Goal: Task Accomplishment & Management: Manage account settings

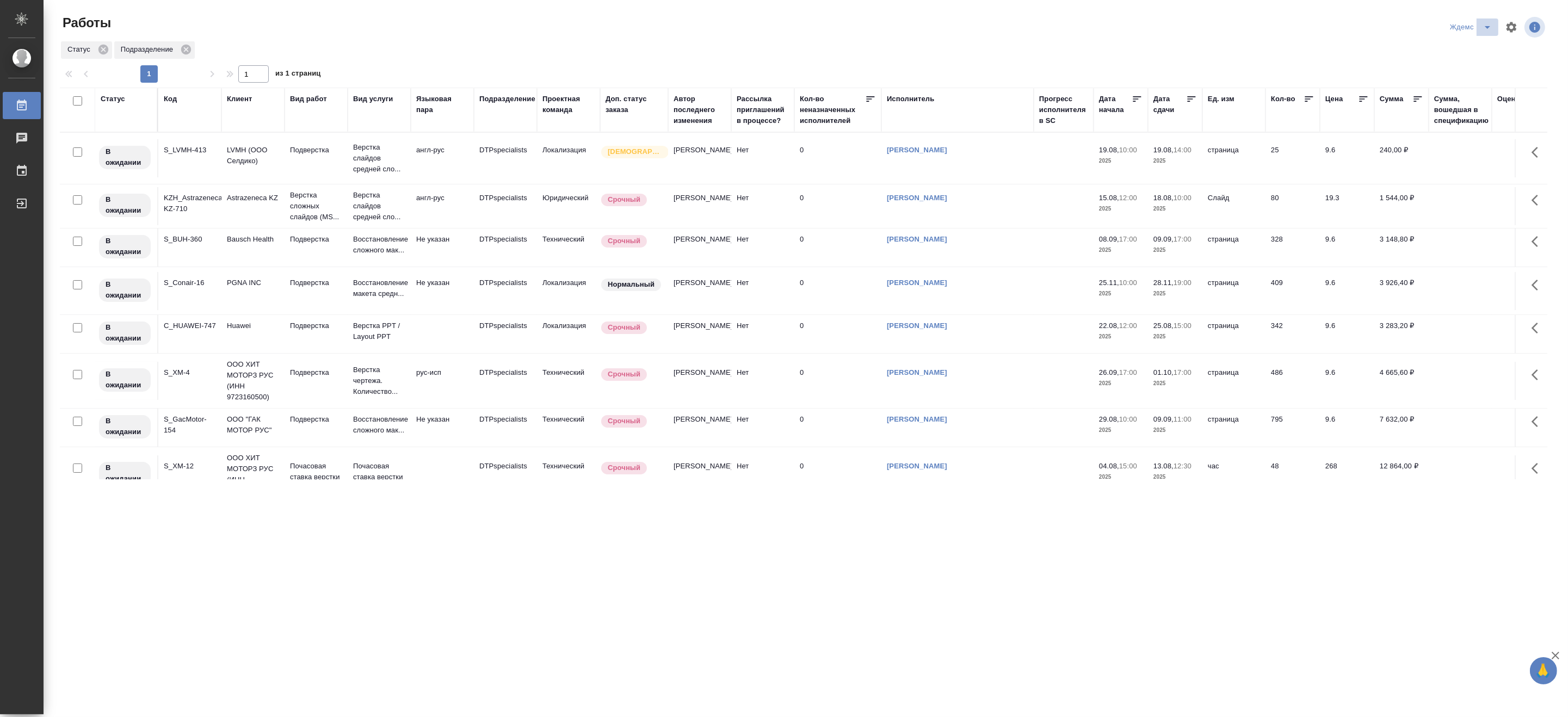
click at [1488, 23] on icon "split button" at bounding box center [1487, 27] width 13 height 13
click at [1485, 83] on li "[PERSON_NAME]" at bounding box center [1478, 83] width 105 height 18
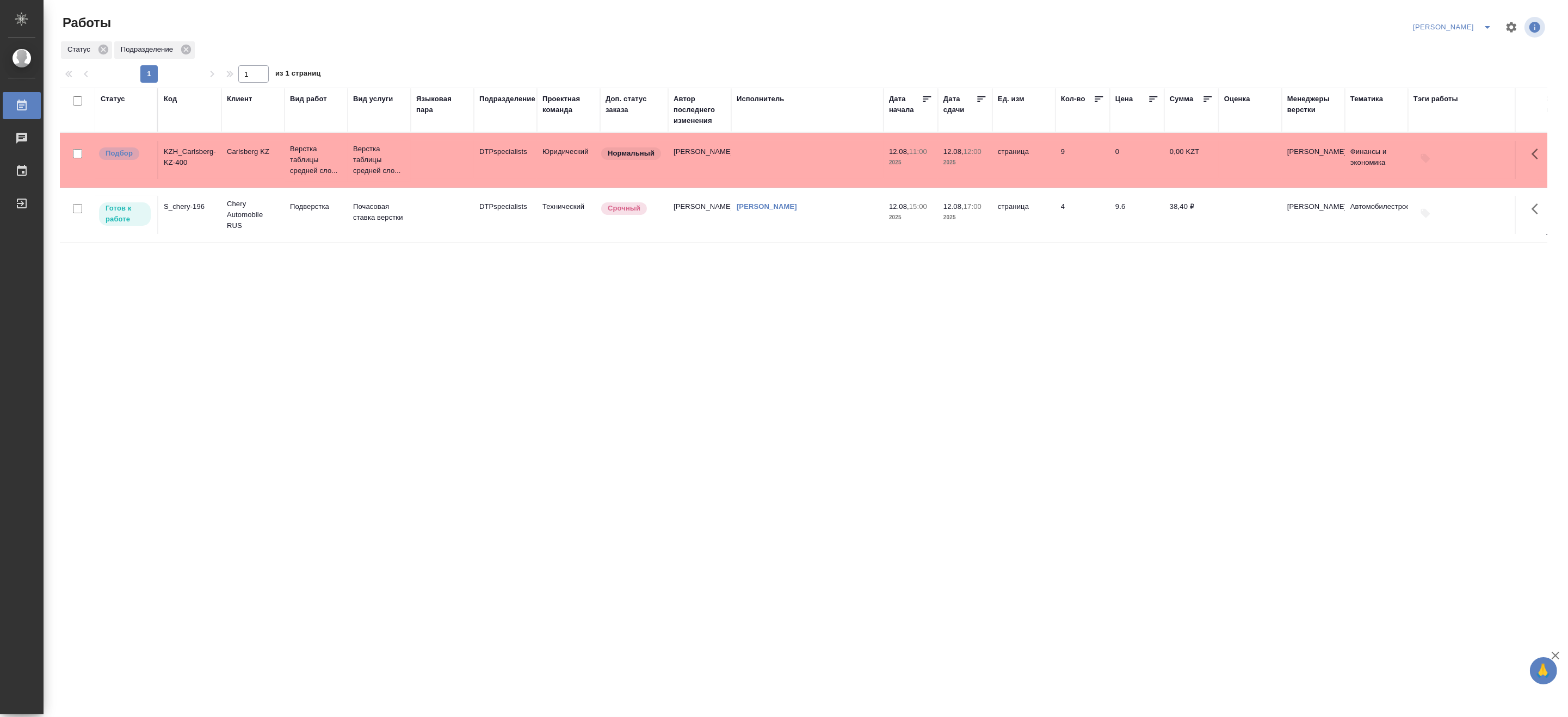
click at [167, 96] on div "Код" at bounding box center [170, 99] width 13 height 11
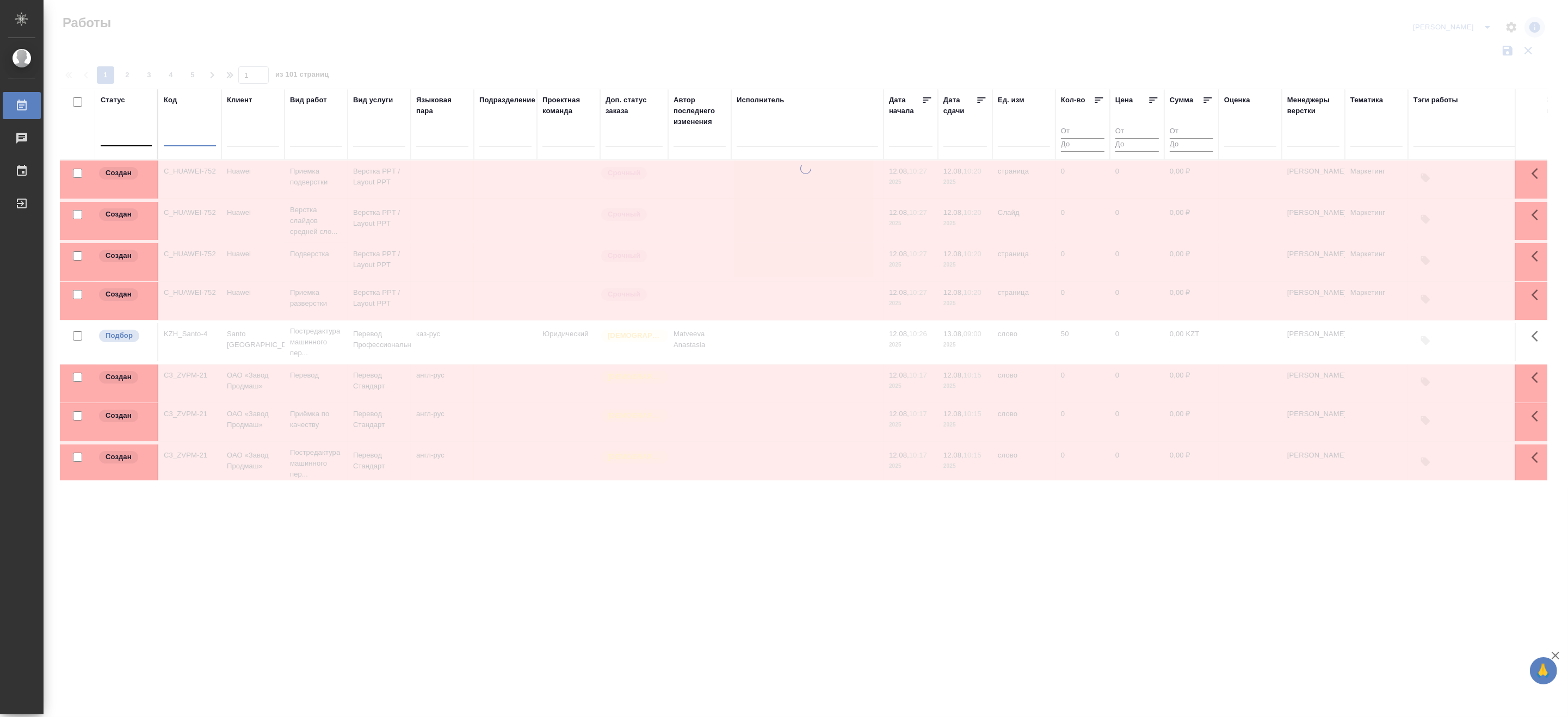
click at [188, 135] on input "text" at bounding box center [190, 139] width 52 height 13
paste input "S_T-OP-C-24745"
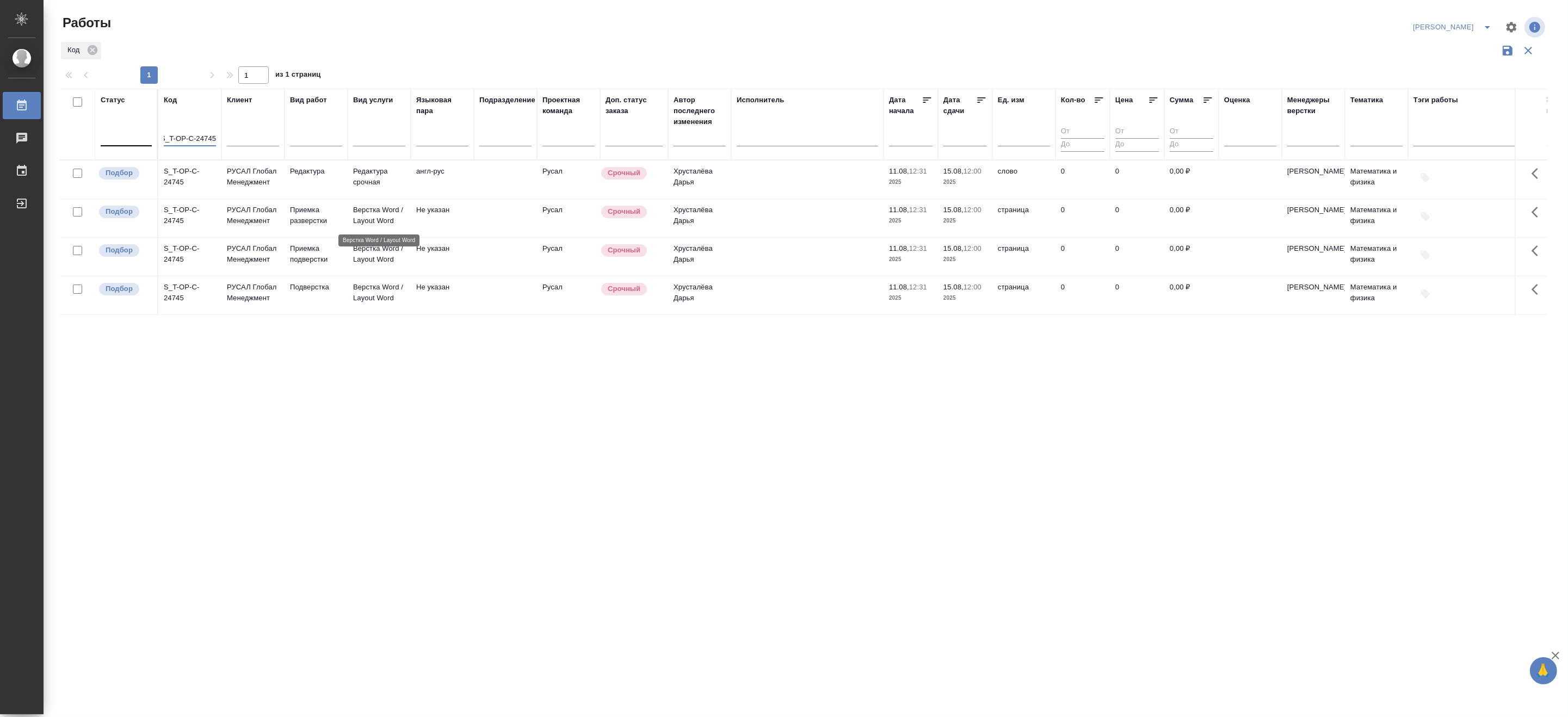
type input "S_T-OP-C-24745"
click at [363, 220] on p "Верстка Word / Layout Word" at bounding box center [379, 215] width 52 height 22
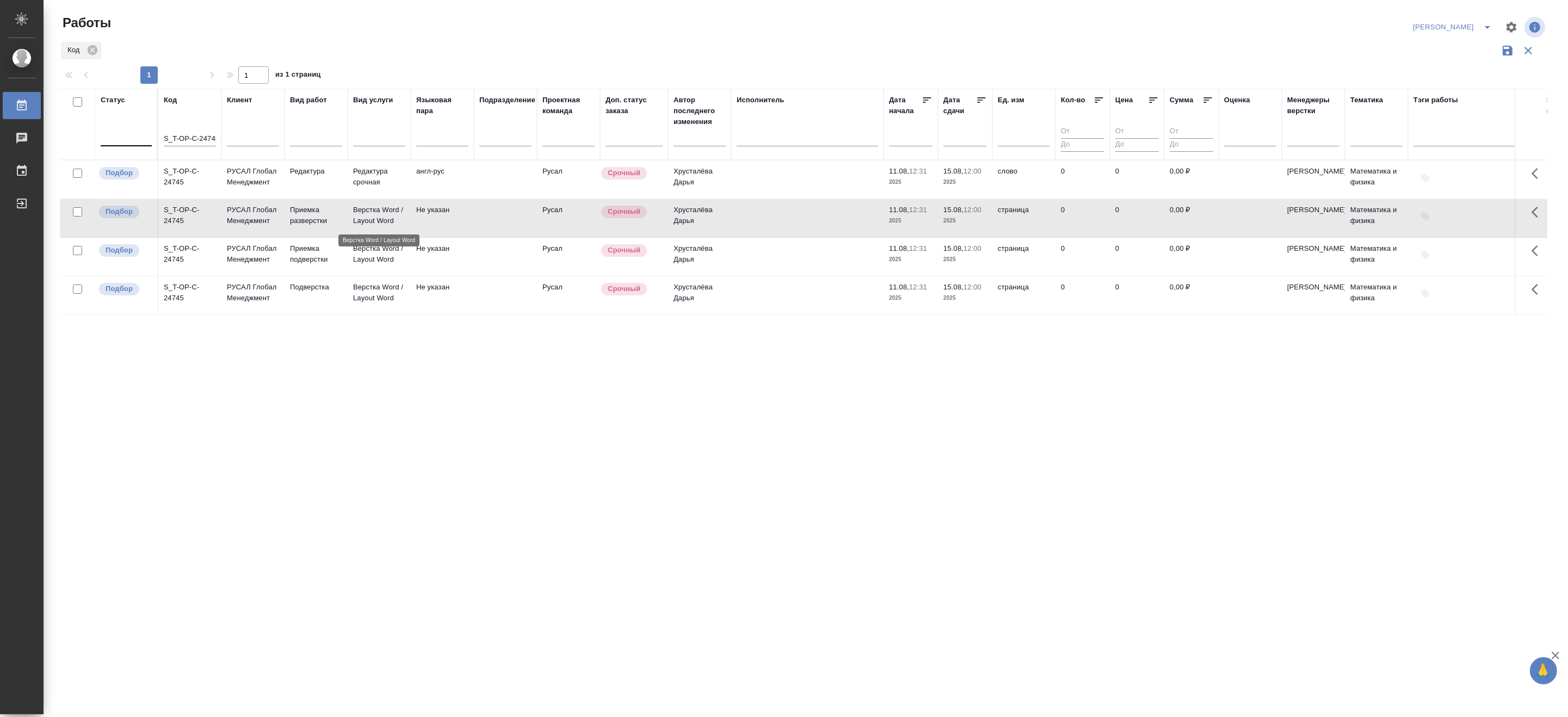
click at [363, 220] on p "Верстка Word / Layout Word" at bounding box center [379, 215] width 52 height 22
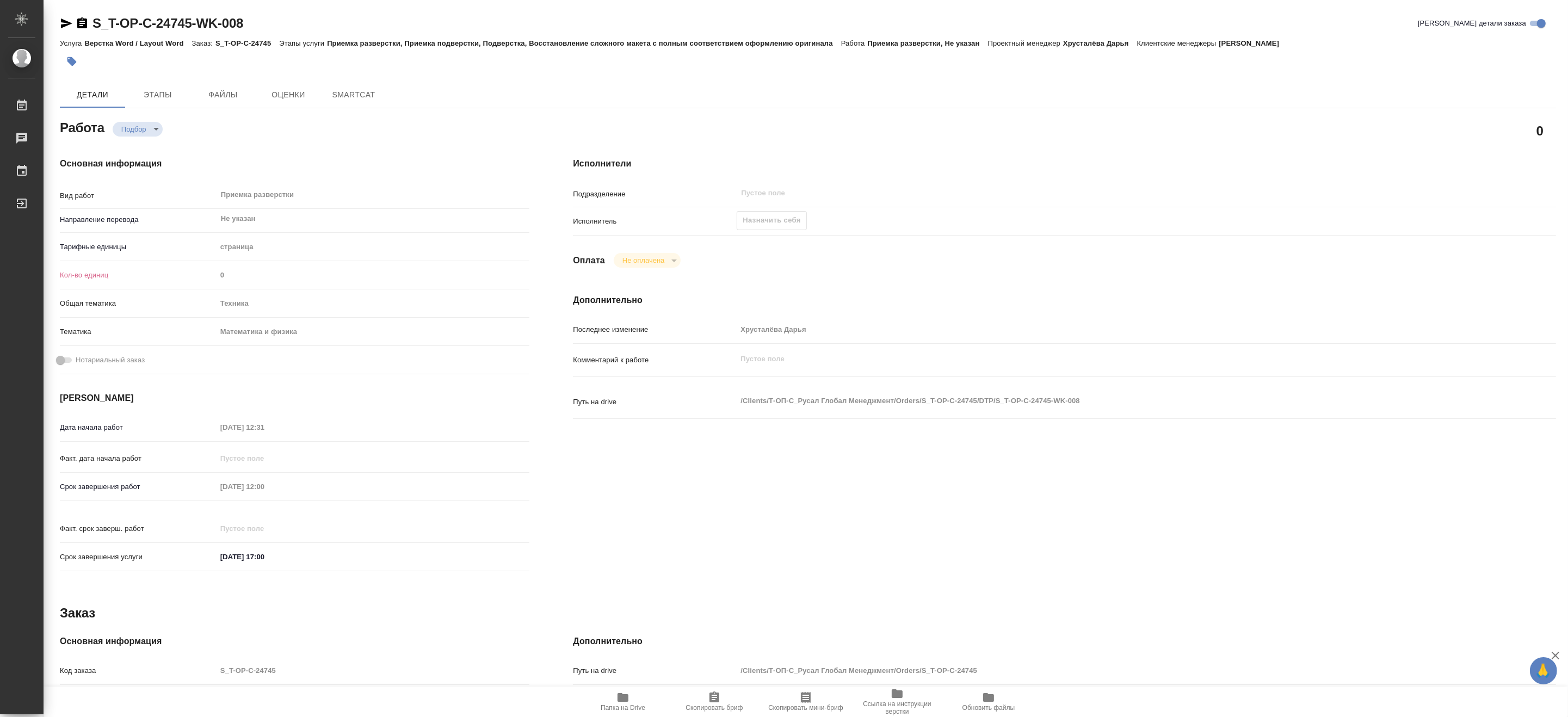
type textarea "x"
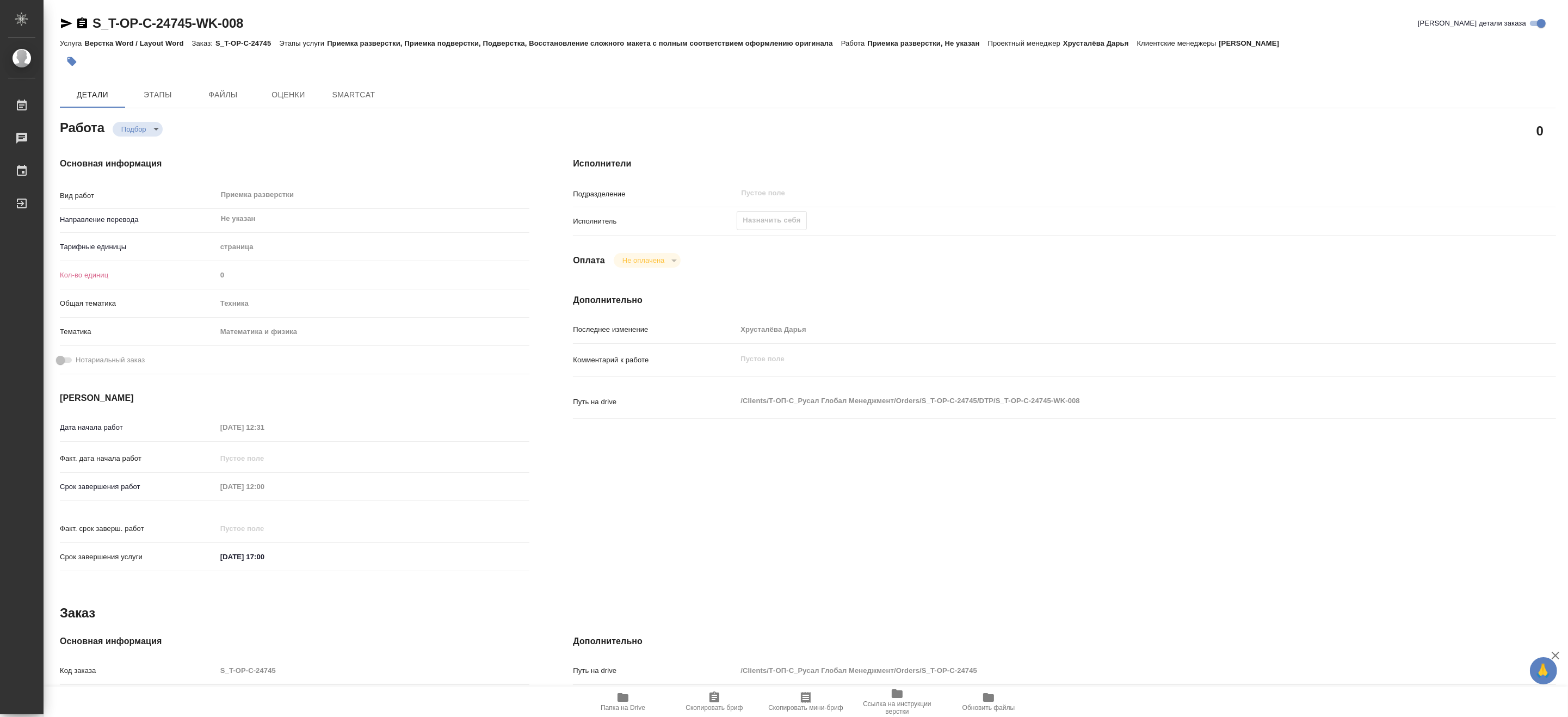
type textarea "x"
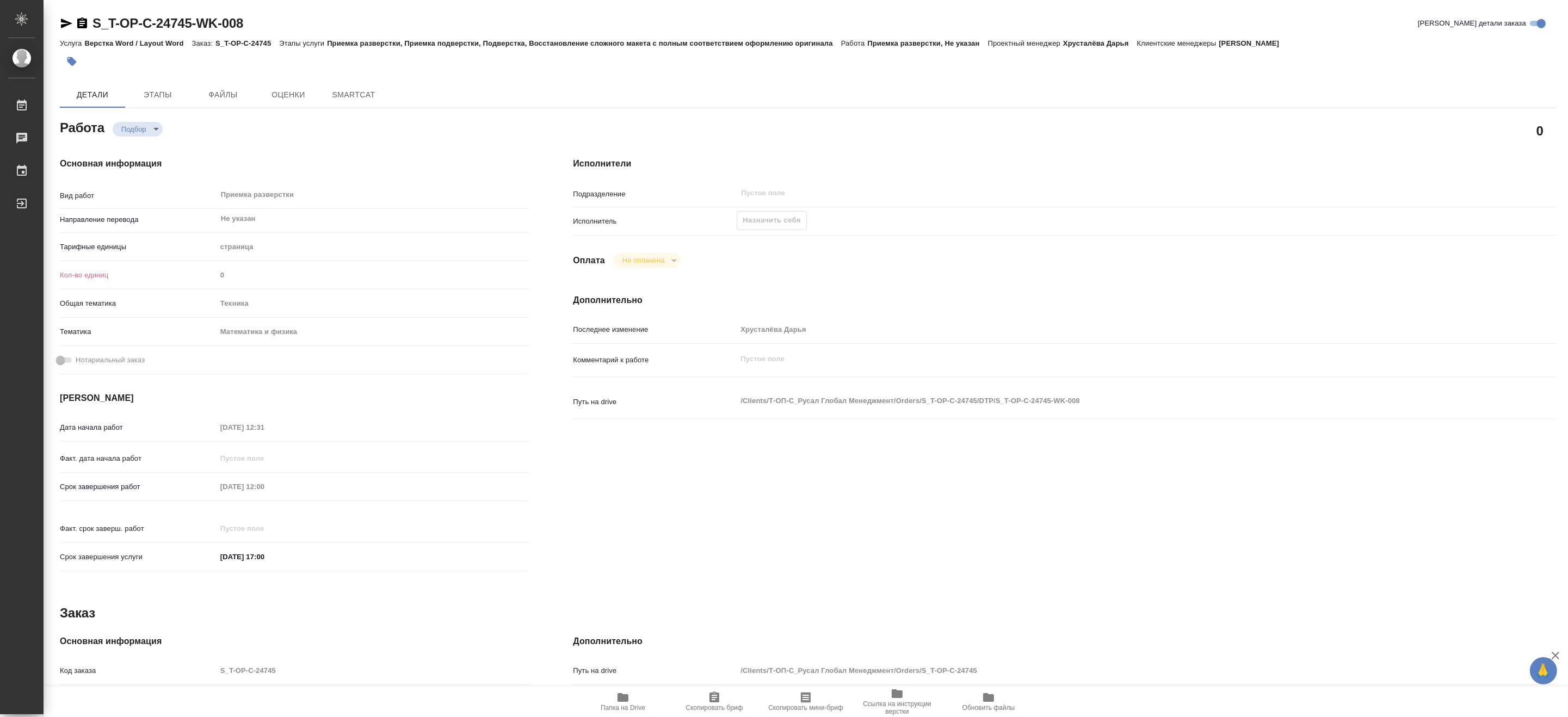
type textarea "x"
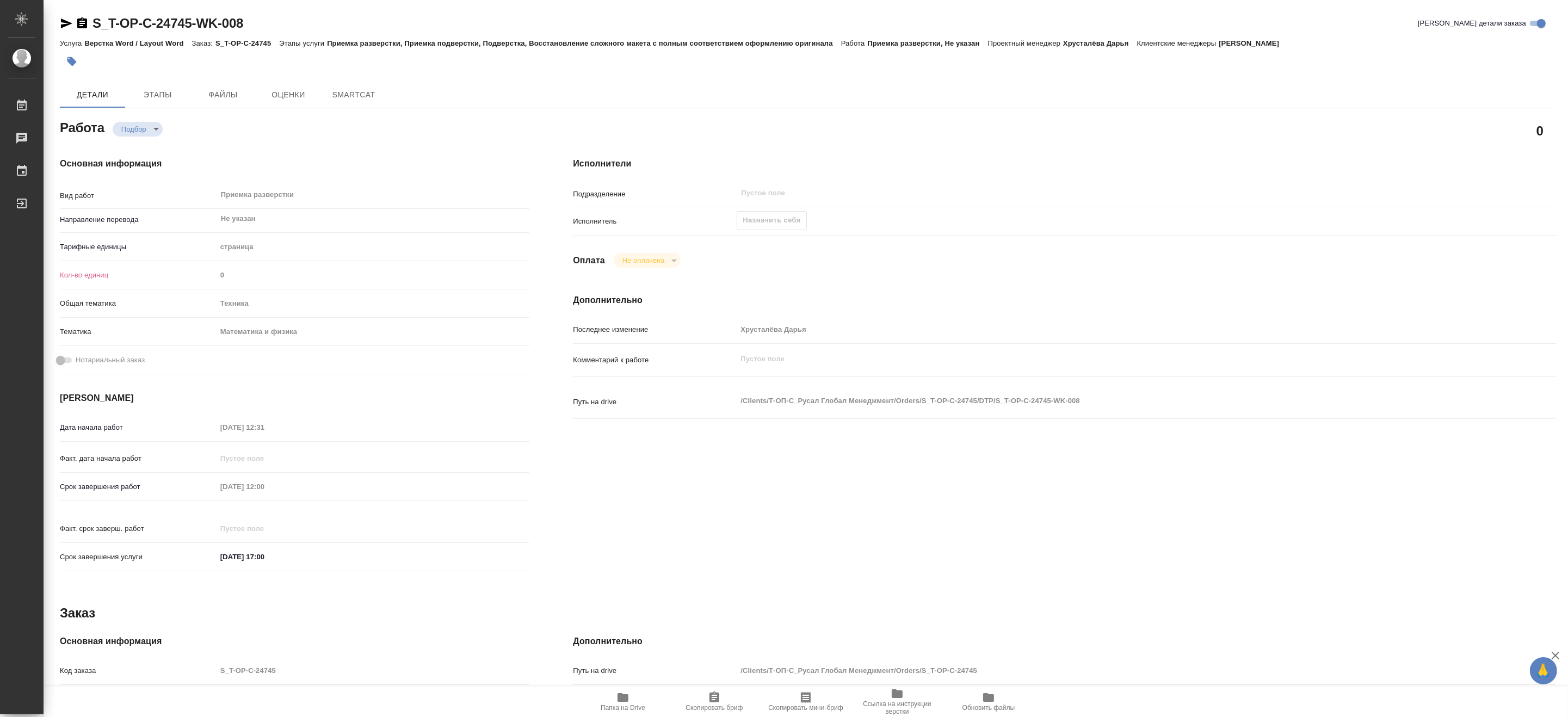
type textarea "x"
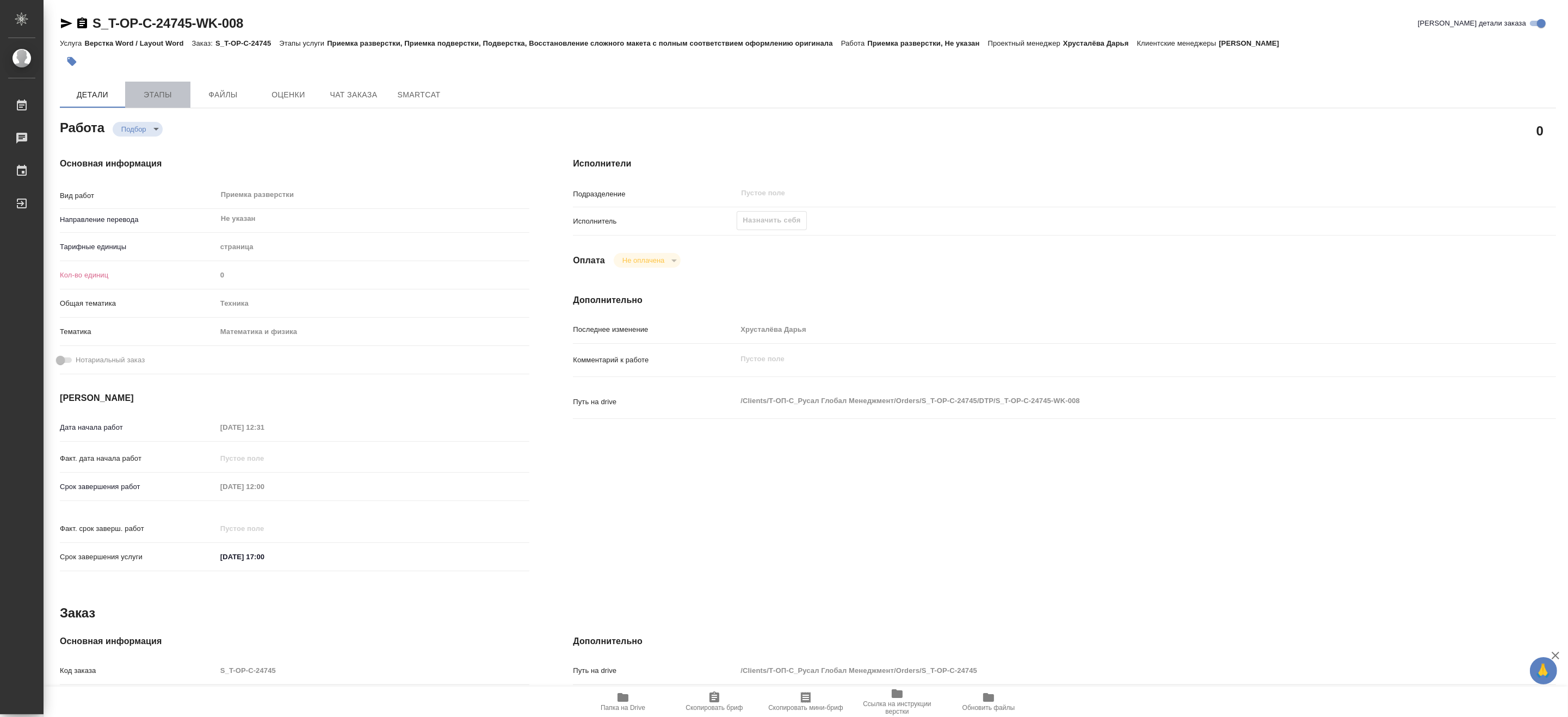
click at [164, 99] on span "Этапы" at bounding box center [158, 95] width 52 height 13
type textarea "x"
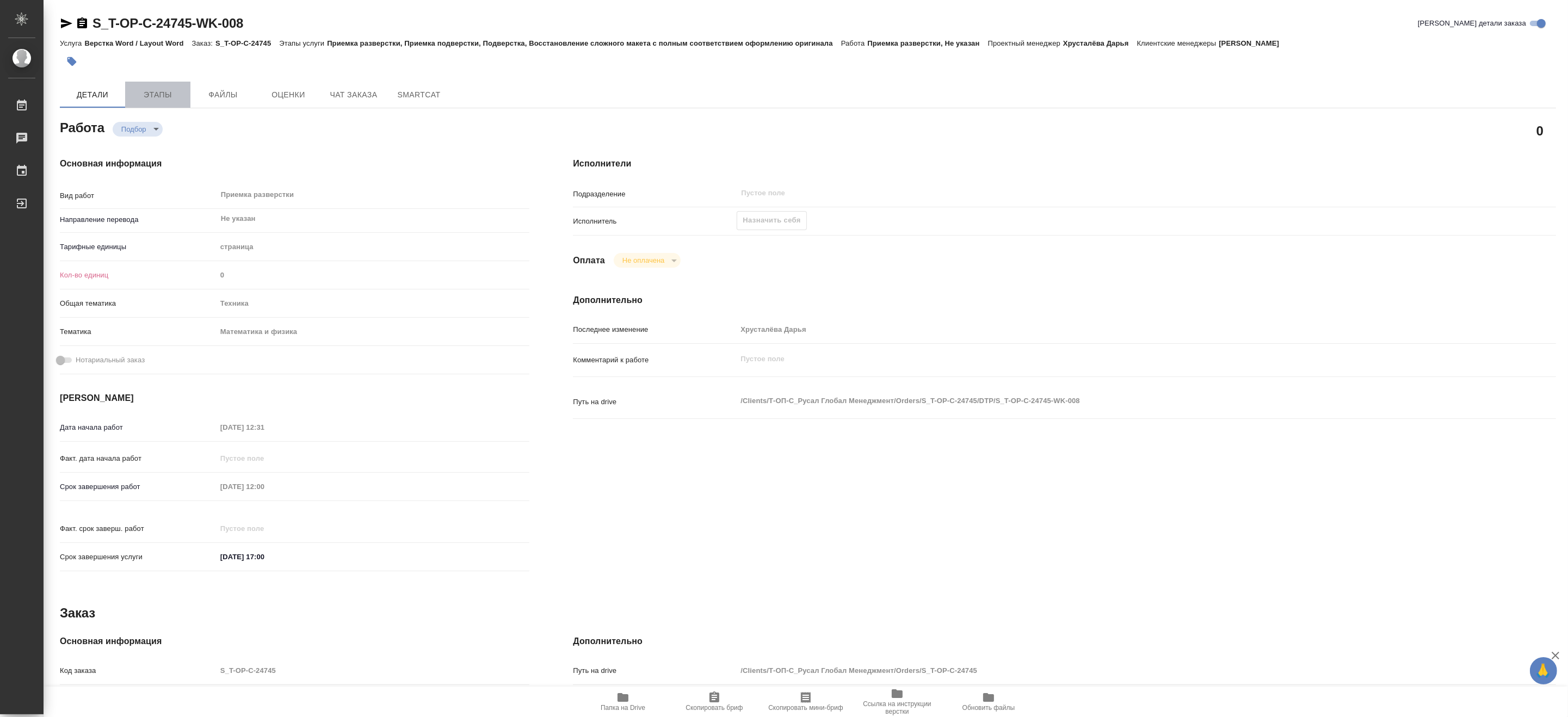
type textarea "x"
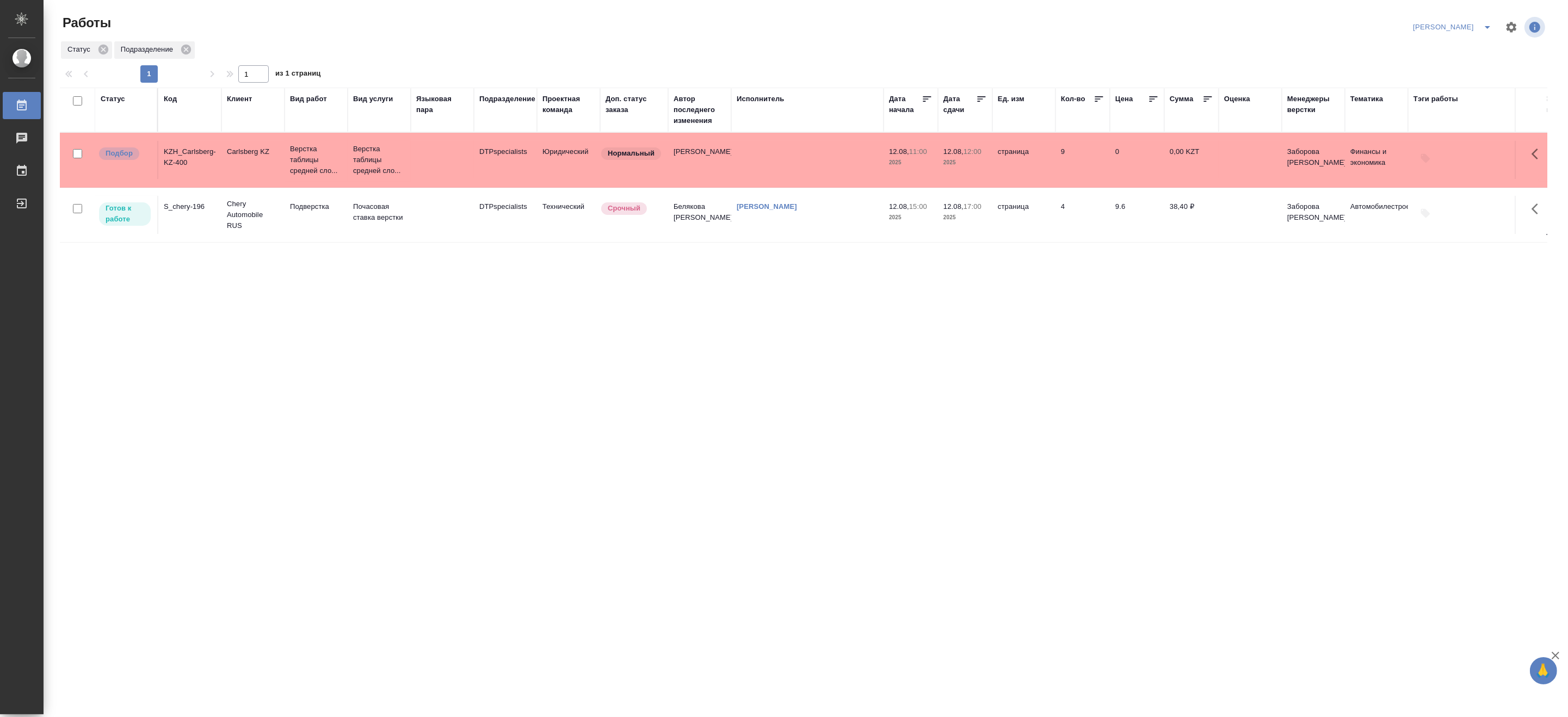
click at [405, 182] on td "Почасовая ставка верстки" at bounding box center [379, 160] width 63 height 44
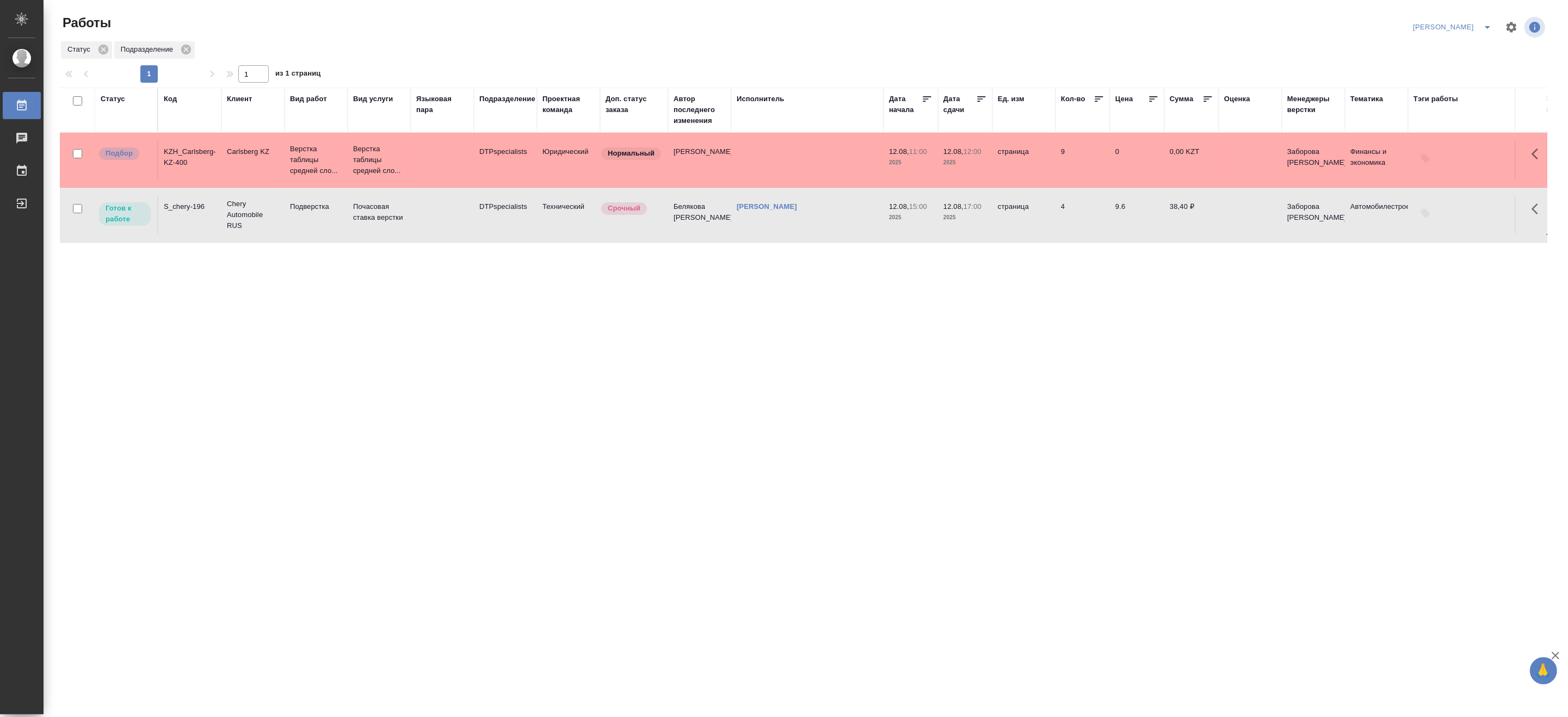
click at [405, 182] on td "Почасовая ставка верстки" at bounding box center [379, 160] width 63 height 44
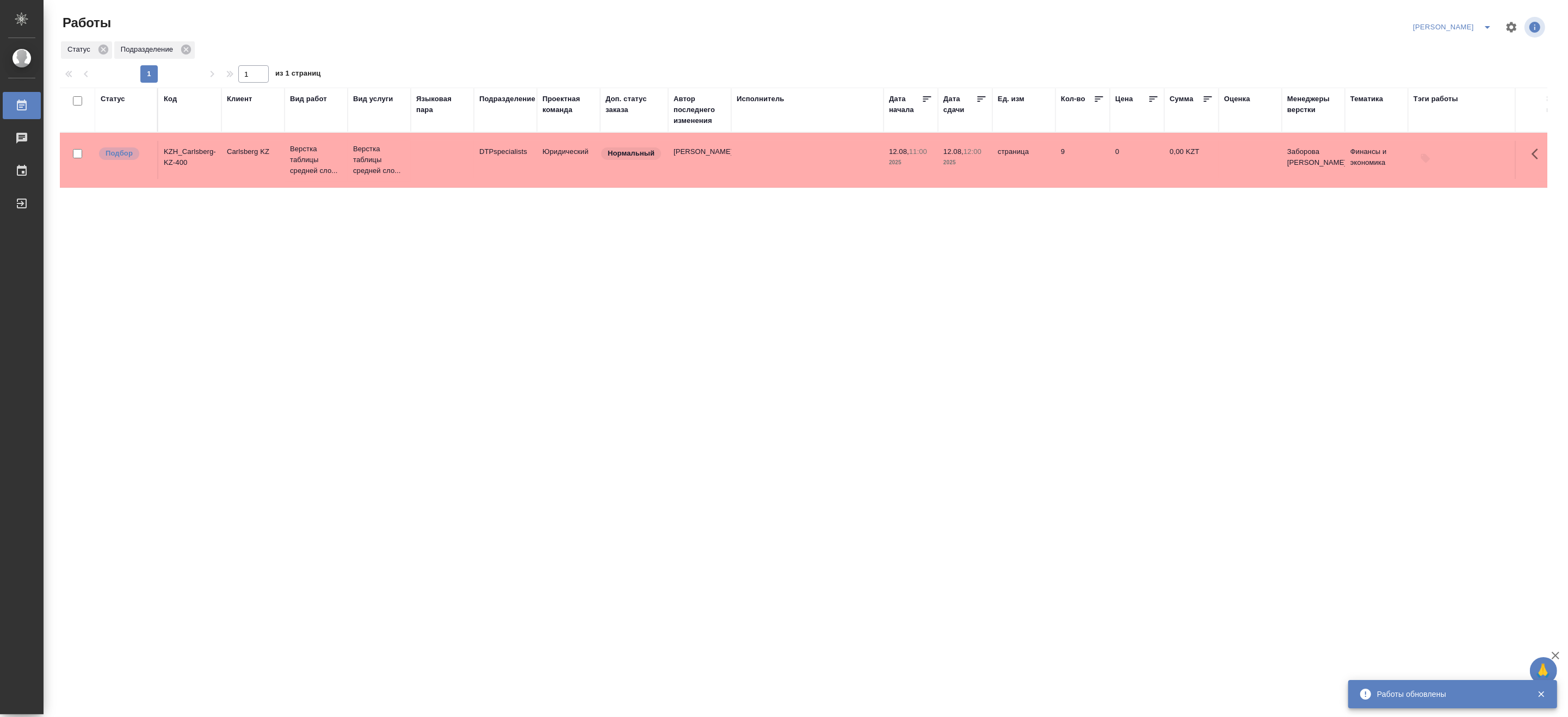
click at [172, 100] on div "Код" at bounding box center [170, 99] width 13 height 11
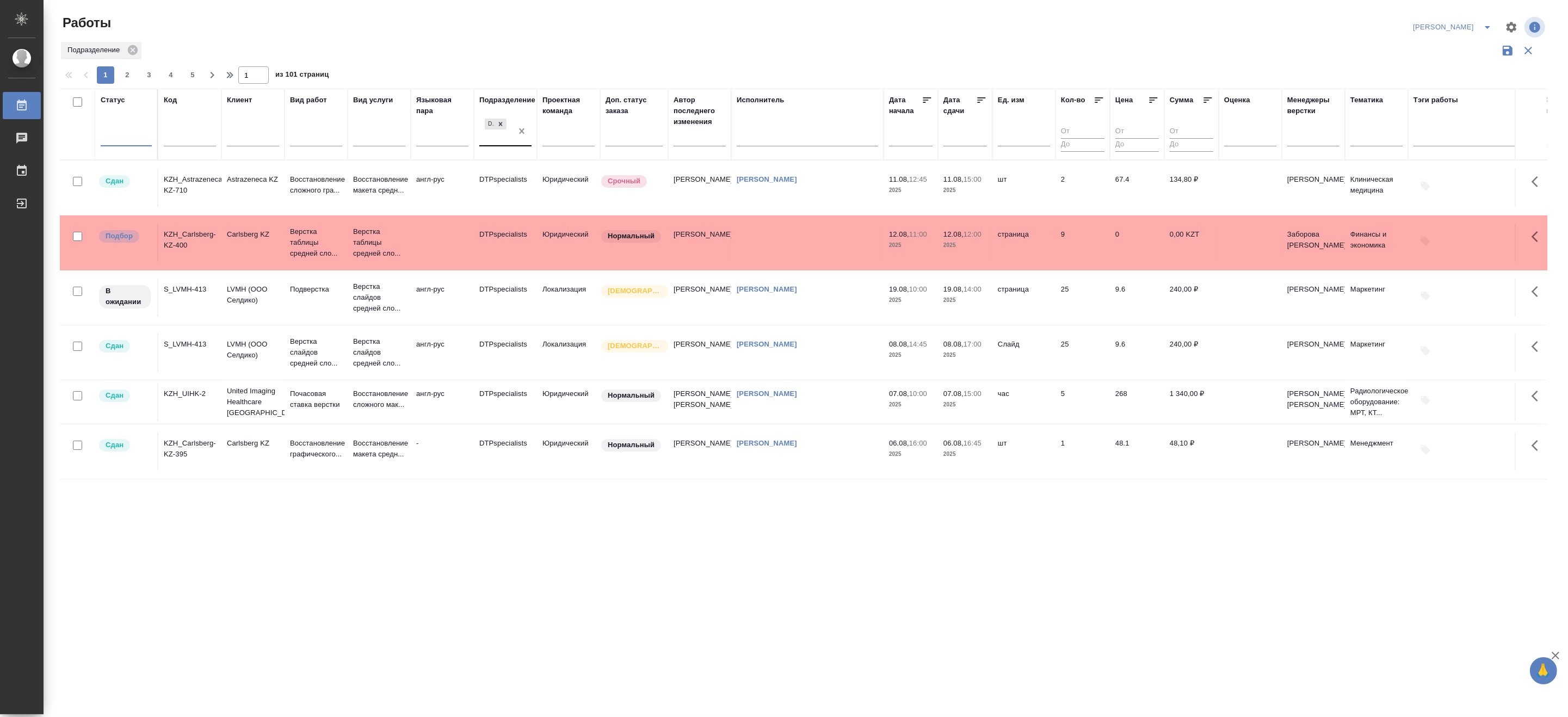
drag, startPoint x: 523, startPoint y: 131, endPoint x: 303, endPoint y: 134, distance: 220.0
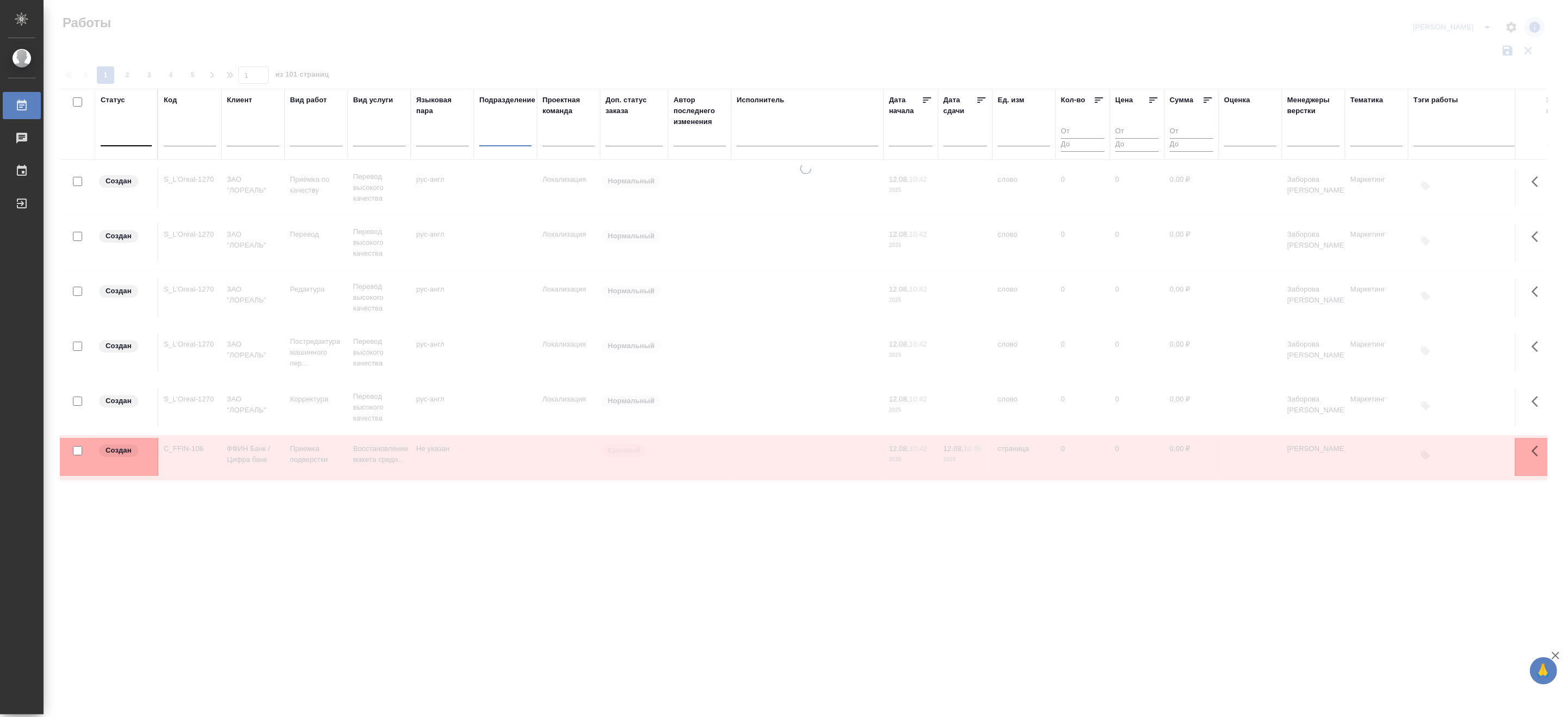
click at [175, 133] on input "text" at bounding box center [190, 139] width 52 height 13
paste input "S_T-OP-C-24745"
type input "S_T-OP-C-24745"
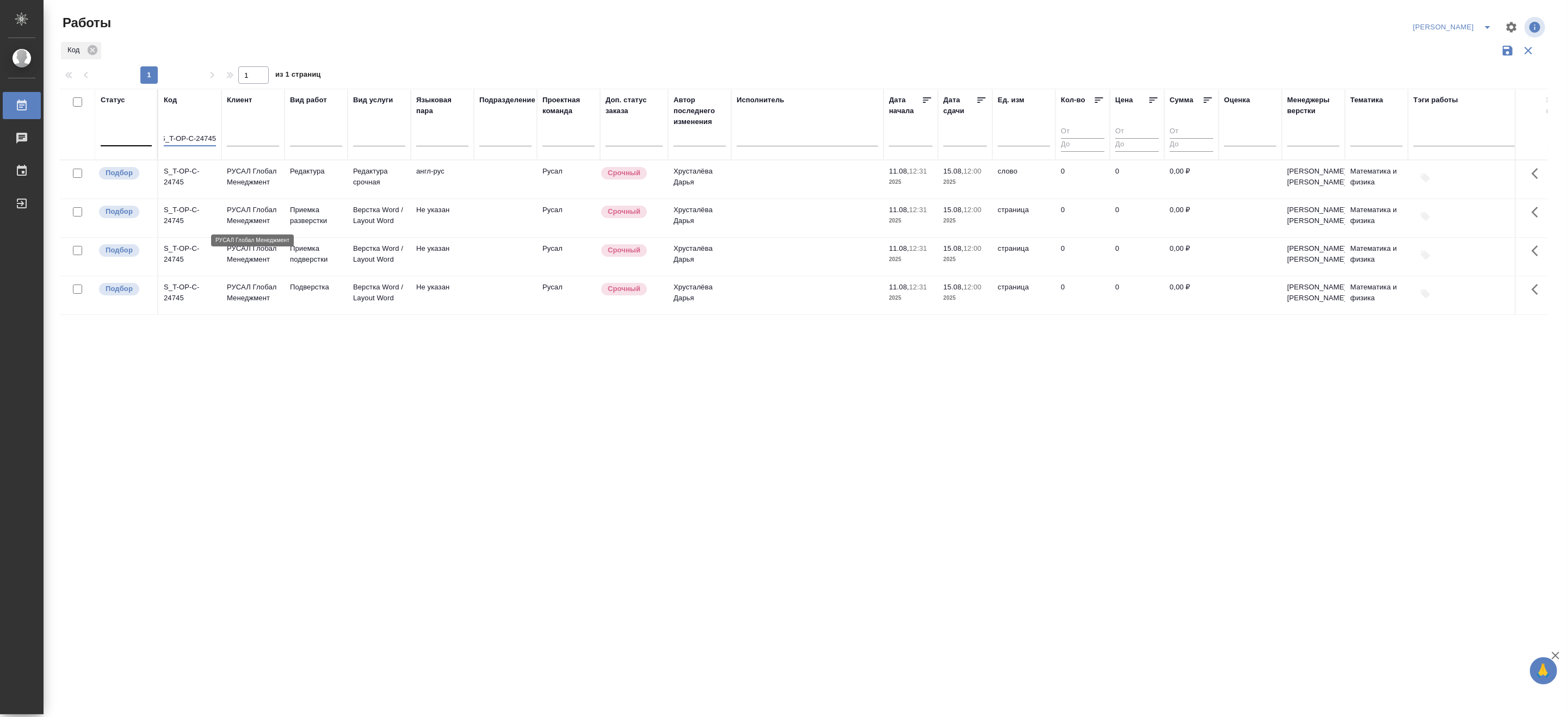
scroll to position [0, 0]
click at [251, 215] on p "РУСАЛ Глобал Менеджмент" at bounding box center [253, 215] width 52 height 22
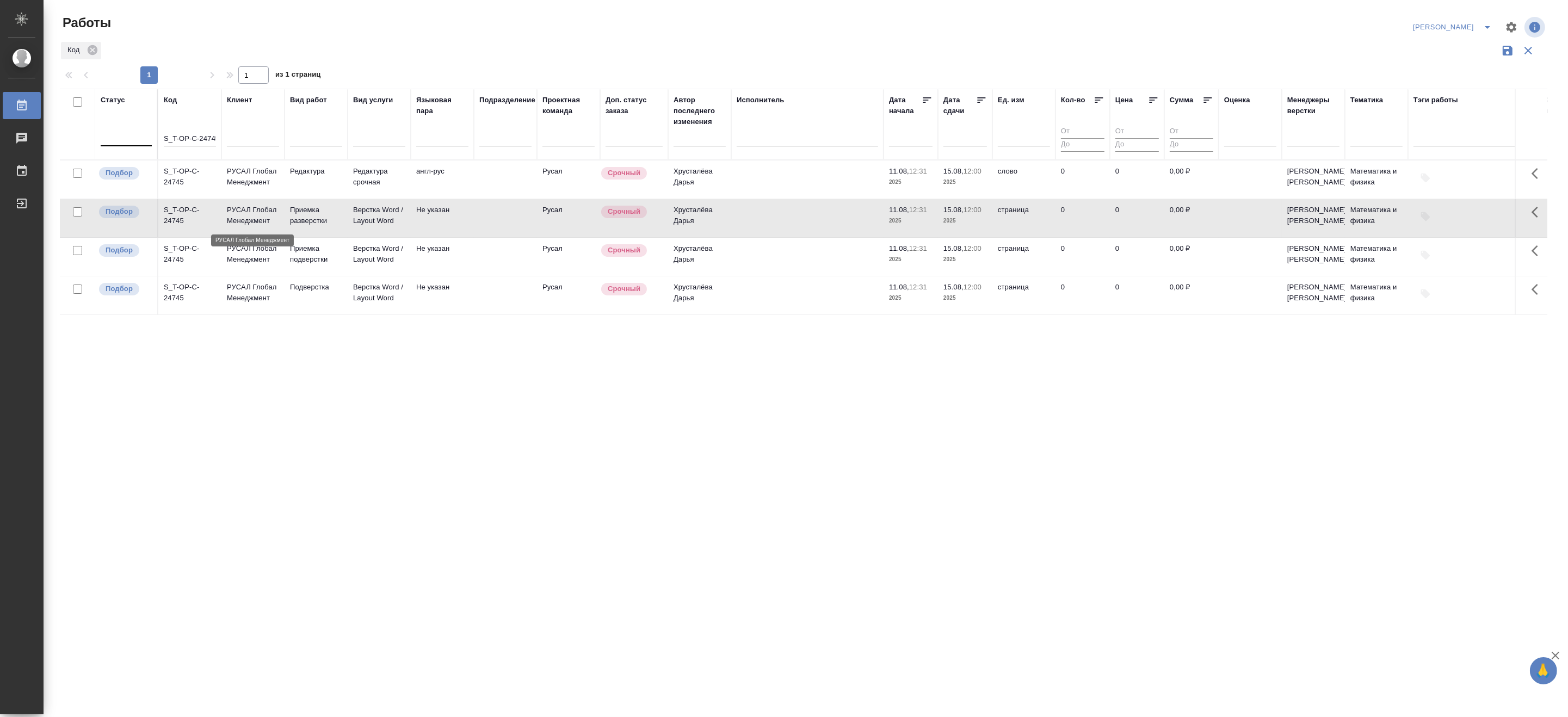
click at [251, 215] on p "РУСАЛ Глобал Менеджмент" at bounding box center [253, 215] width 52 height 22
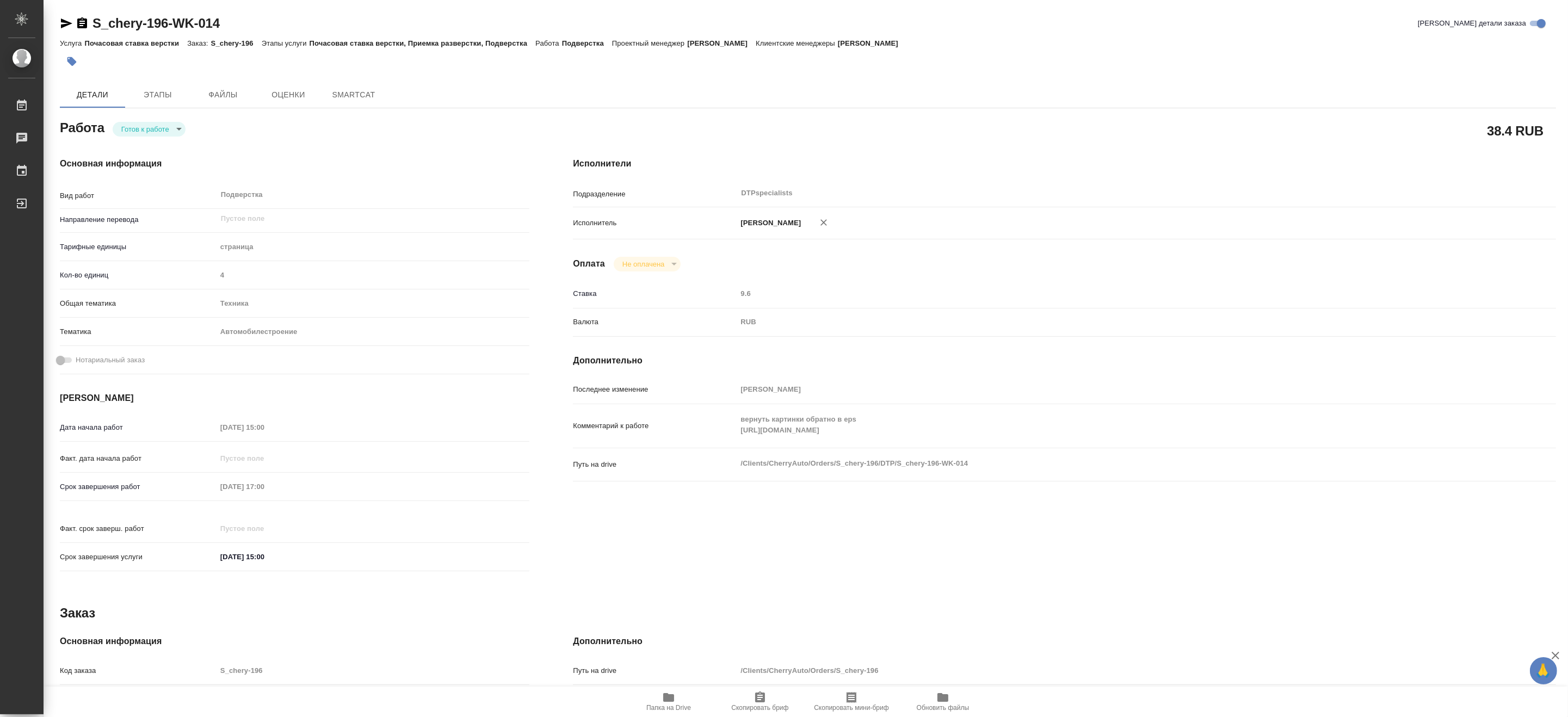
type textarea "x"
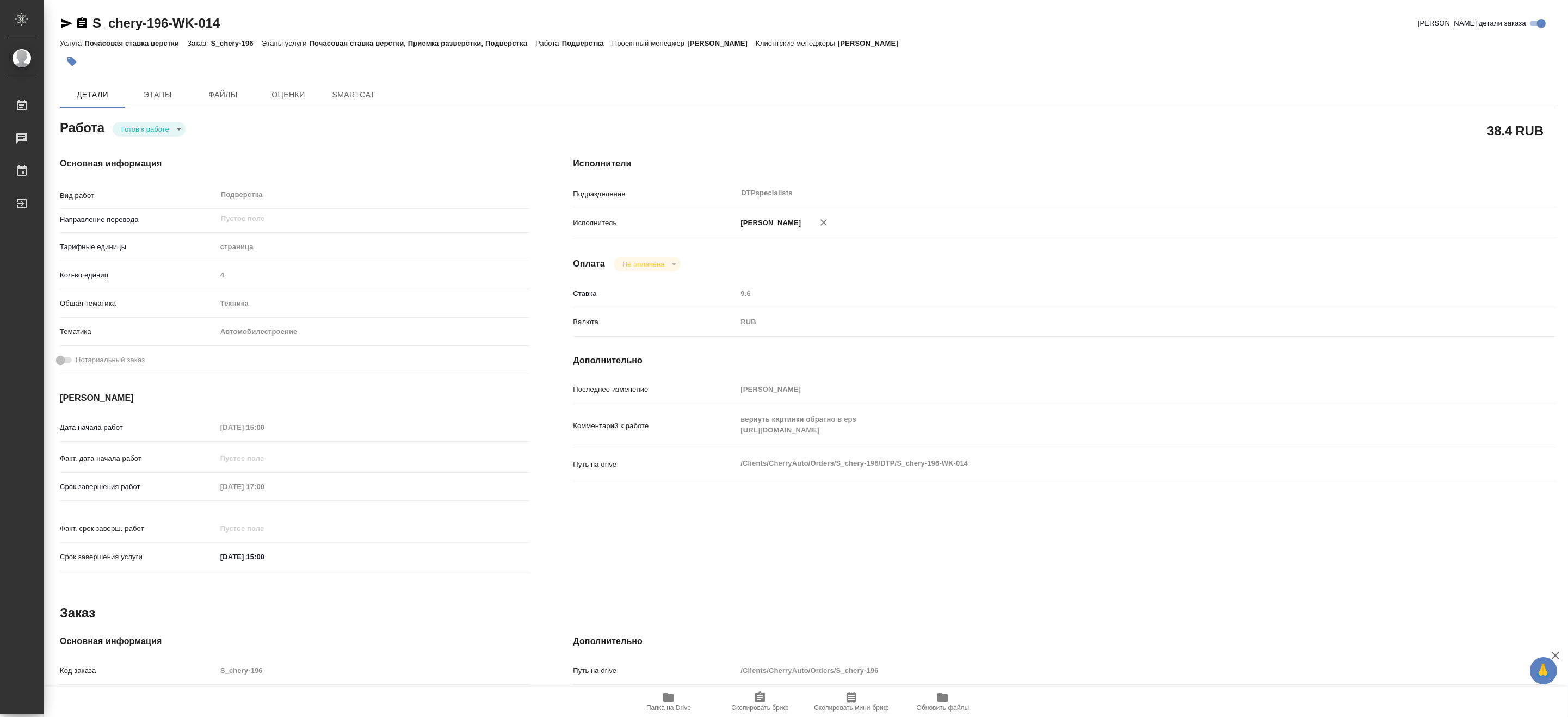
type textarea "x"
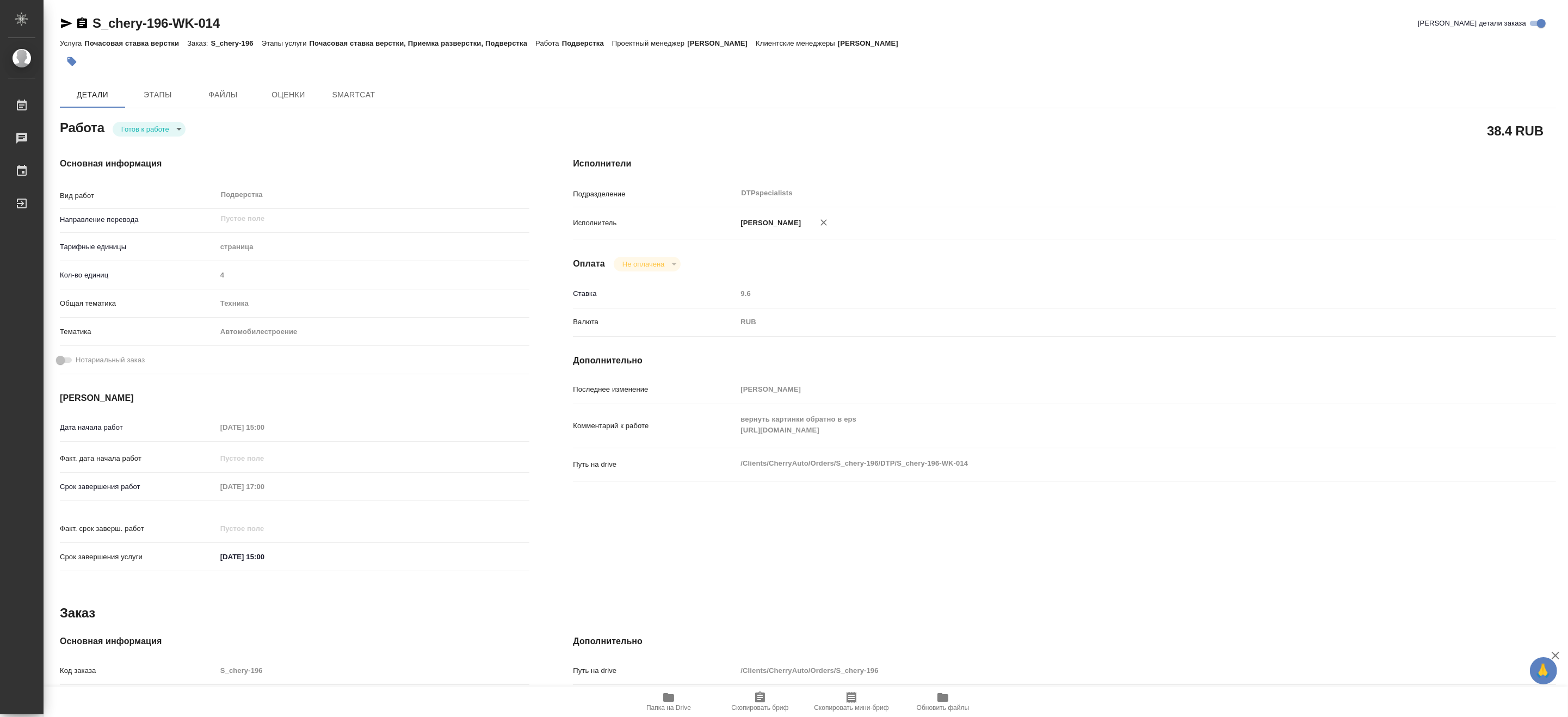
type textarea "x"
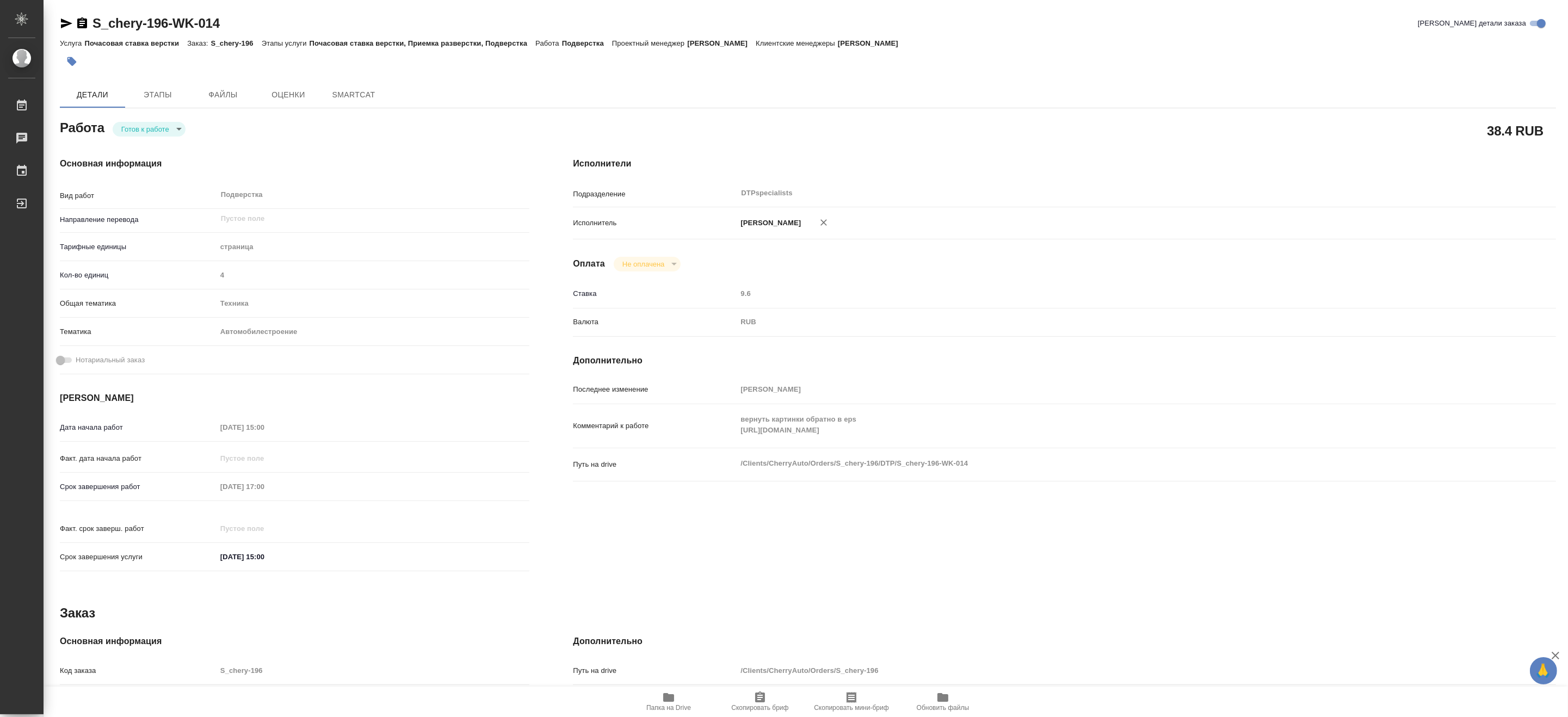
type textarea "x"
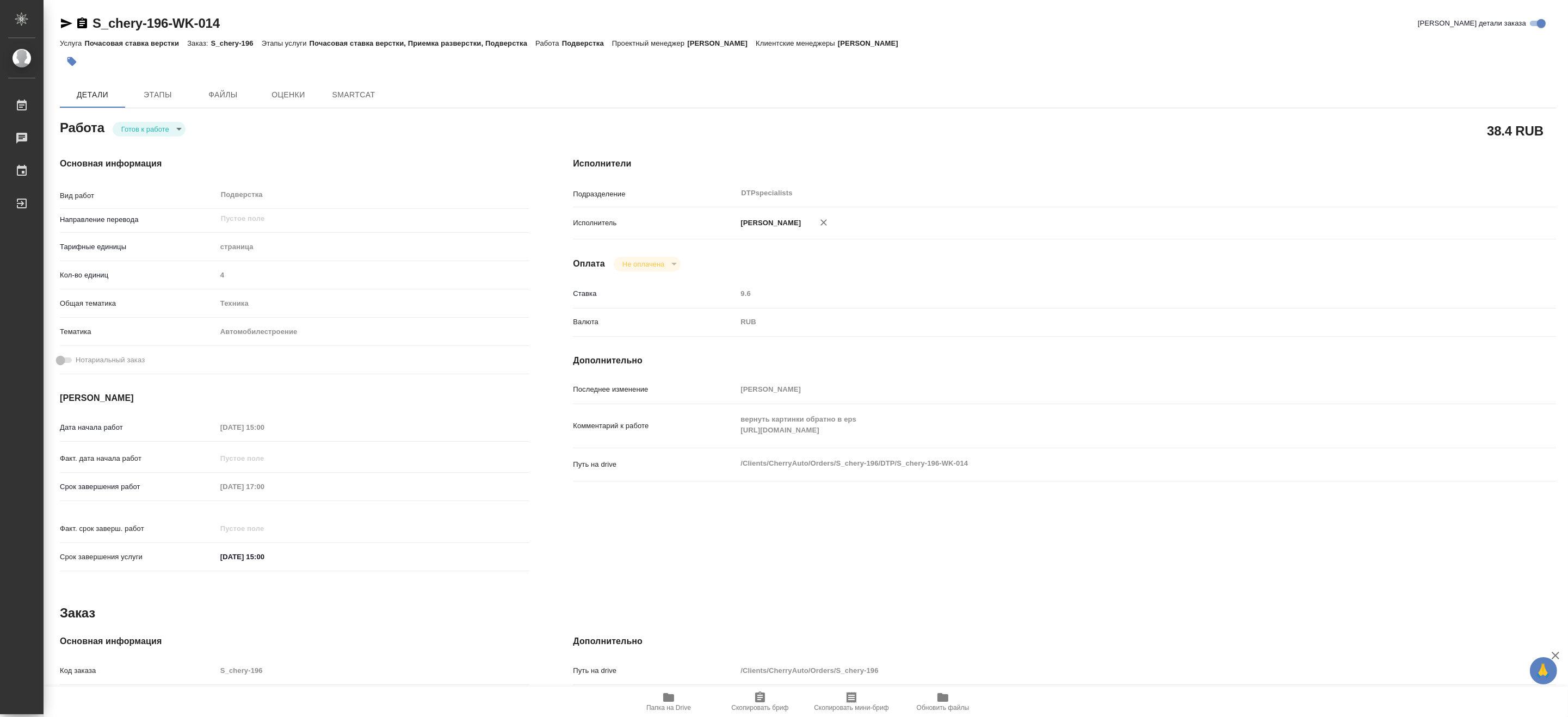
type textarea "x"
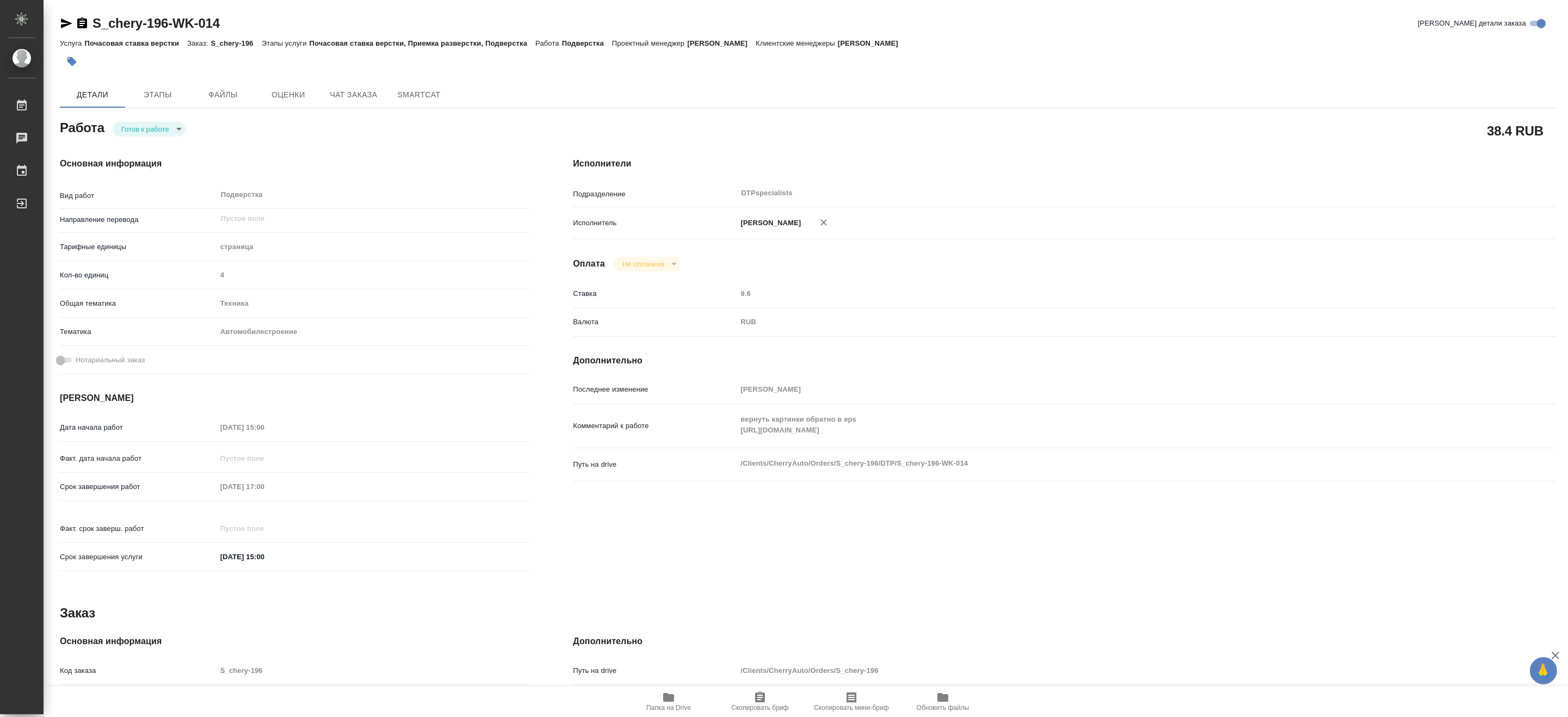
type textarea "x"
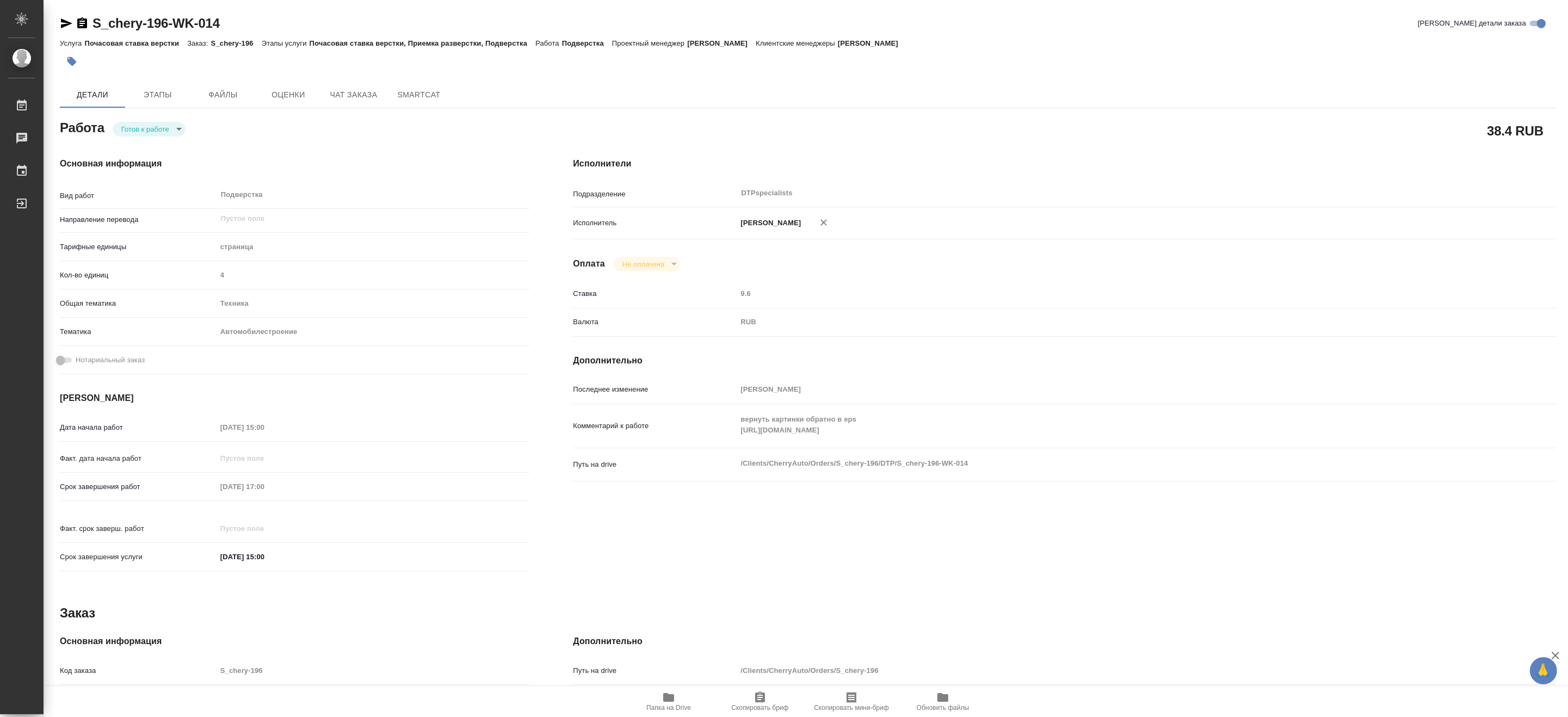
type textarea "x"
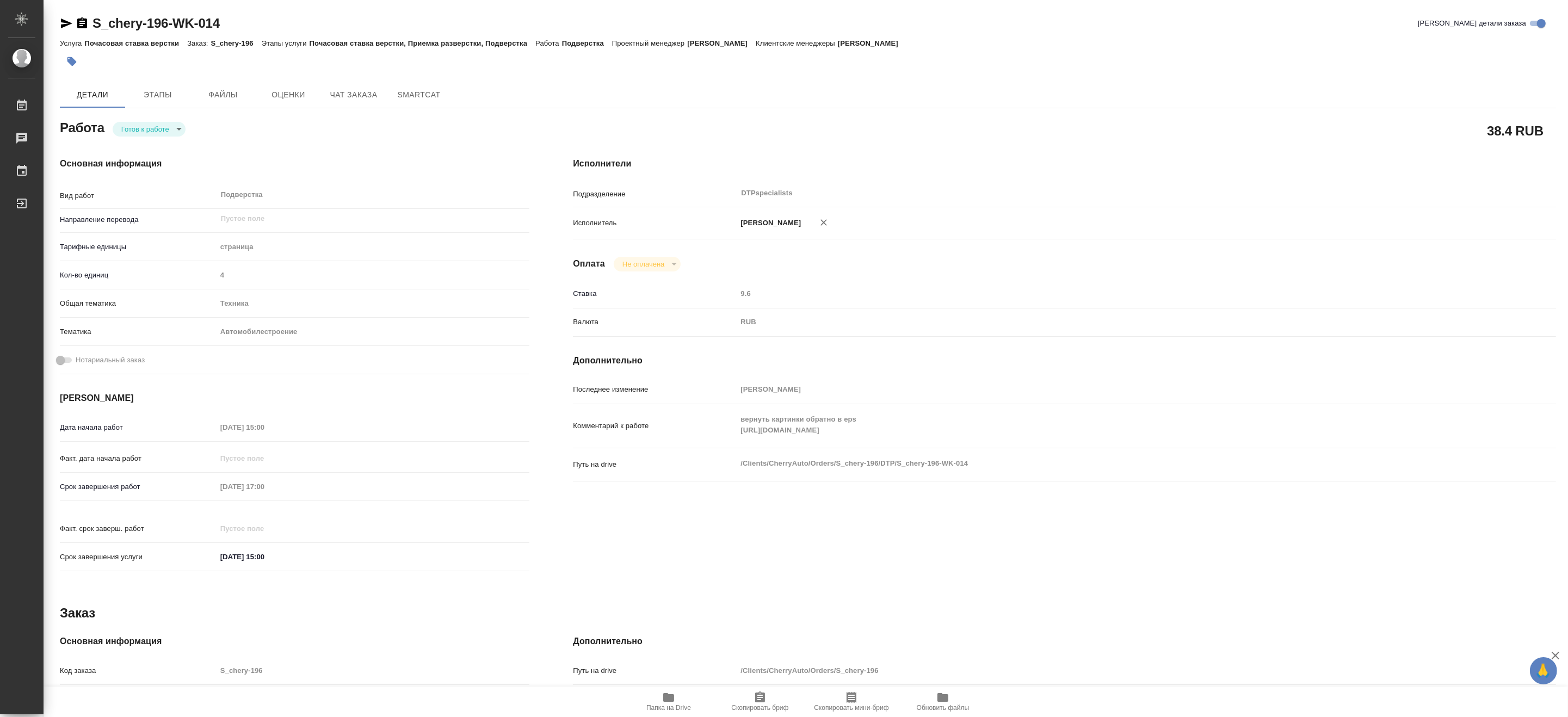
click at [735, 442] on div "Комментарий к работе вернуть картинки обратно в eps https://drive.awatera.com/s…" at bounding box center [1064, 425] width 983 height 35
click at [125, 127] on body "🙏 .cls-1 fill:#fff; AWATERA Matveeva Maria Работы 0 Чаты График Выйти S_chery-1…" at bounding box center [784, 358] width 1568 height 717
click at [126, 128] on button "В работе" at bounding box center [138, 129] width 36 height 12
type textarea "x"
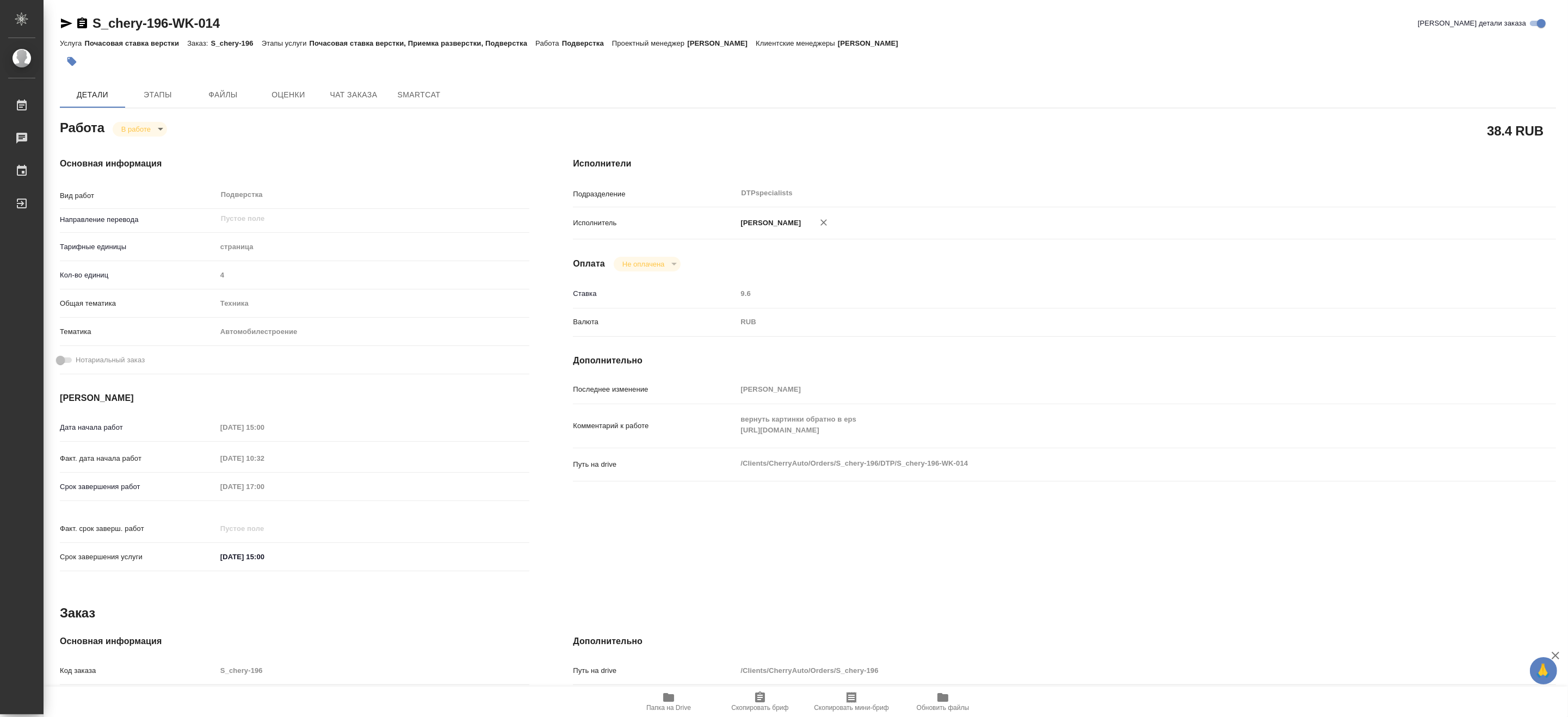
type textarea "x"
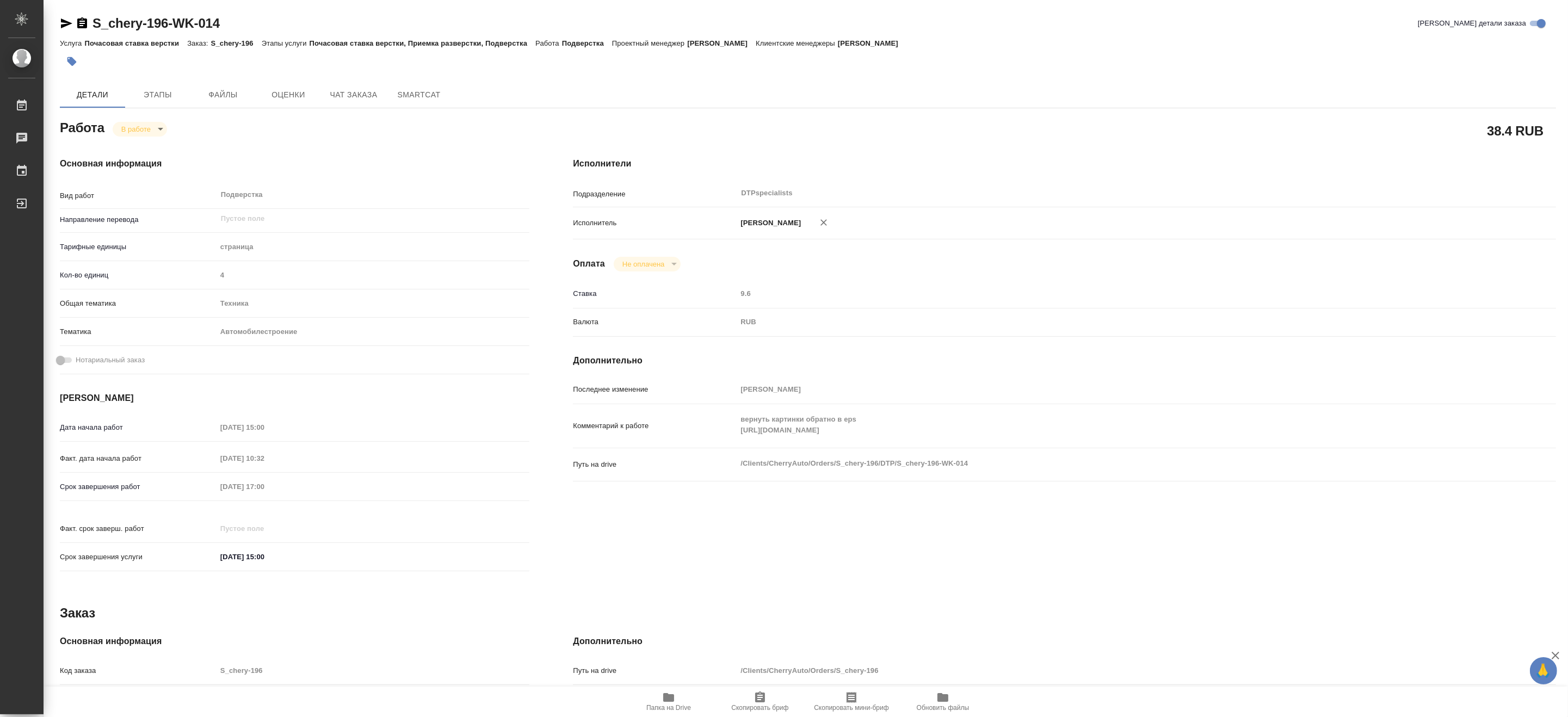
type textarea "x"
click at [360, 95] on span "Чат заказа" at bounding box center [354, 95] width 52 height 13
type textarea "x"
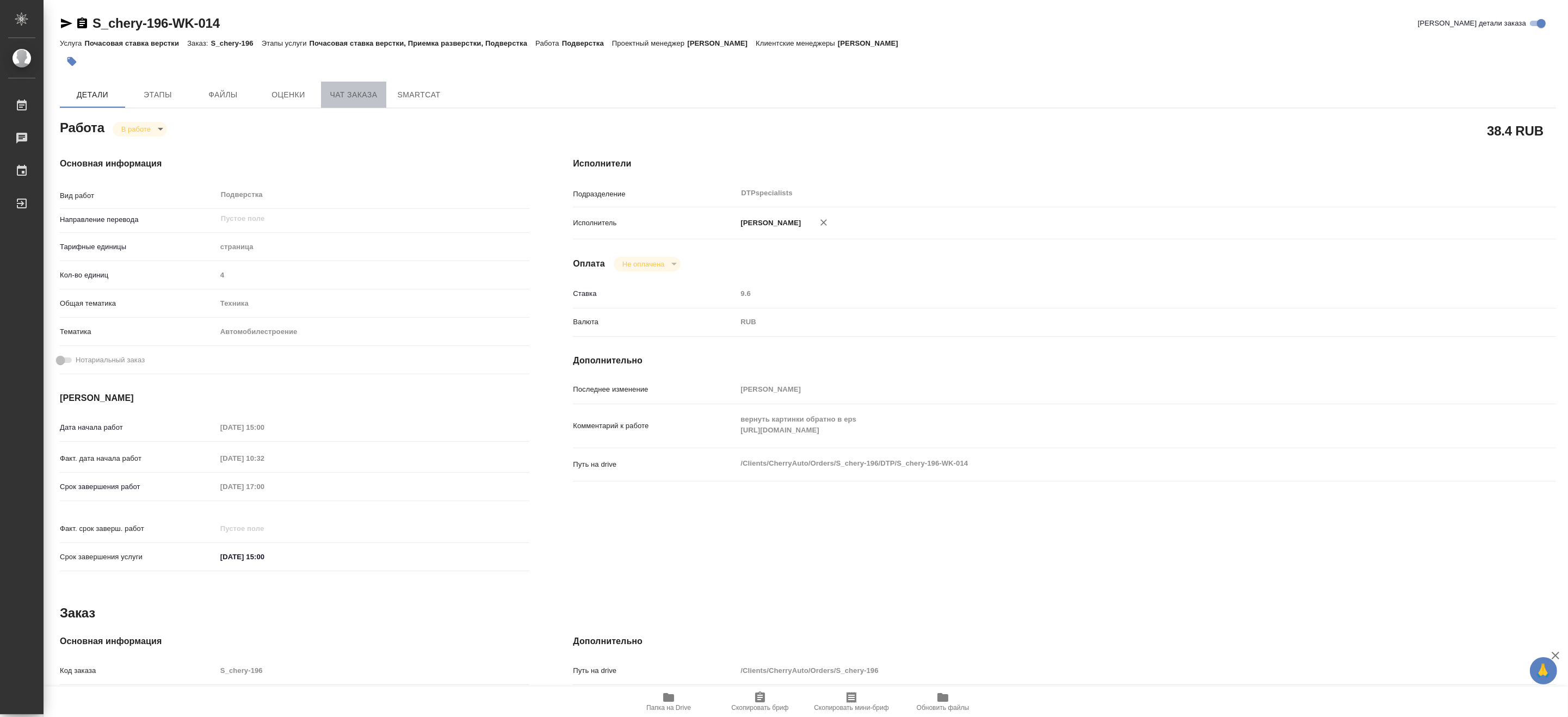
type textarea "x"
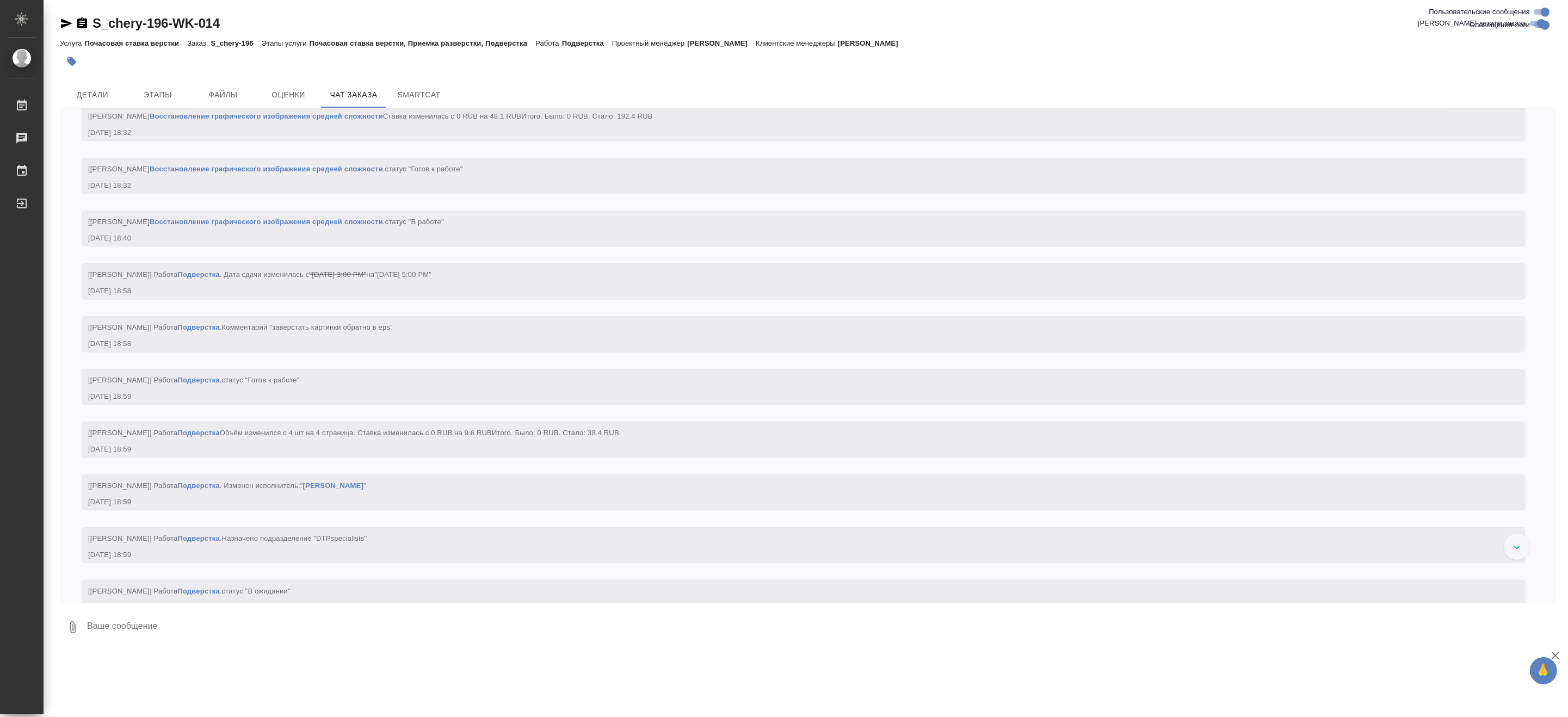
scroll to position [9382, 0]
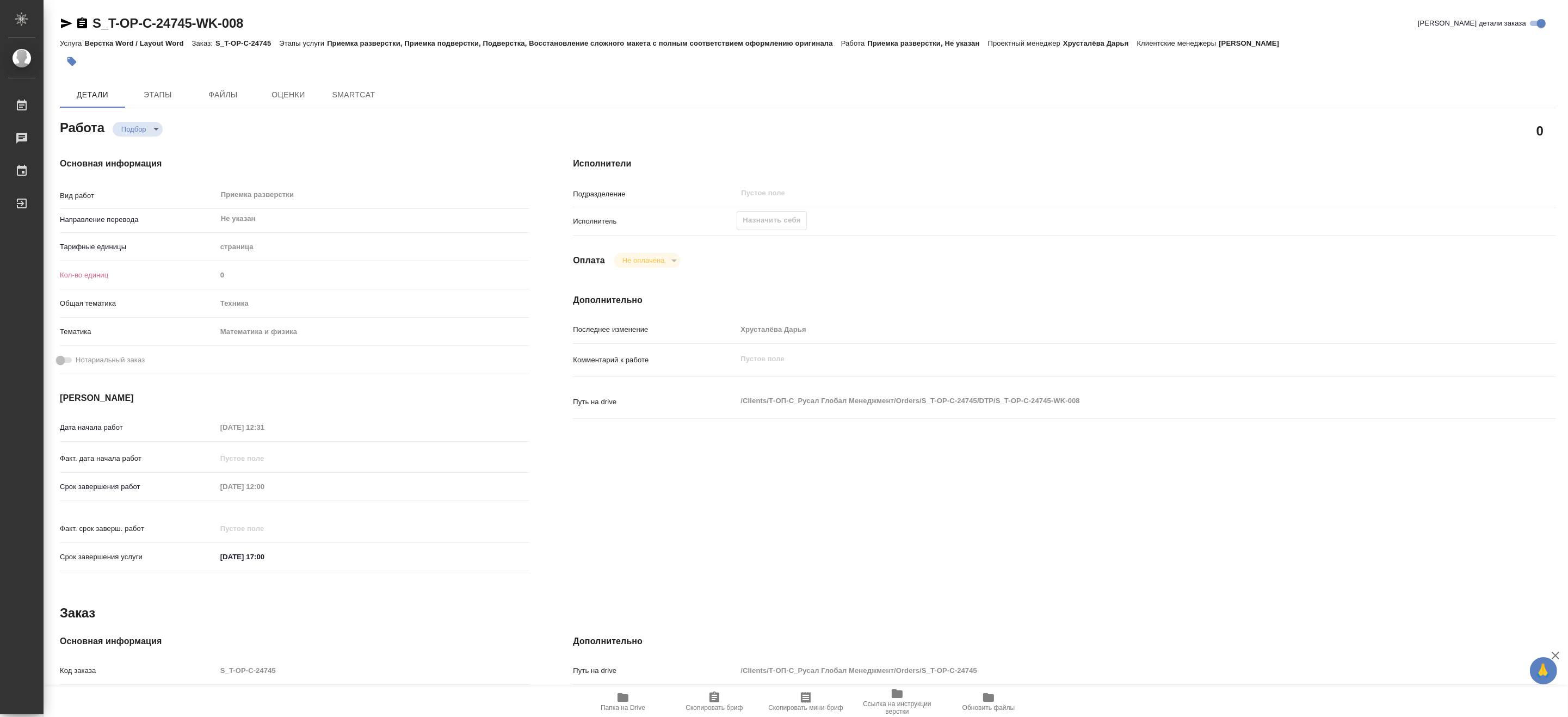
type textarea "x"
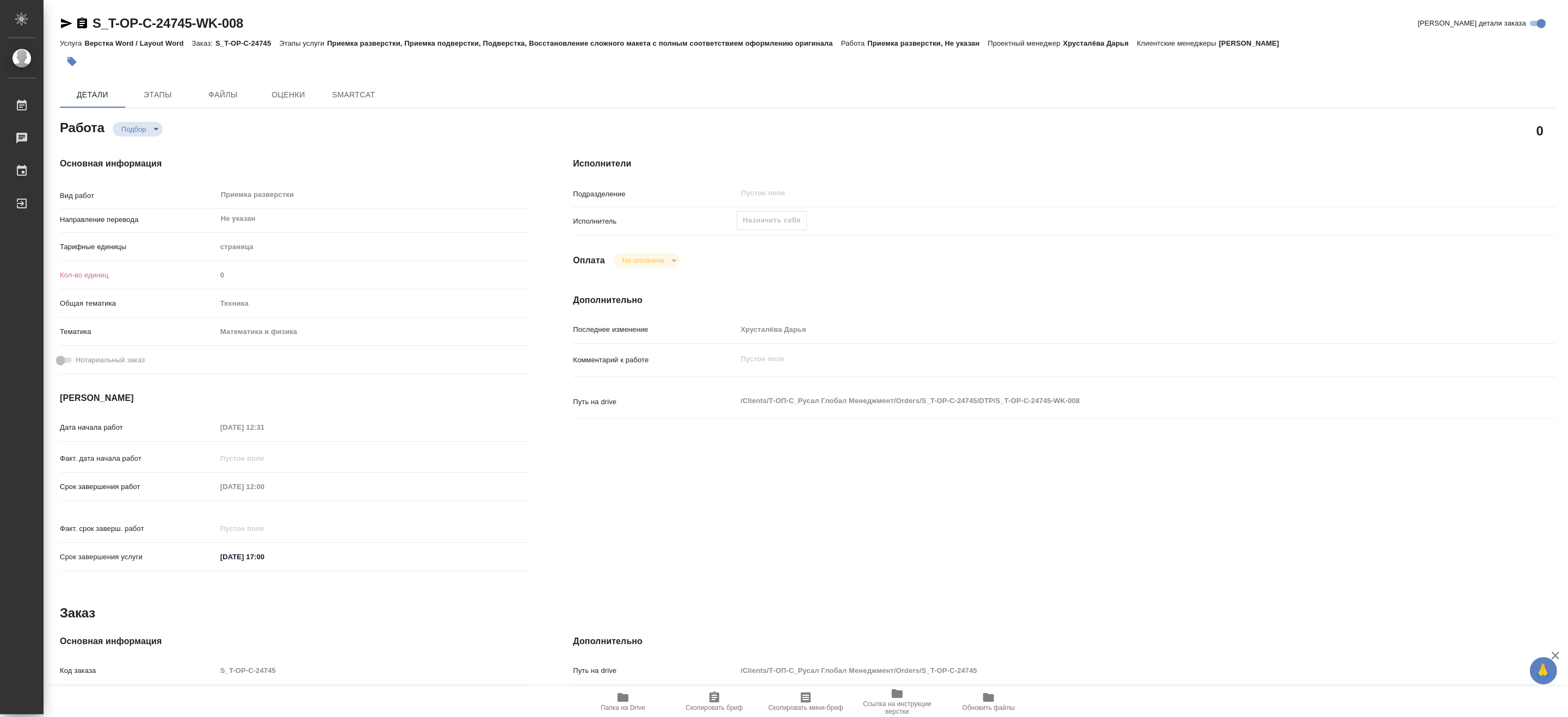
type textarea "x"
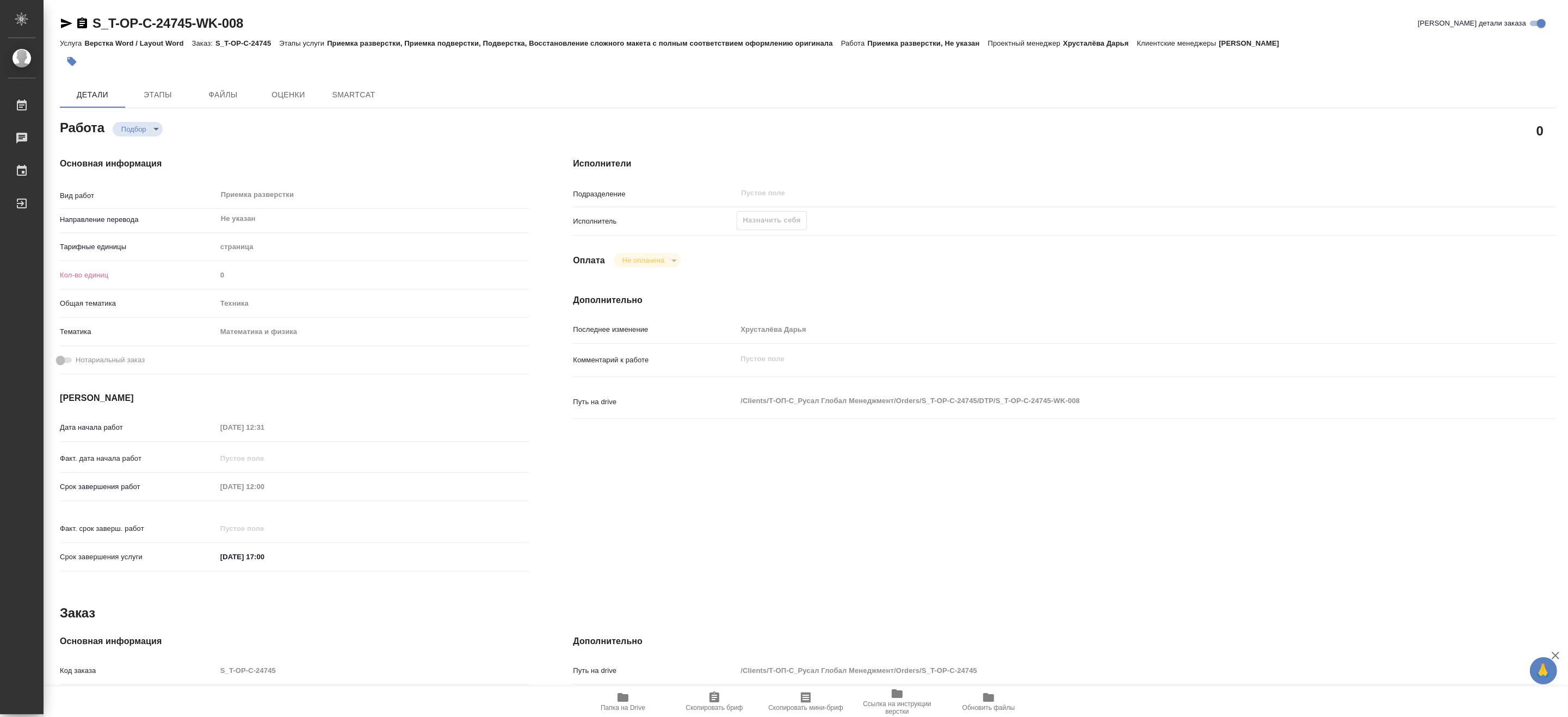
type textarea "x"
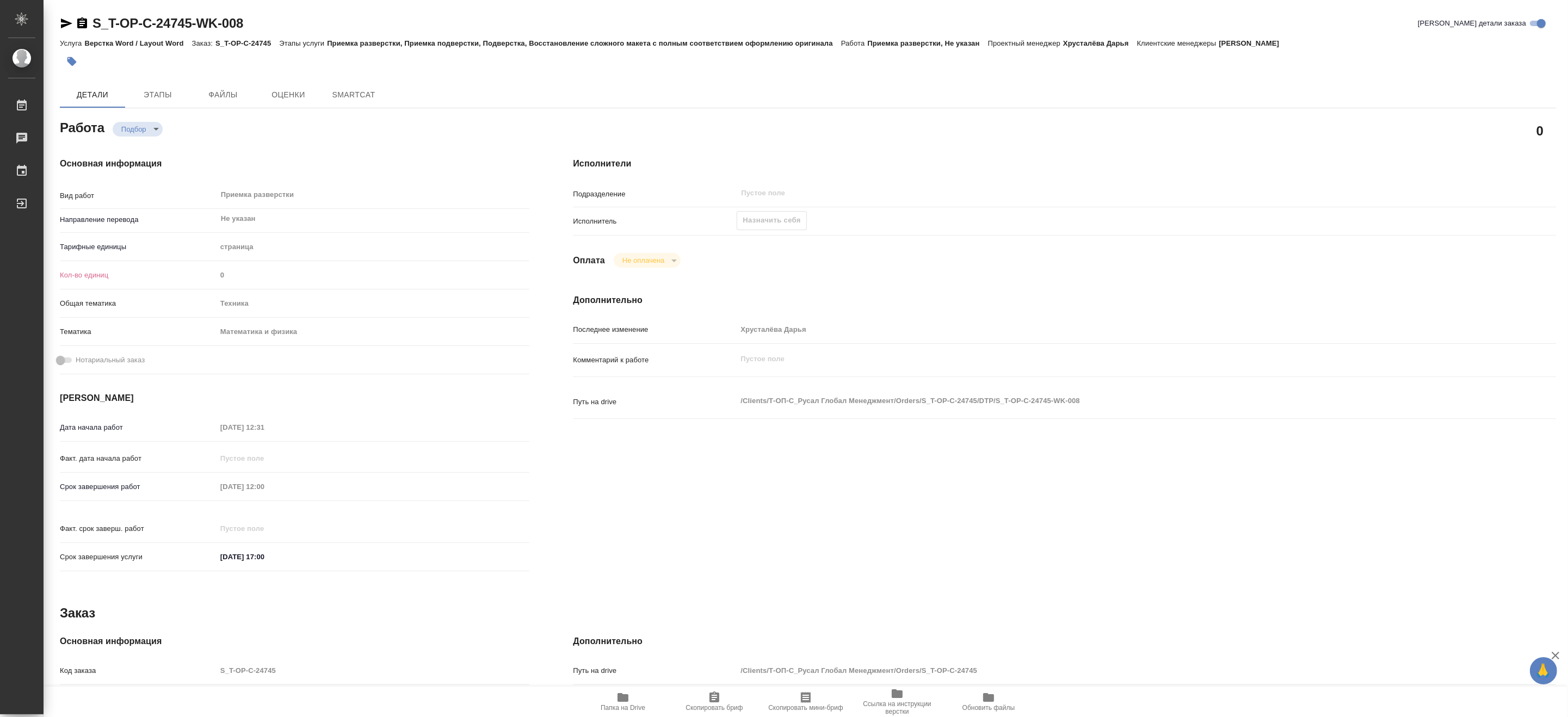
type textarea "x"
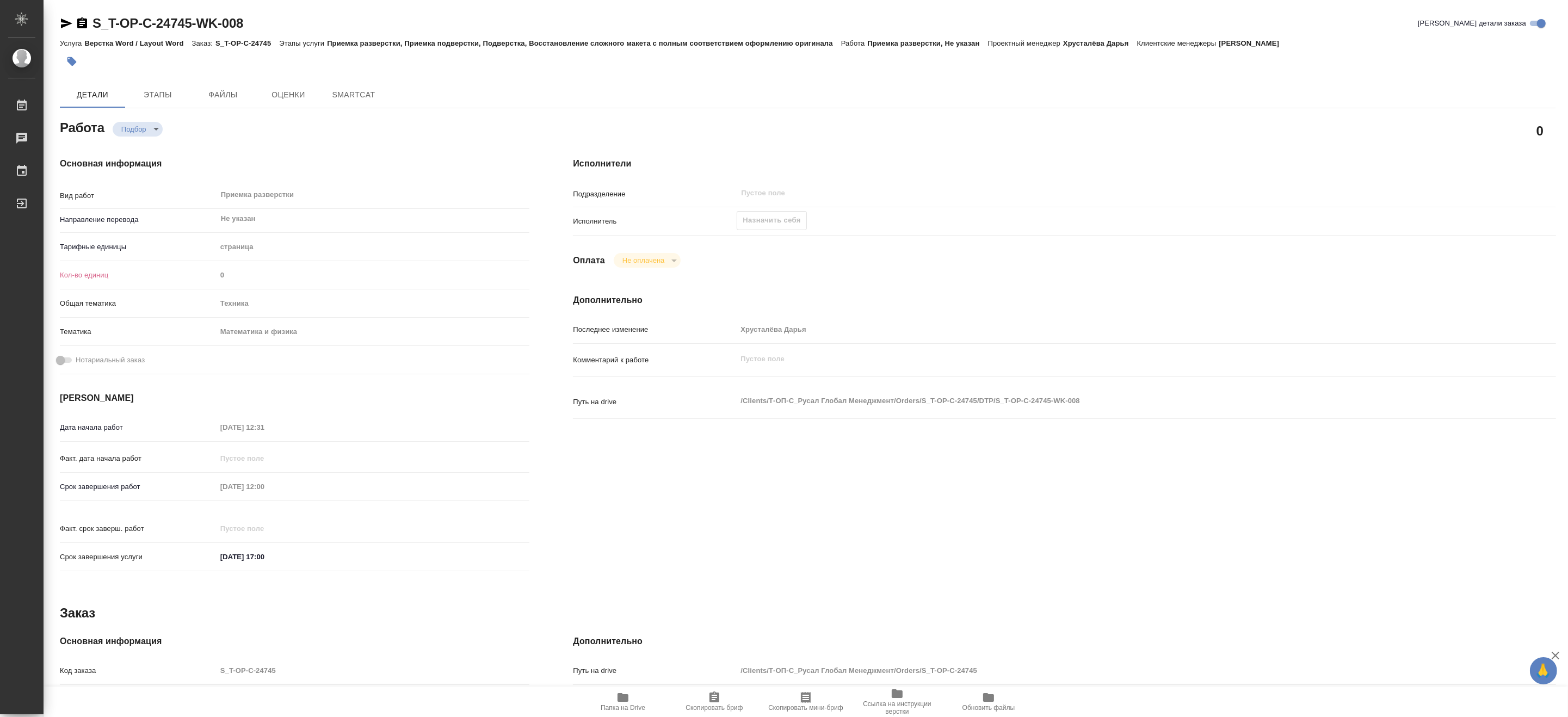
type textarea "x"
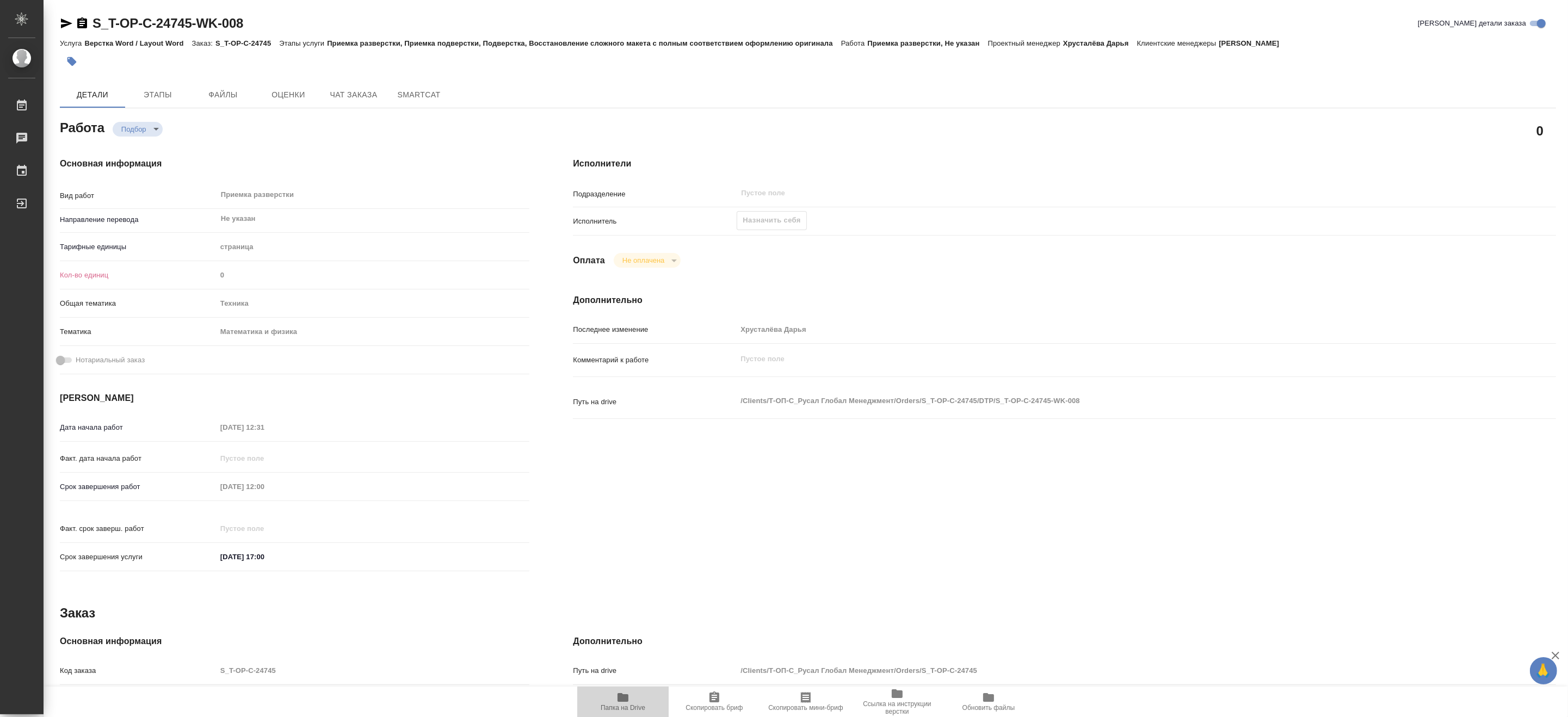
click at [637, 705] on span "Папка на Drive" at bounding box center [623, 708] width 44 height 8
type textarea "x"
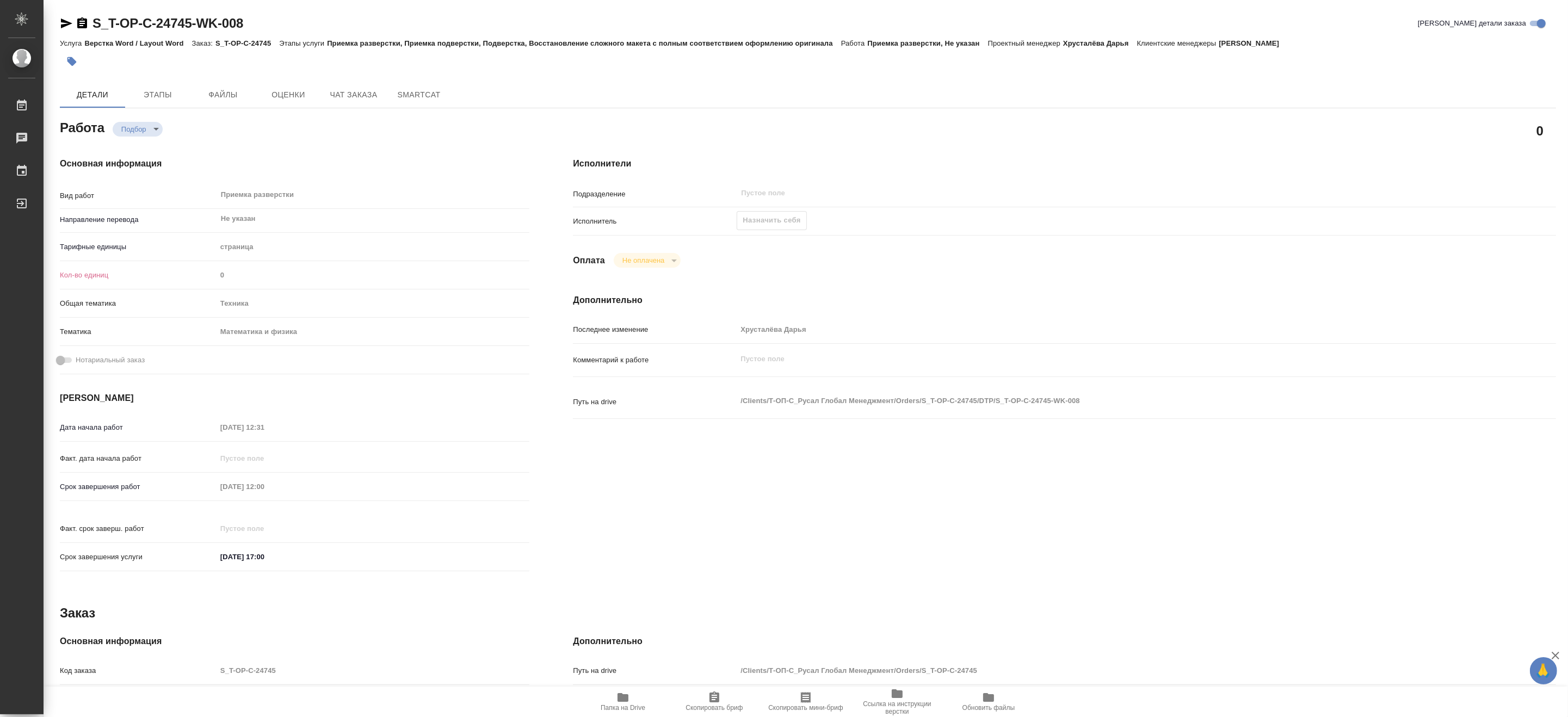
type textarea "x"
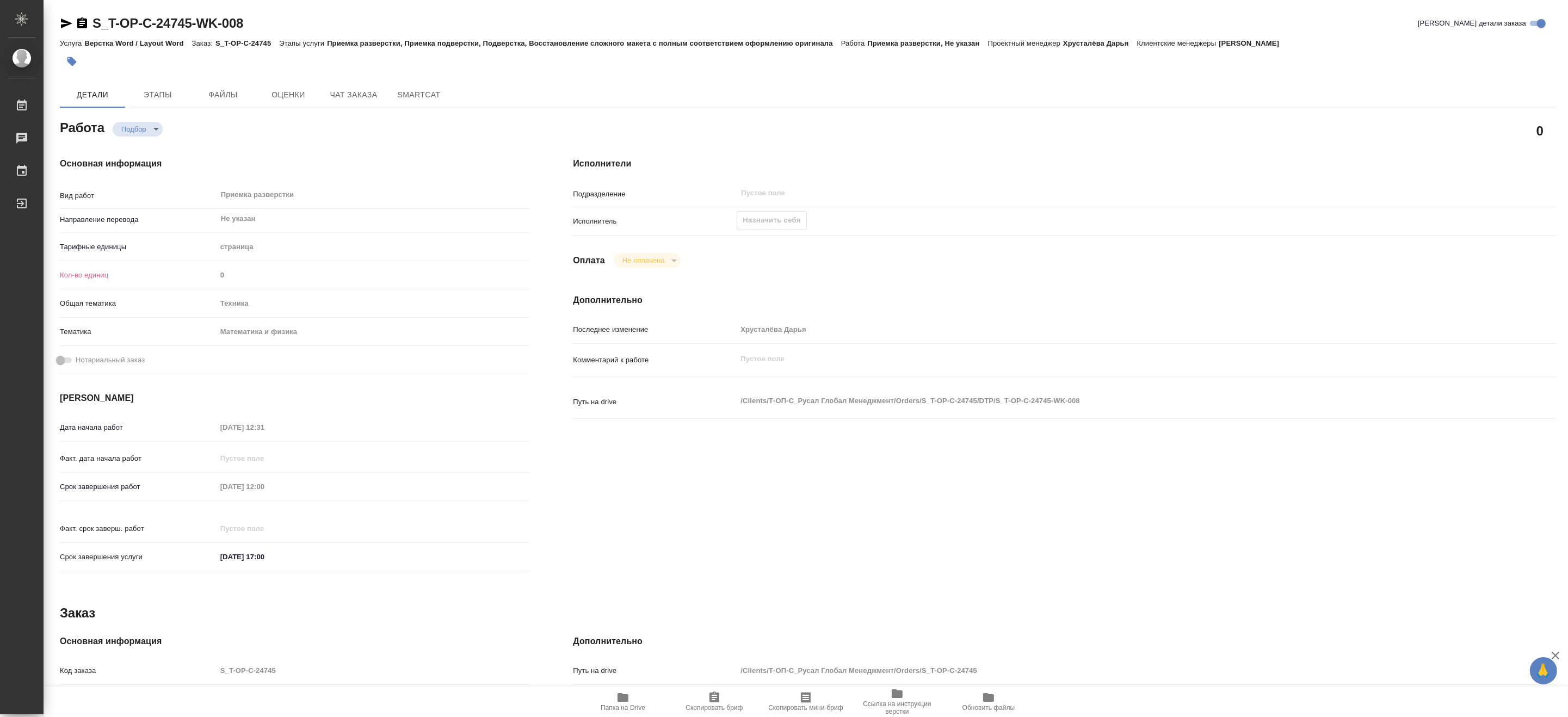
type textarea "x"
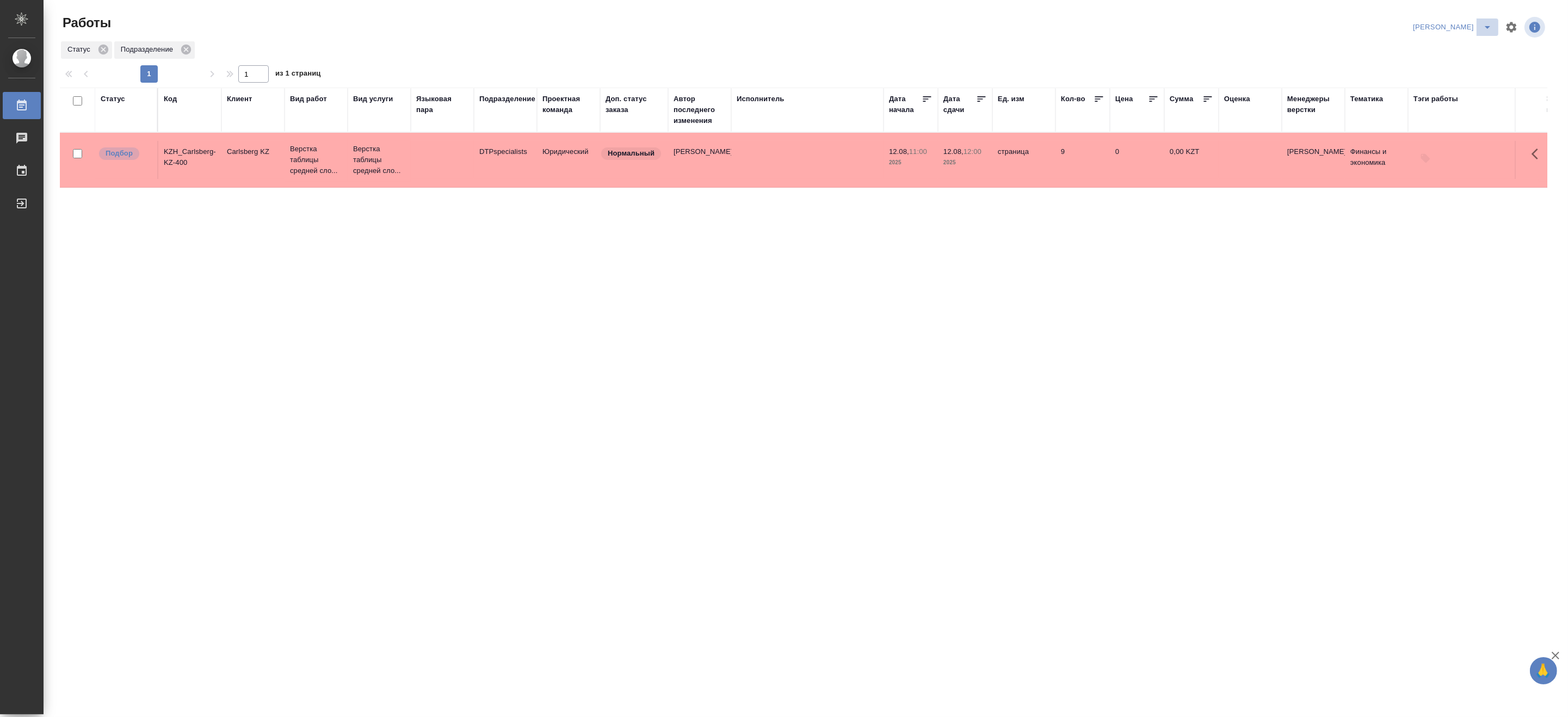
click at [1488, 26] on icon "split button" at bounding box center [1487, 27] width 13 height 13
click at [1450, 102] on li "Верстка и Дизайн" at bounding box center [1446, 101] width 105 height 18
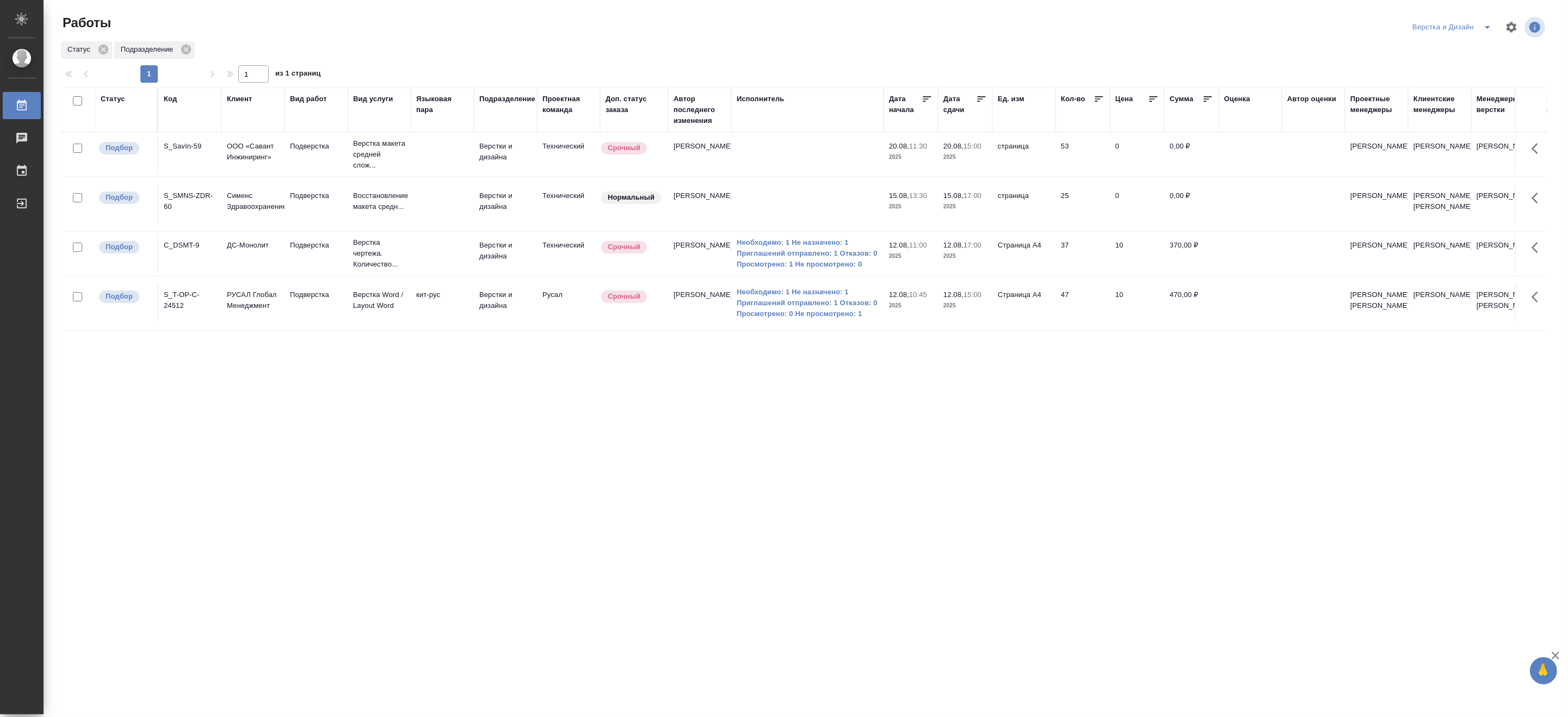
click at [1488, 22] on icon "split button" at bounding box center [1487, 27] width 13 height 13
click at [1460, 80] on li "[PERSON_NAME]" at bounding box center [1458, 83] width 105 height 18
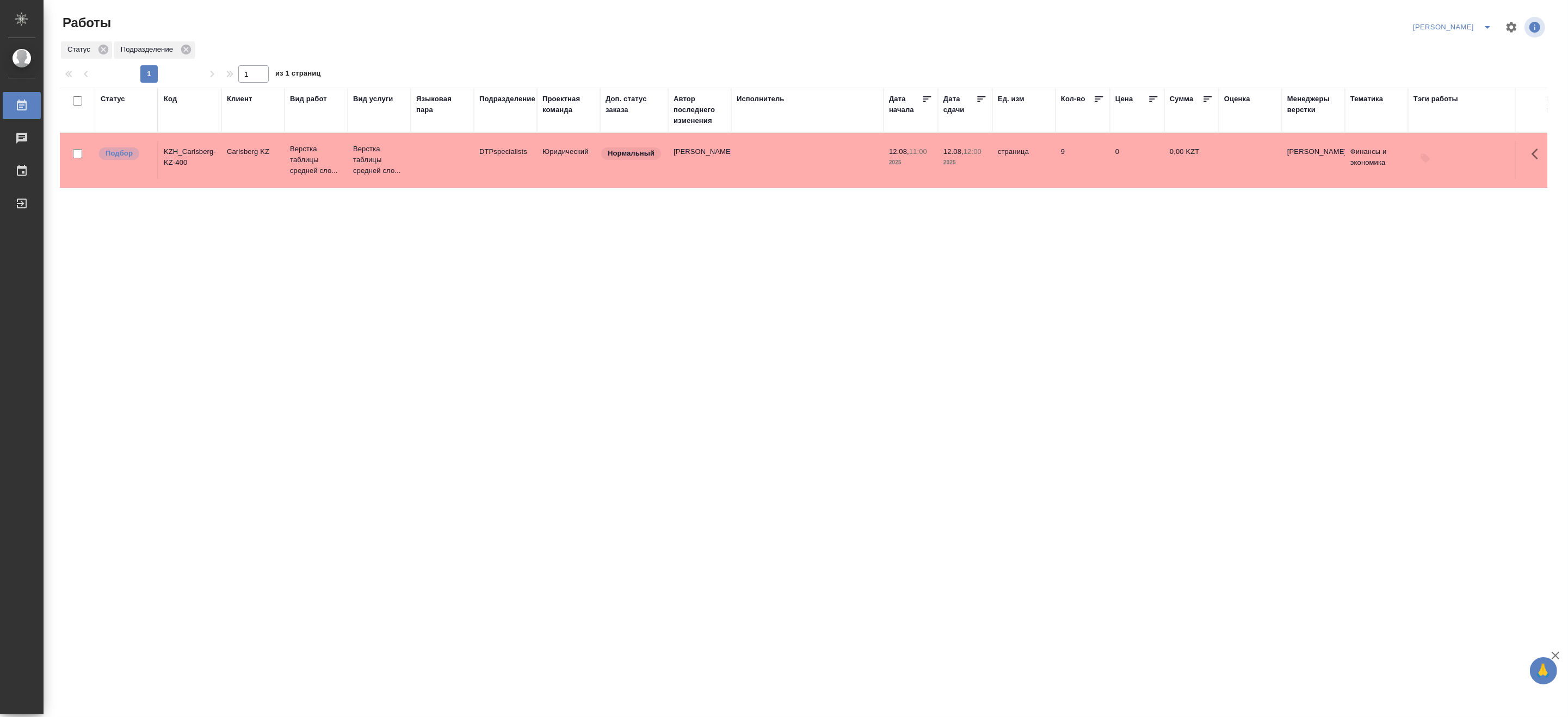
click at [169, 98] on div "Код" at bounding box center [170, 99] width 13 height 11
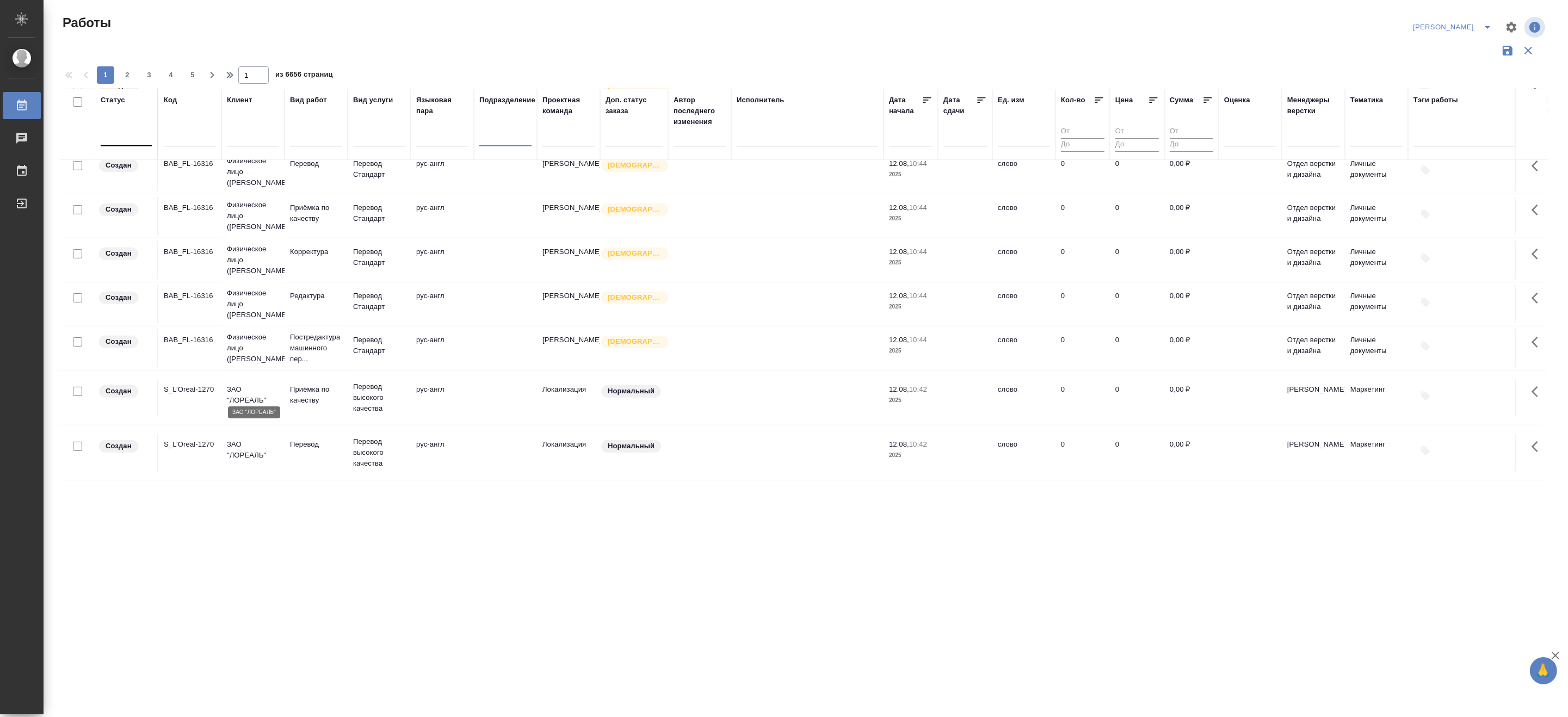
scroll to position [830, 0]
click at [253, 333] on p "Физическое лицо (Бабушкинская)" at bounding box center [253, 348] width 52 height 33
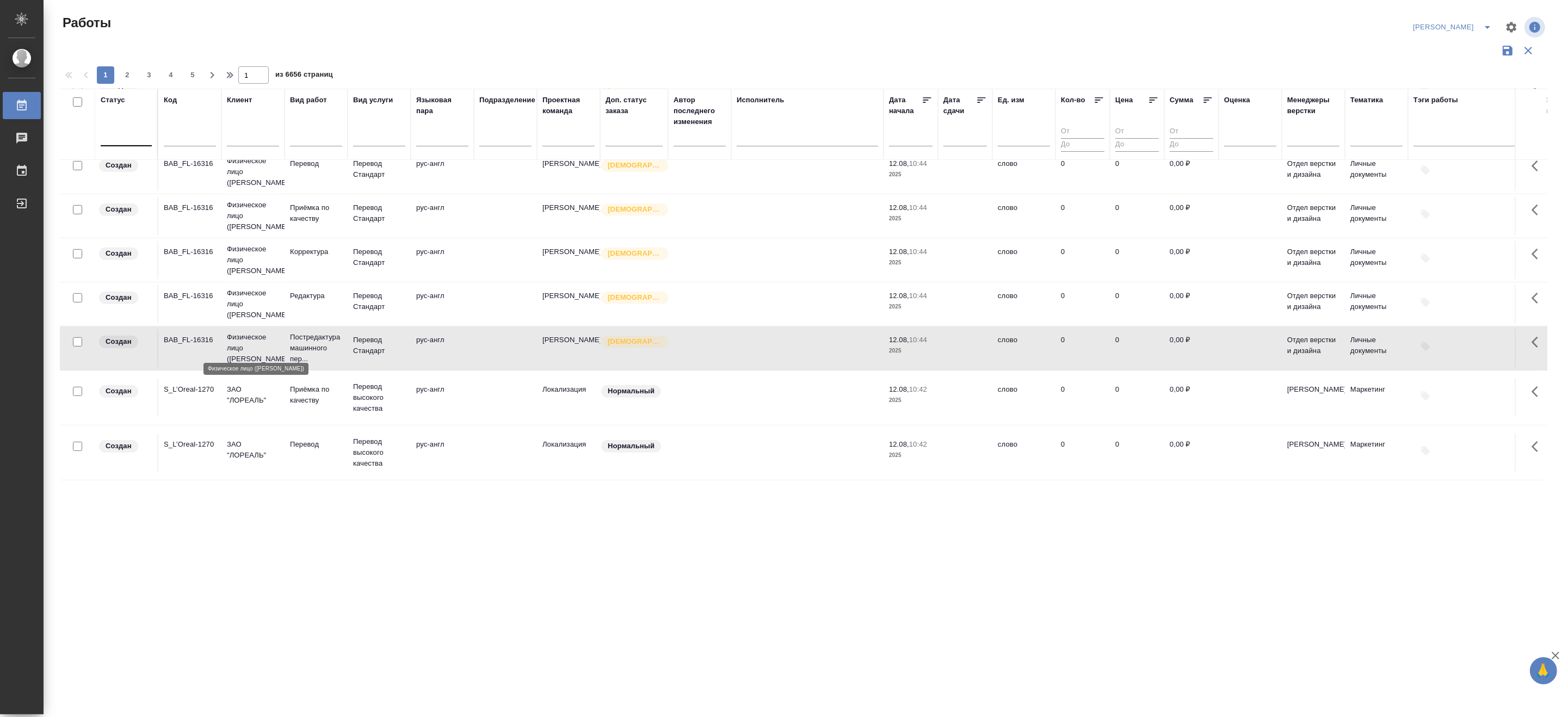
click at [253, 333] on p "Физическое лицо (Бабушкинская)" at bounding box center [253, 348] width 52 height 33
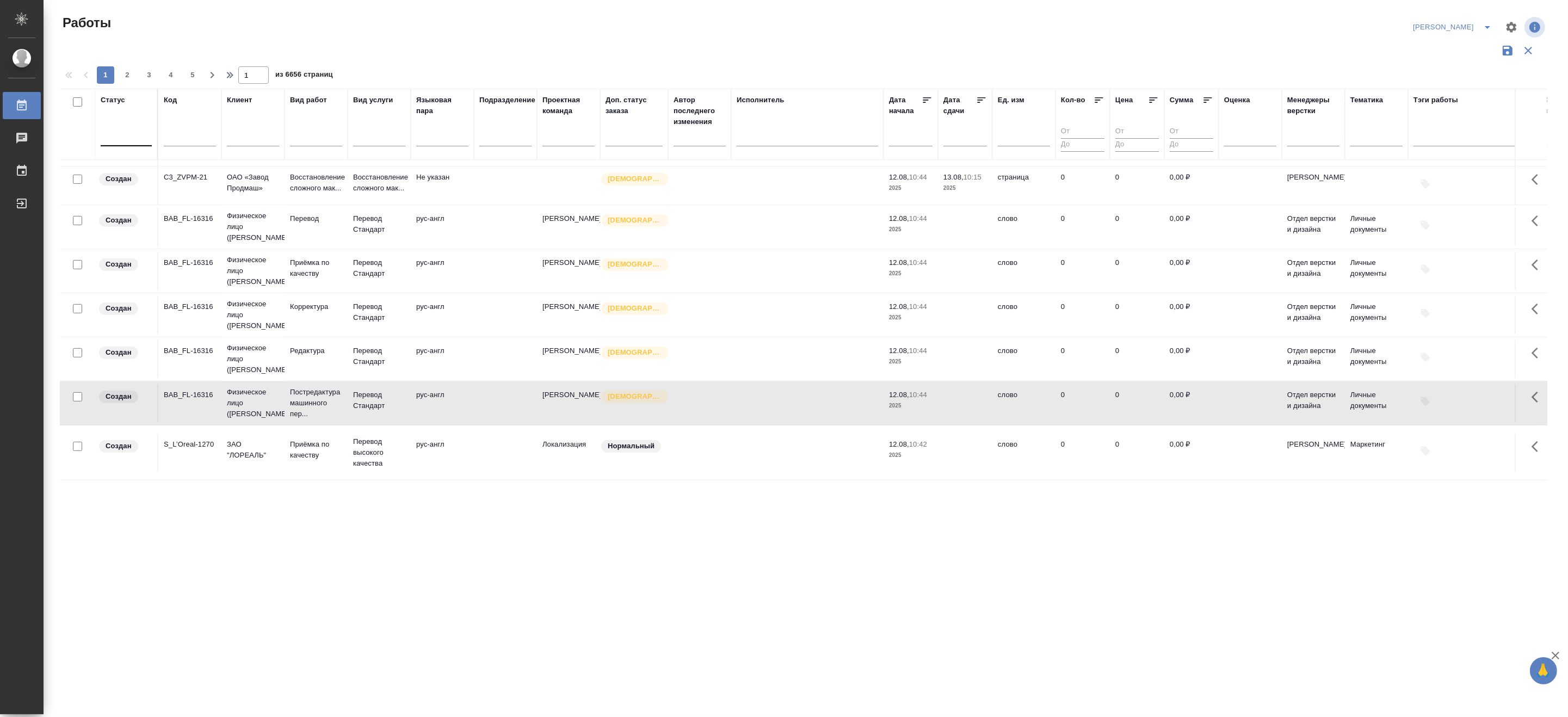
scroll to position [814, 0]
click at [308, 449] on p "Приёмка по качеству" at bounding box center [316, 450] width 52 height 22
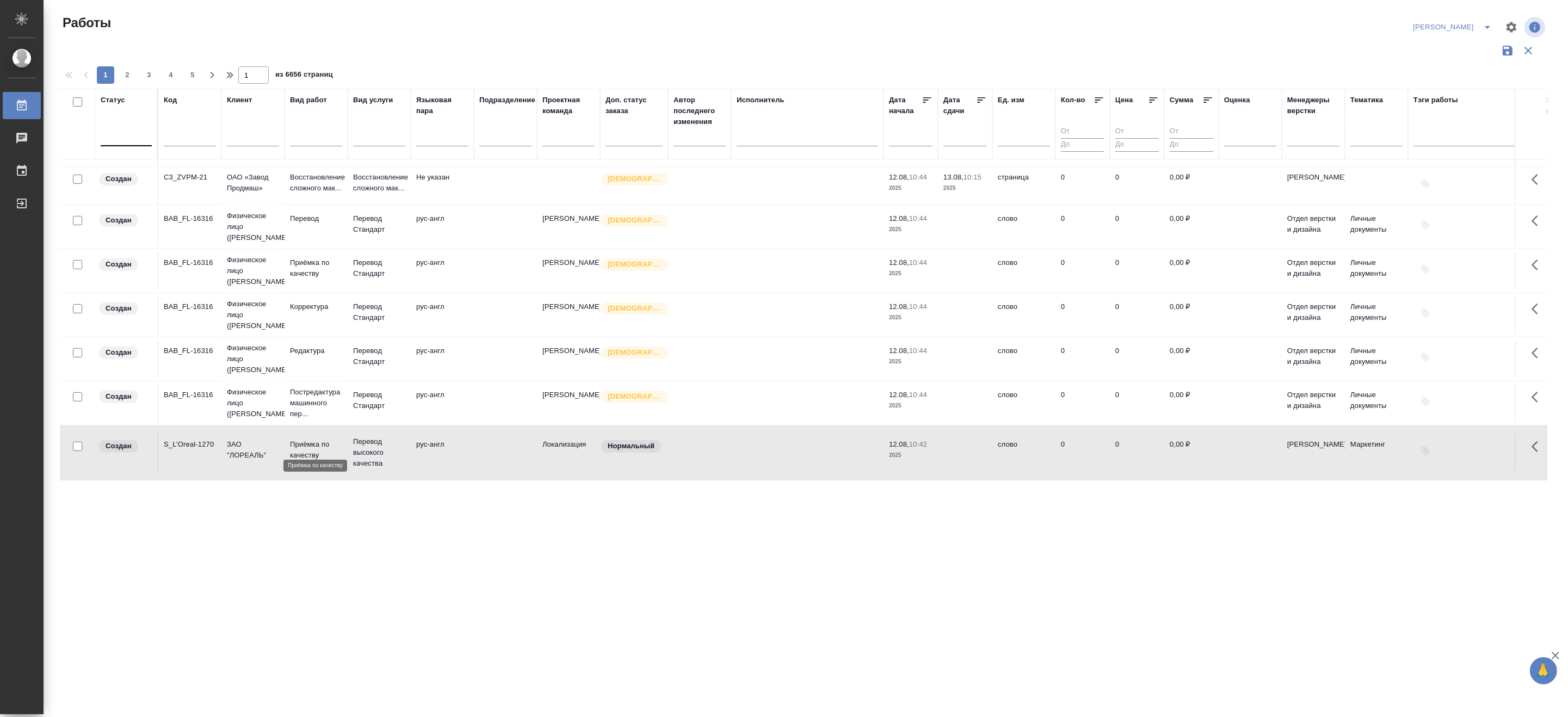
click at [308, 449] on p "Приёмка по качеству" at bounding box center [316, 450] width 52 height 22
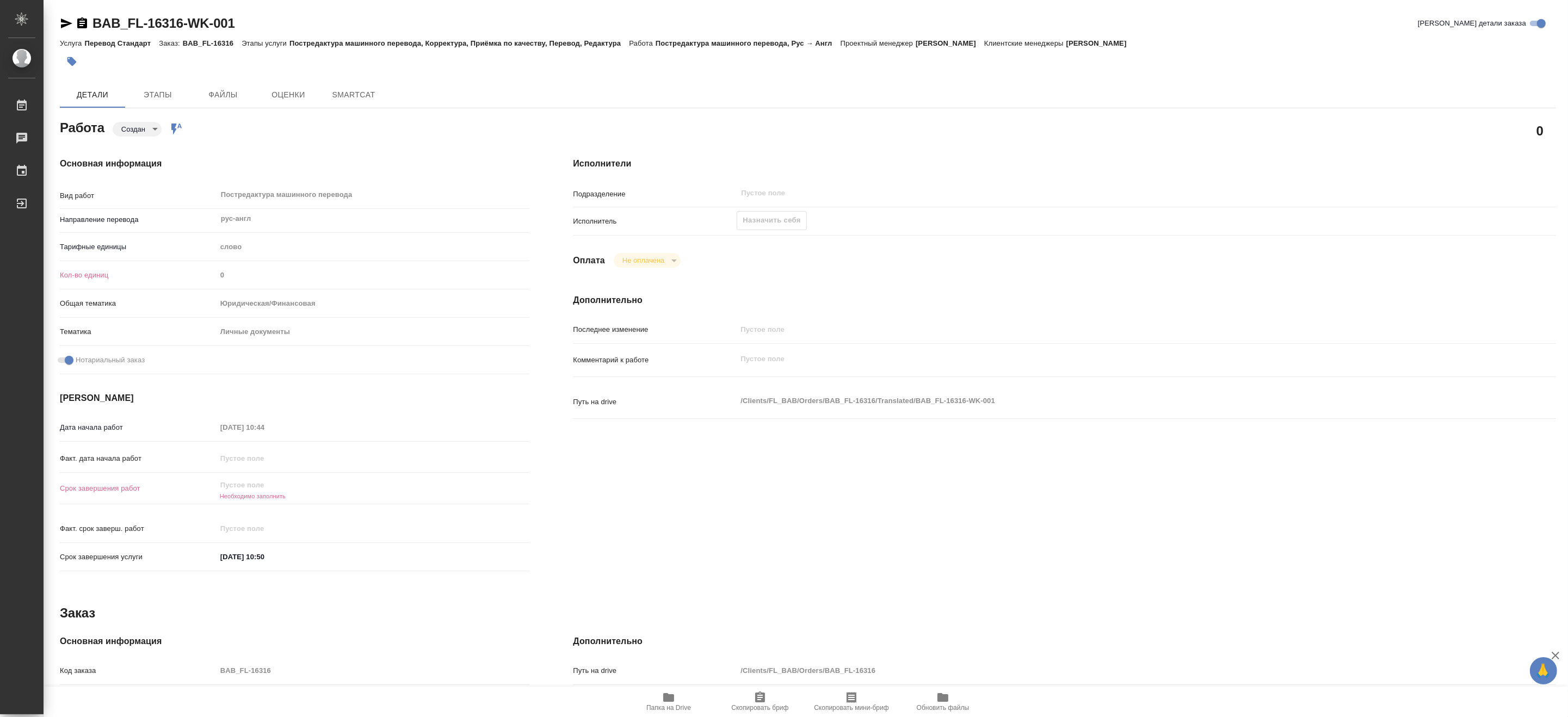
type textarea "x"
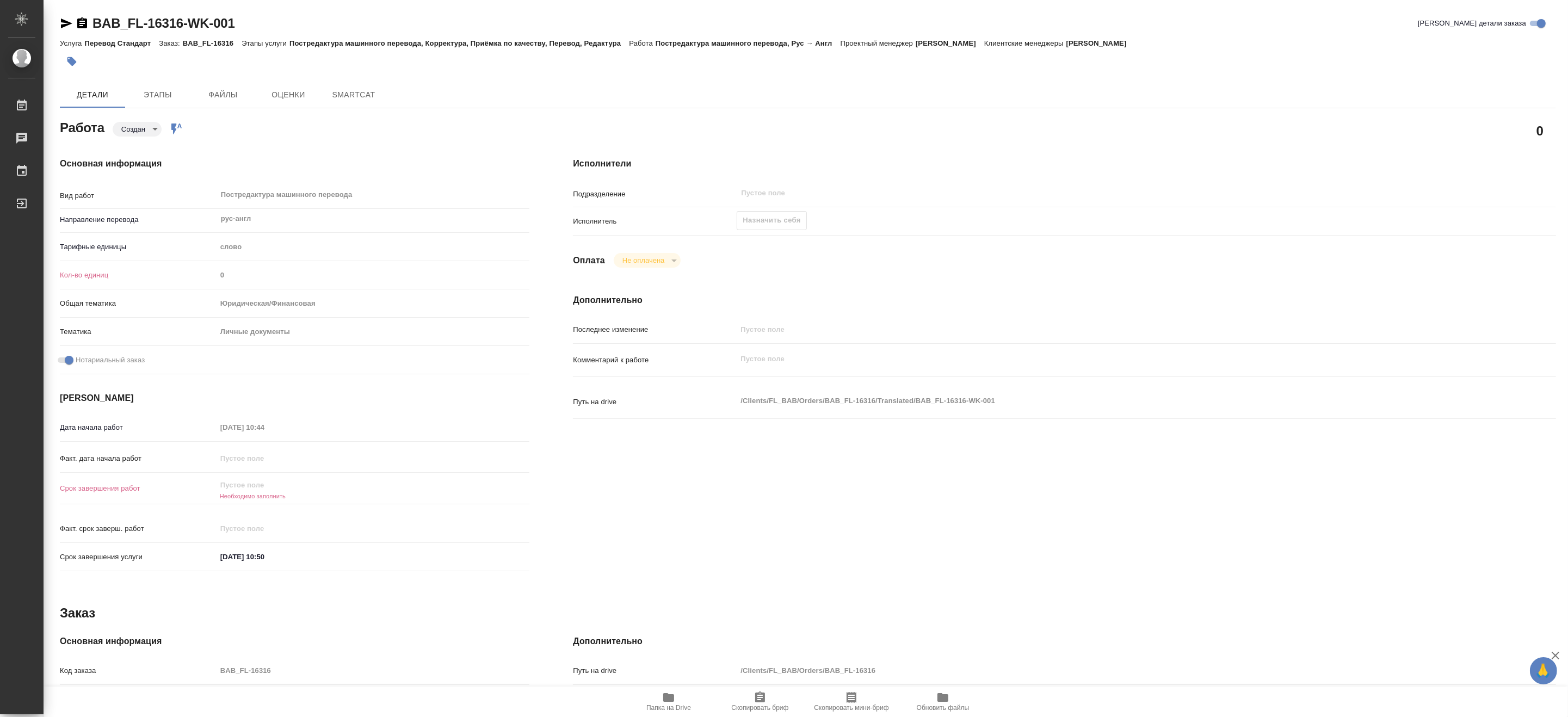
type textarea "x"
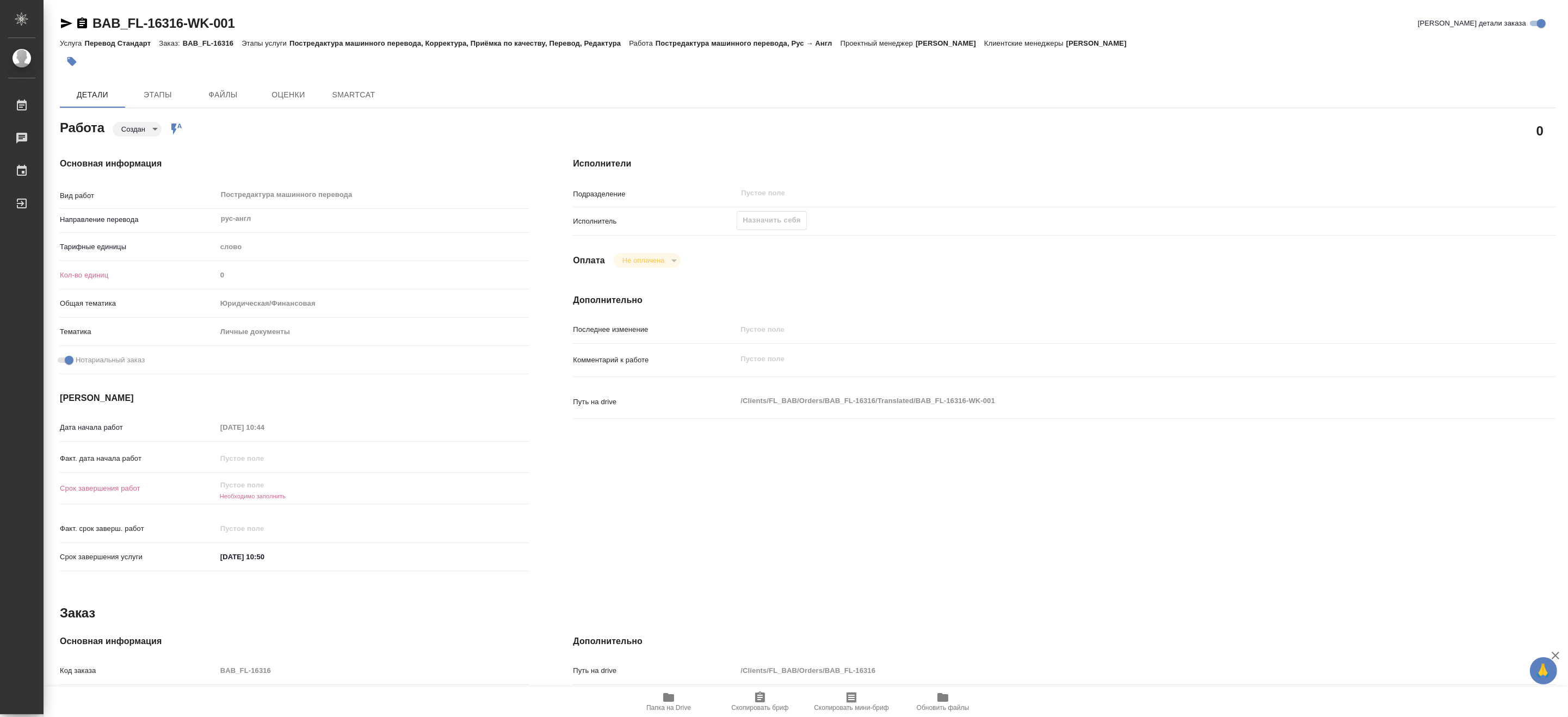
type textarea "x"
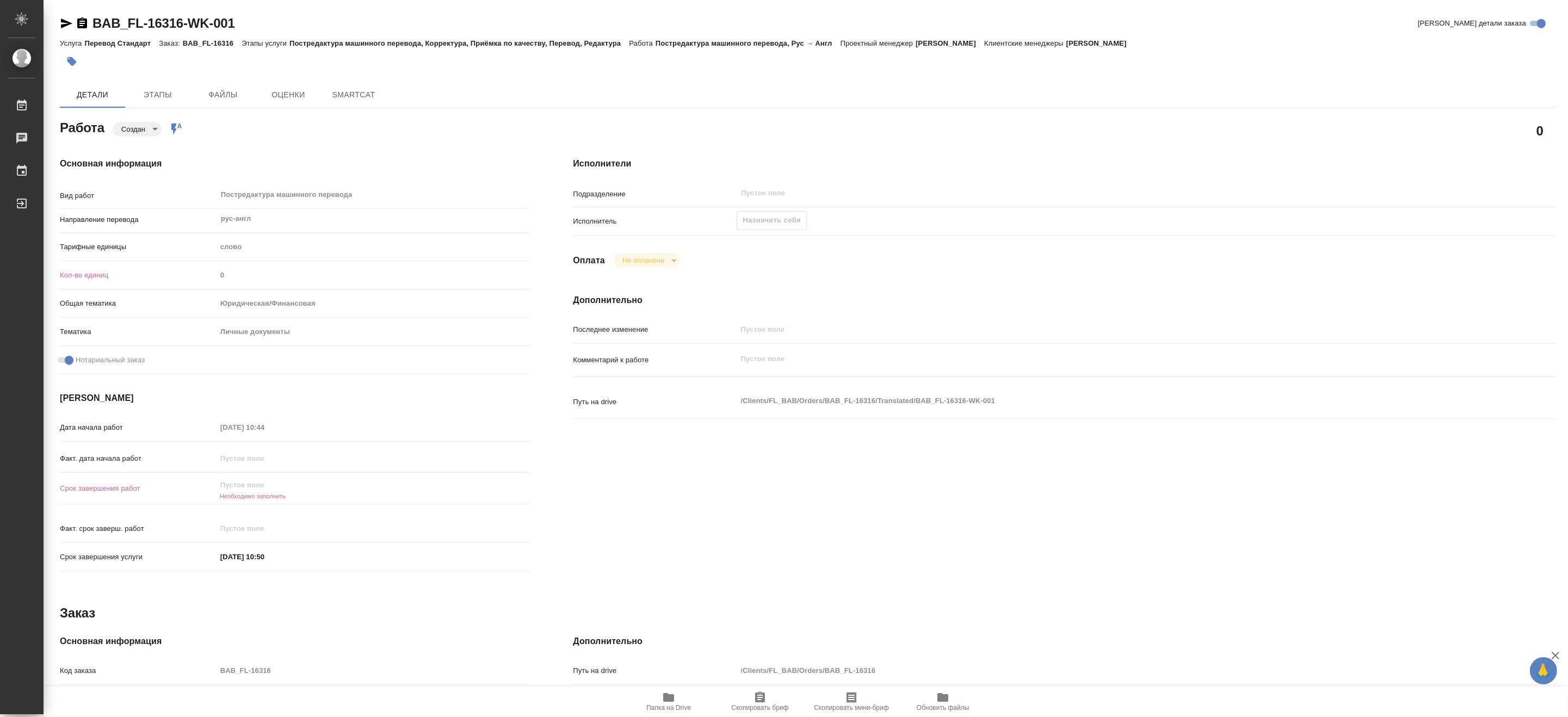
type textarea "x"
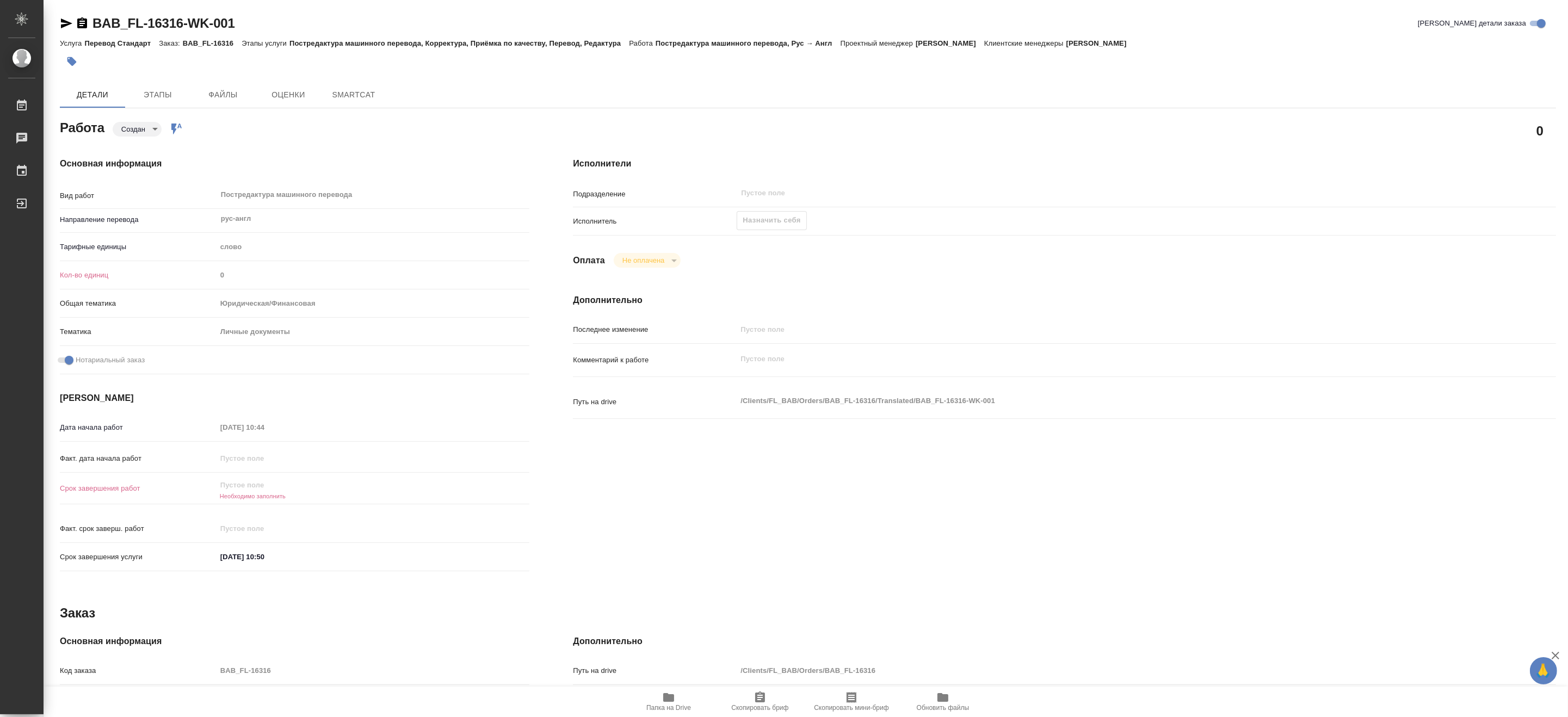
type textarea "x"
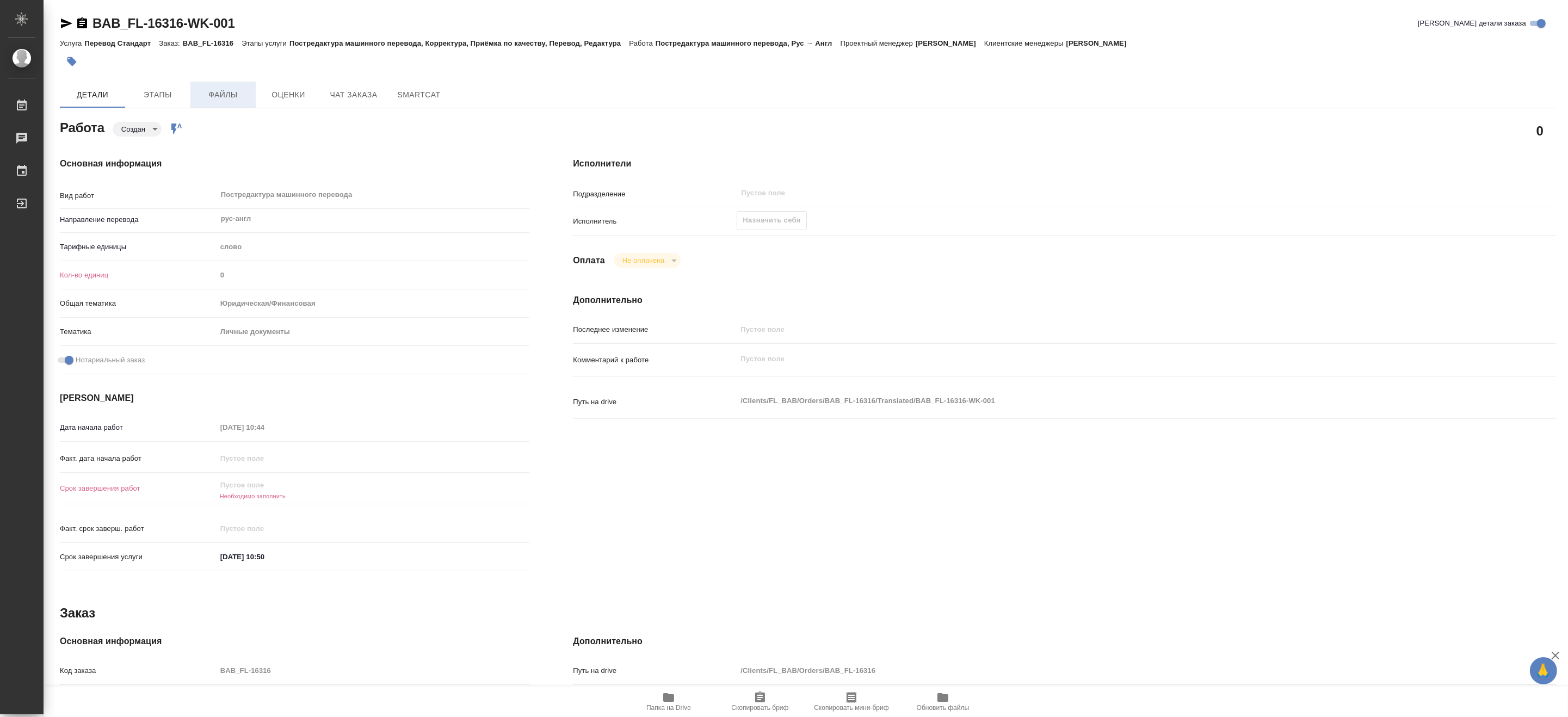
type textarea "x"
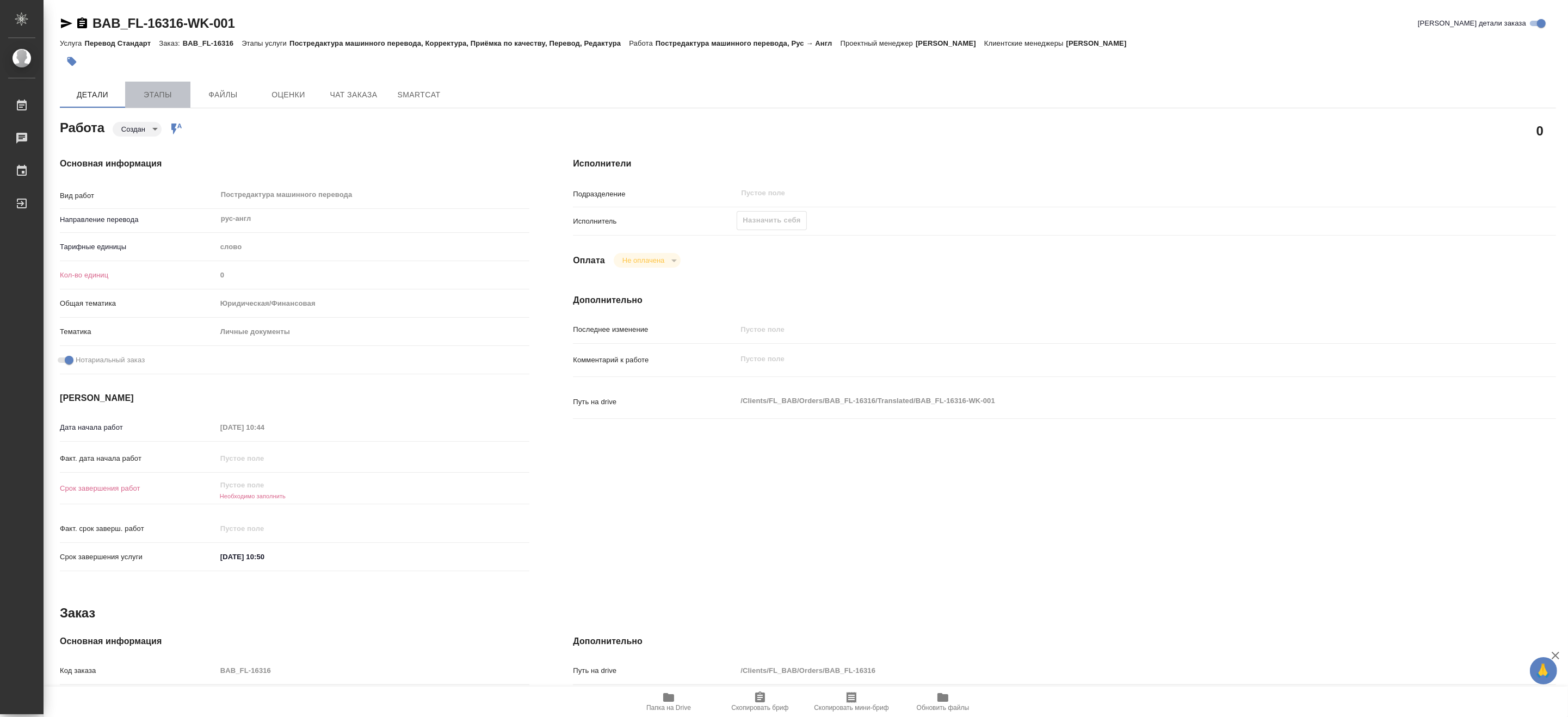
click at [161, 94] on span "Этапы" at bounding box center [158, 95] width 52 height 13
type textarea "x"
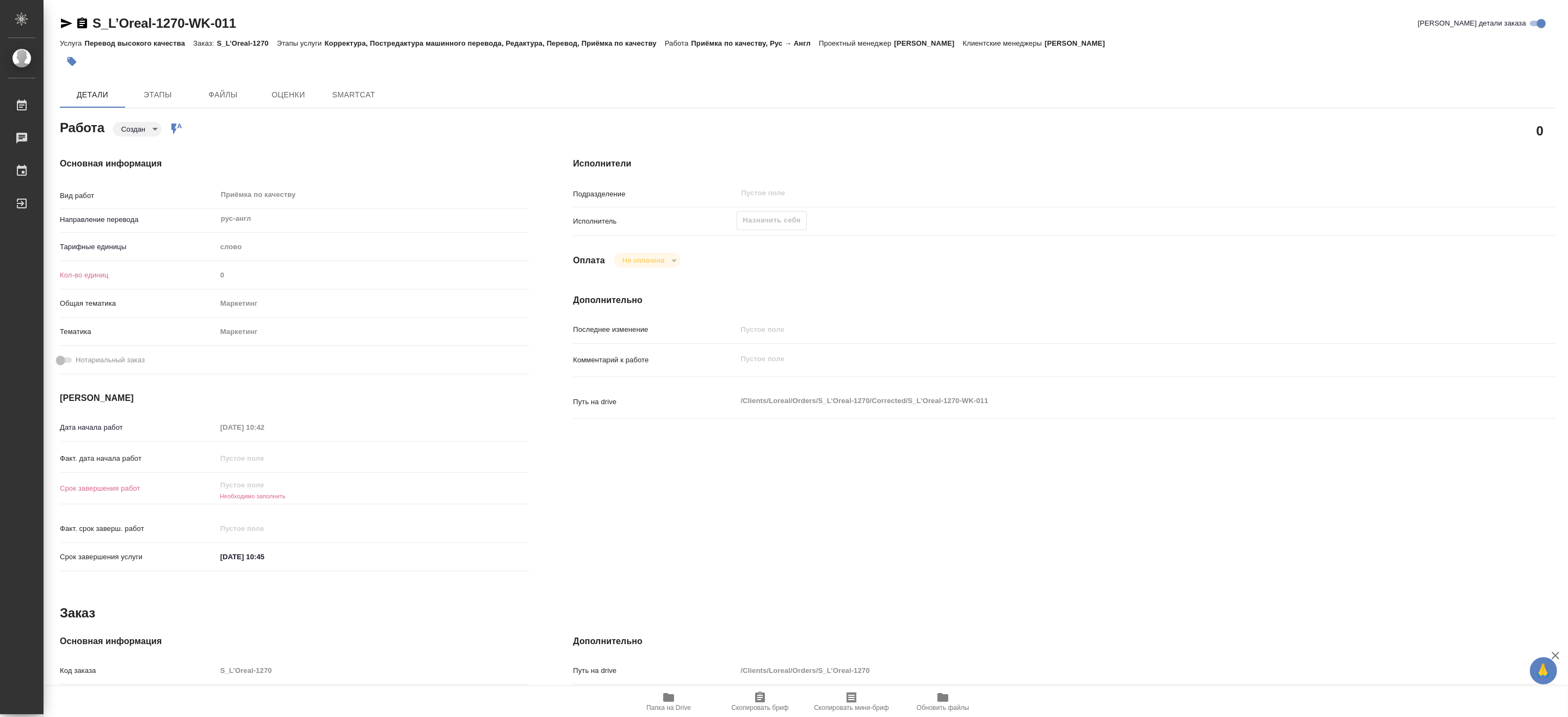
type textarea "x"
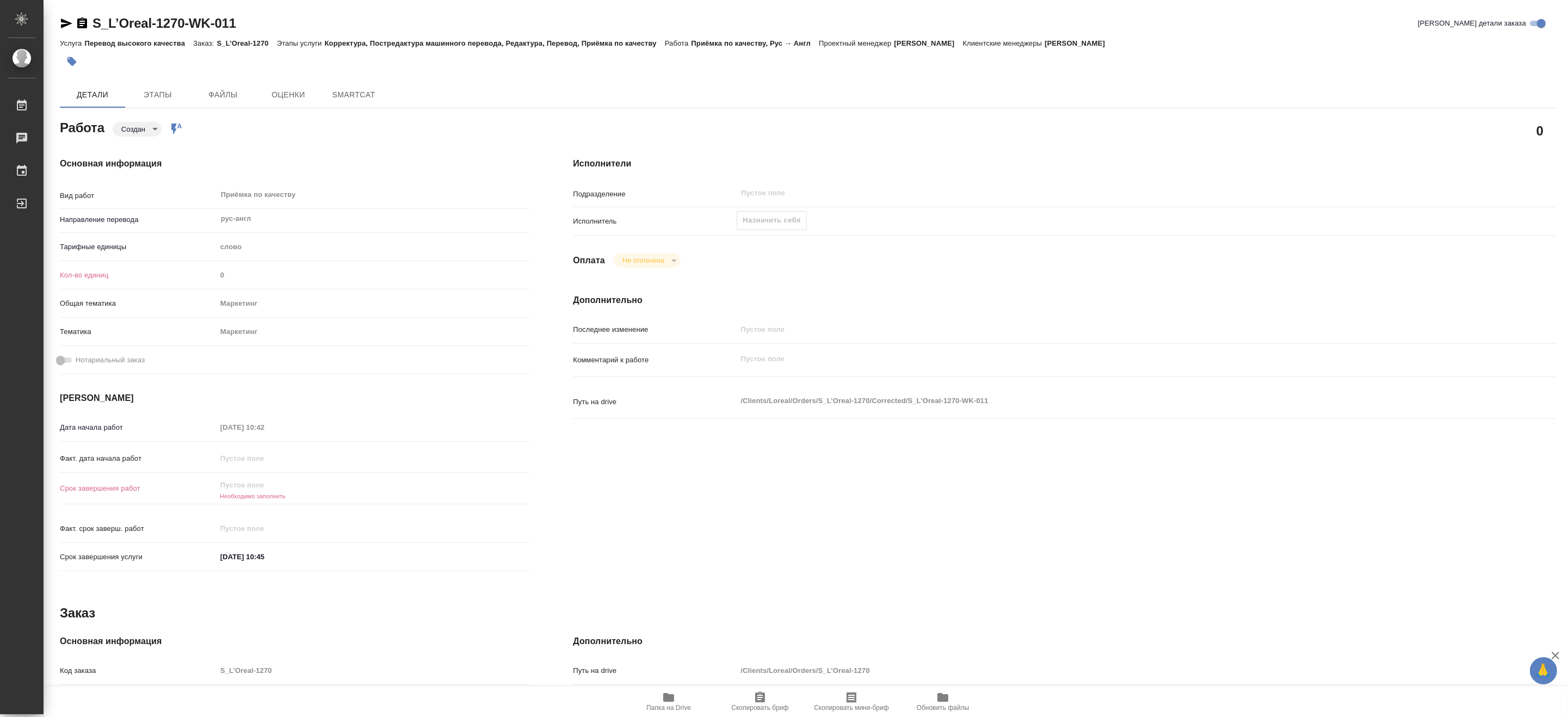
type textarea "x"
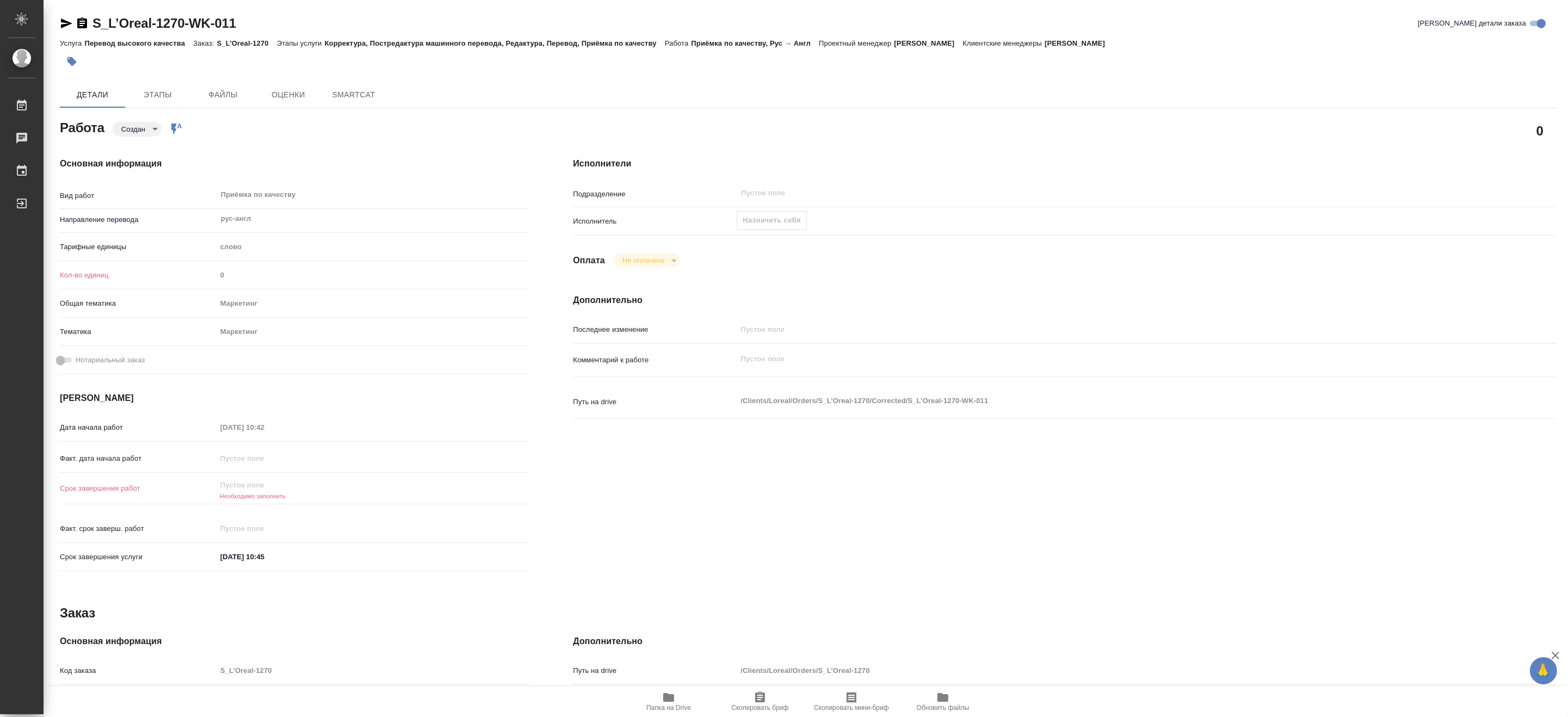
type textarea "x"
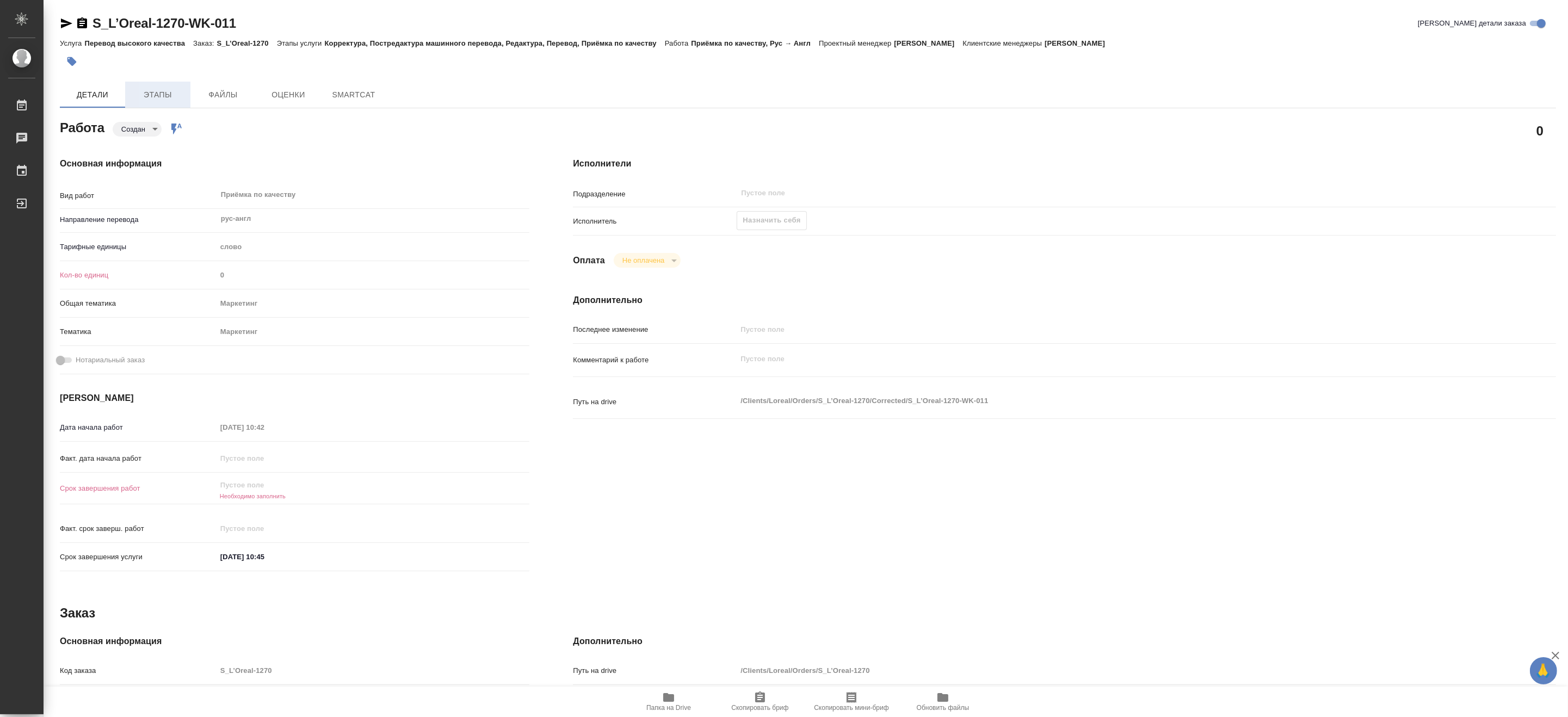
type textarea "x"
click at [161, 89] on span "Этапы" at bounding box center [158, 95] width 52 height 13
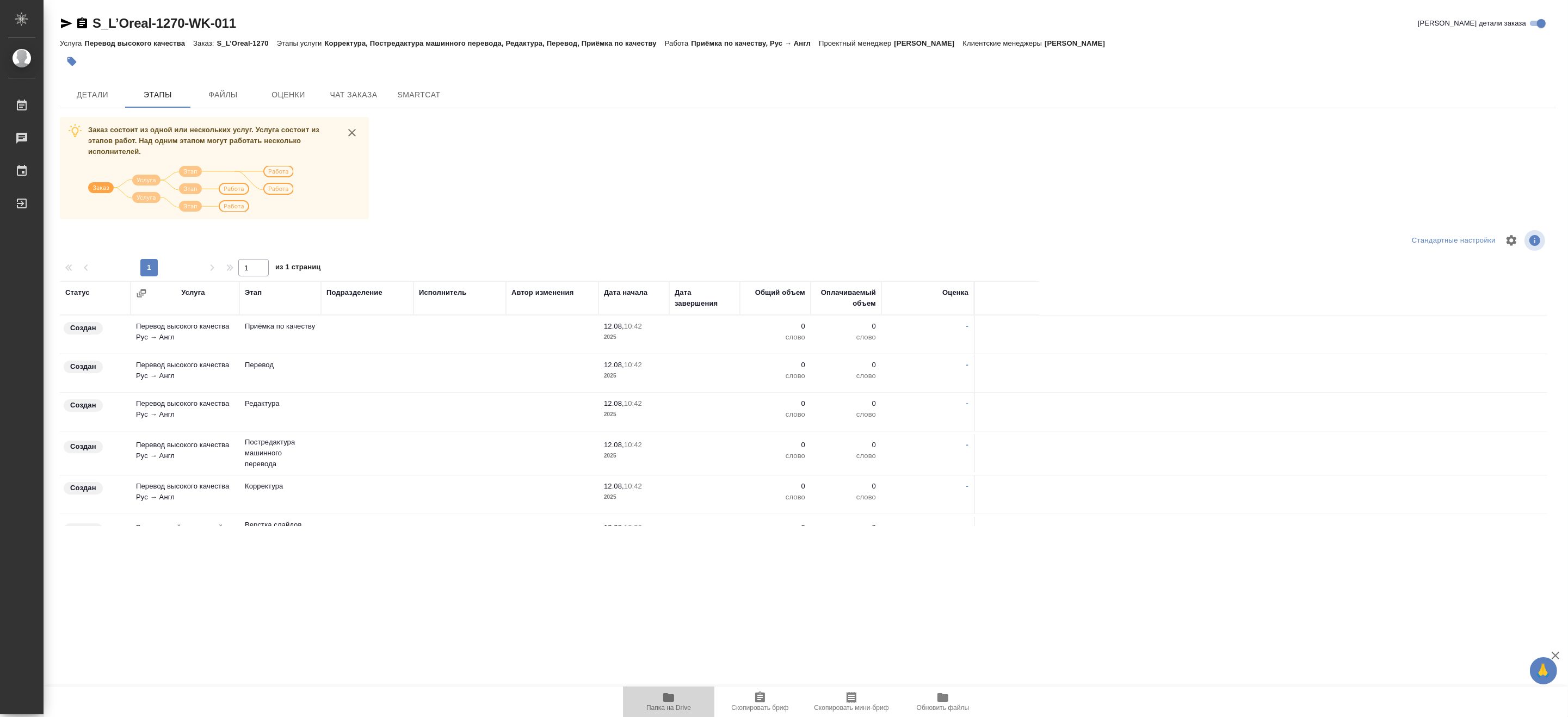
click at [655, 709] on span "Папка на Drive" at bounding box center [668, 708] width 44 height 8
click at [348, 87] on button "Чат заказа" at bounding box center [353, 94] width 65 height 26
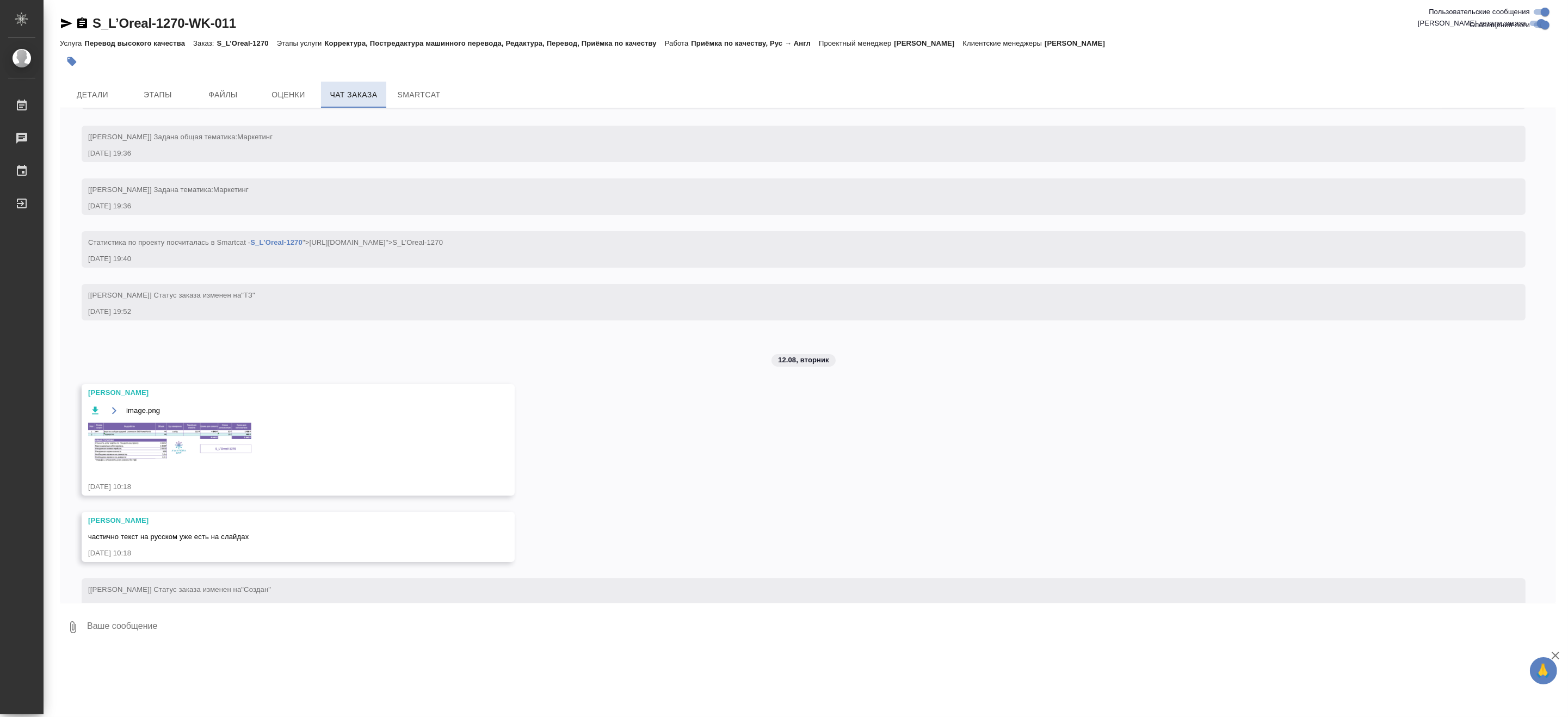
scroll to position [335, 0]
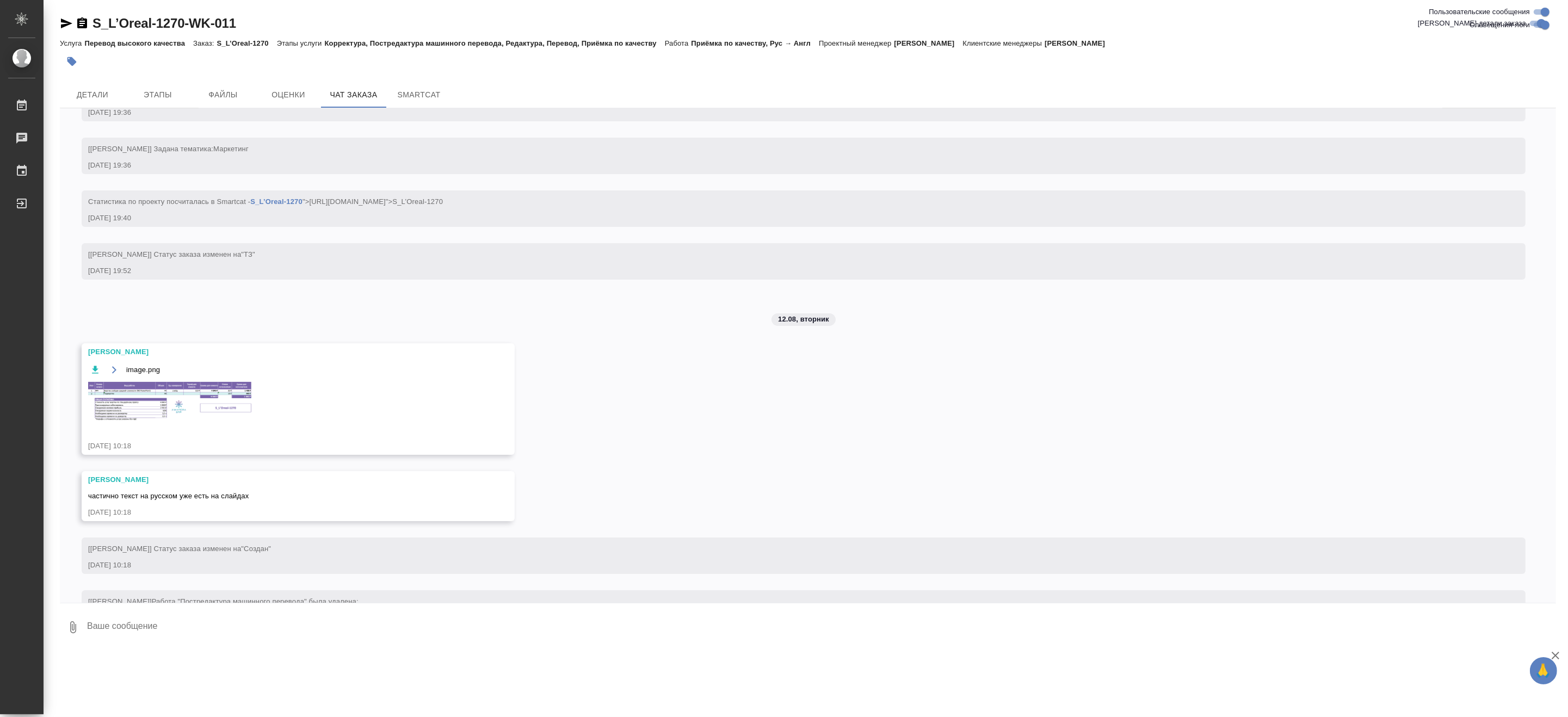
click at [155, 393] on img at bounding box center [170, 401] width 163 height 40
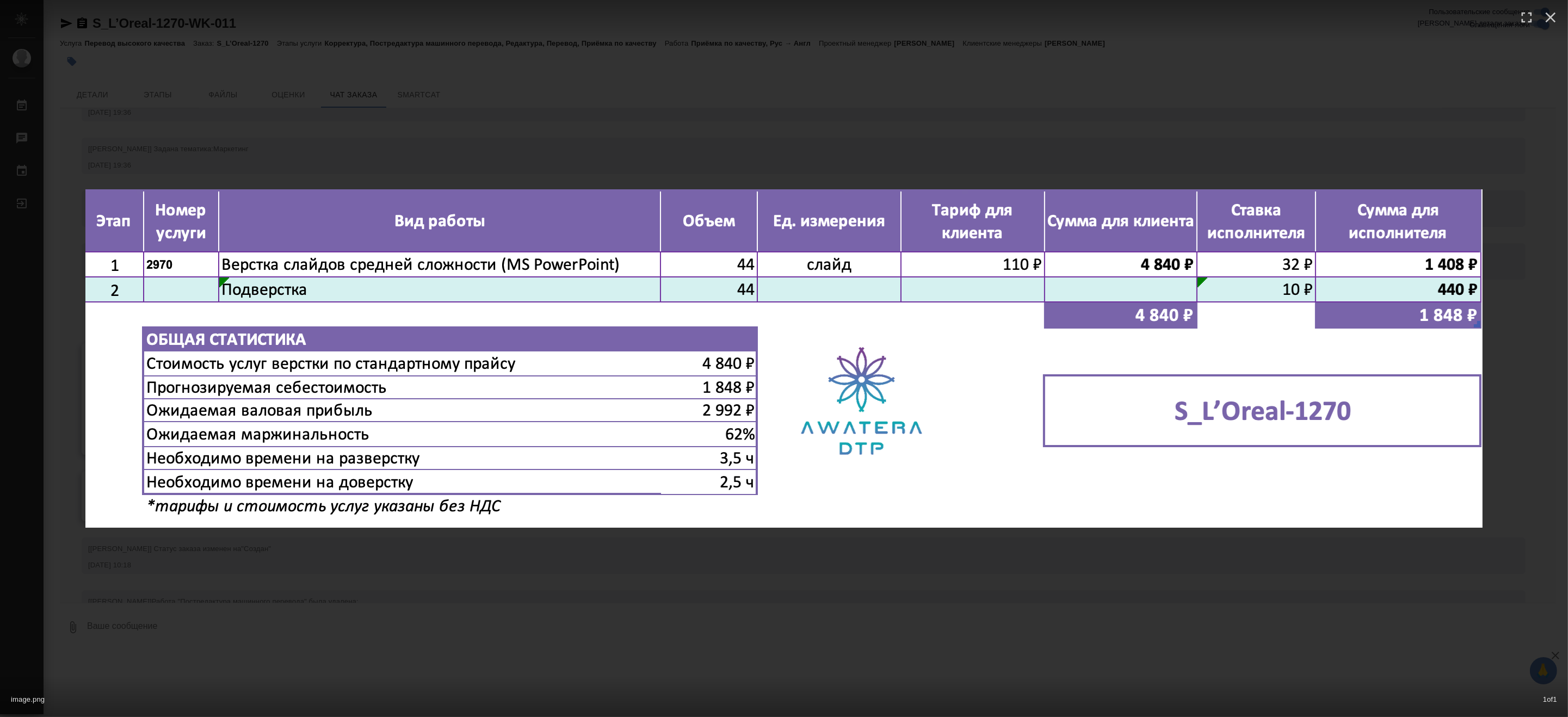
click at [595, 339] on img at bounding box center [783, 358] width 1397 height 338
click at [631, 167] on div "image.png 1 of 1" at bounding box center [784, 358] width 1568 height 717
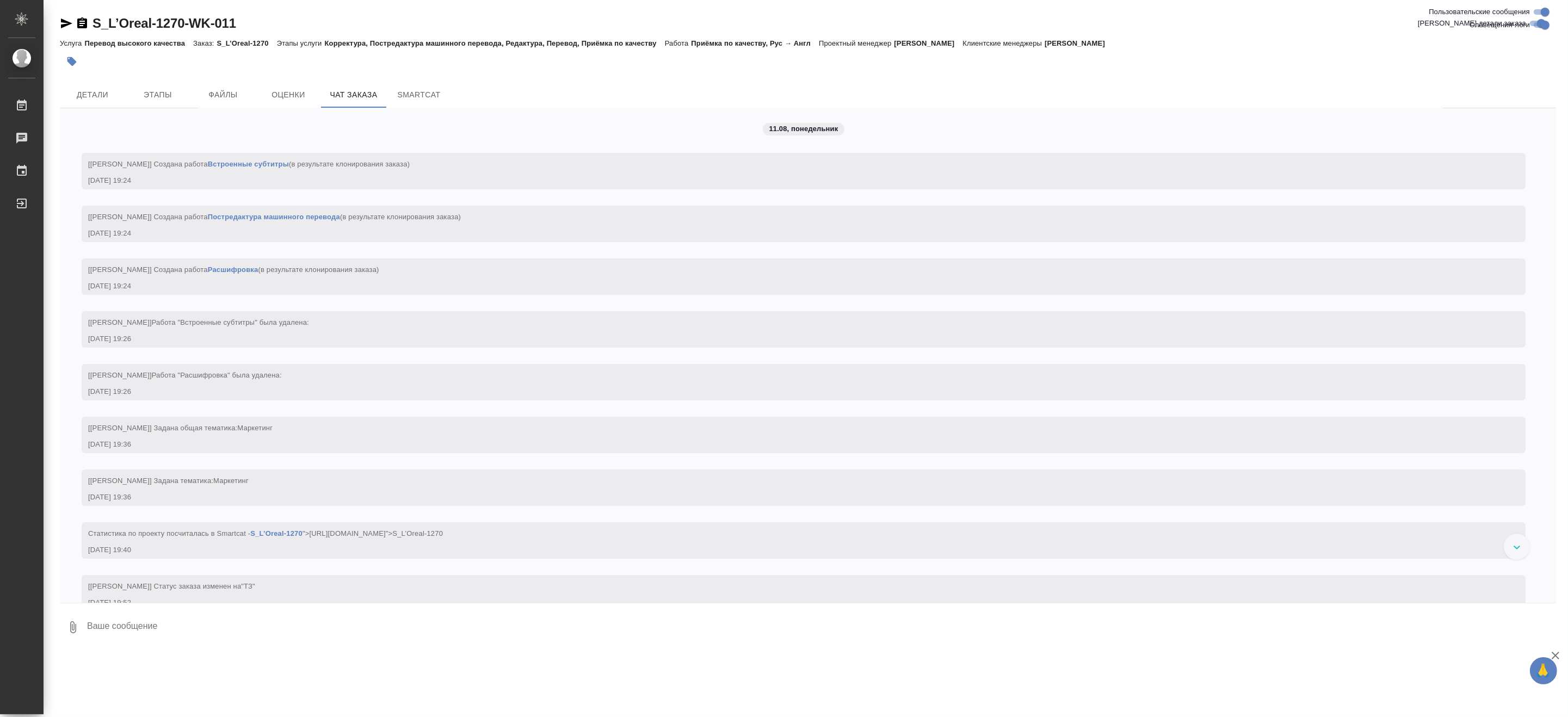
scroll to position [0, 0]
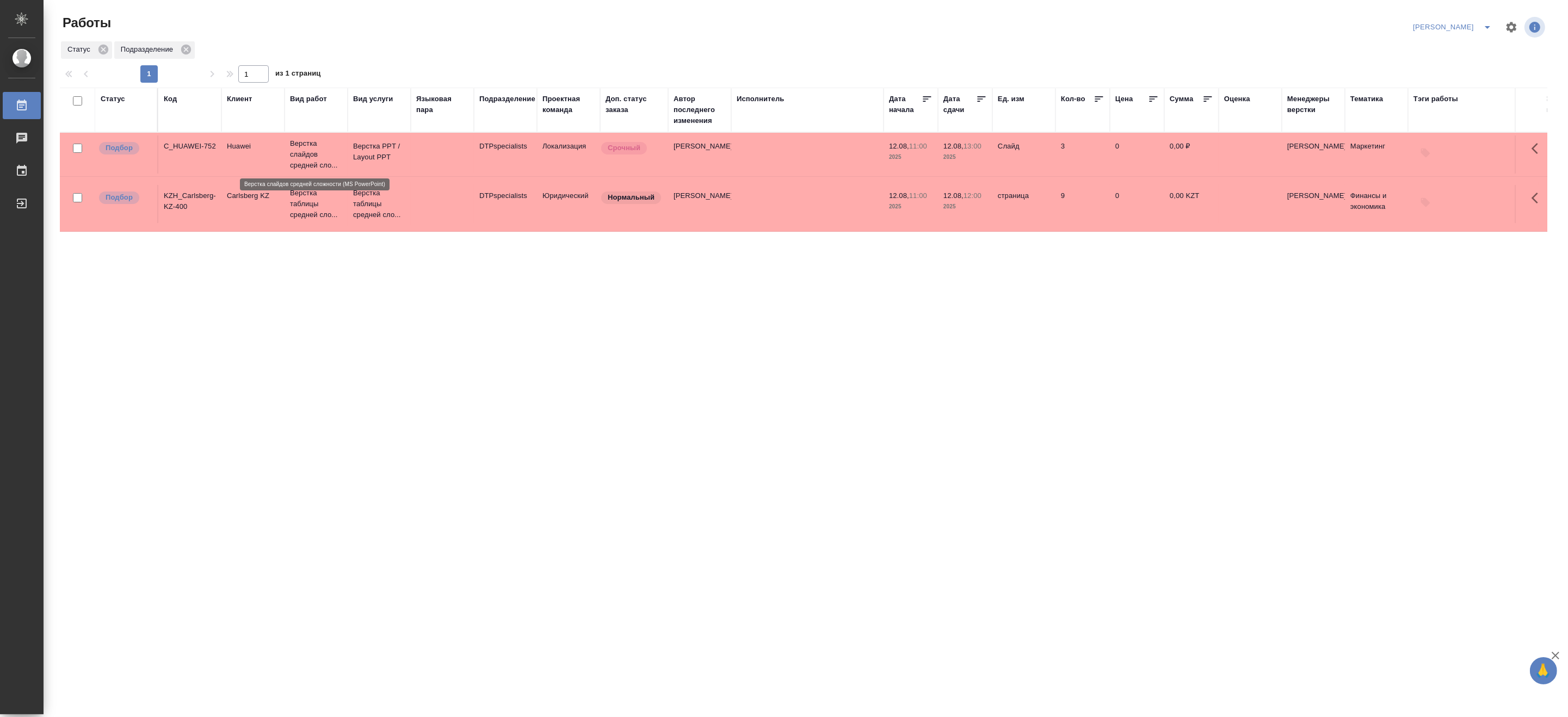
click at [301, 150] on p "Верстка слайдов средней сло..." at bounding box center [316, 155] width 52 height 33
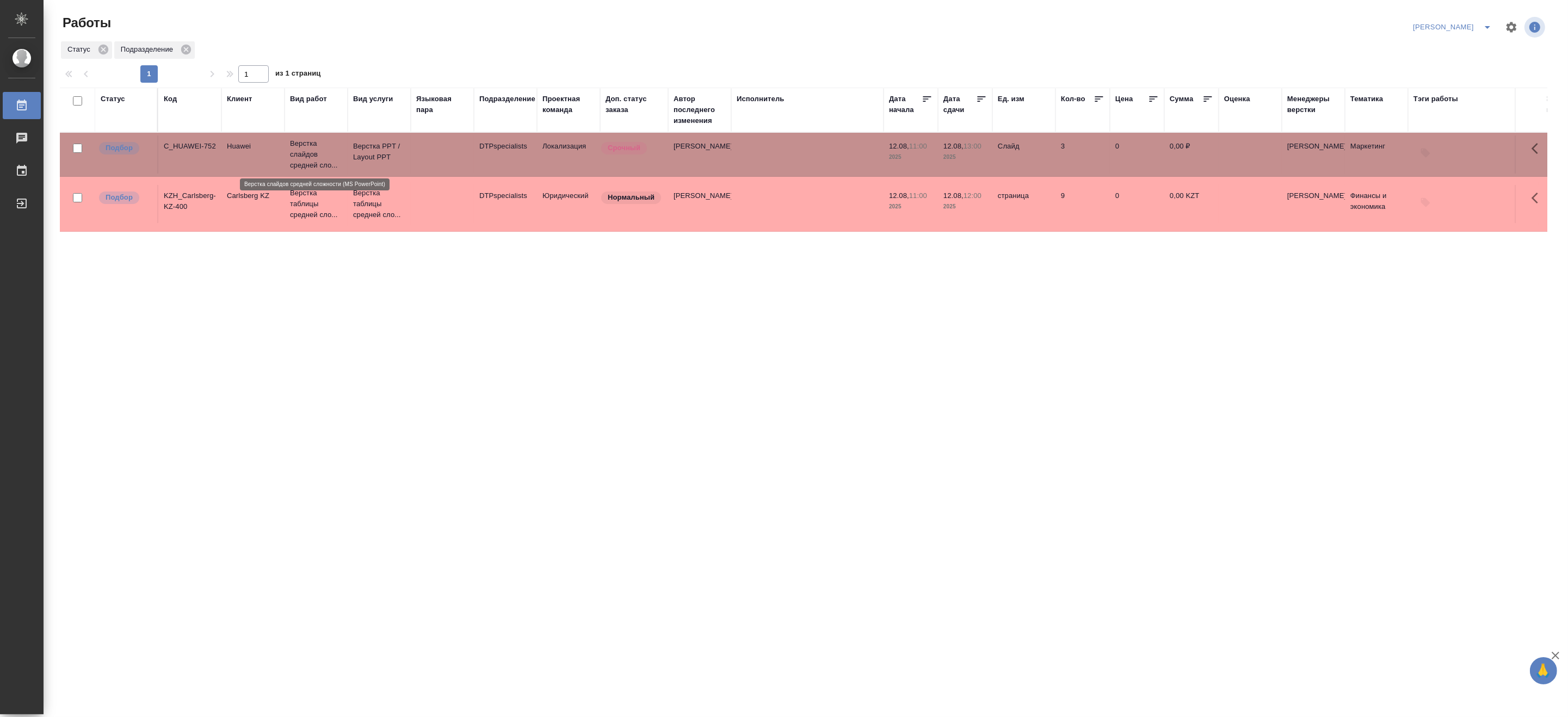
click at [301, 150] on p "Верстка слайдов средней сло..." at bounding box center [316, 155] width 52 height 33
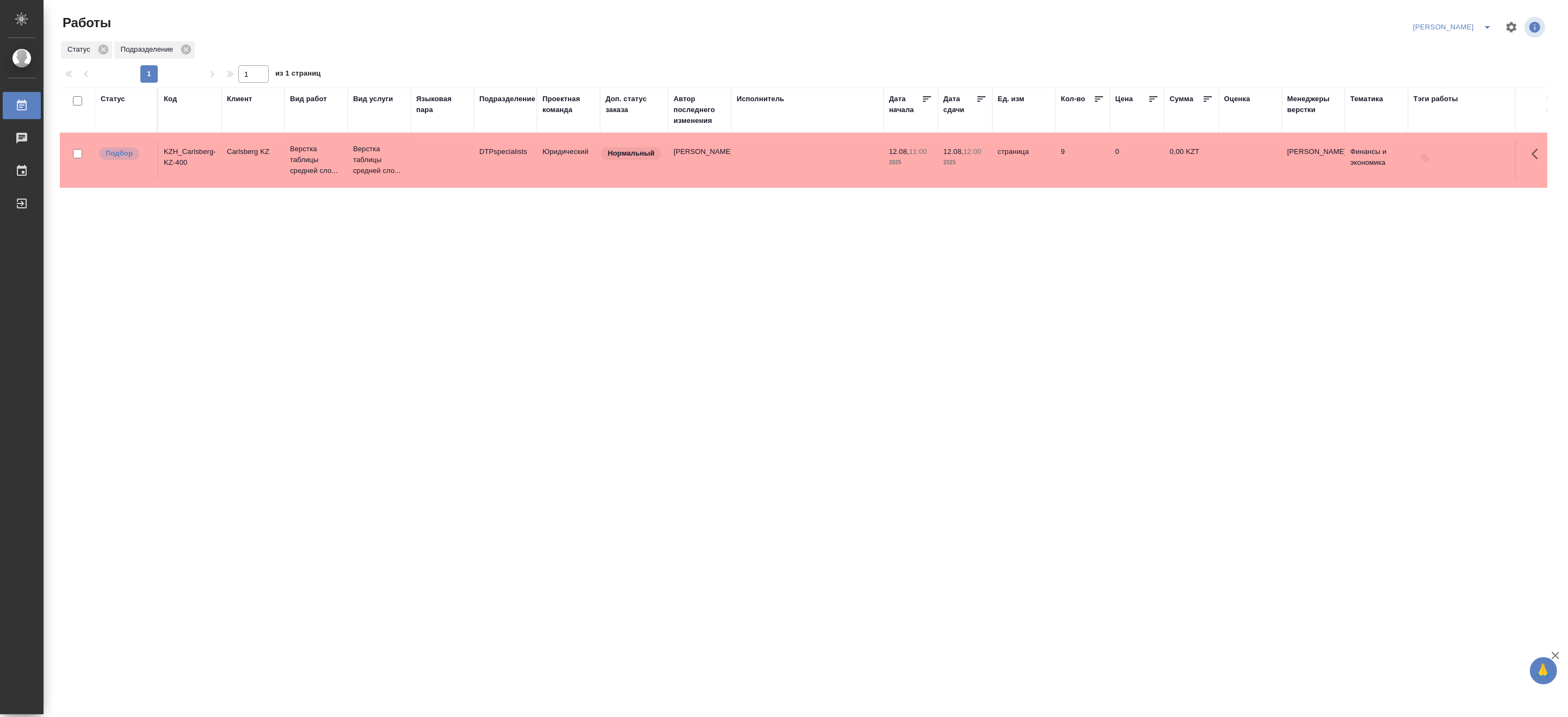
click at [1488, 23] on icon "split button" at bounding box center [1487, 27] width 13 height 13
click at [1461, 46] on li "Матвеева_В работе" at bounding box center [1446, 49] width 105 height 18
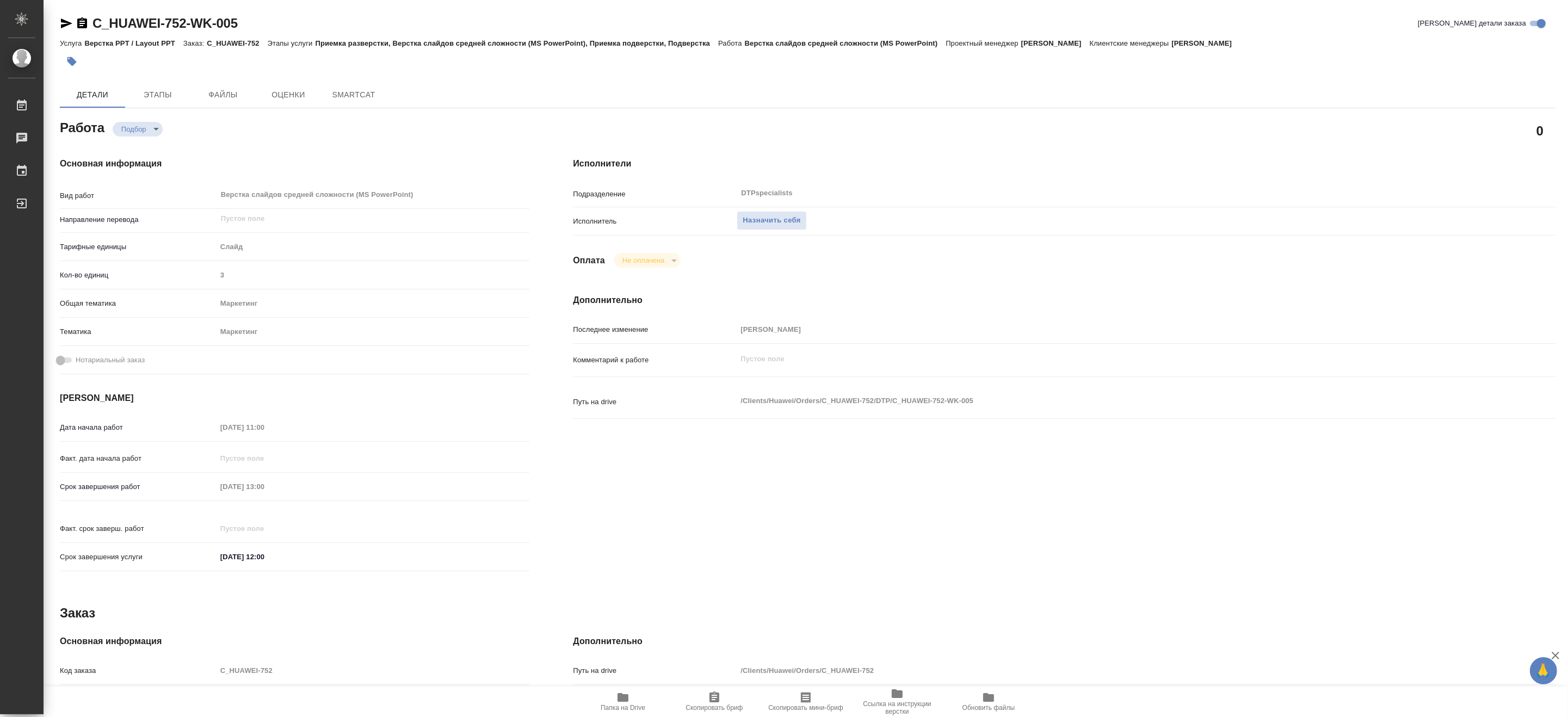
type textarea "x"
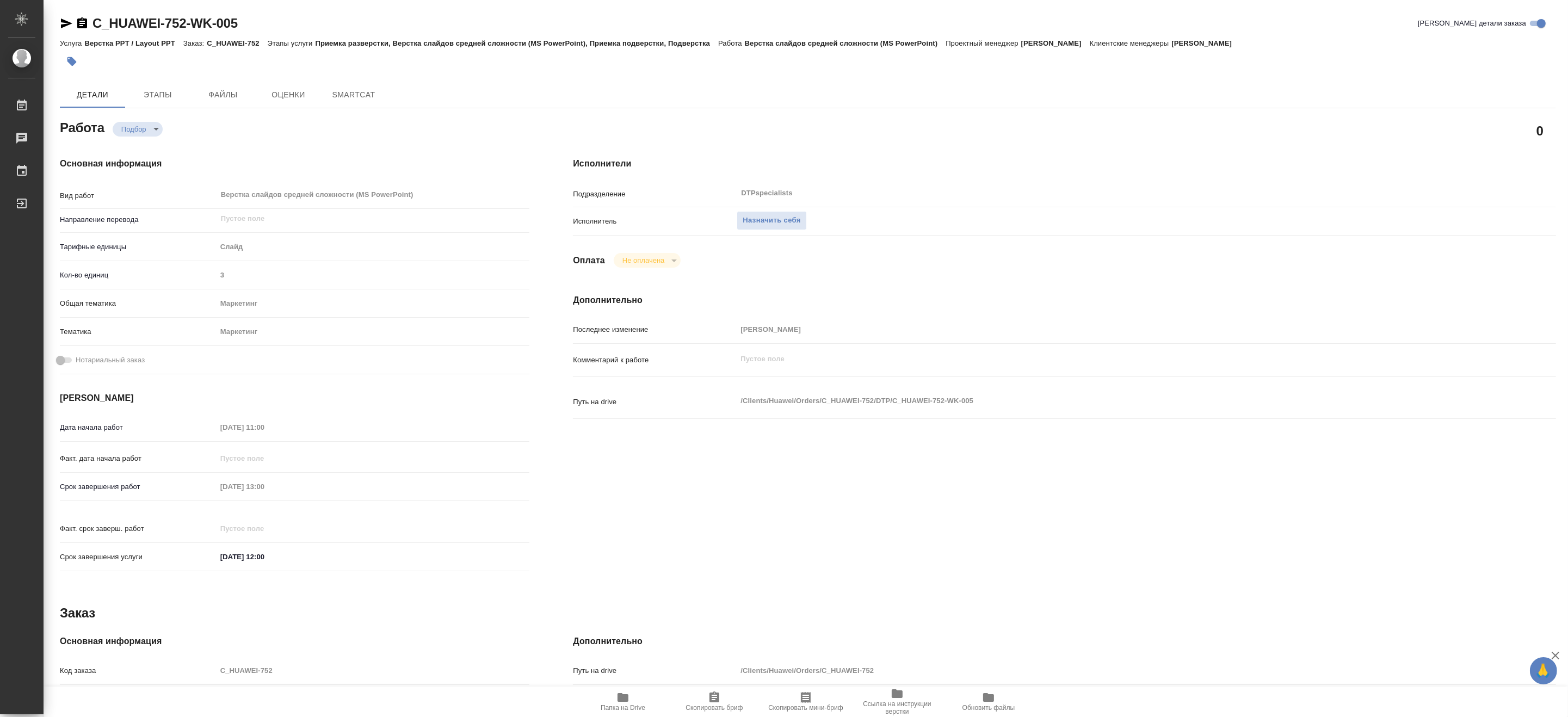
type textarea "x"
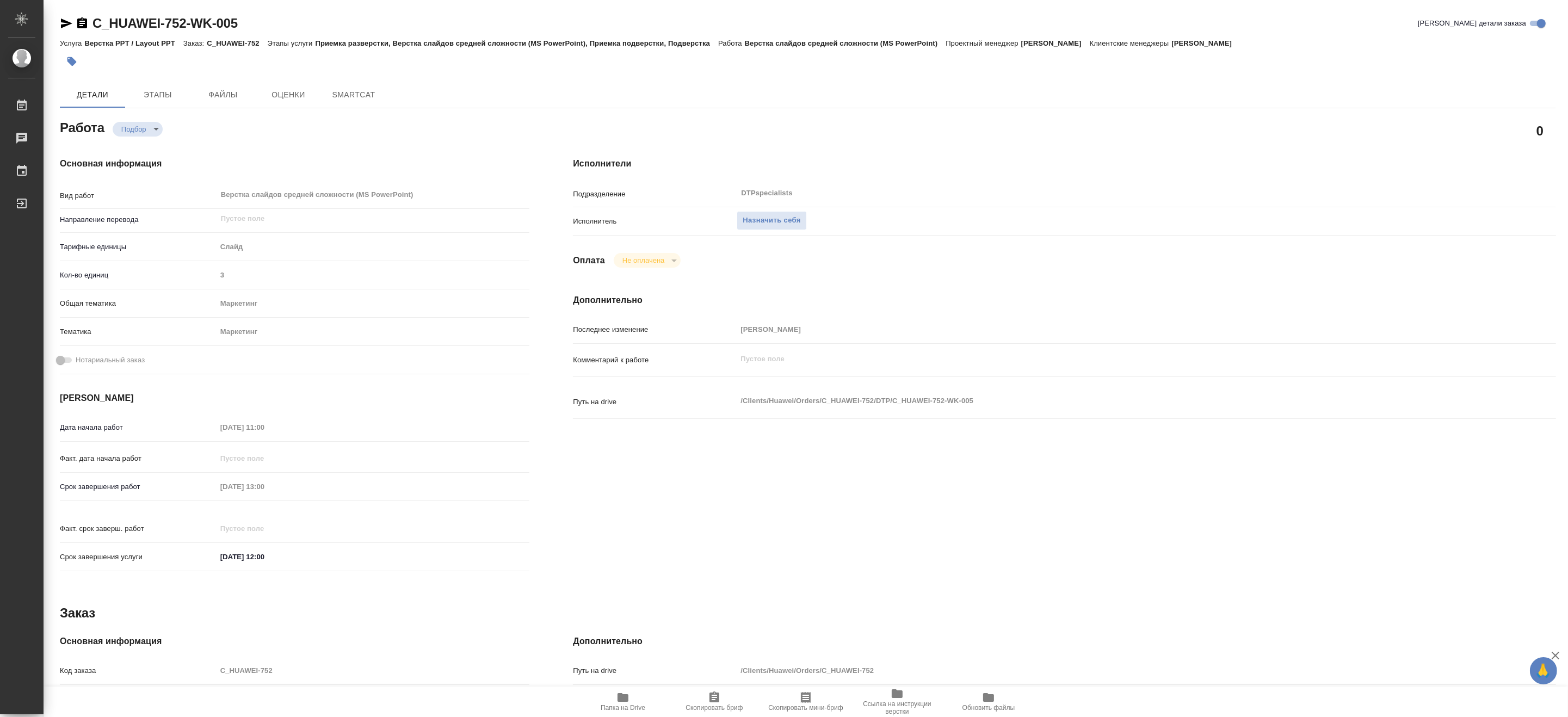
type textarea "x"
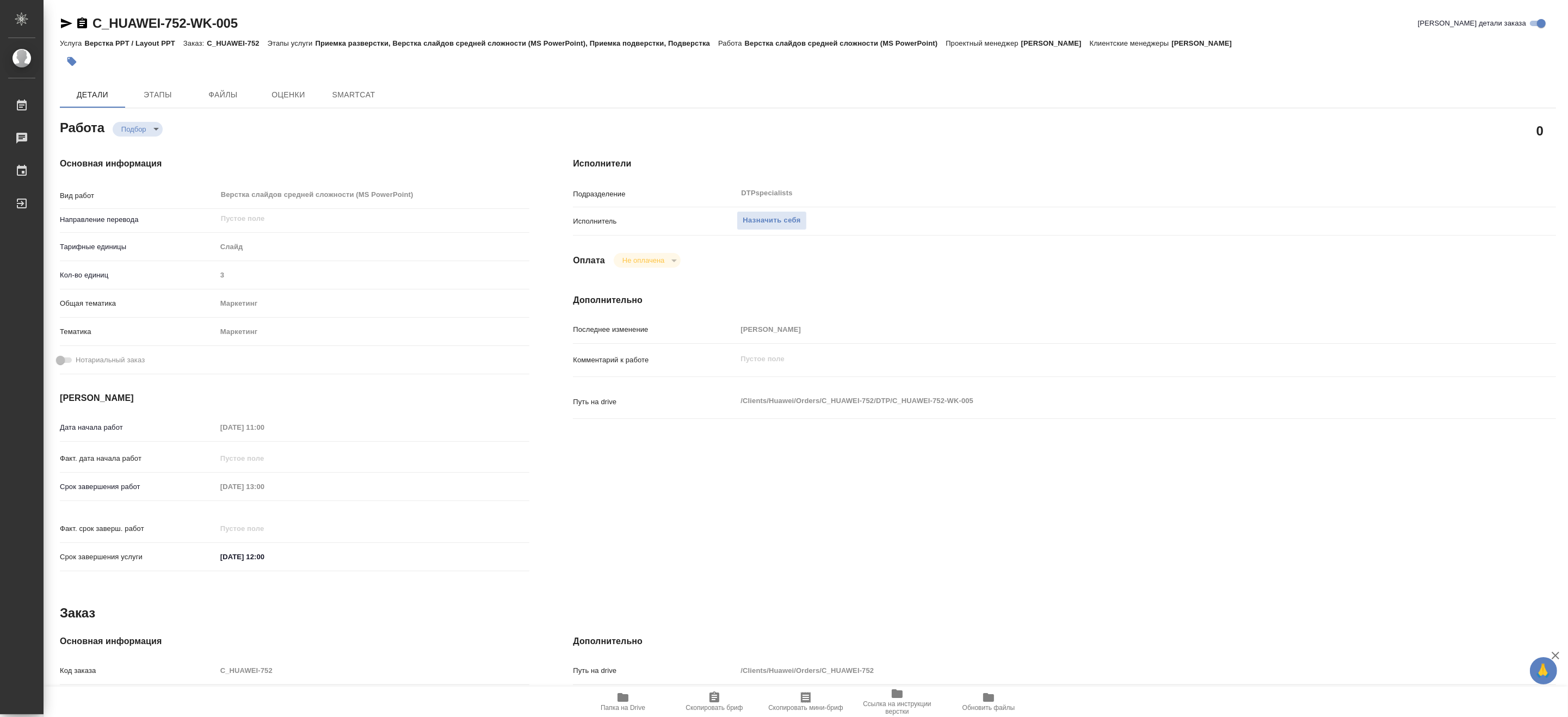
type textarea "x"
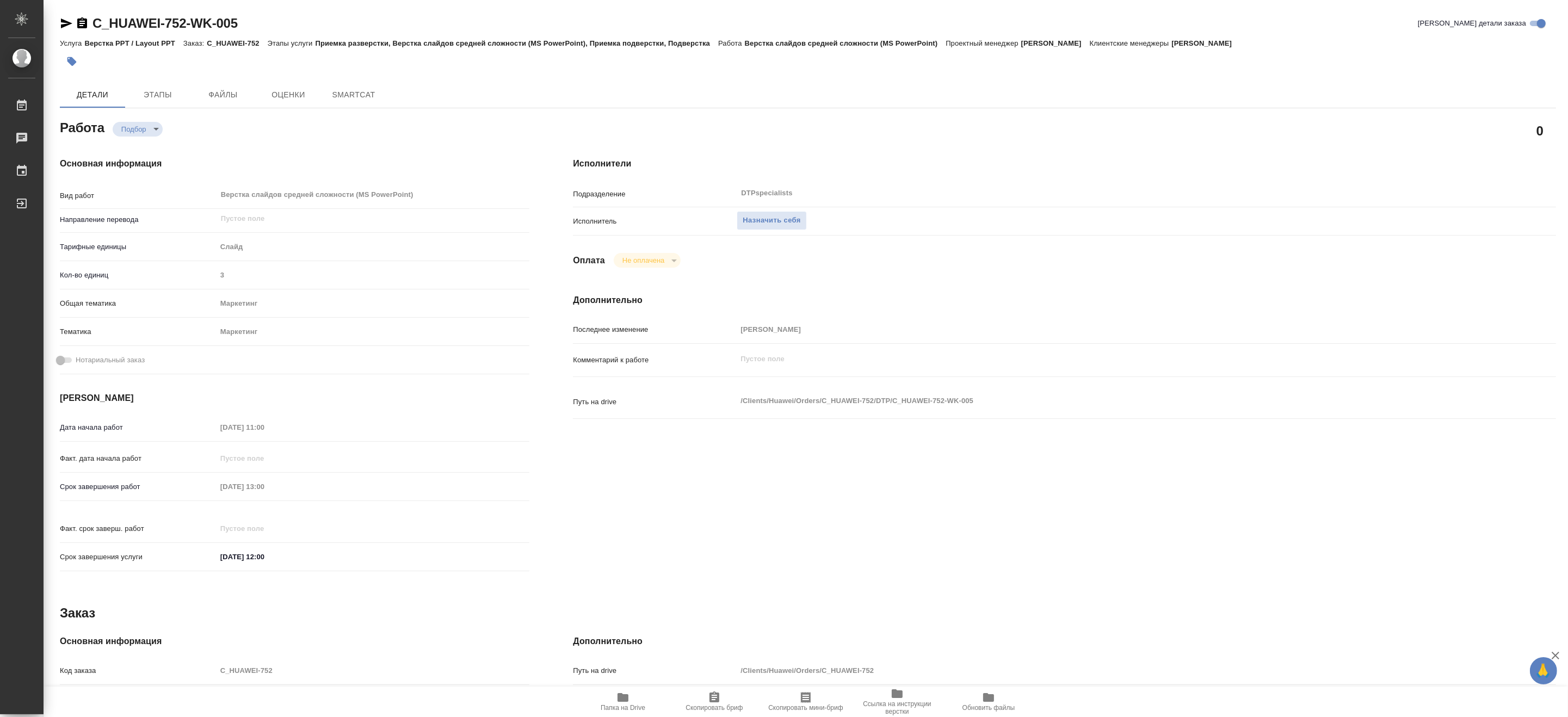
type textarea "x"
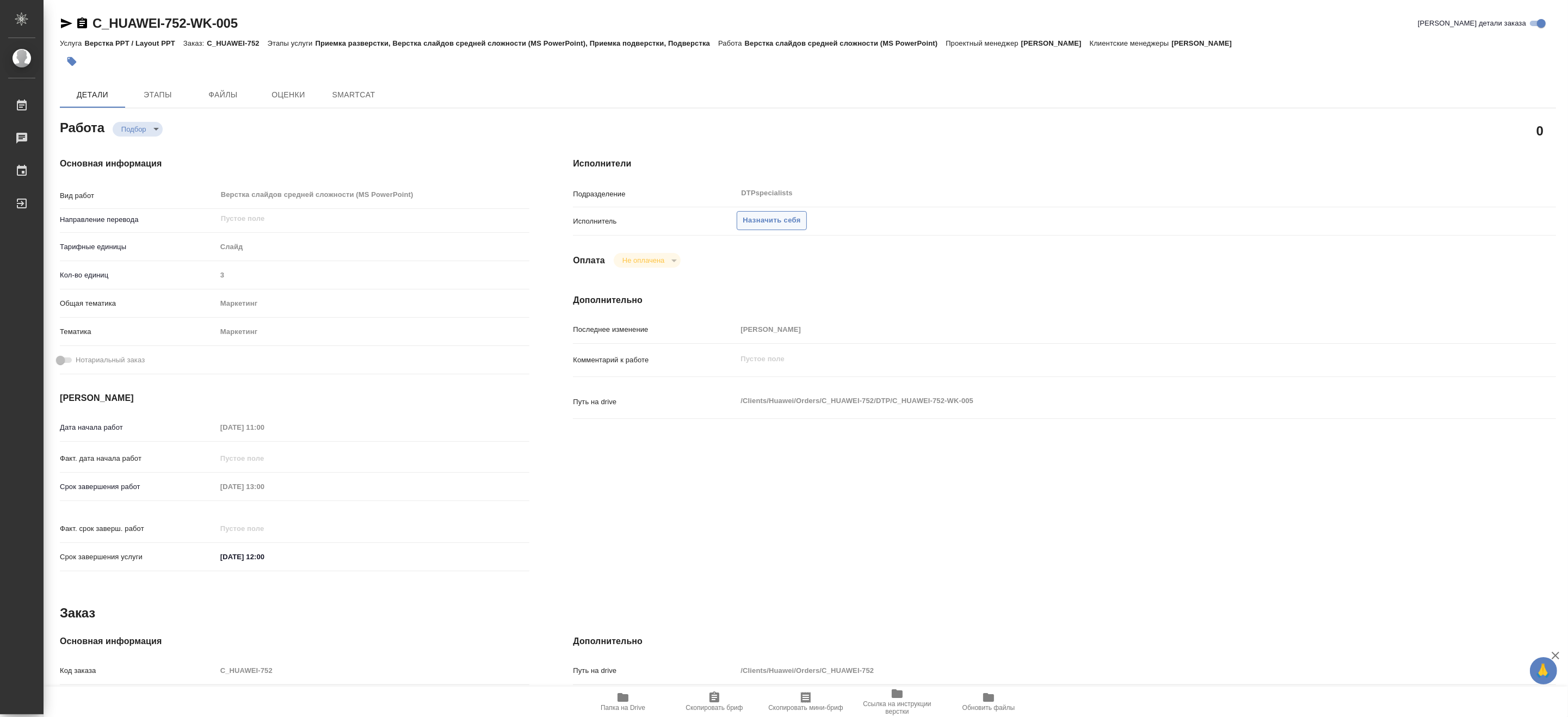
type textarea "x"
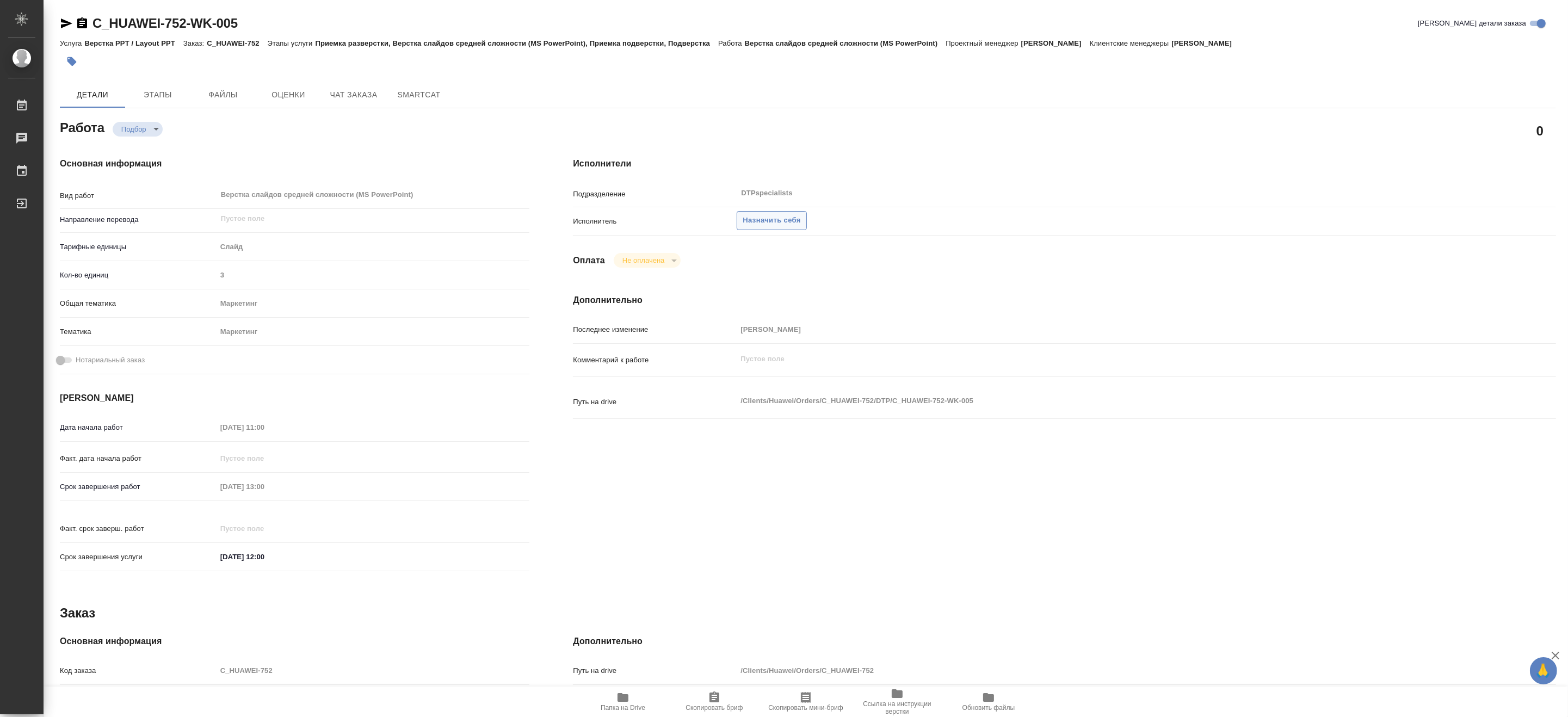
click at [781, 225] on span "Назначить себя" at bounding box center [771, 220] width 58 height 13
type textarea "x"
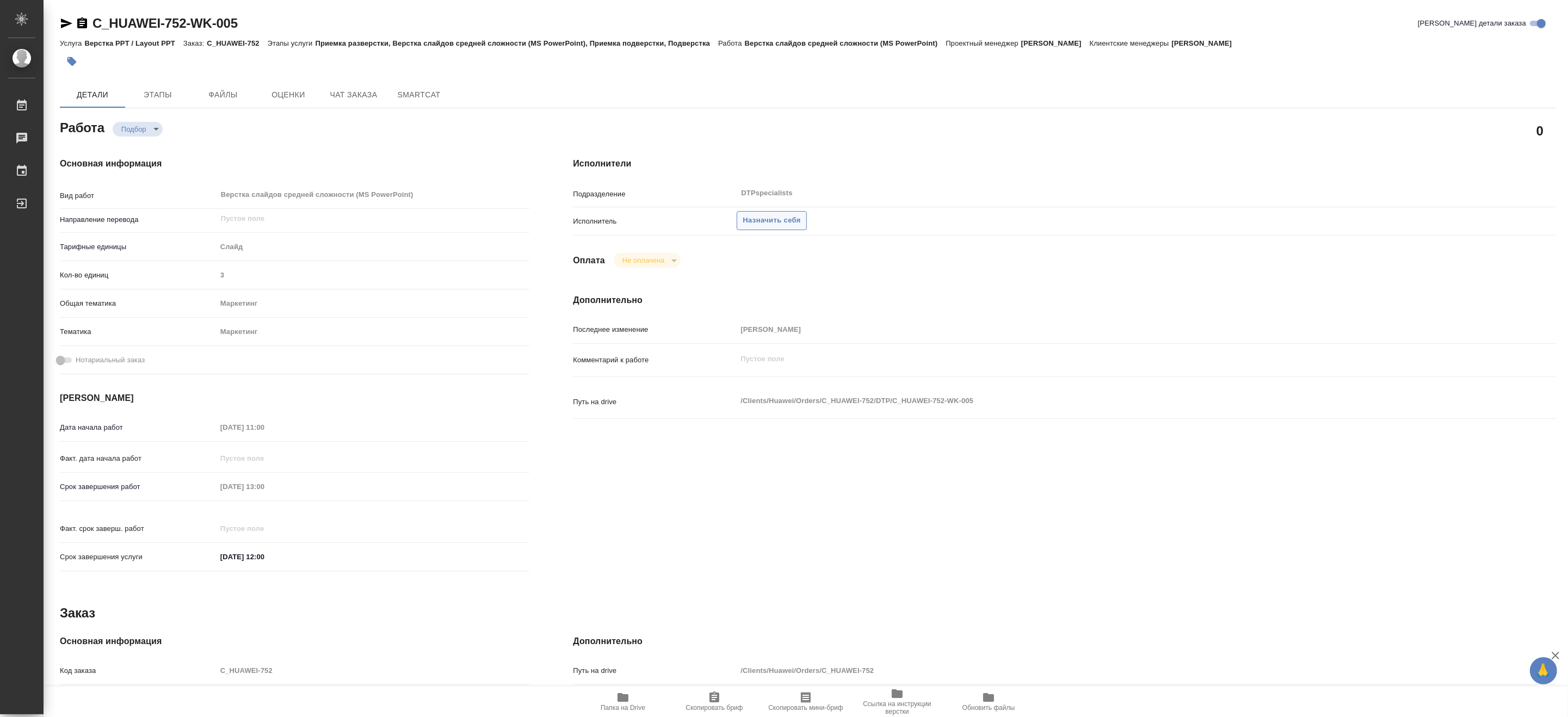
type textarea "x"
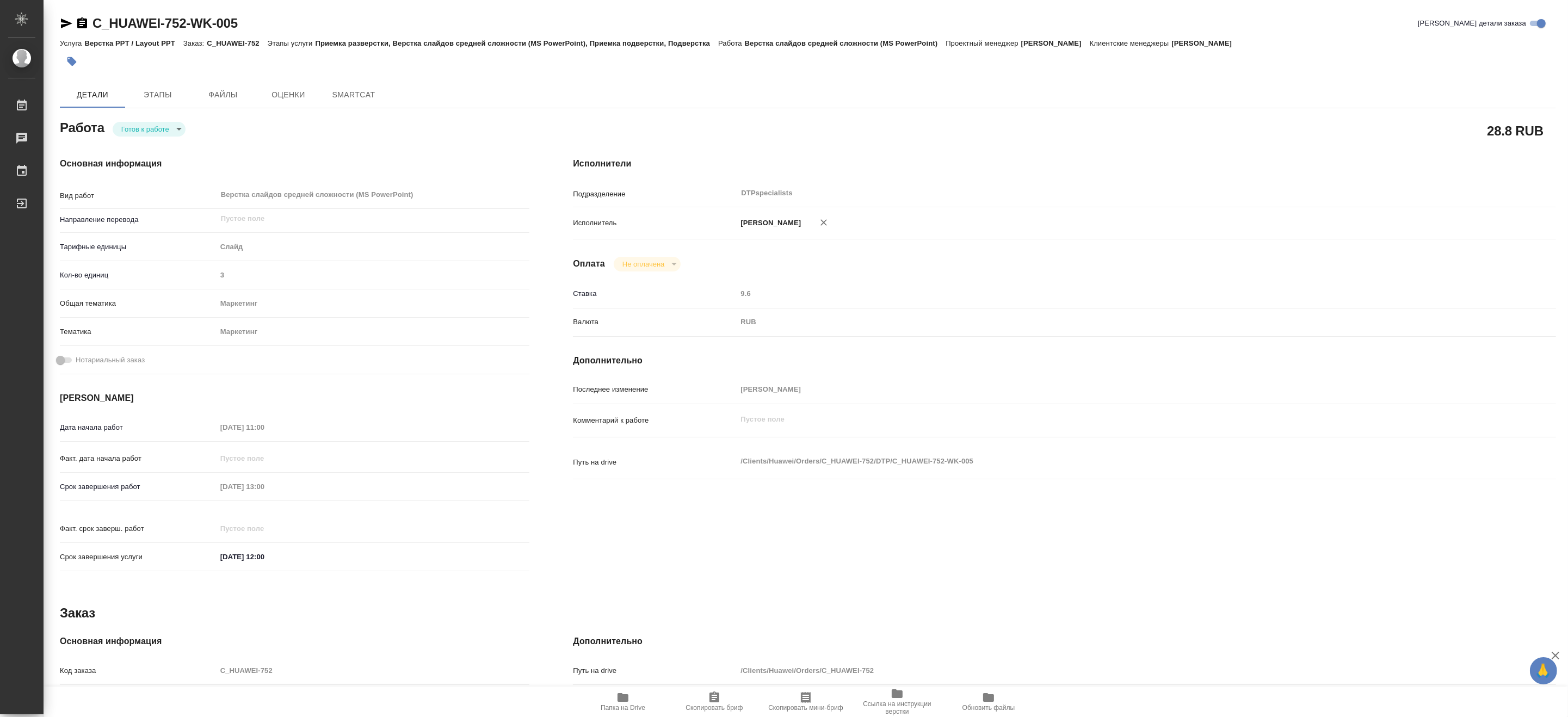
type textarea "x"
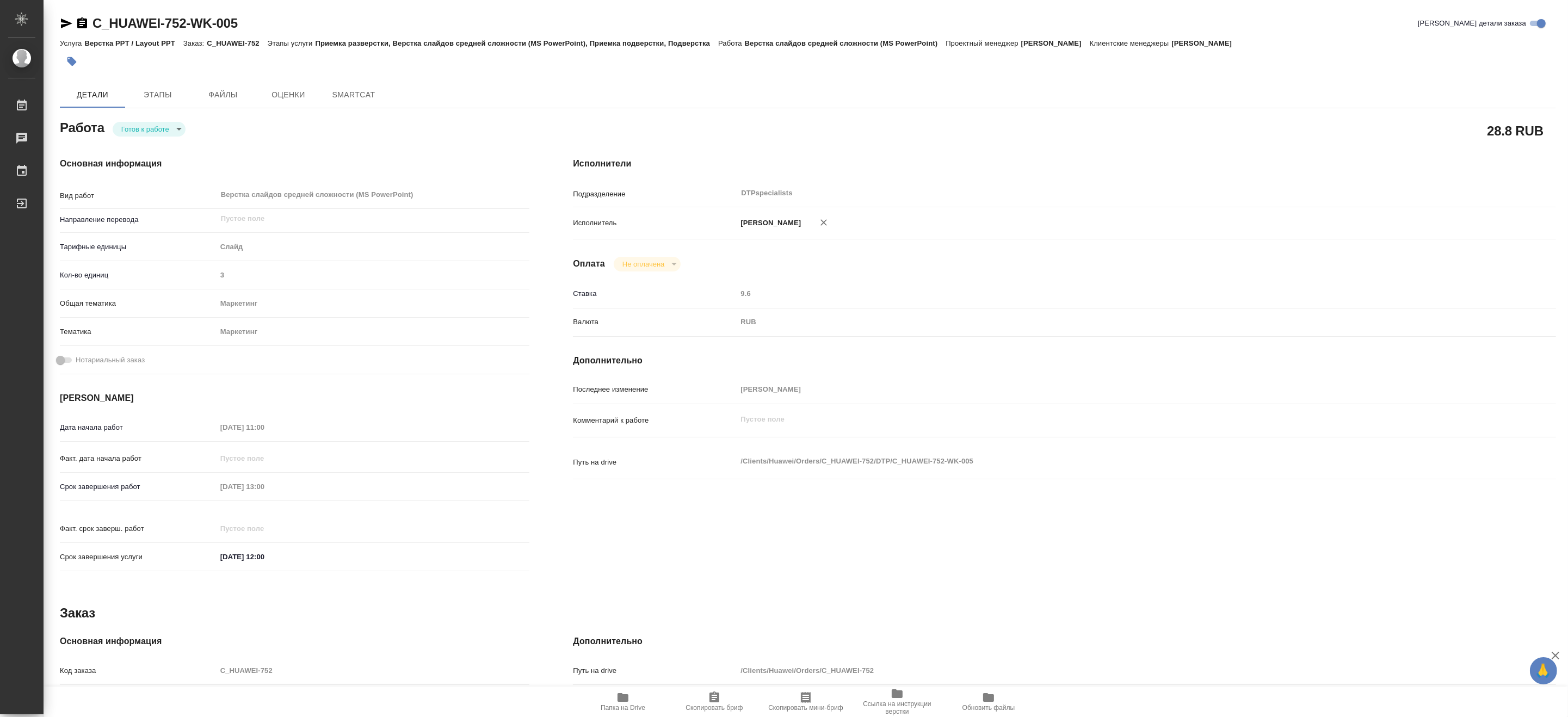
type textarea "x"
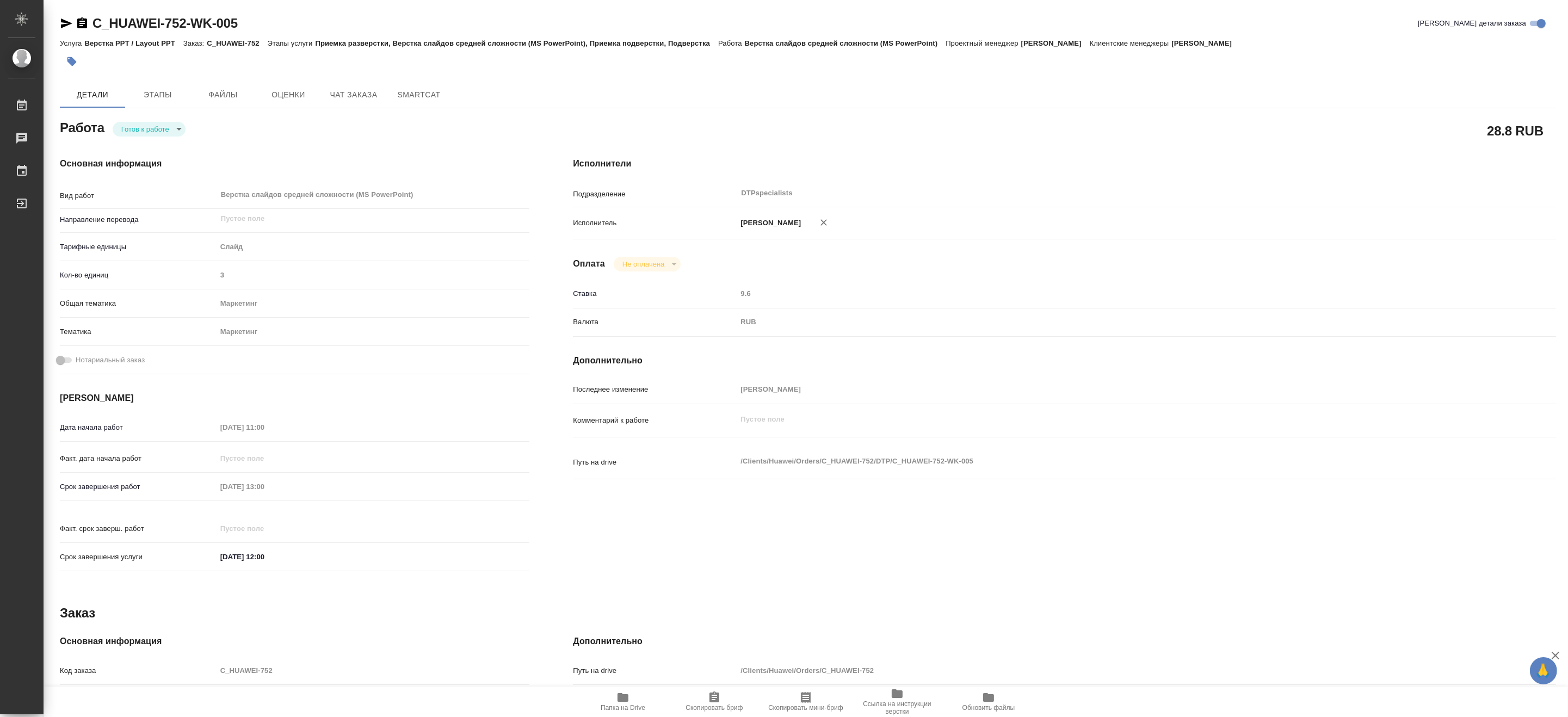
type textarea "x"
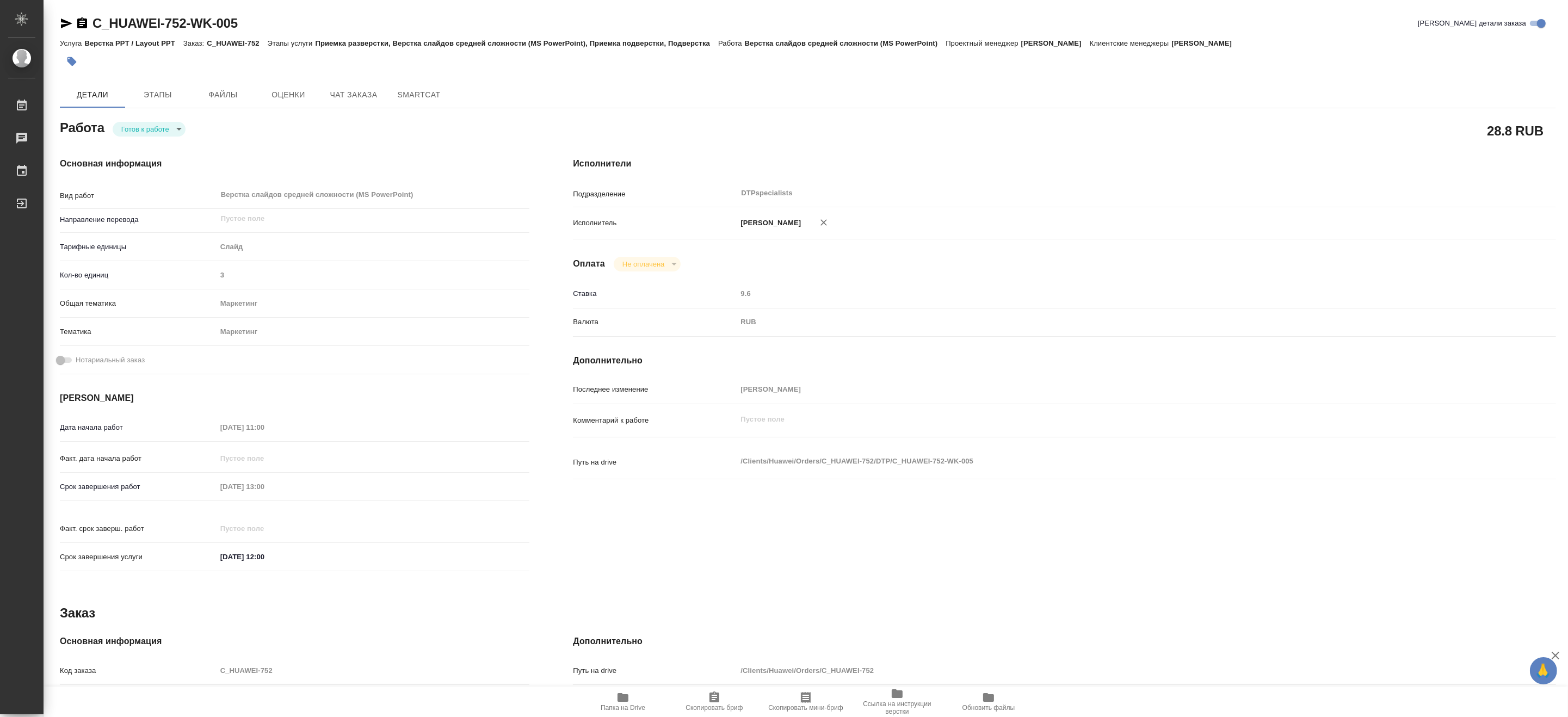
type textarea "x"
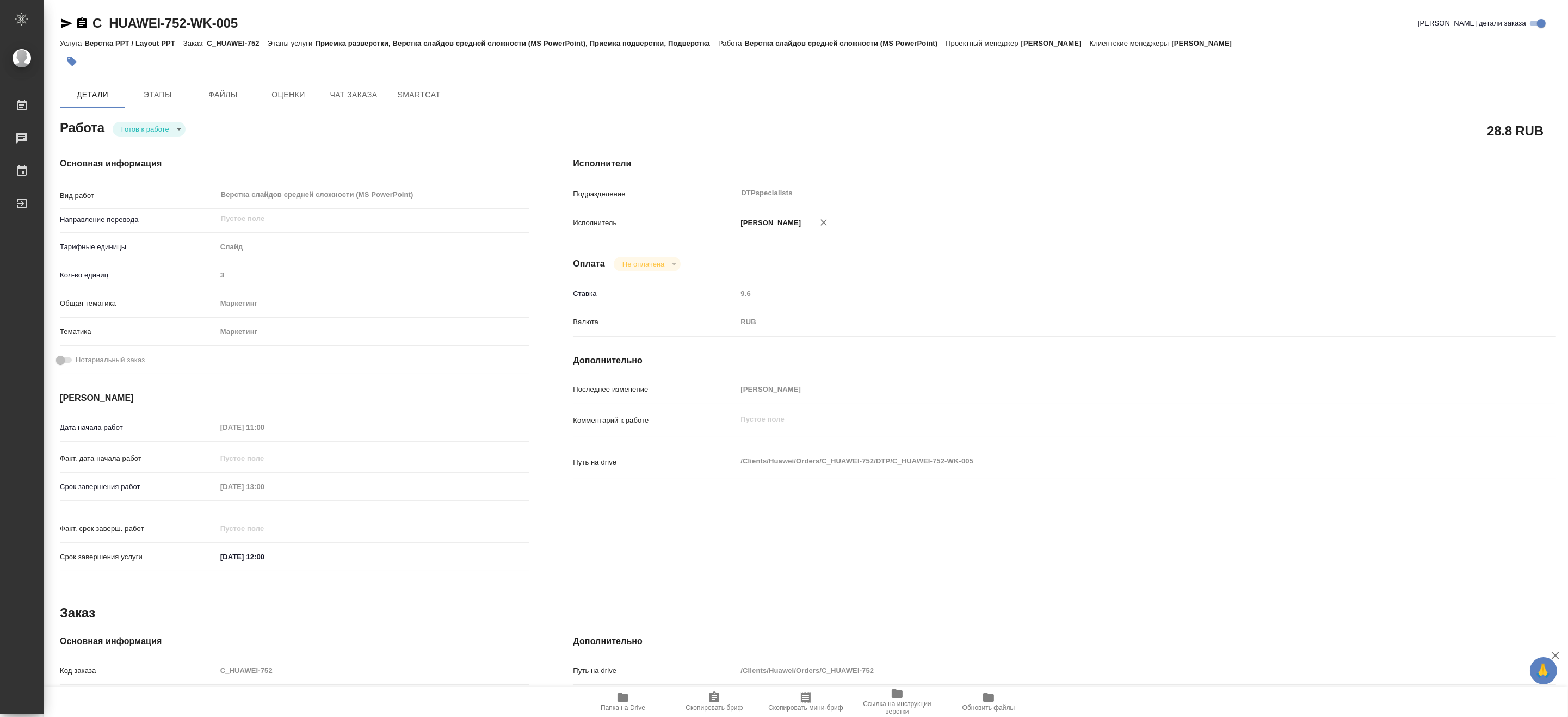
type textarea "x"
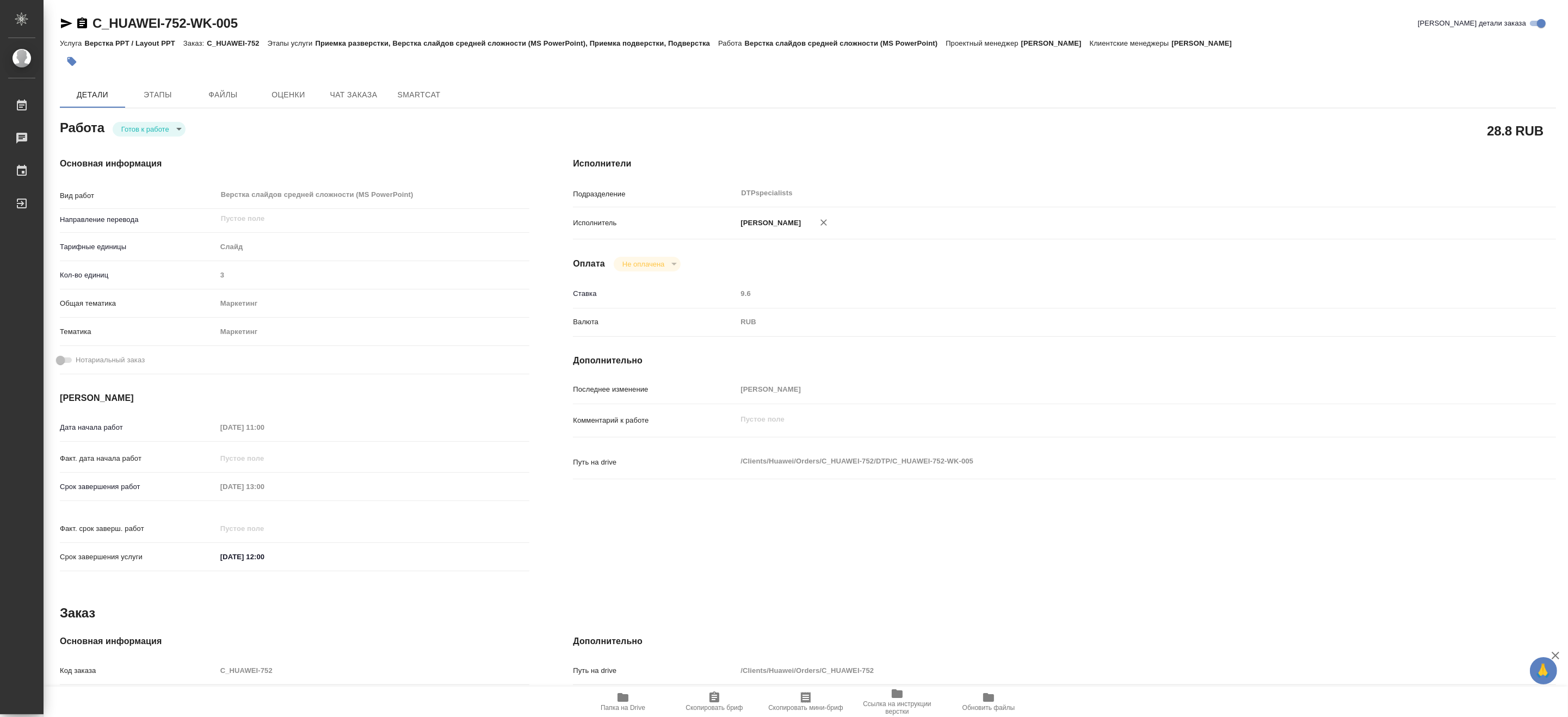
type textarea "x"
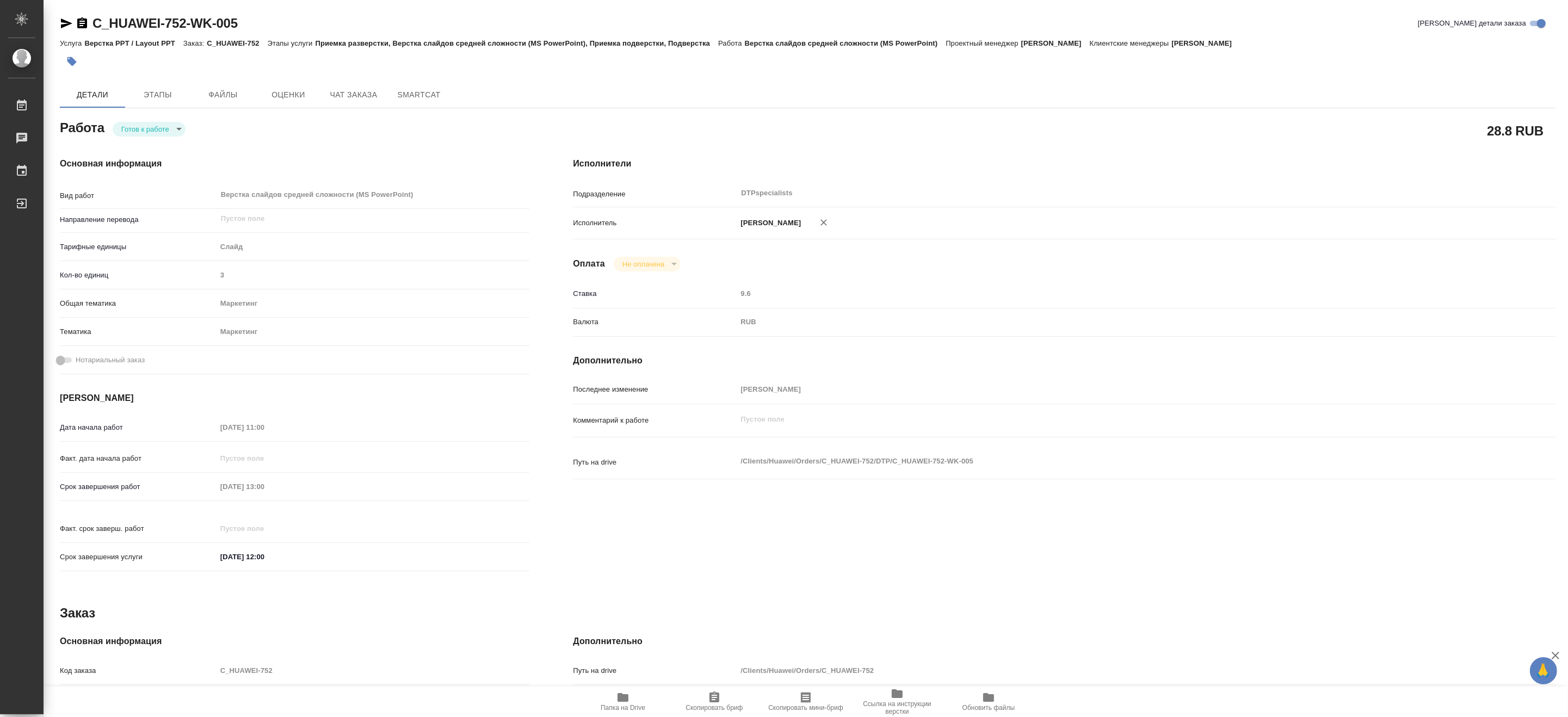
type textarea "x"
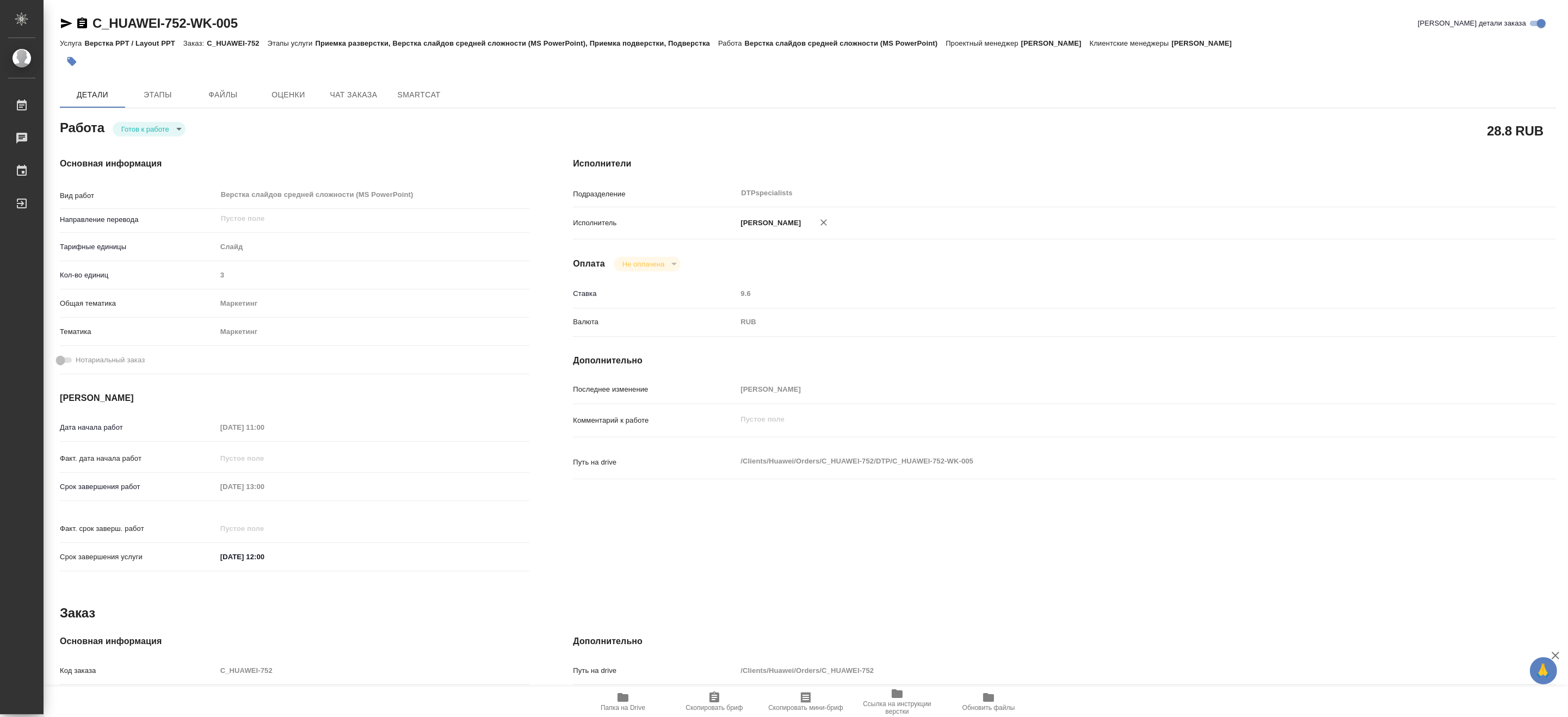
type textarea "x"
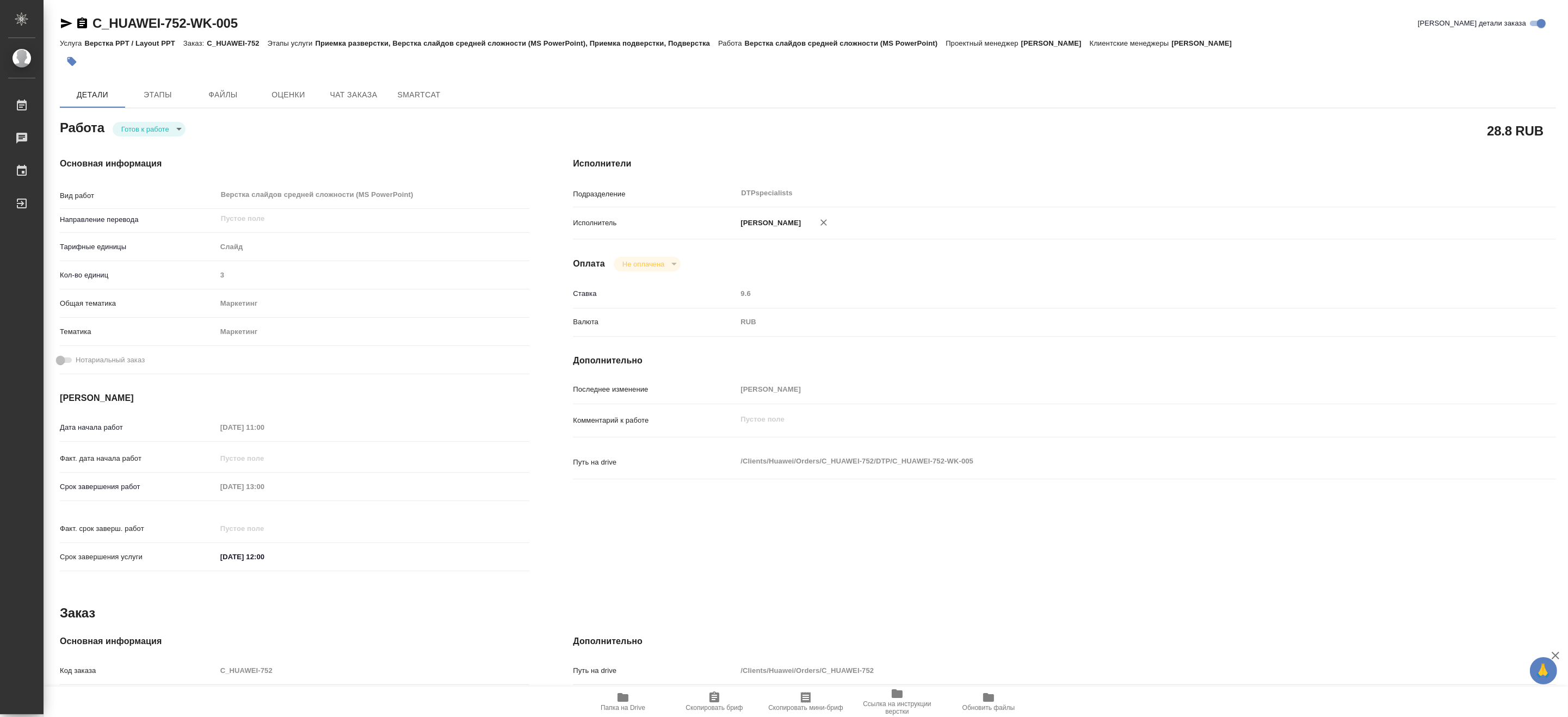
type textarea "x"
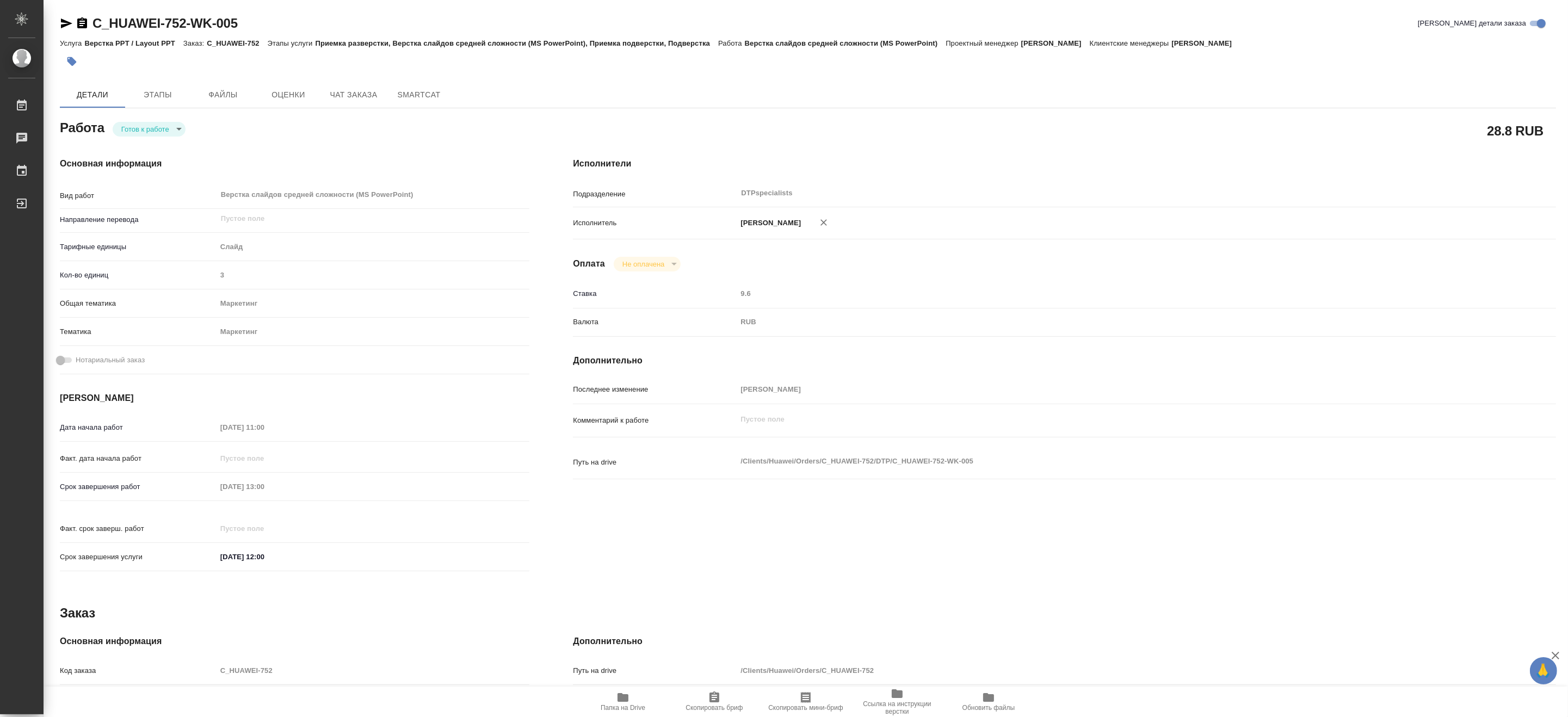
type textarea "x"
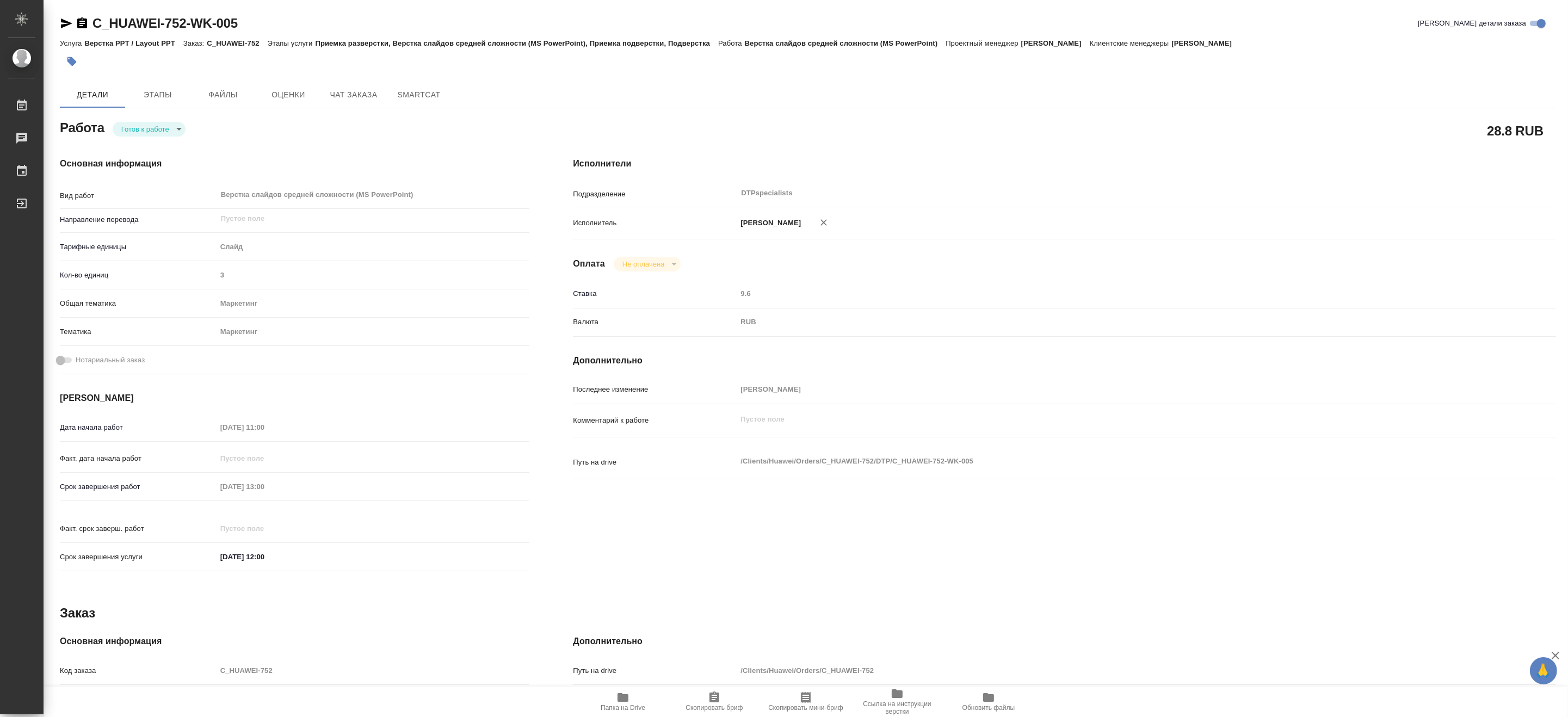
type textarea "x"
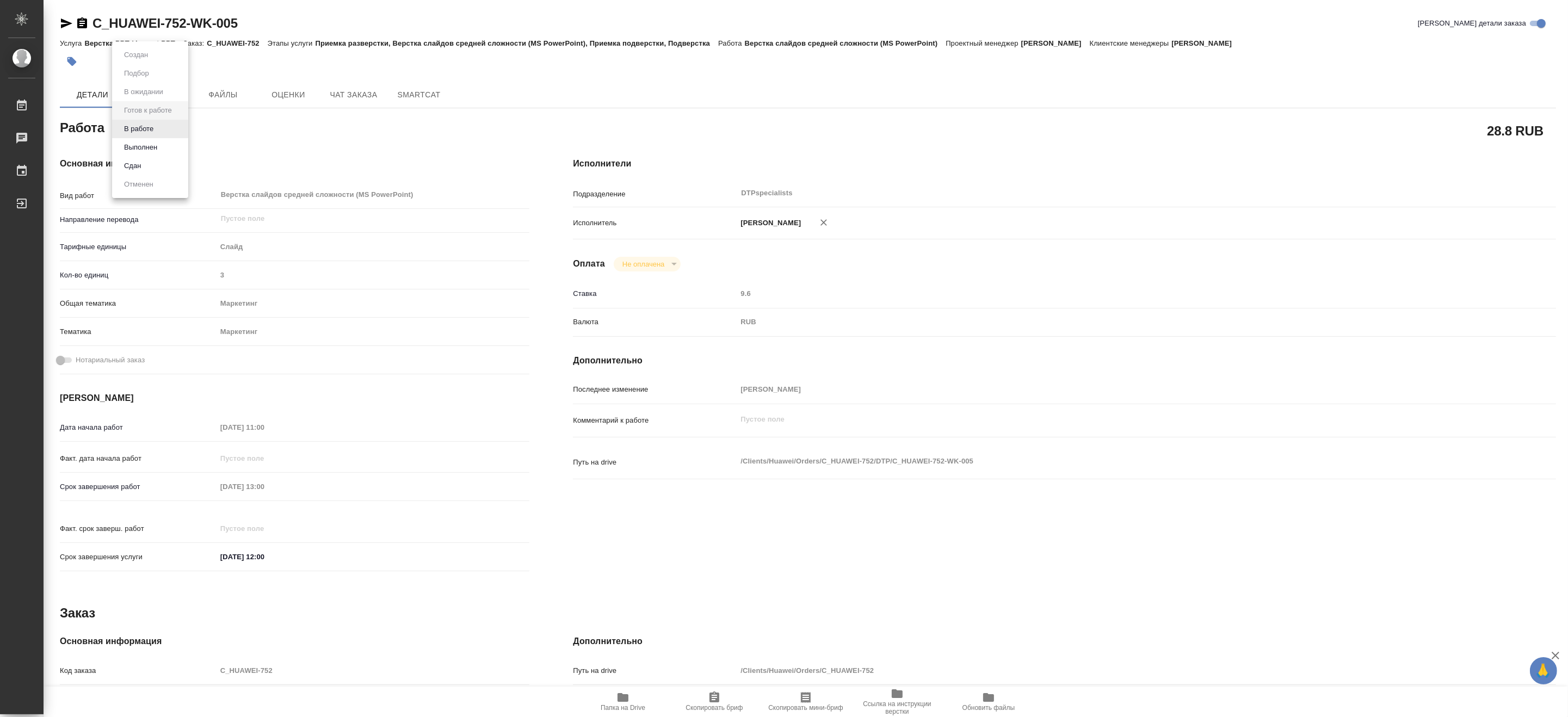
click at [123, 129] on body "🙏 .cls-1 fill:#fff; AWATERA [PERSON_NAME] 0 Чаты График Выйти C_HUAWEI-752-WK-0…" at bounding box center [784, 358] width 1568 height 717
click at [123, 129] on button "В работе" at bounding box center [138, 129] width 36 height 12
type textarea "x"
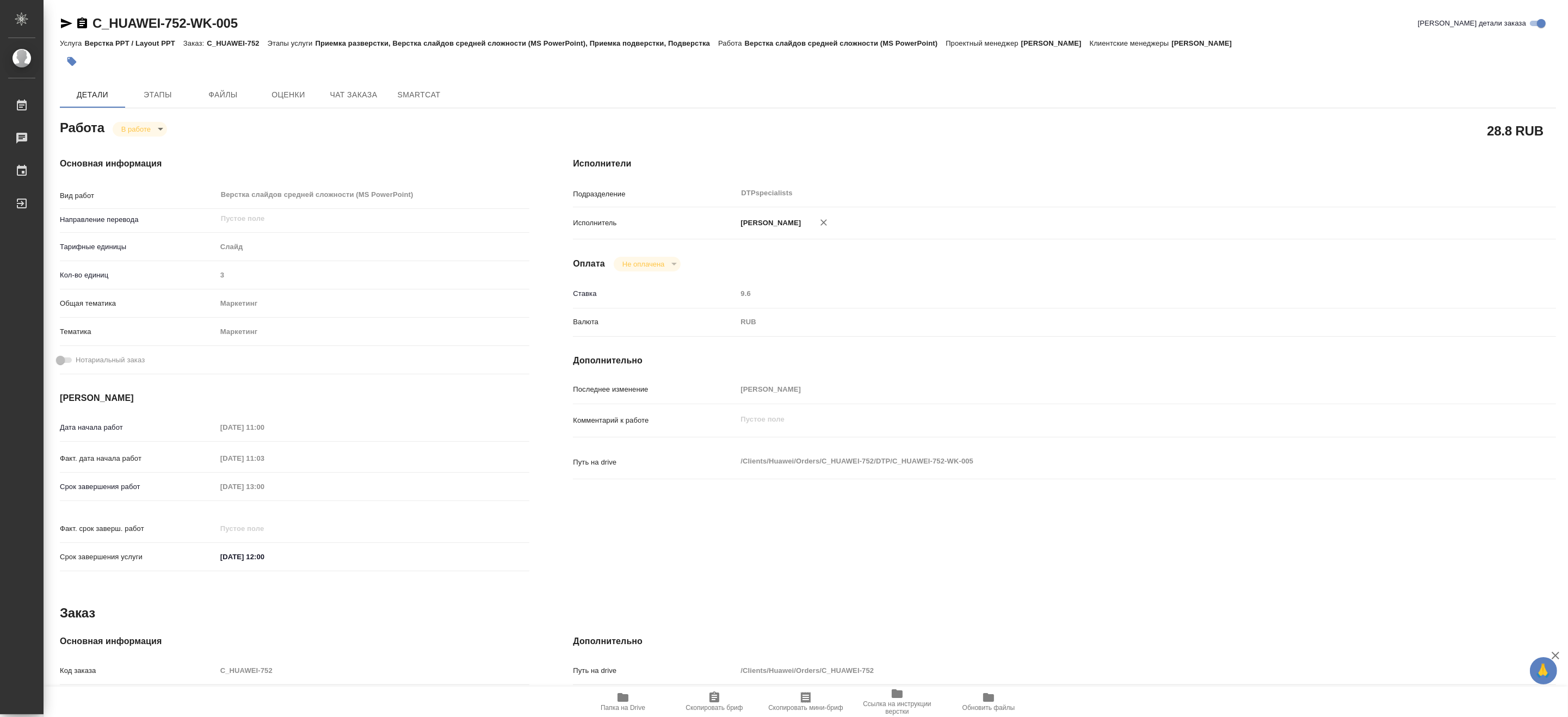
type textarea "x"
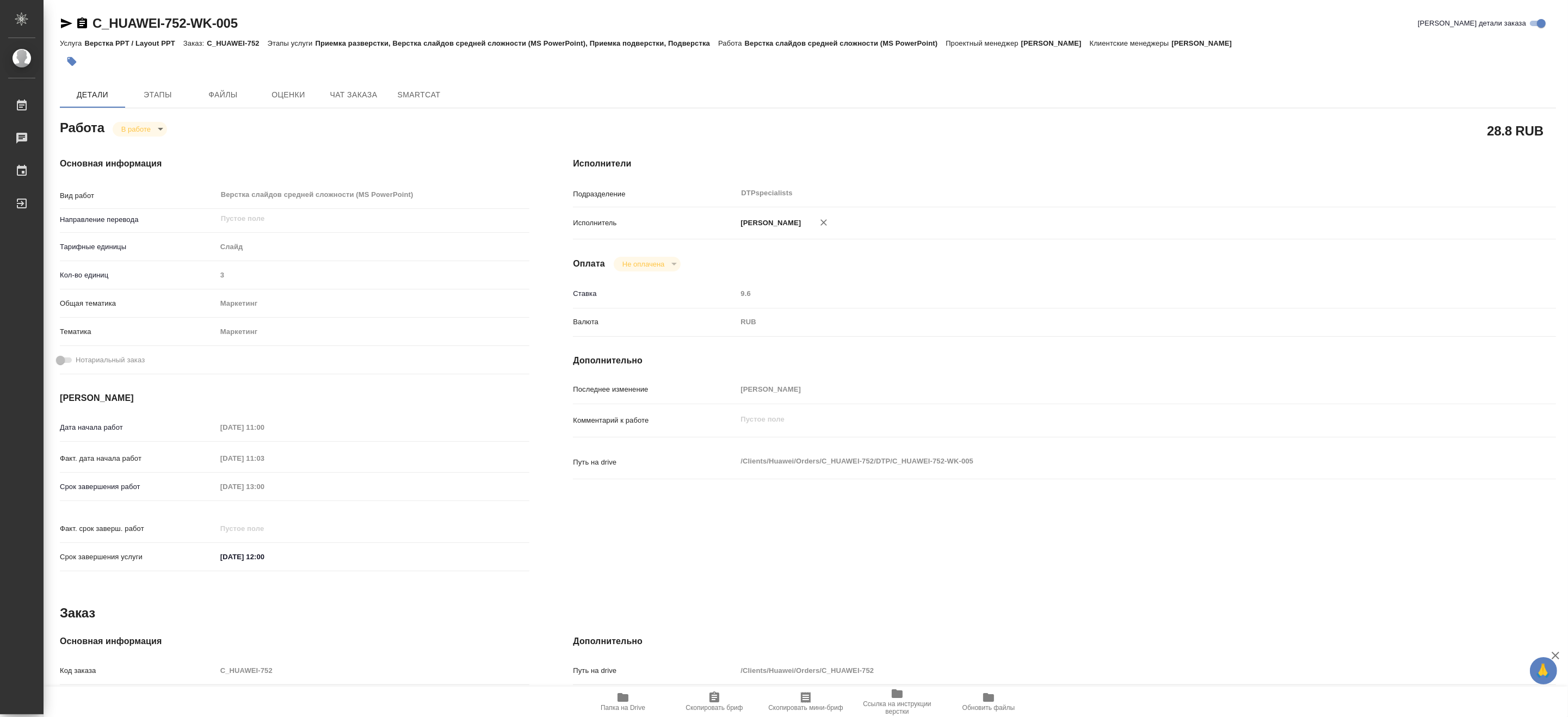
type textarea "x"
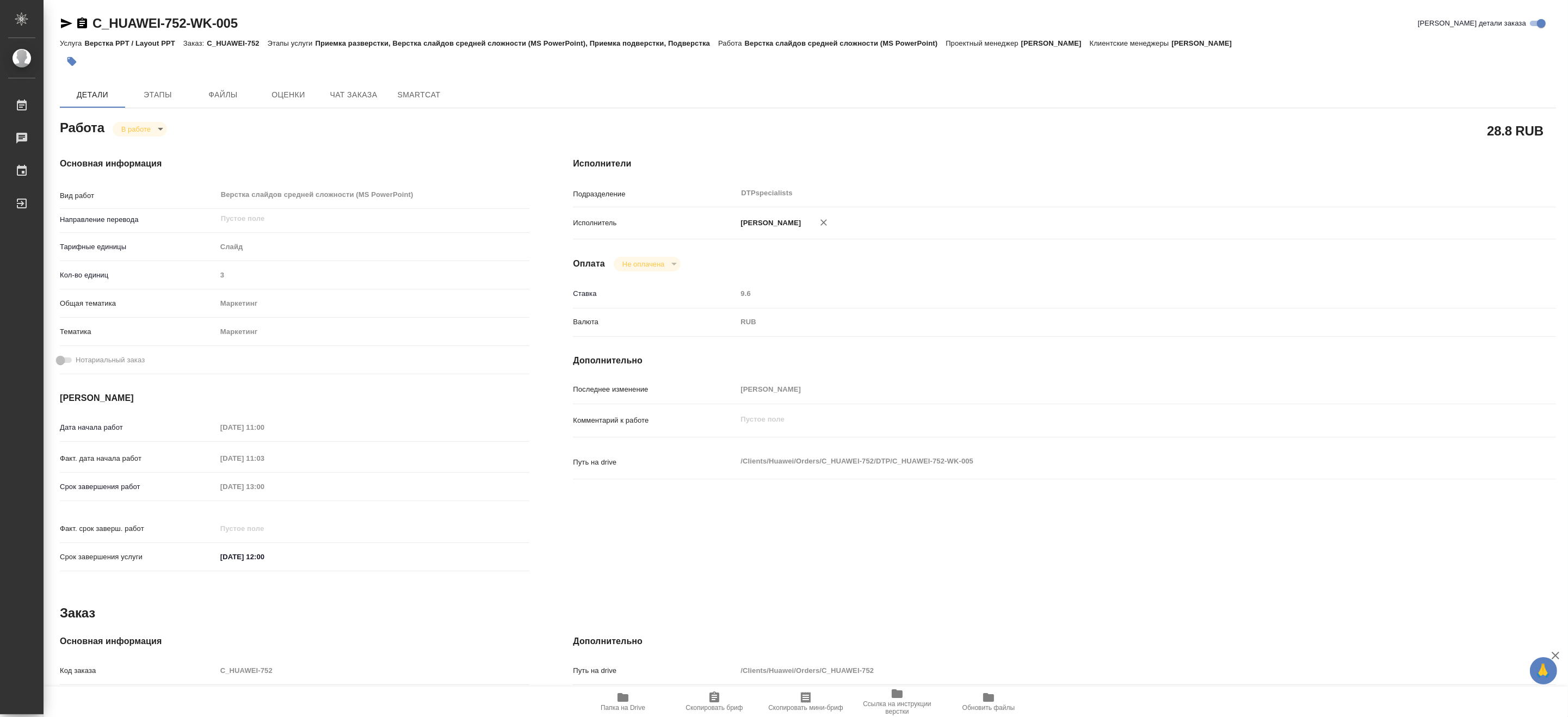
type textarea "x"
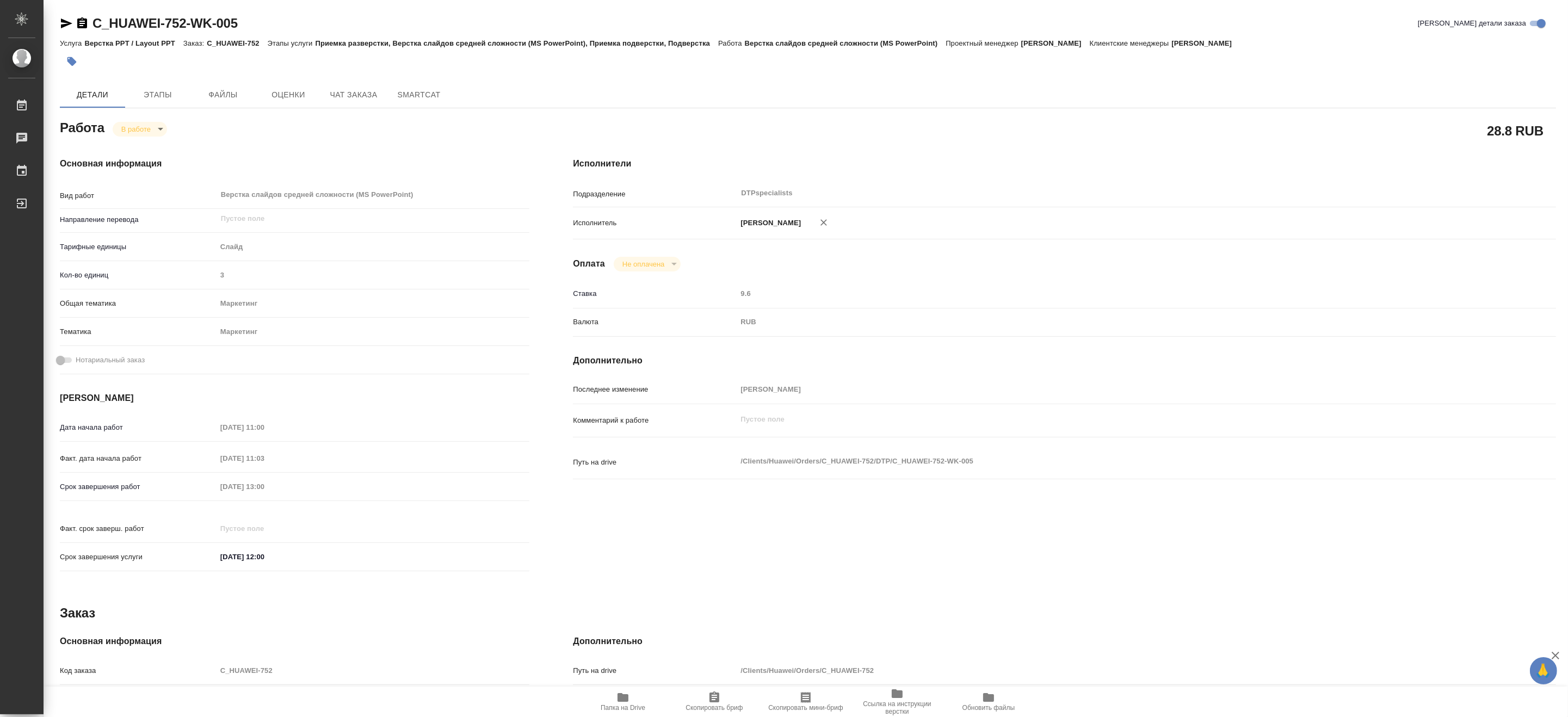
type textarea "x"
click at [623, 700] on icon "button" at bounding box center [623, 698] width 11 height 9
drag, startPoint x: 271, startPoint y: 23, endPoint x: 95, endPoint y: 13, distance: 176.3
click at [95, 13] on div "C_HUAWEI-752-WK-005 Кратко детали заказа Услуга Верстка PPT / Layout PPT Заказ:…" at bounding box center [808, 463] width 1508 height 926
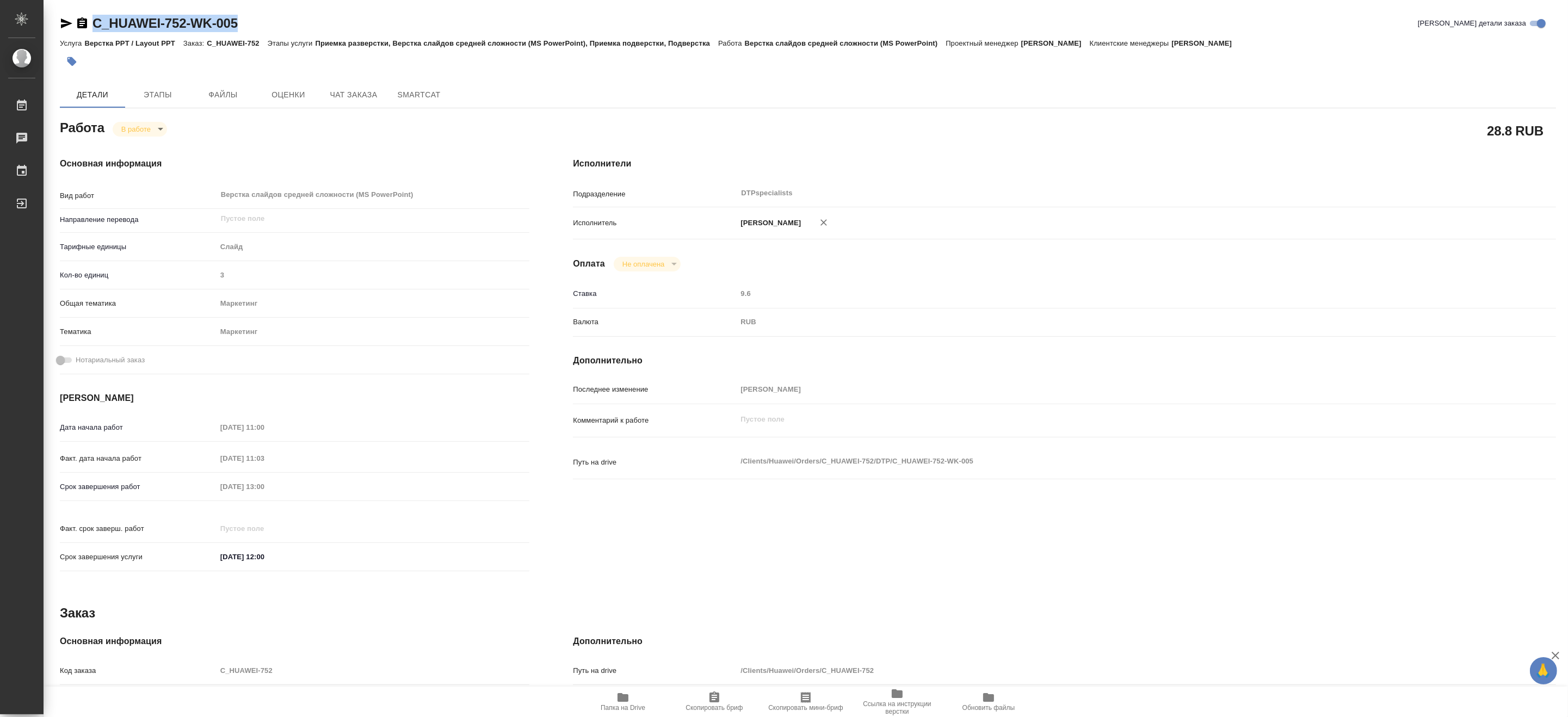
copy link "C_HUAWEI-752-WK-005"
click at [643, 699] on span "Папка на Drive" at bounding box center [623, 701] width 79 height 21
click at [124, 125] on body "🙏 .cls-1 fill:#fff; AWATERA [PERSON_NAME] 0 Чаты График Выйти C_HUAWEI-752-WK-0…" at bounding box center [784, 358] width 1568 height 717
click at [127, 141] on button "Выполнен" at bounding box center [140, 147] width 40 height 12
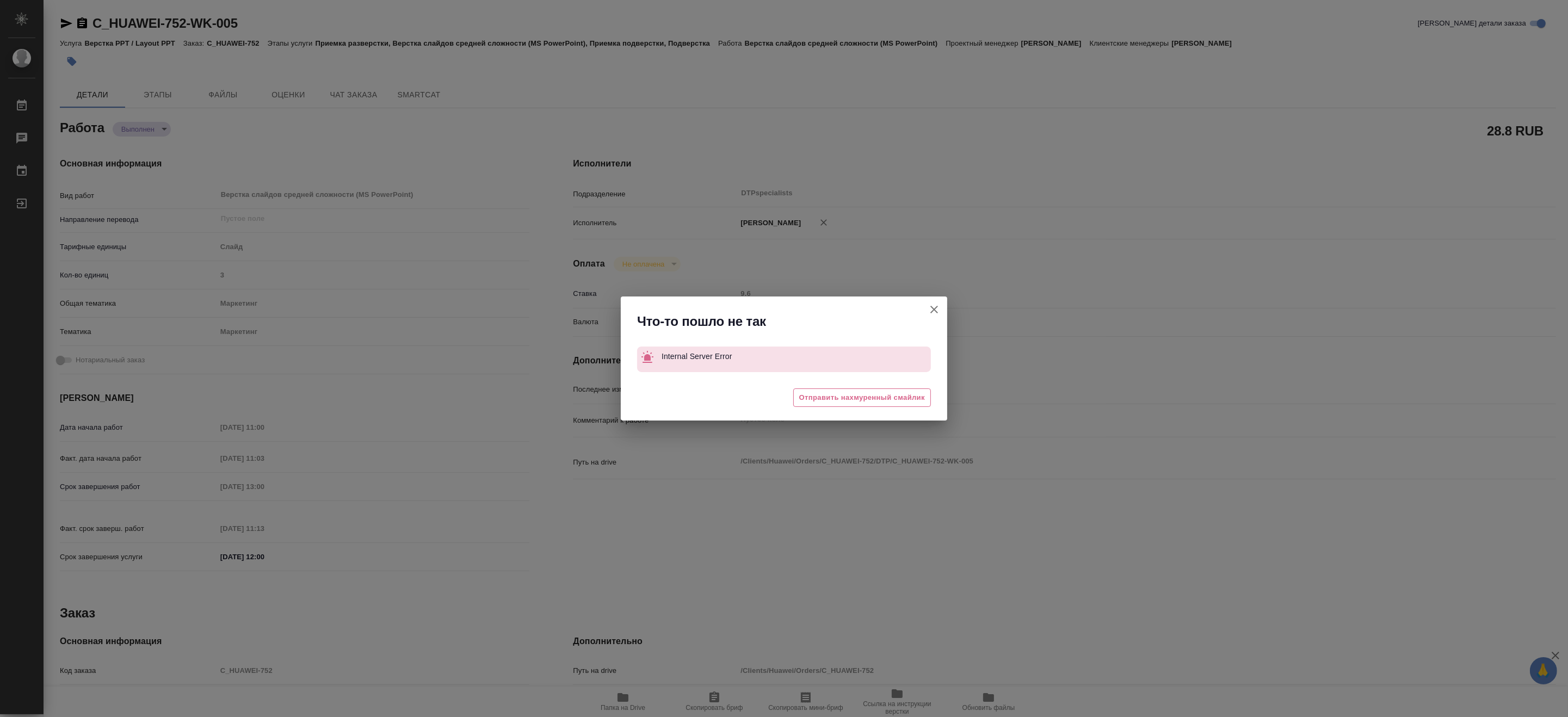
type textarea "x"
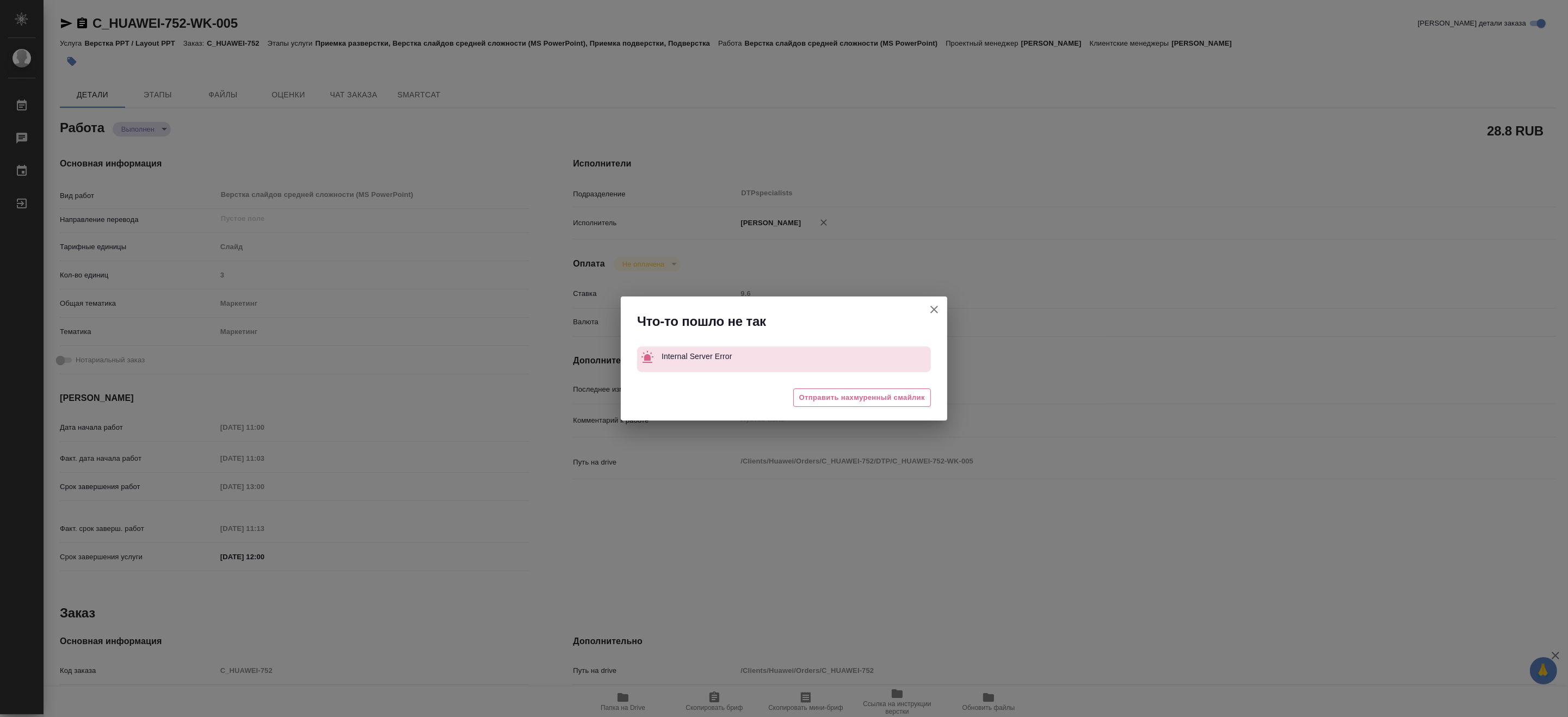
type textarea "x"
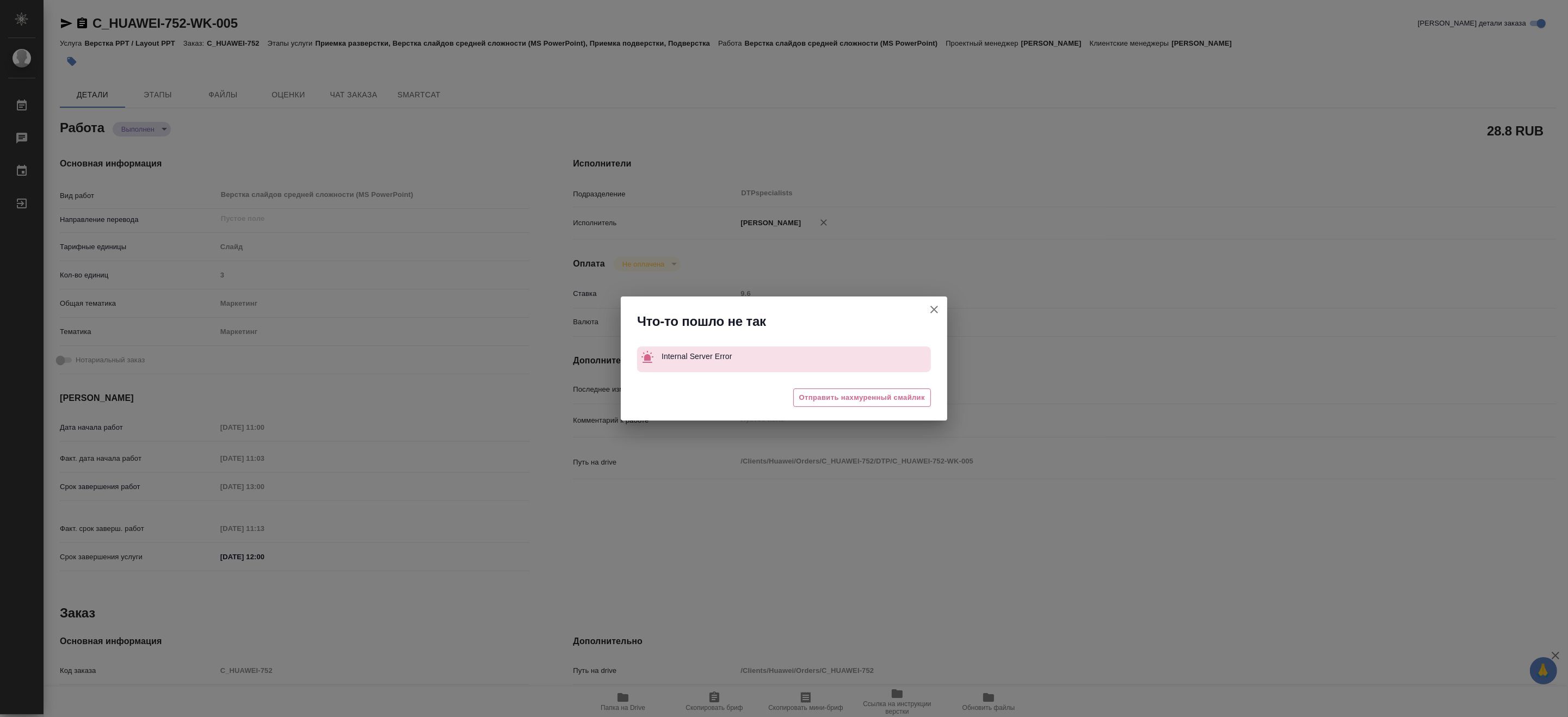
type textarea "x"
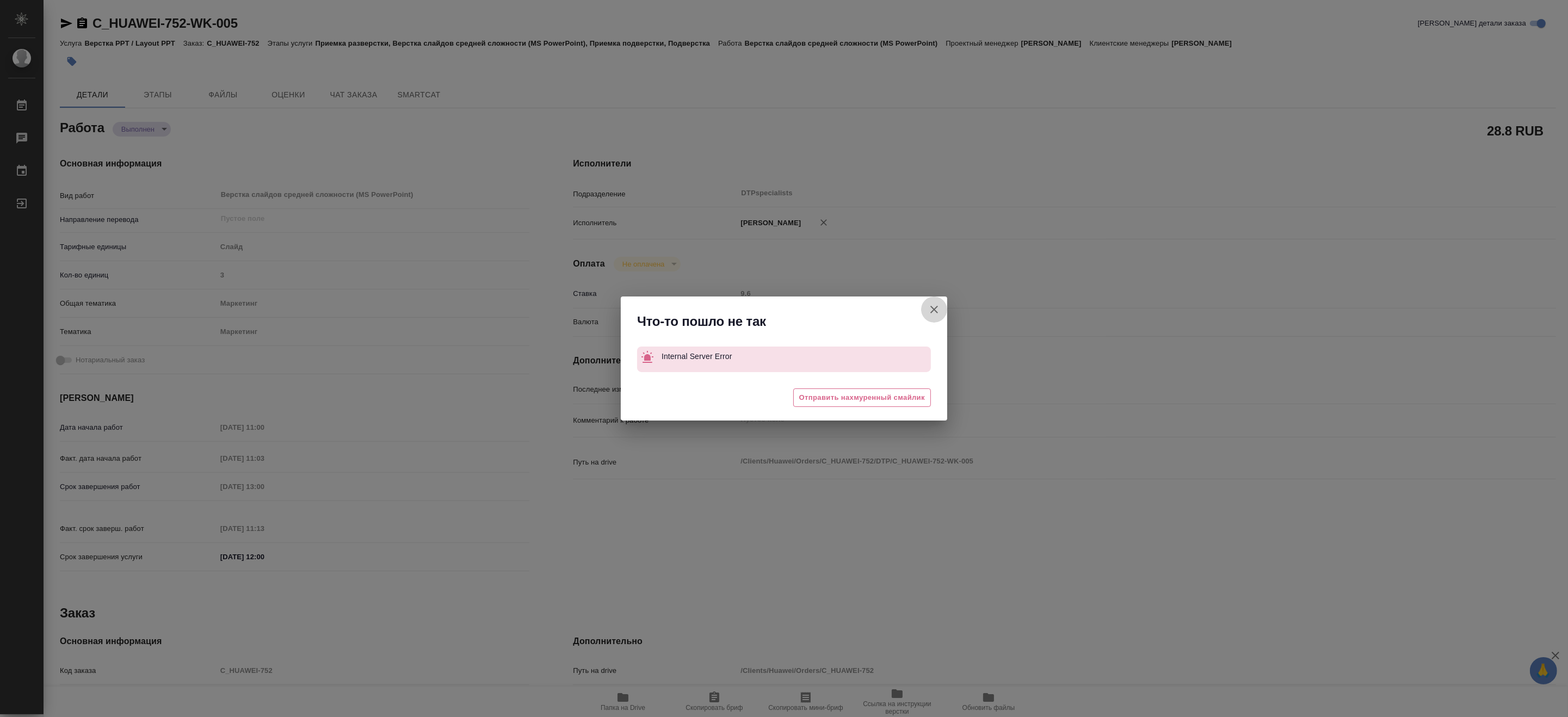
click at [933, 309] on icon "button" at bounding box center [934, 309] width 8 height 8
type textarea "x"
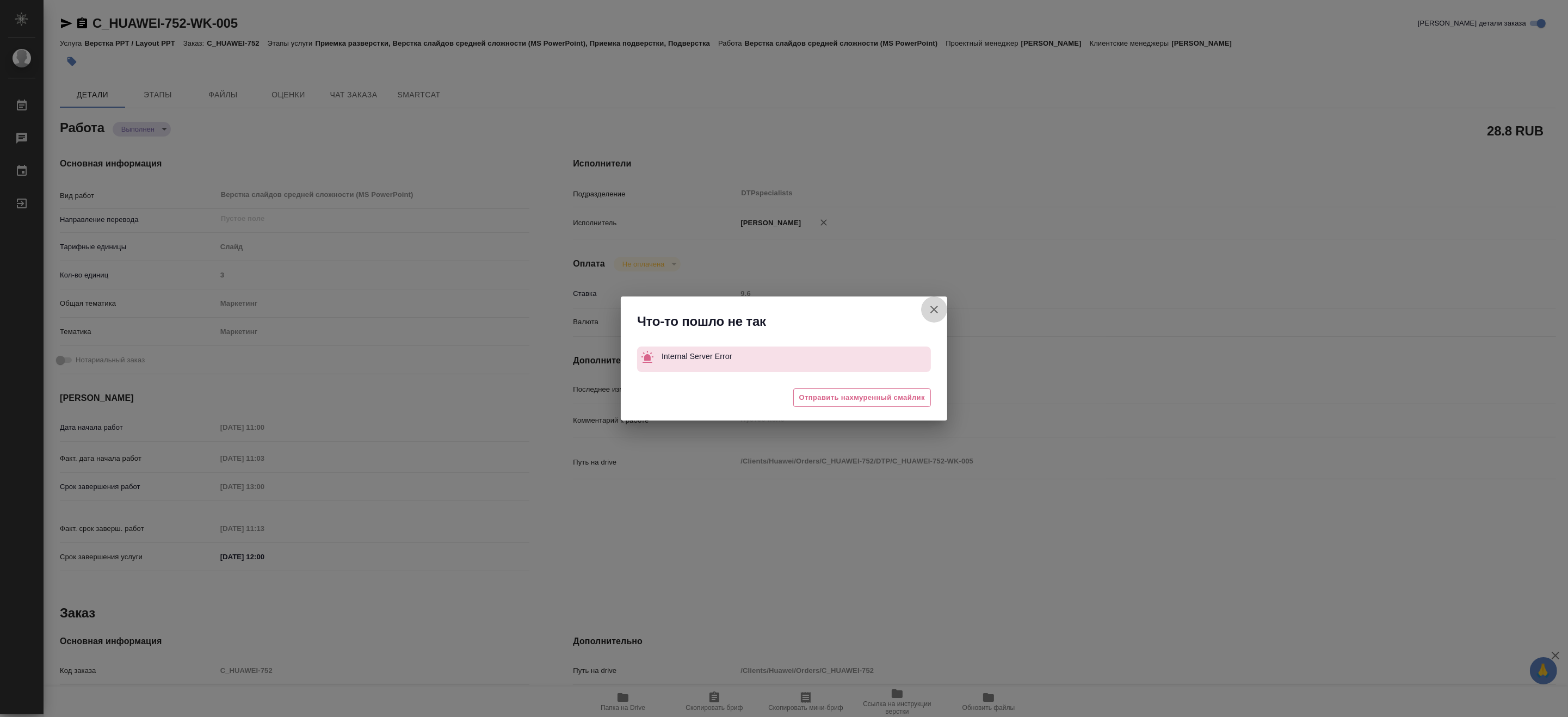
type textarea "x"
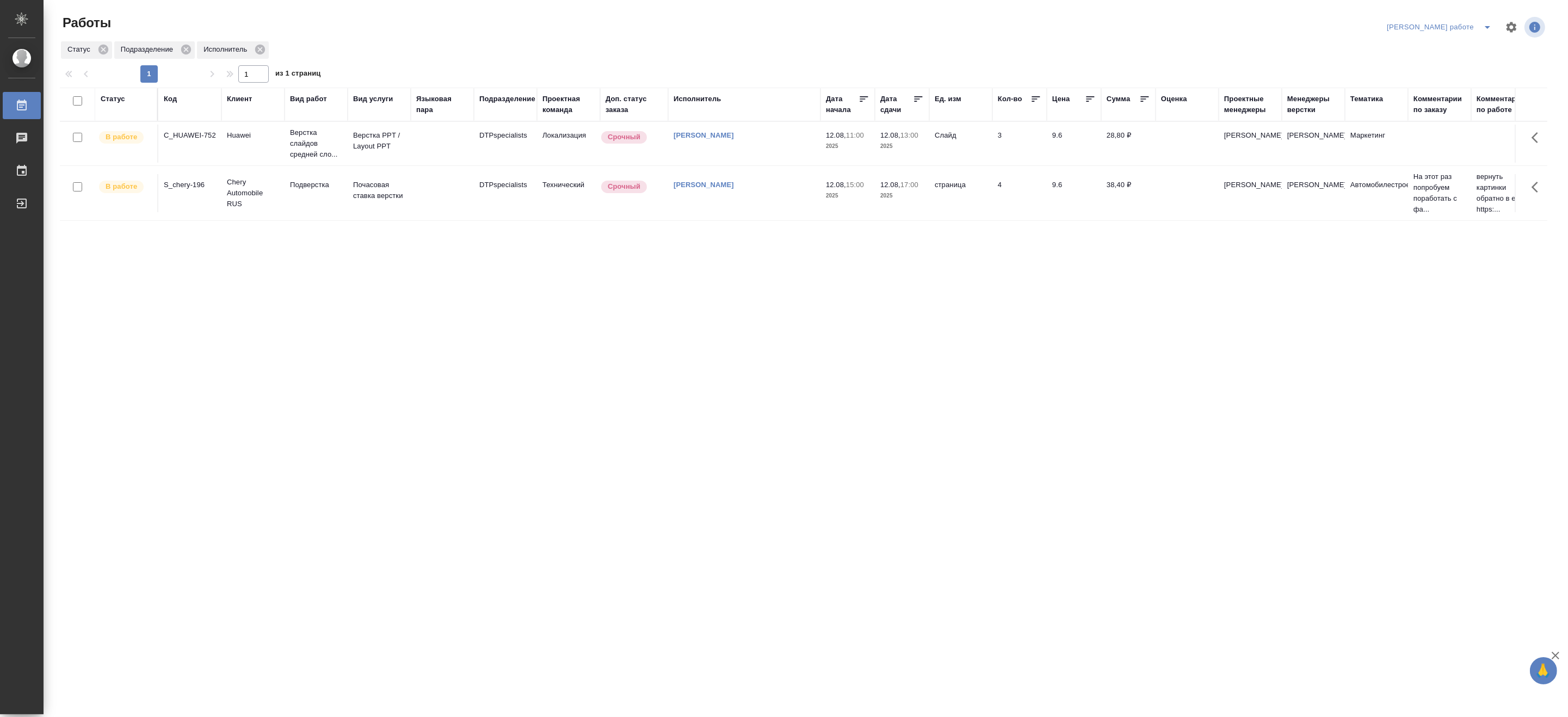
click at [324, 166] on td "Подверстка" at bounding box center [316, 144] width 63 height 44
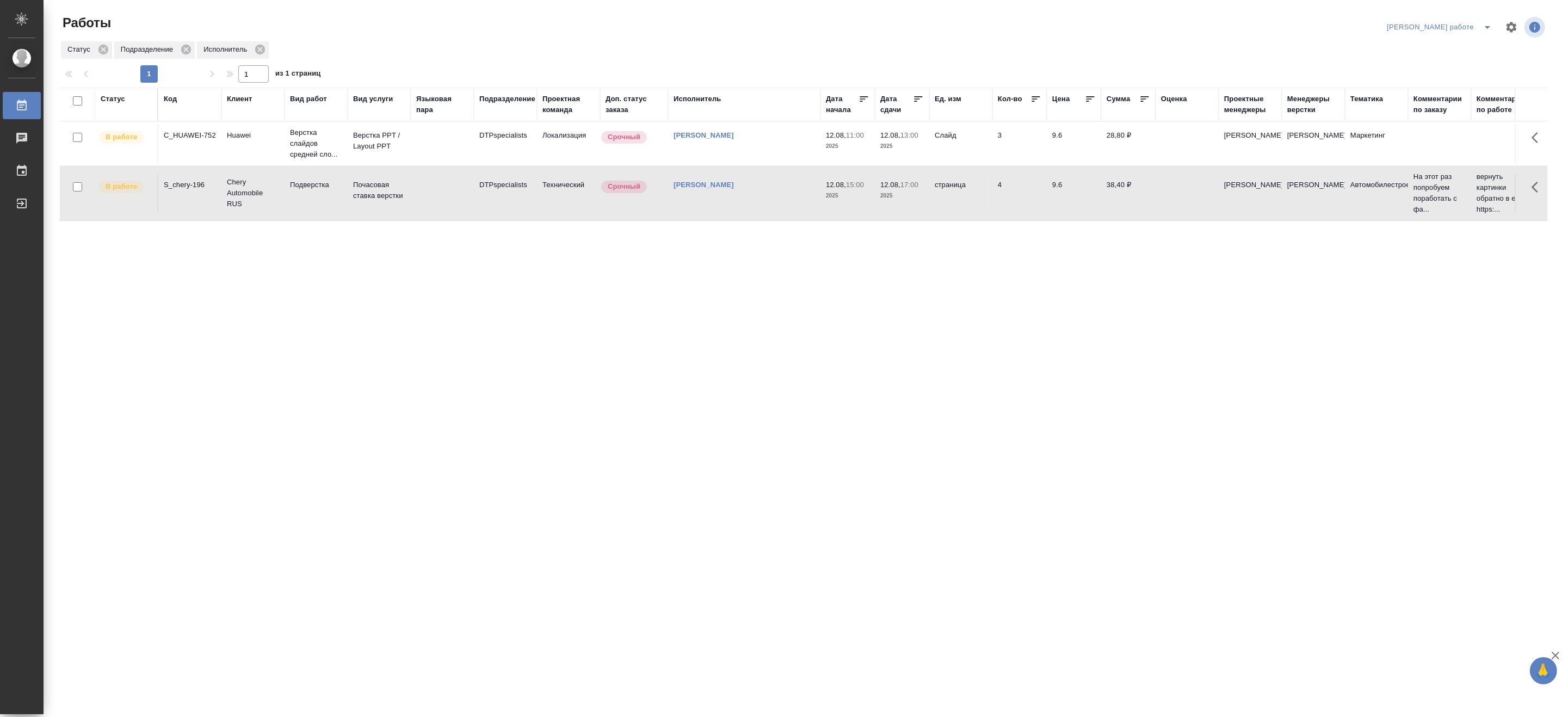
click at [324, 166] on td "Подверстка" at bounding box center [316, 144] width 63 height 44
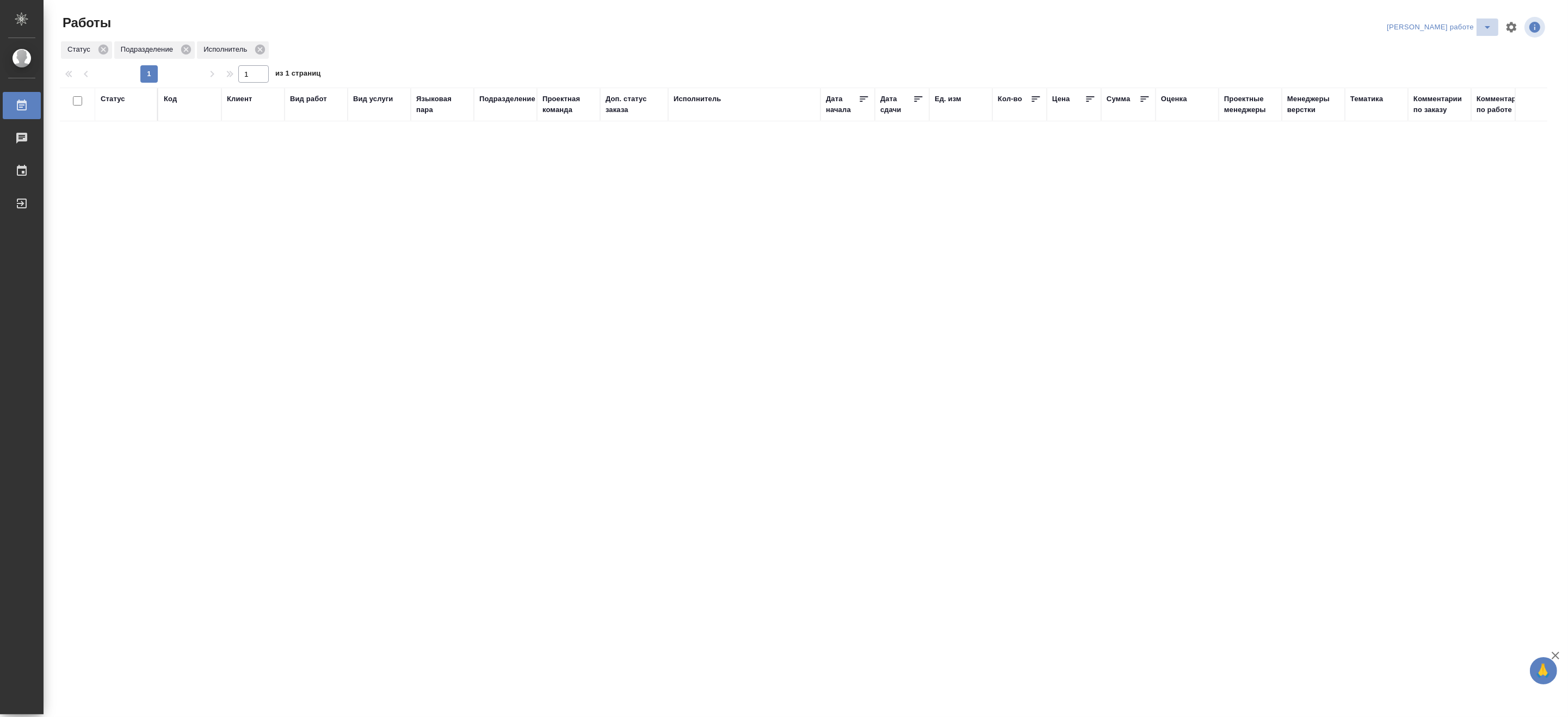
click at [1489, 25] on icon "split button" at bounding box center [1487, 27] width 13 height 13
click at [1477, 62] on li "Матвеева_назначено" at bounding box center [1449, 66] width 99 height 18
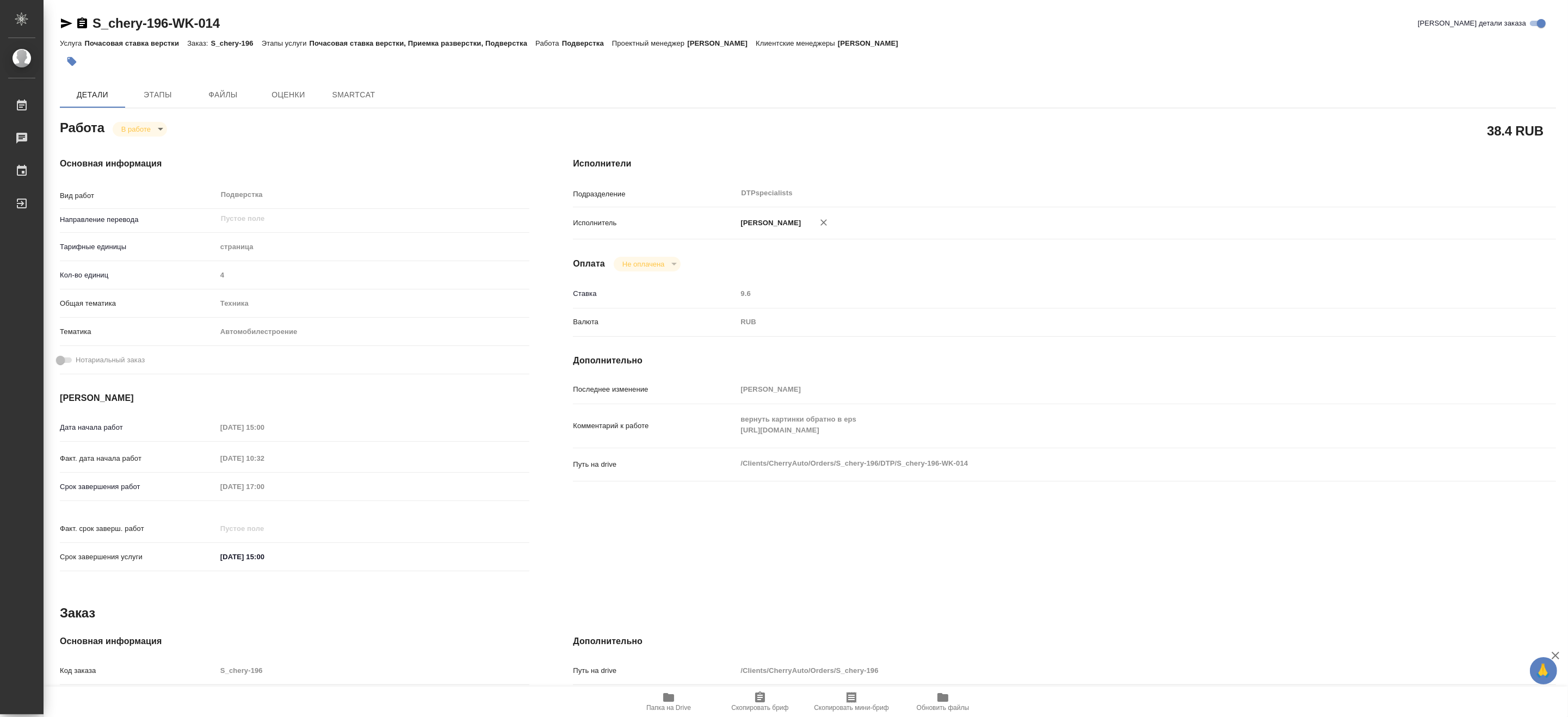
type textarea "x"
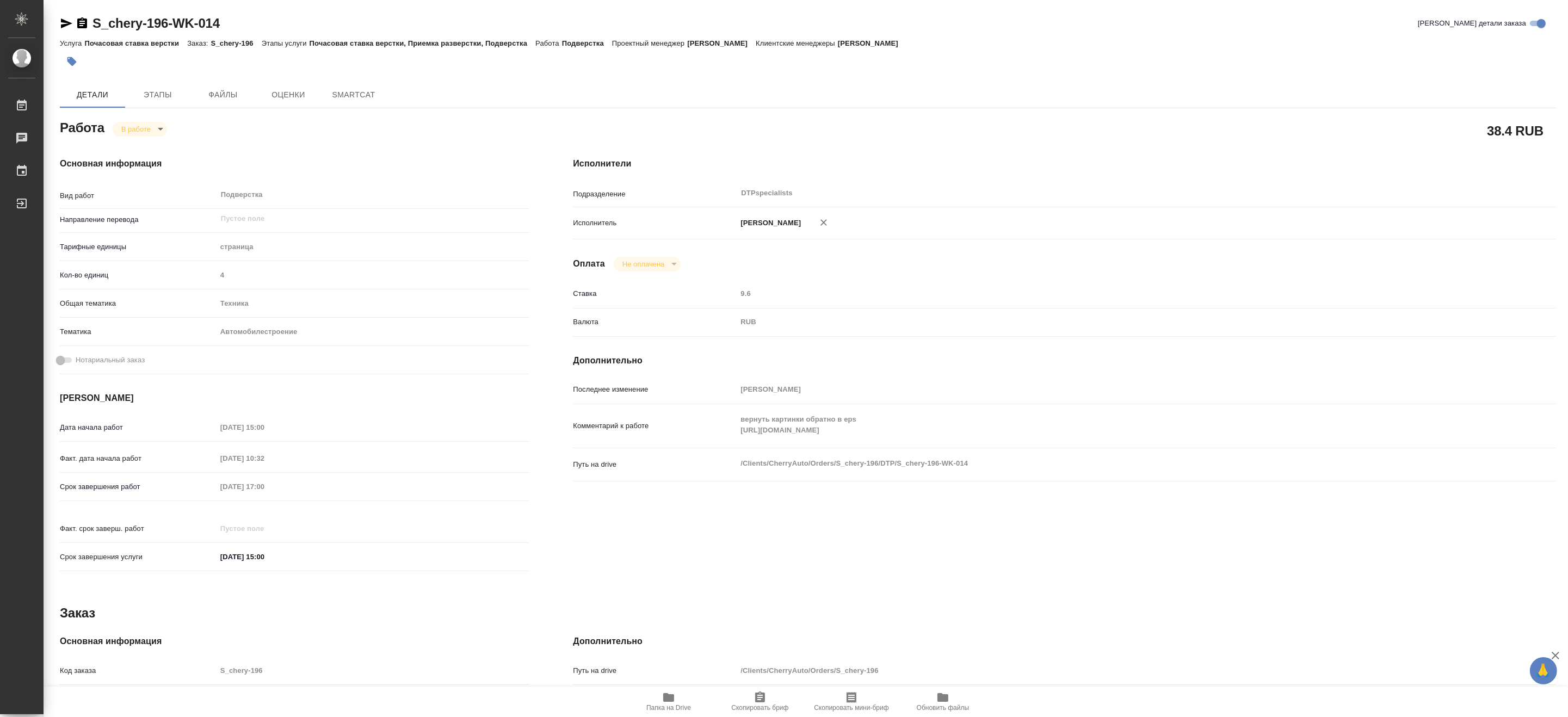
type textarea "x"
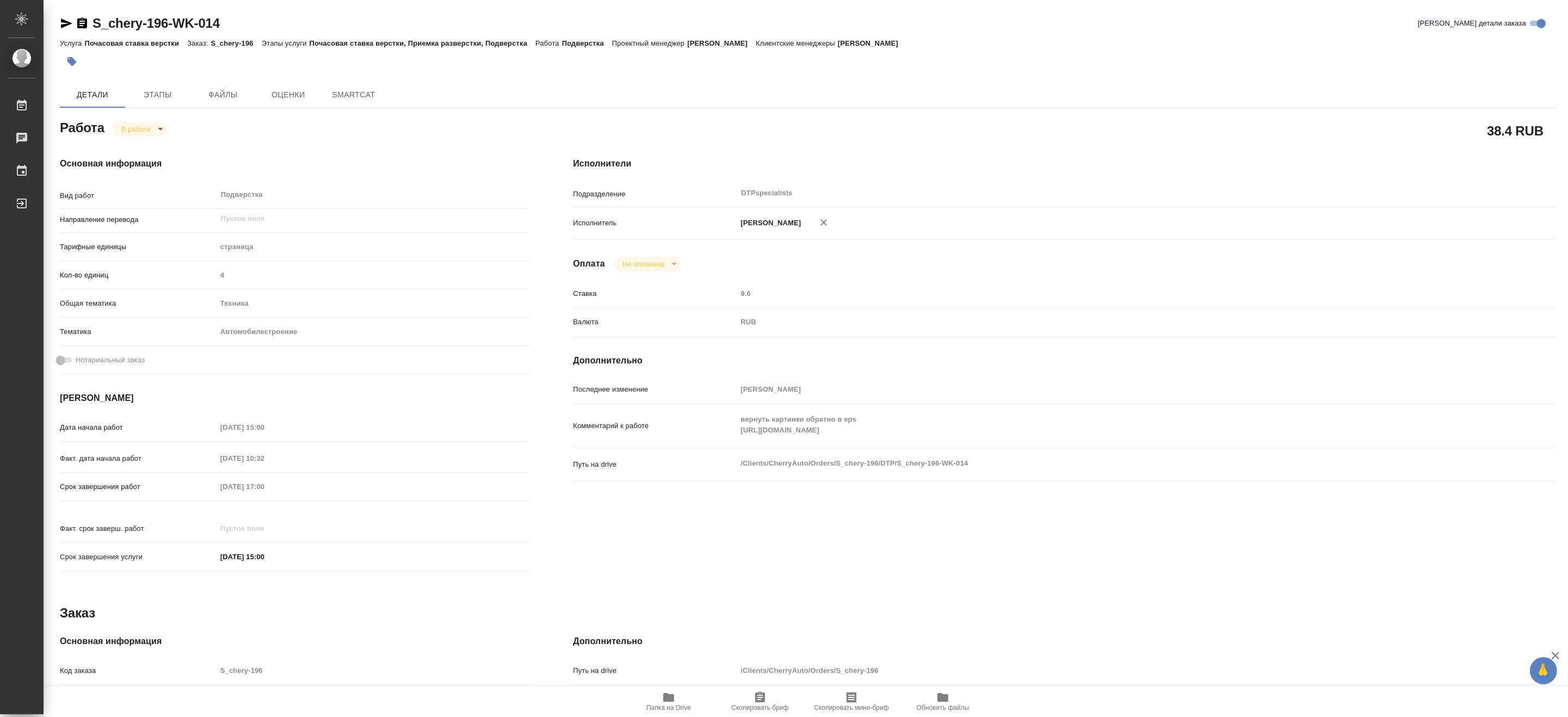
type textarea "x"
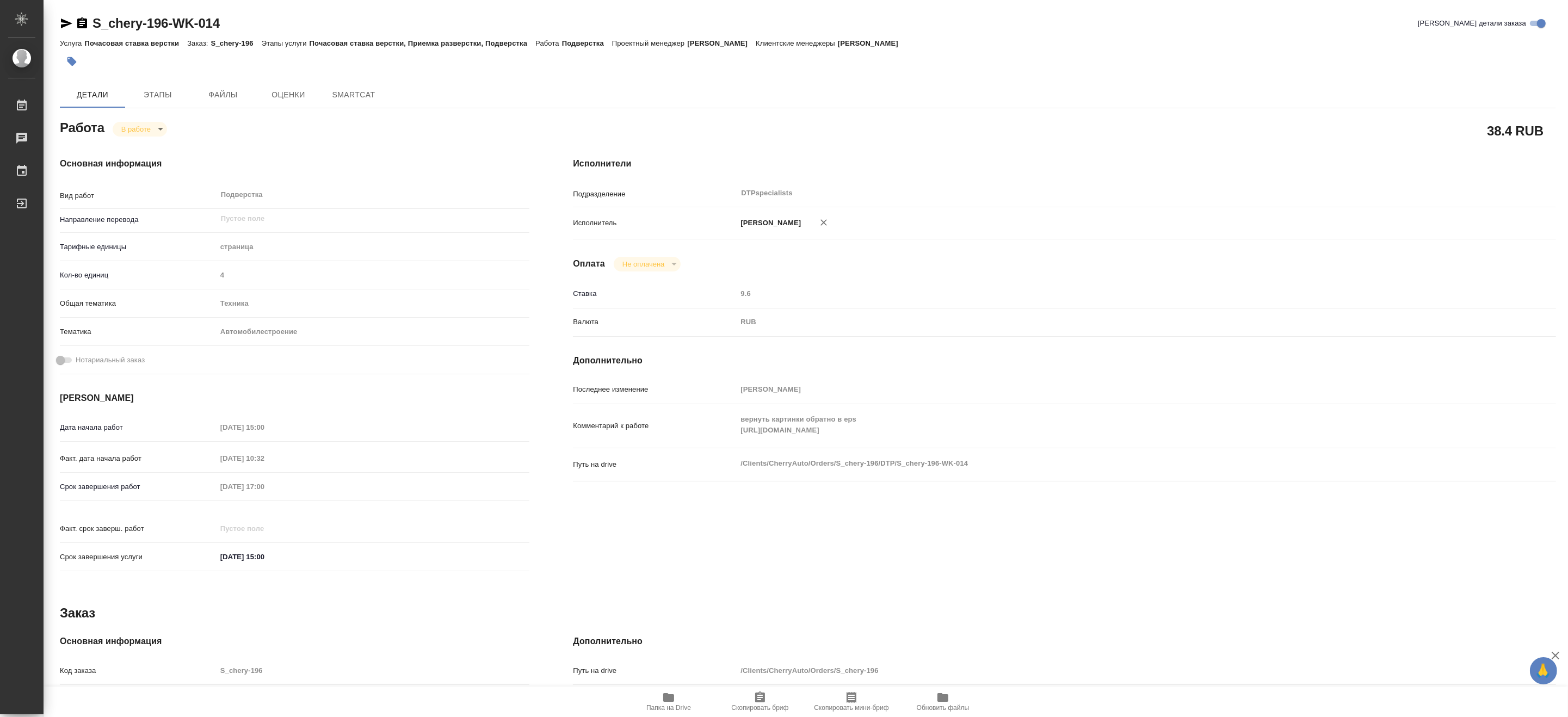
type textarea "x"
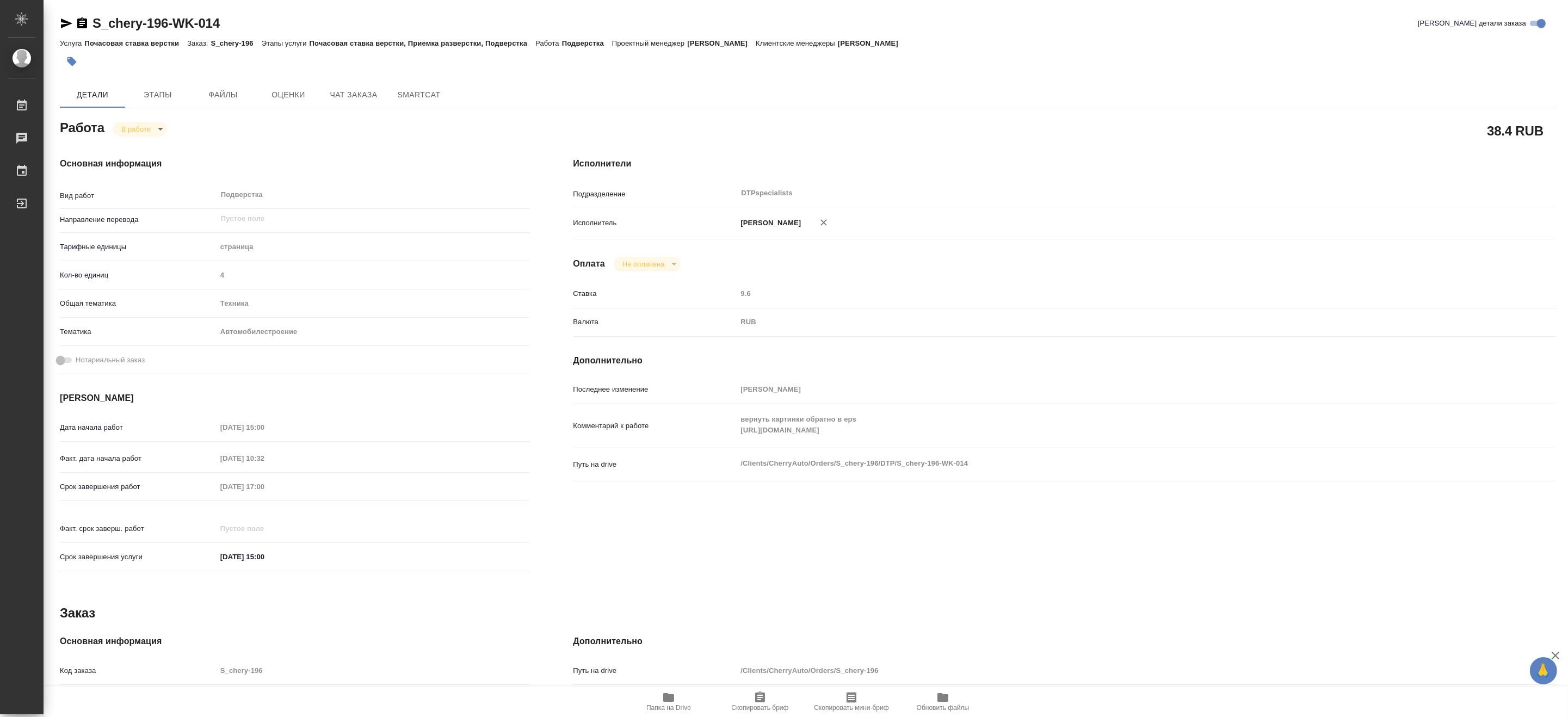
click at [648, 710] on span "Папка на Drive" at bounding box center [668, 708] width 44 height 8
type textarea "x"
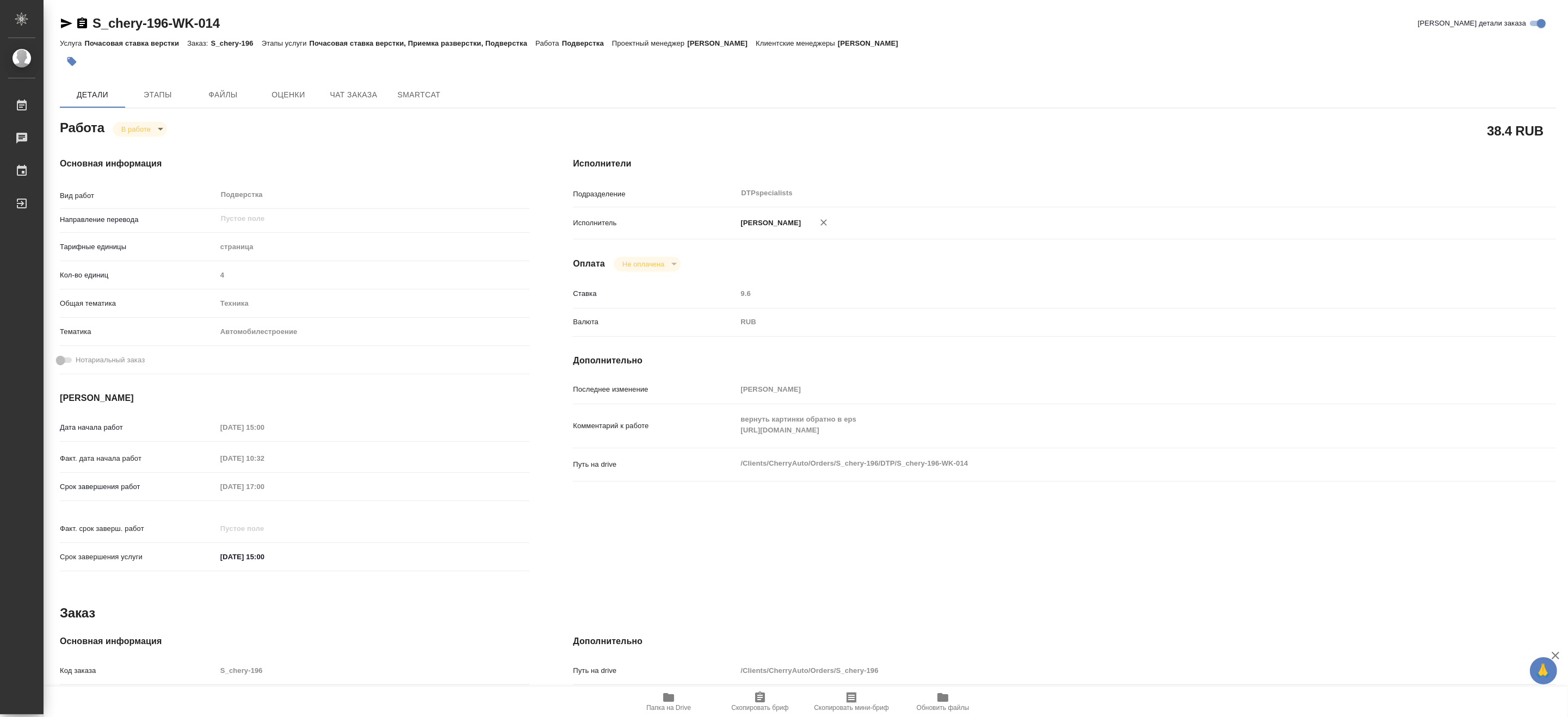
type textarea "x"
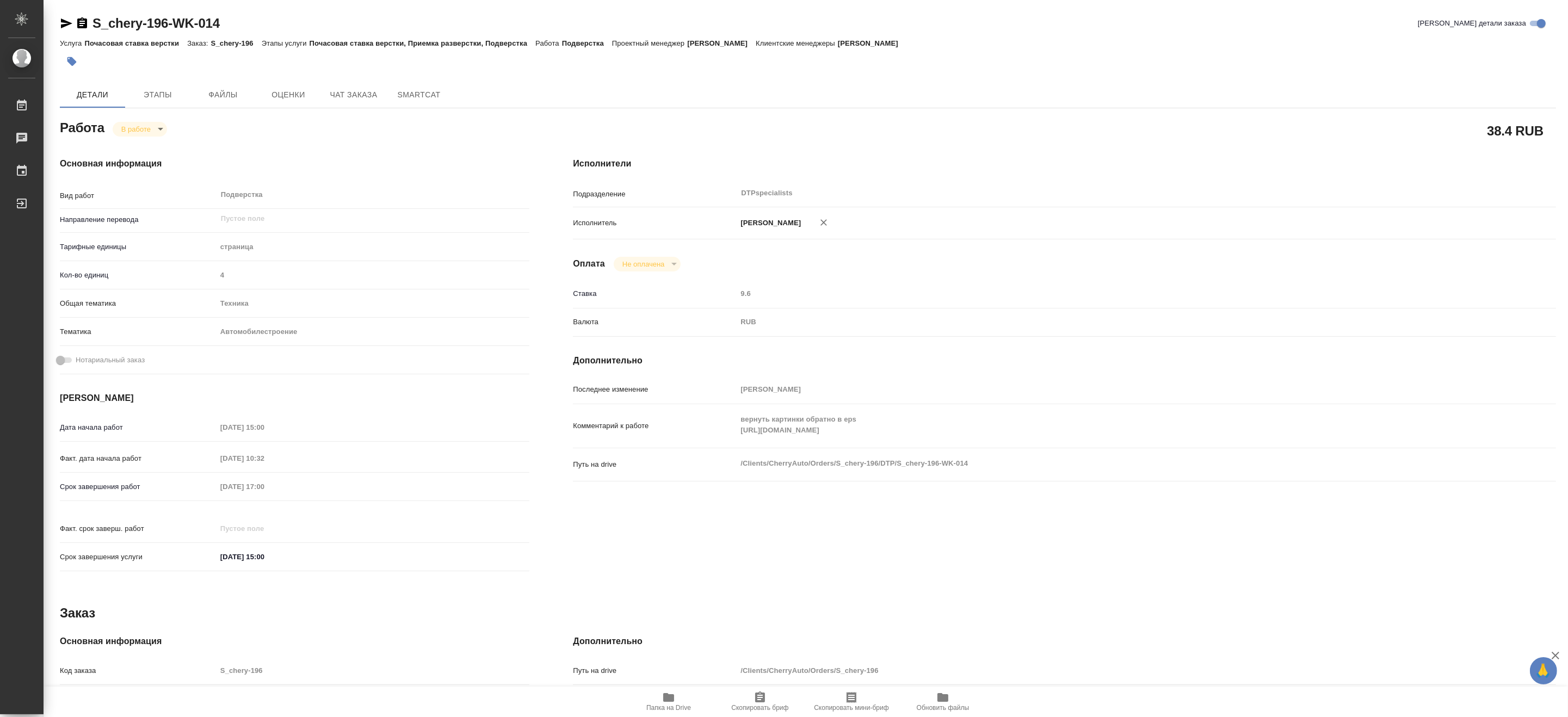
type textarea "x"
click at [133, 131] on body "🙏 .cls-1 fill:#fff; AWATERA [PERSON_NAME] 0 Чаты График Выйти S_chery-196-WK-01…" at bounding box center [784, 358] width 1568 height 717
click at [133, 145] on button "Выполнен" at bounding box center [140, 147] width 40 height 12
type textarea "x"
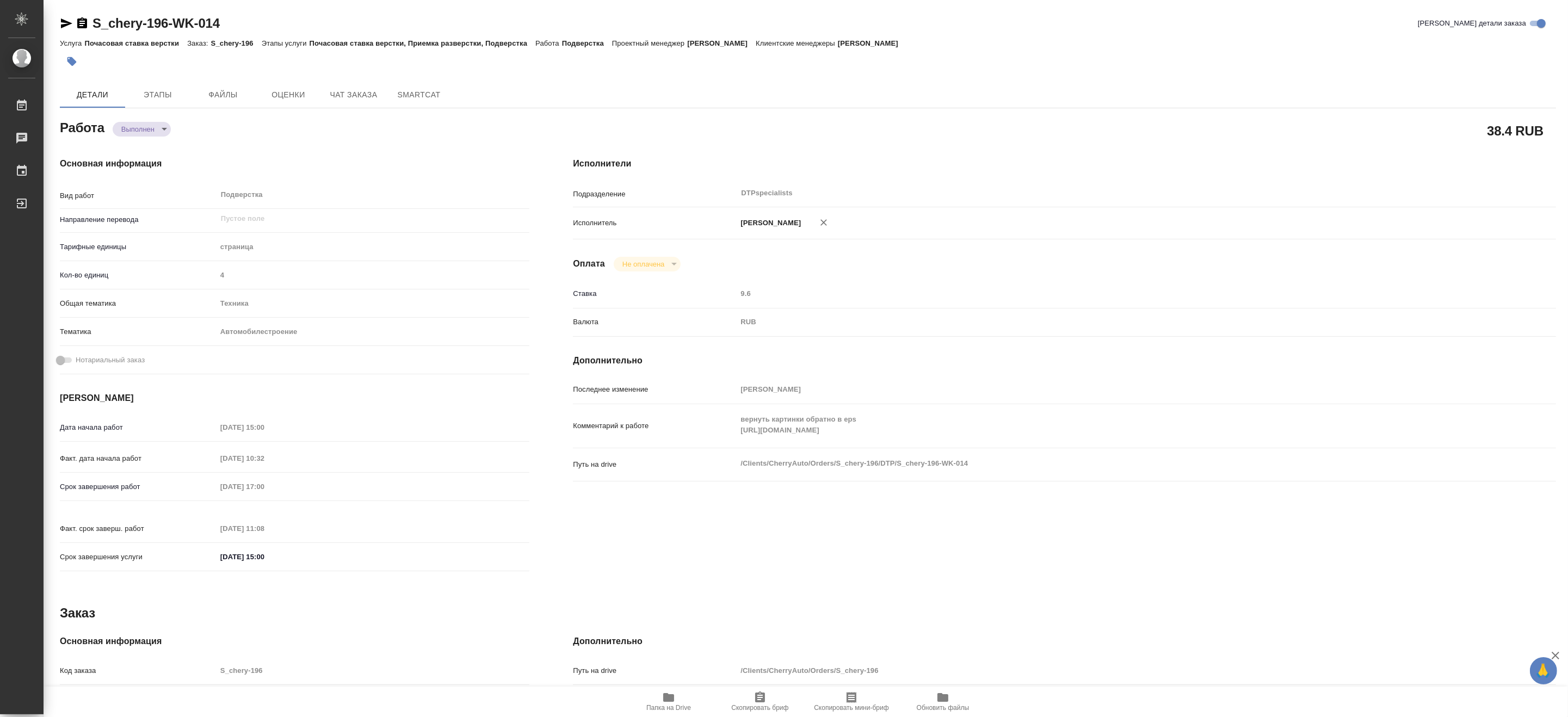
type textarea "x"
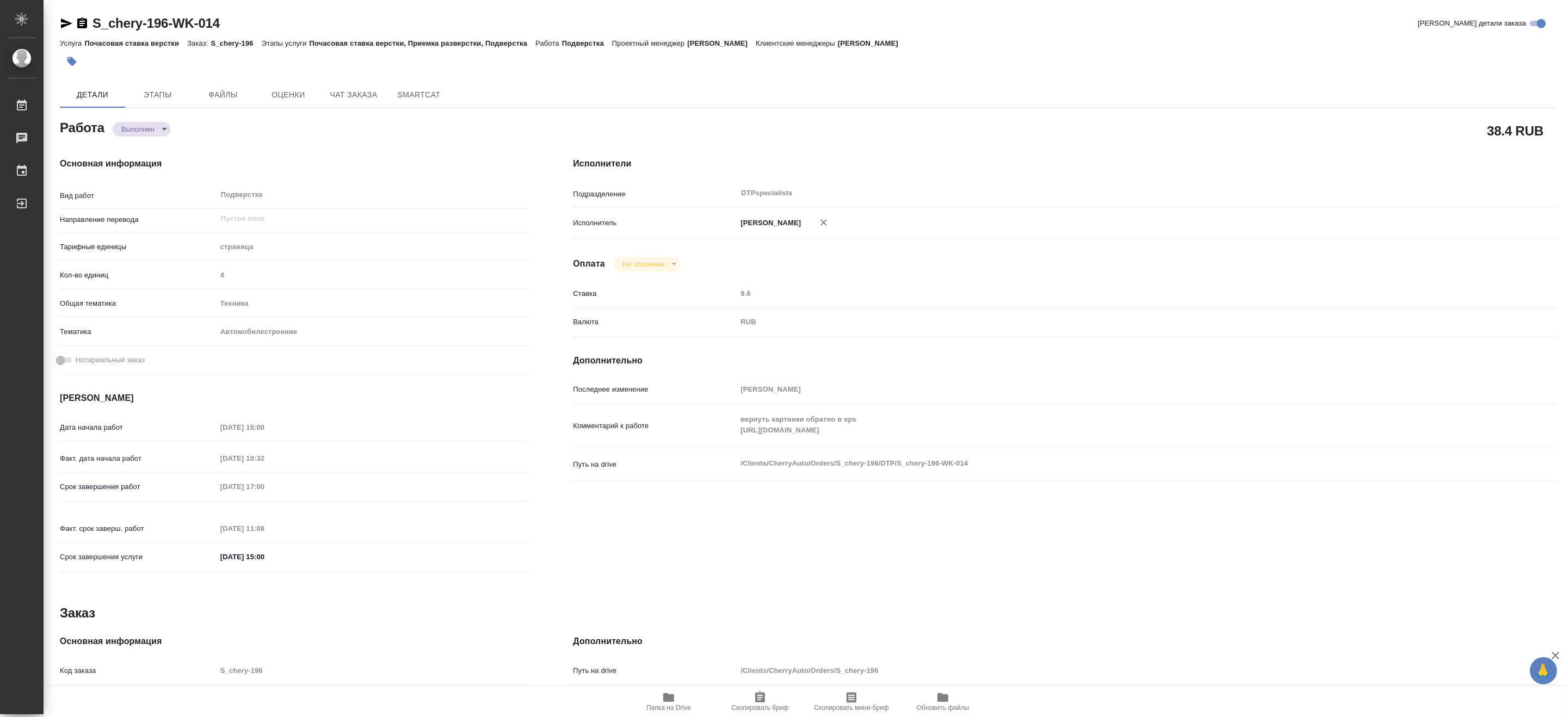
type textarea "x"
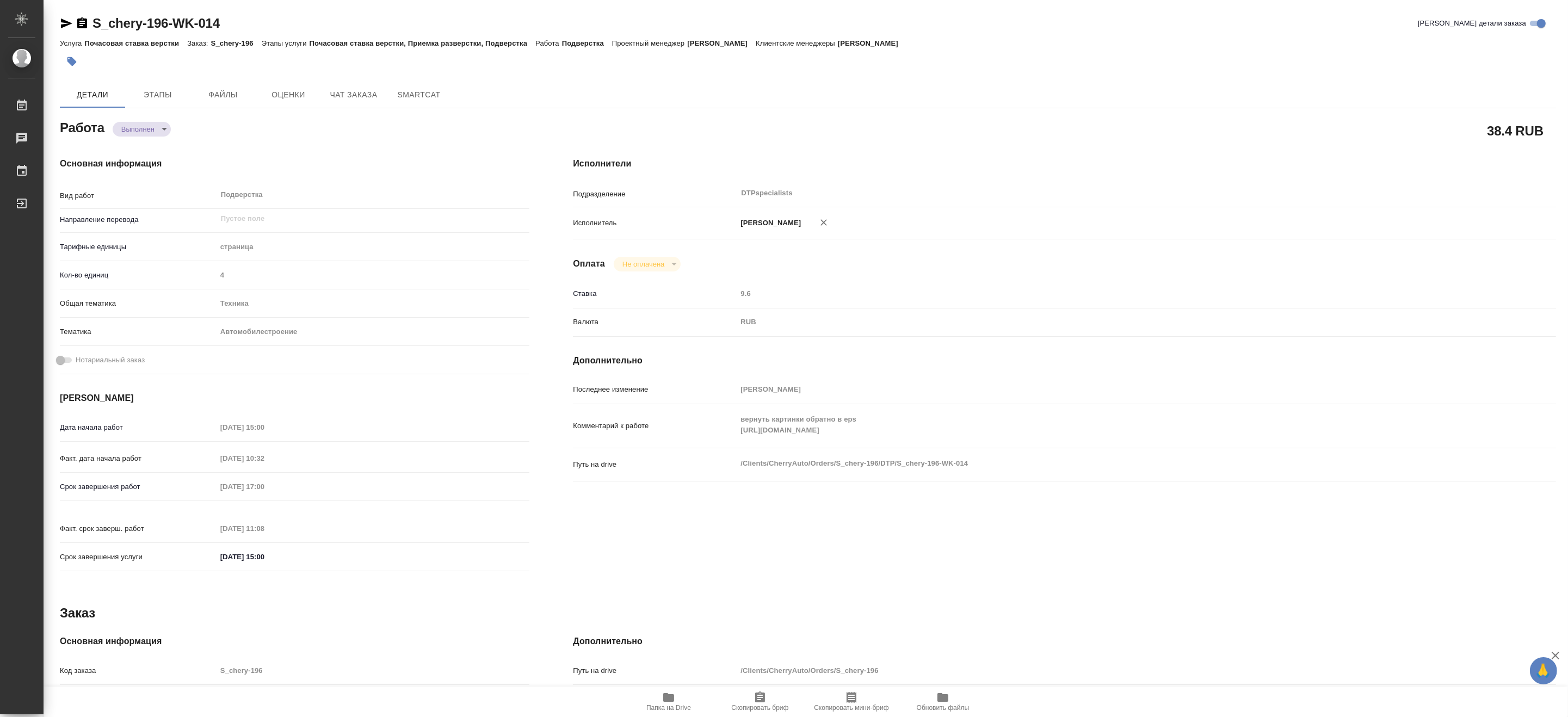
type textarea "x"
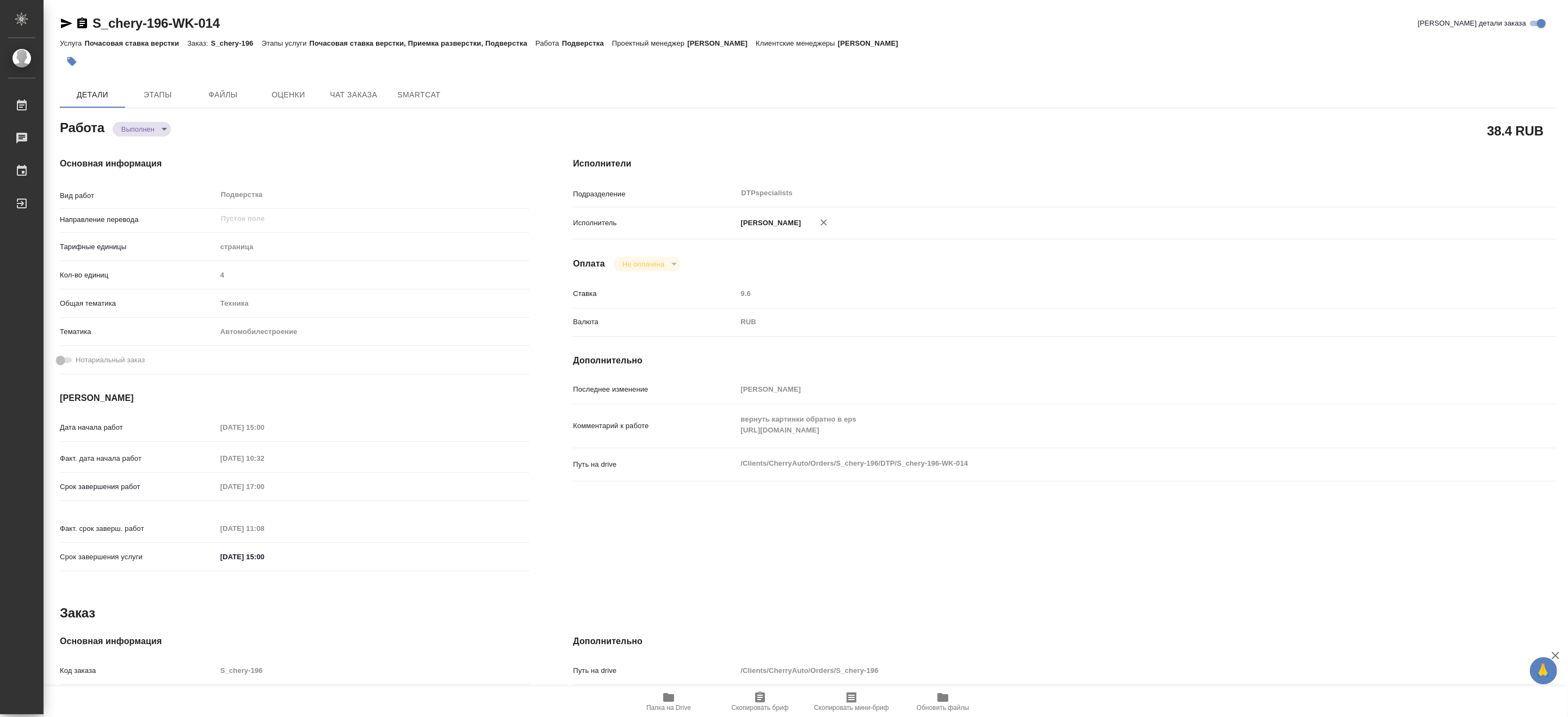
type textarea "x"
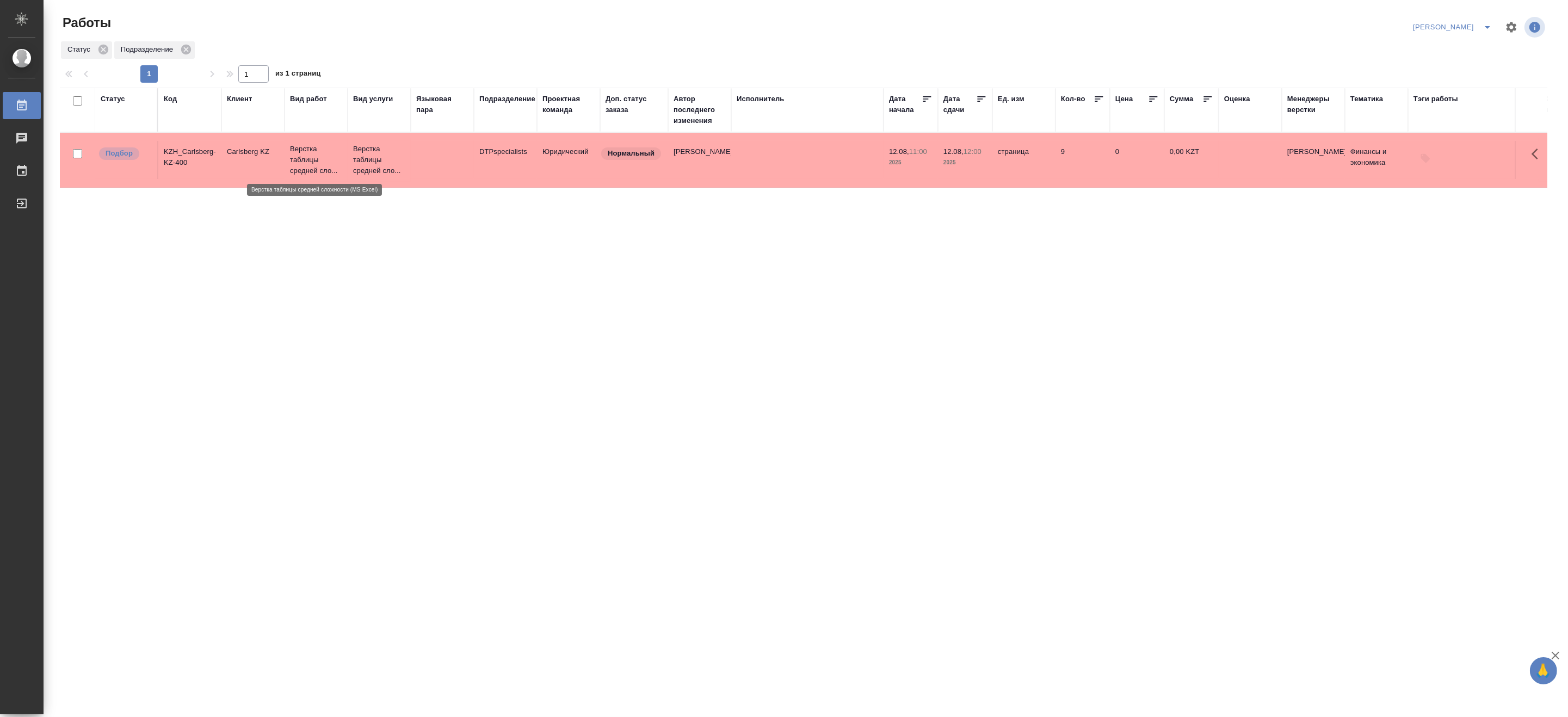
click at [340, 174] on p "Верстка таблицы средней сло..." at bounding box center [316, 160] width 52 height 33
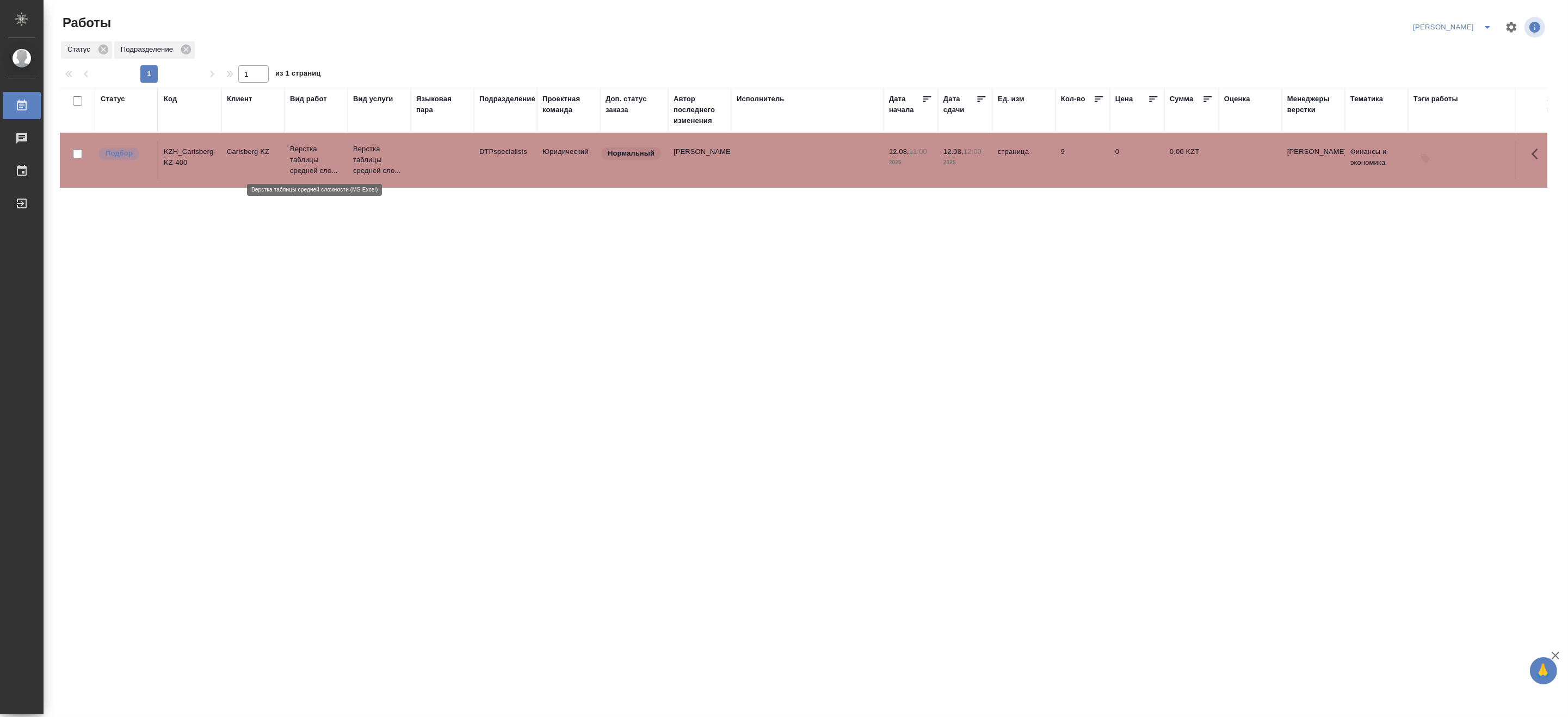
click at [340, 174] on p "Верстка таблицы средней сло..." at bounding box center [316, 160] width 52 height 33
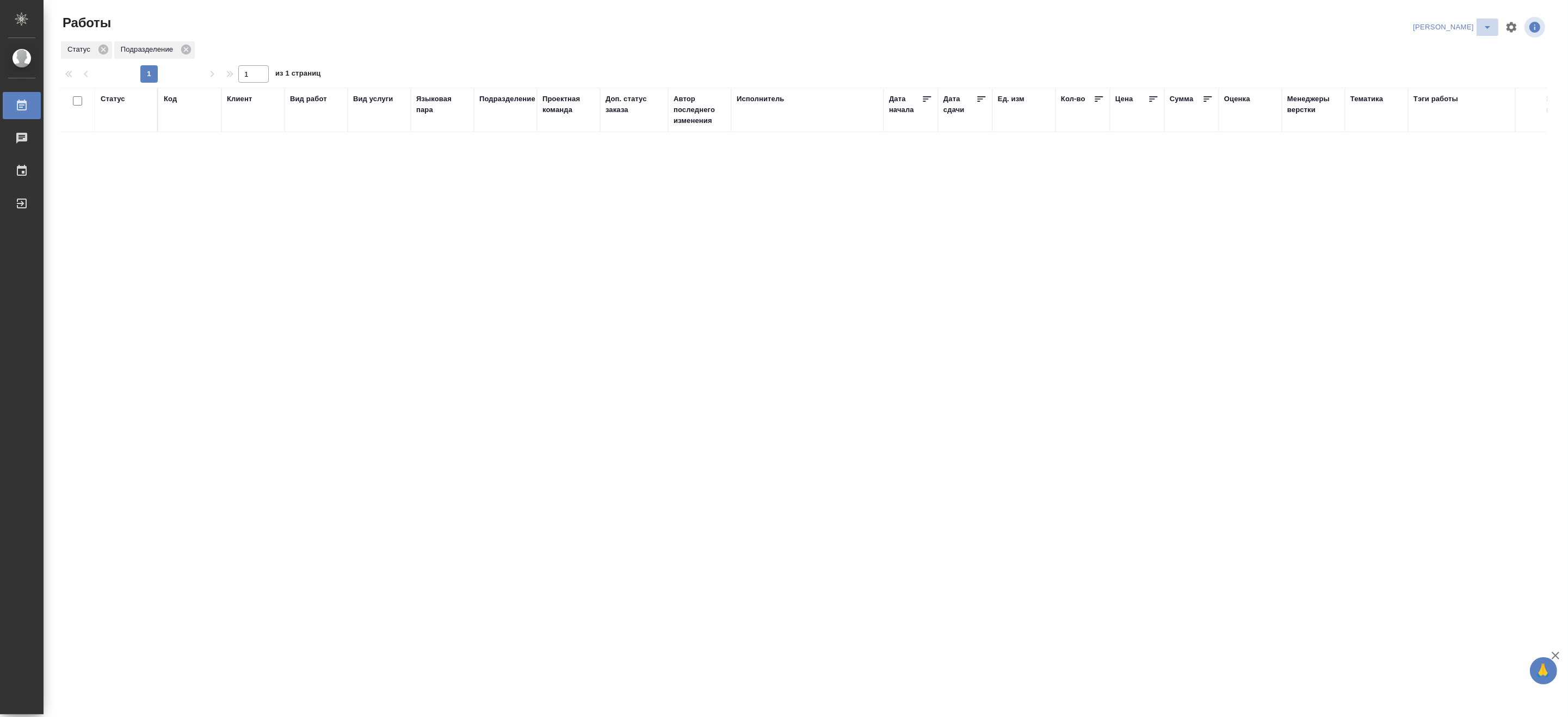
click at [1493, 21] on icon "split button" at bounding box center [1487, 27] width 13 height 13
click at [1449, 99] on li "Верстка и Дизайн" at bounding box center [1446, 101] width 105 height 18
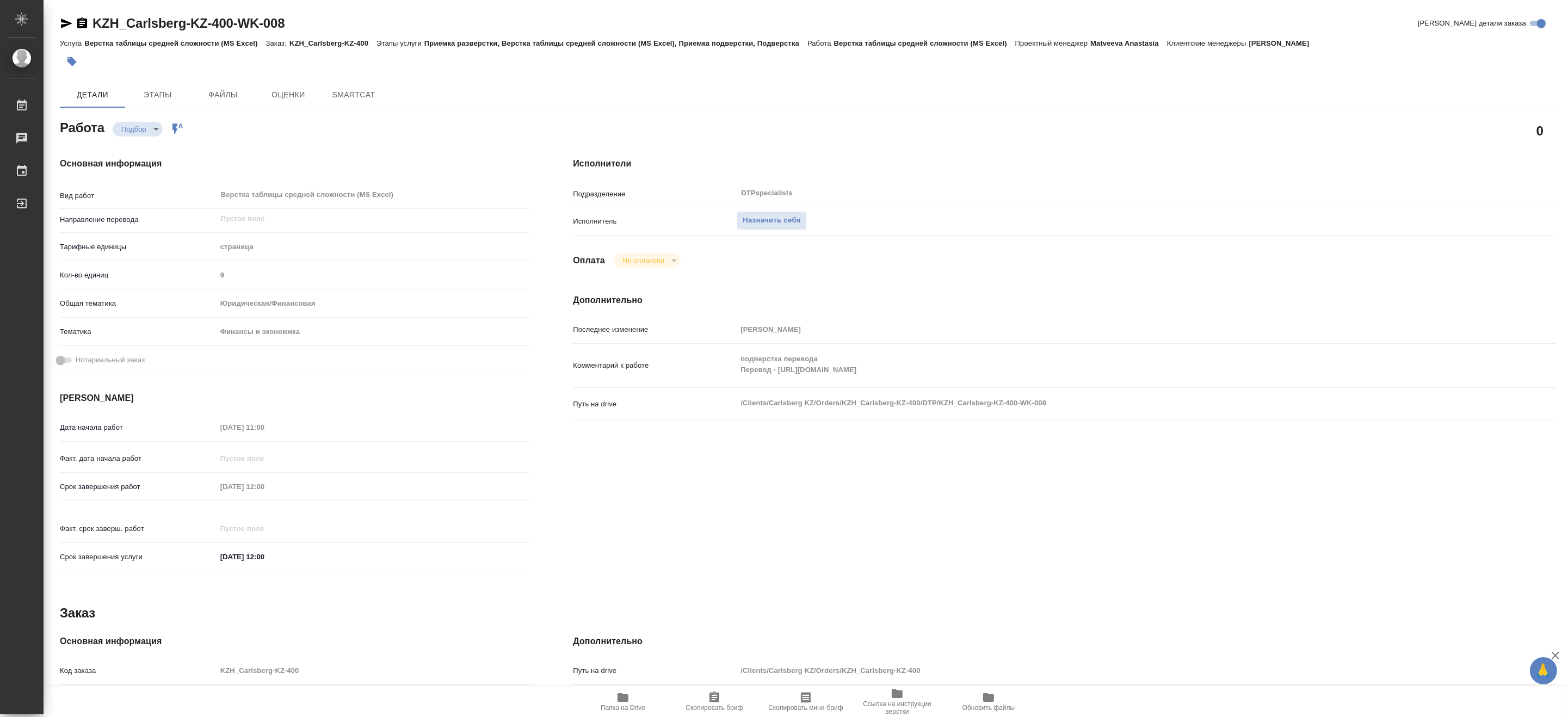
type textarea "x"
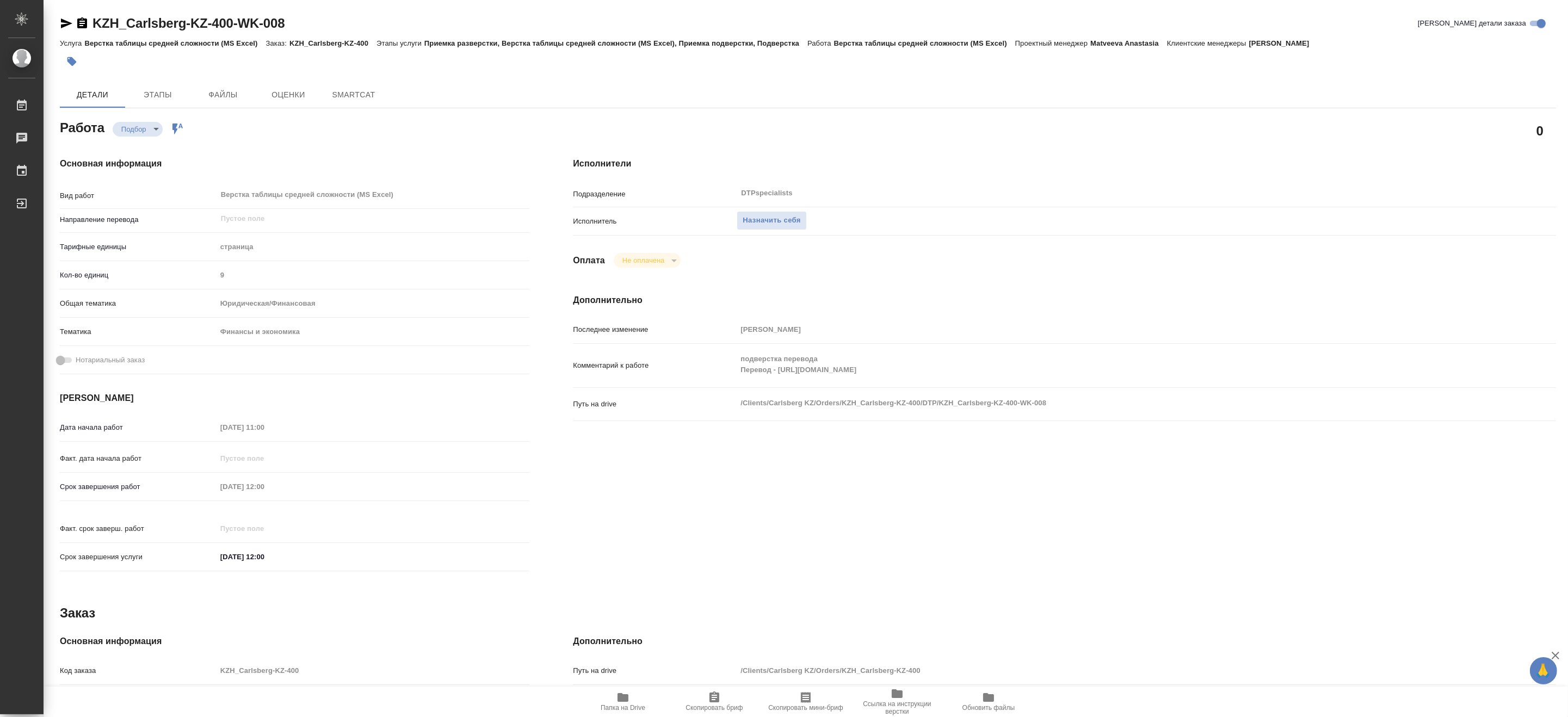
type textarea "x"
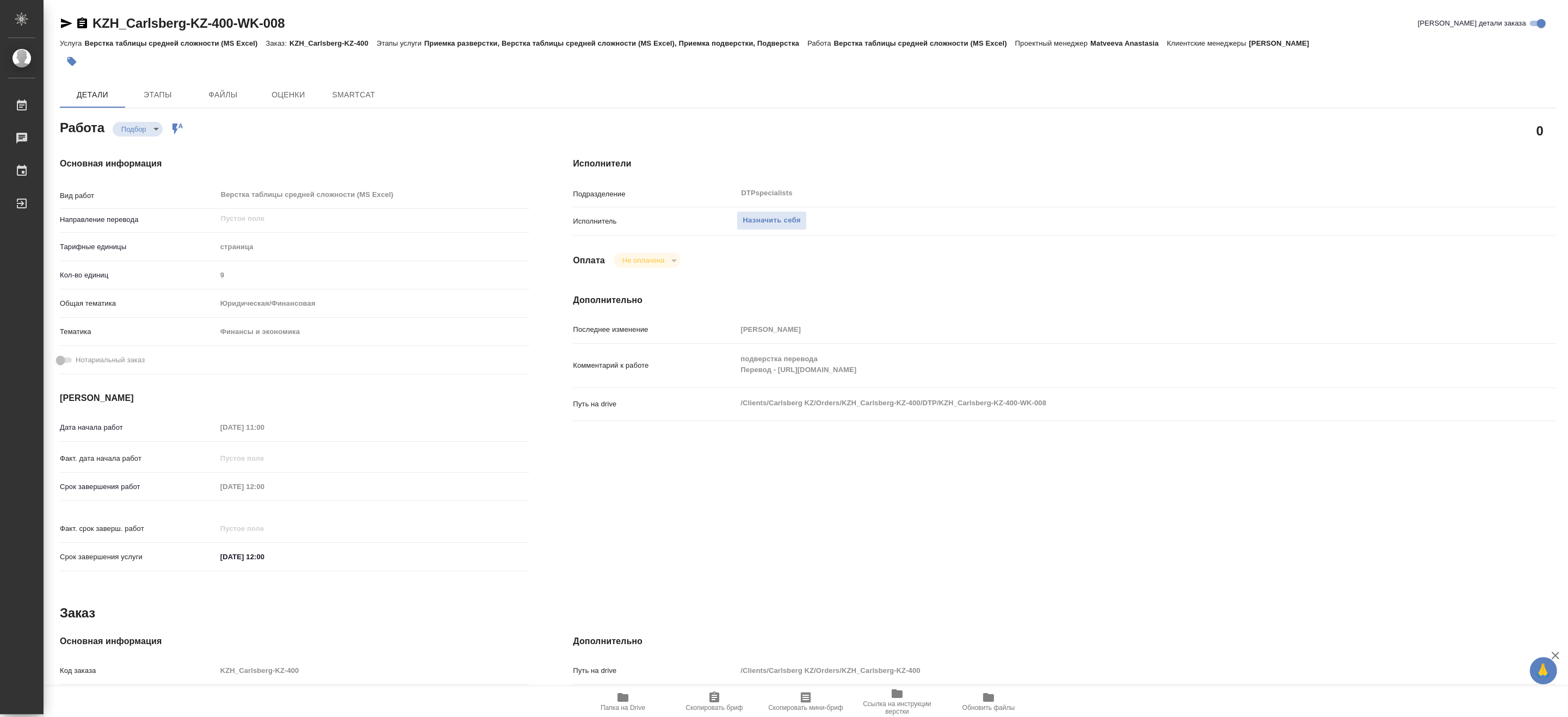
type textarea "x"
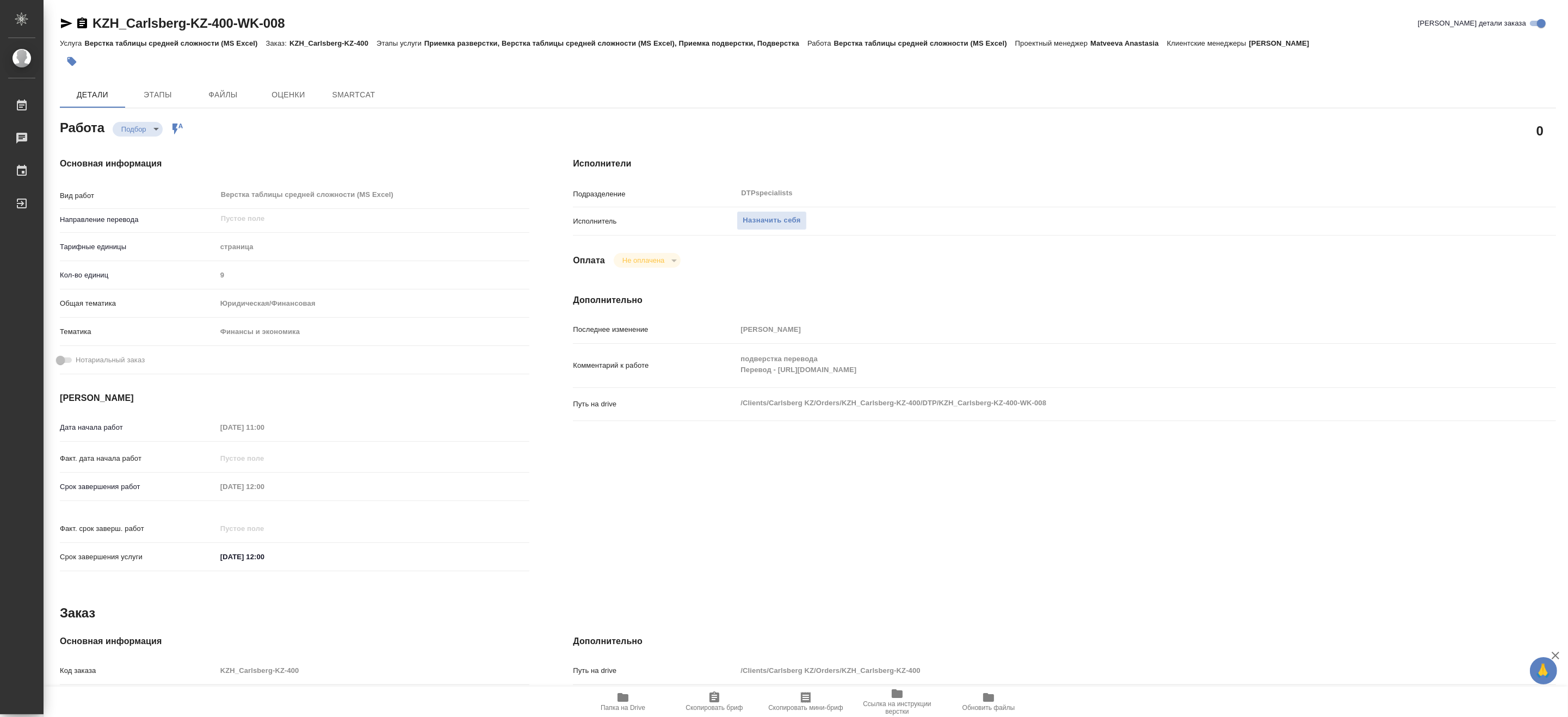
type textarea "x"
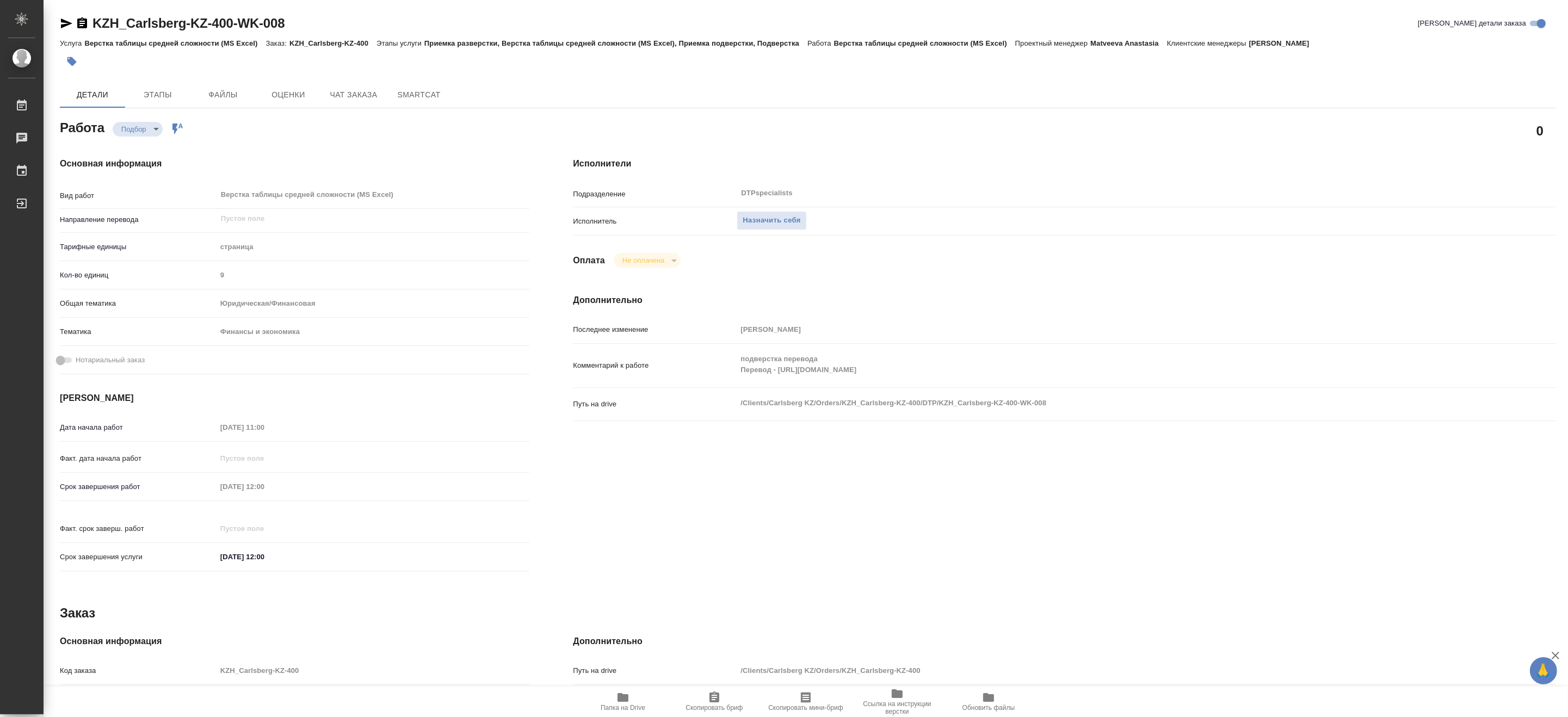
type textarea "x"
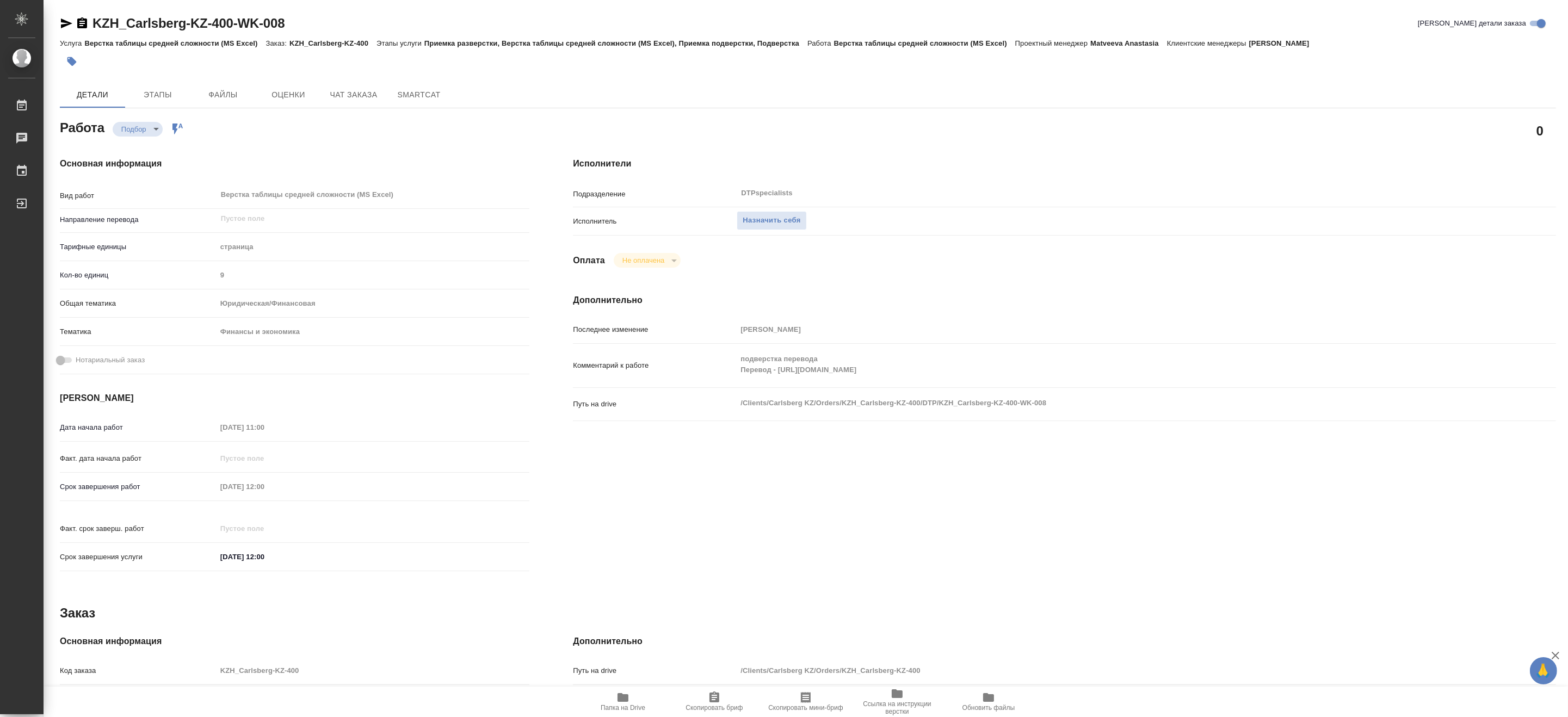
type textarea "x"
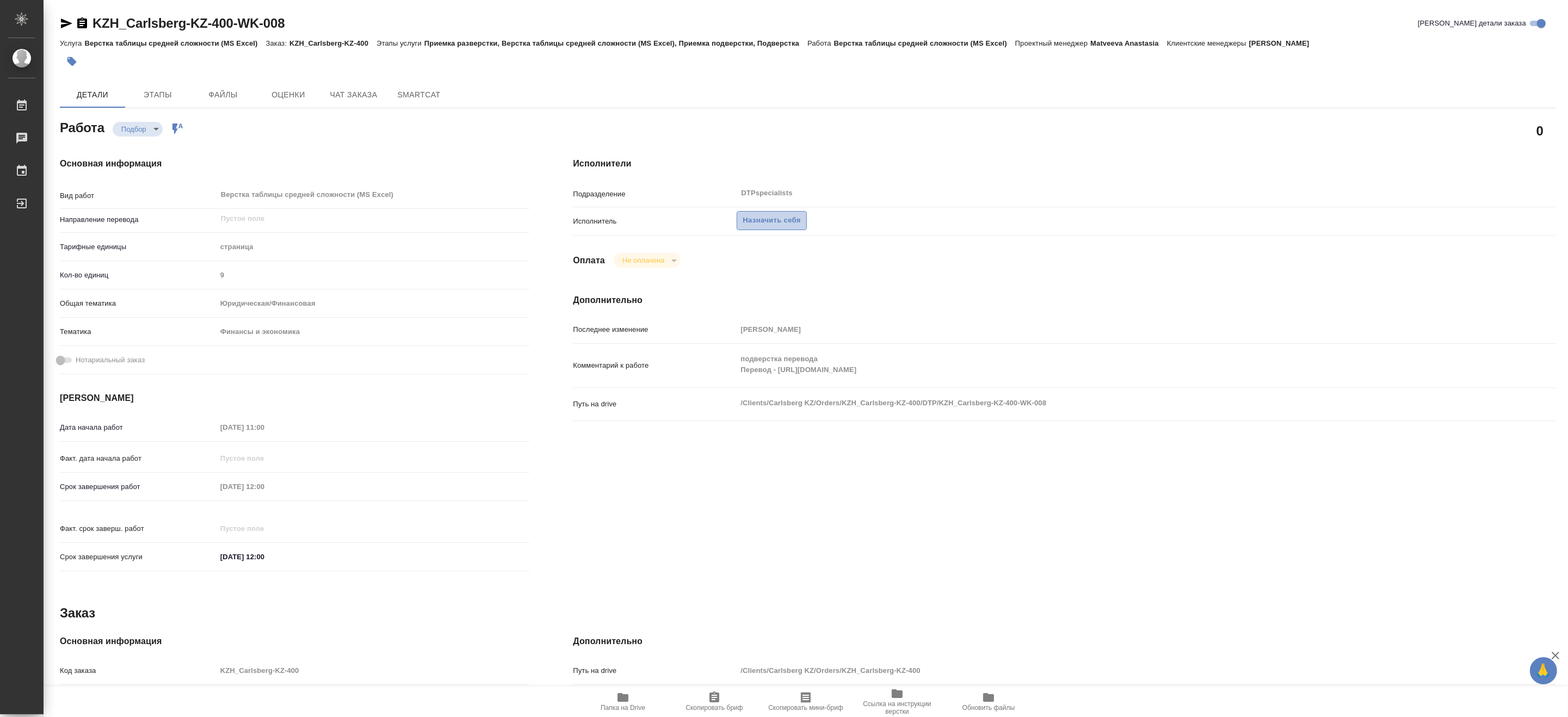
click at [763, 222] on span "Назначить себя" at bounding box center [771, 220] width 58 height 13
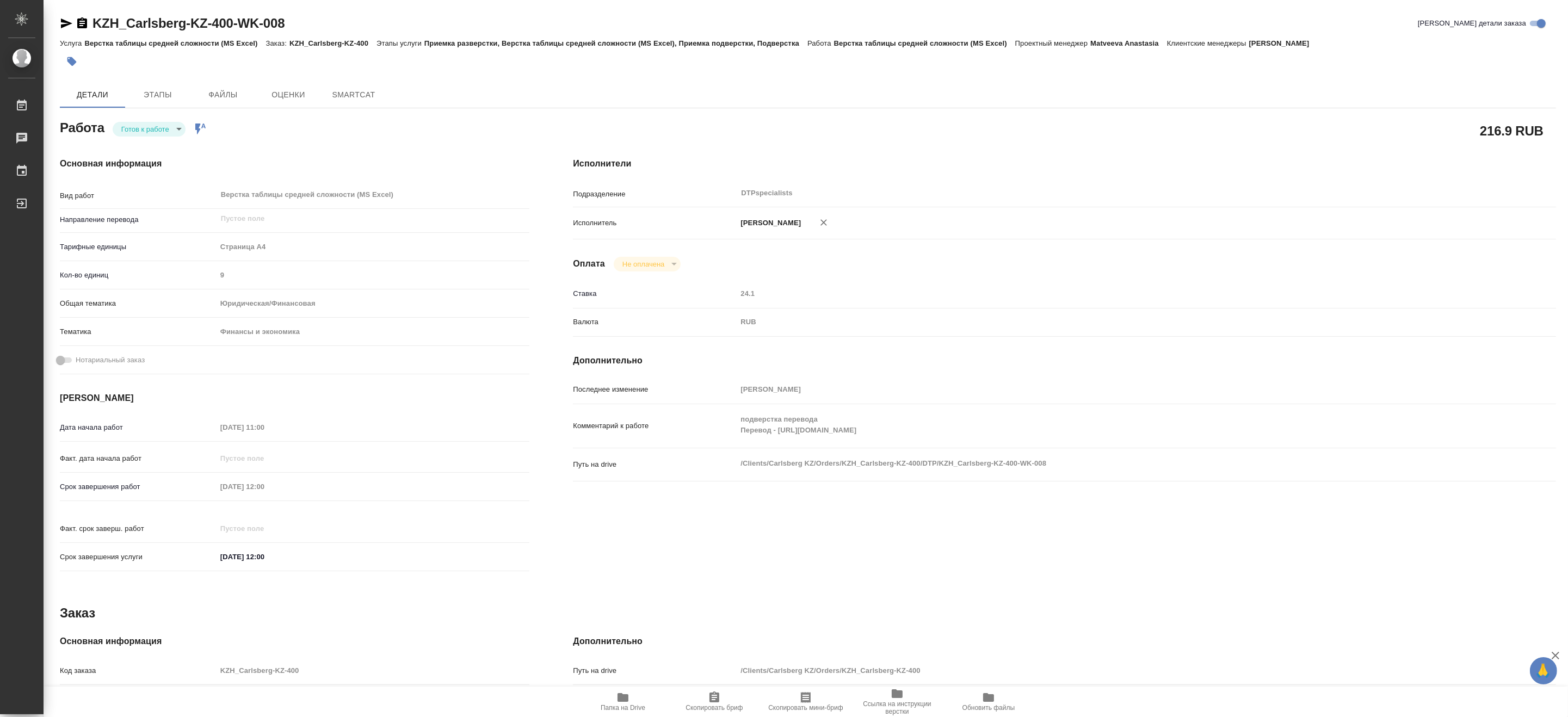
type textarea "x"
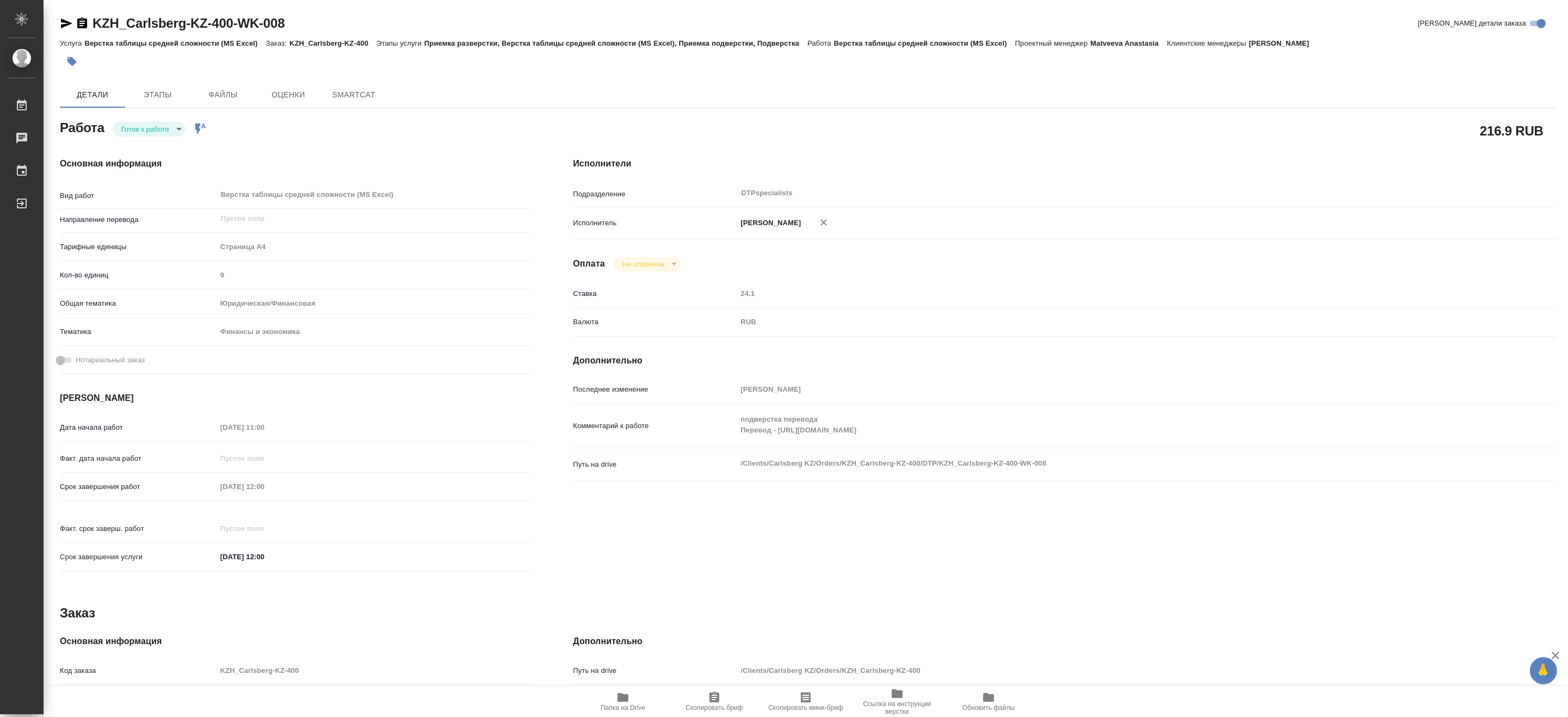
type textarea "x"
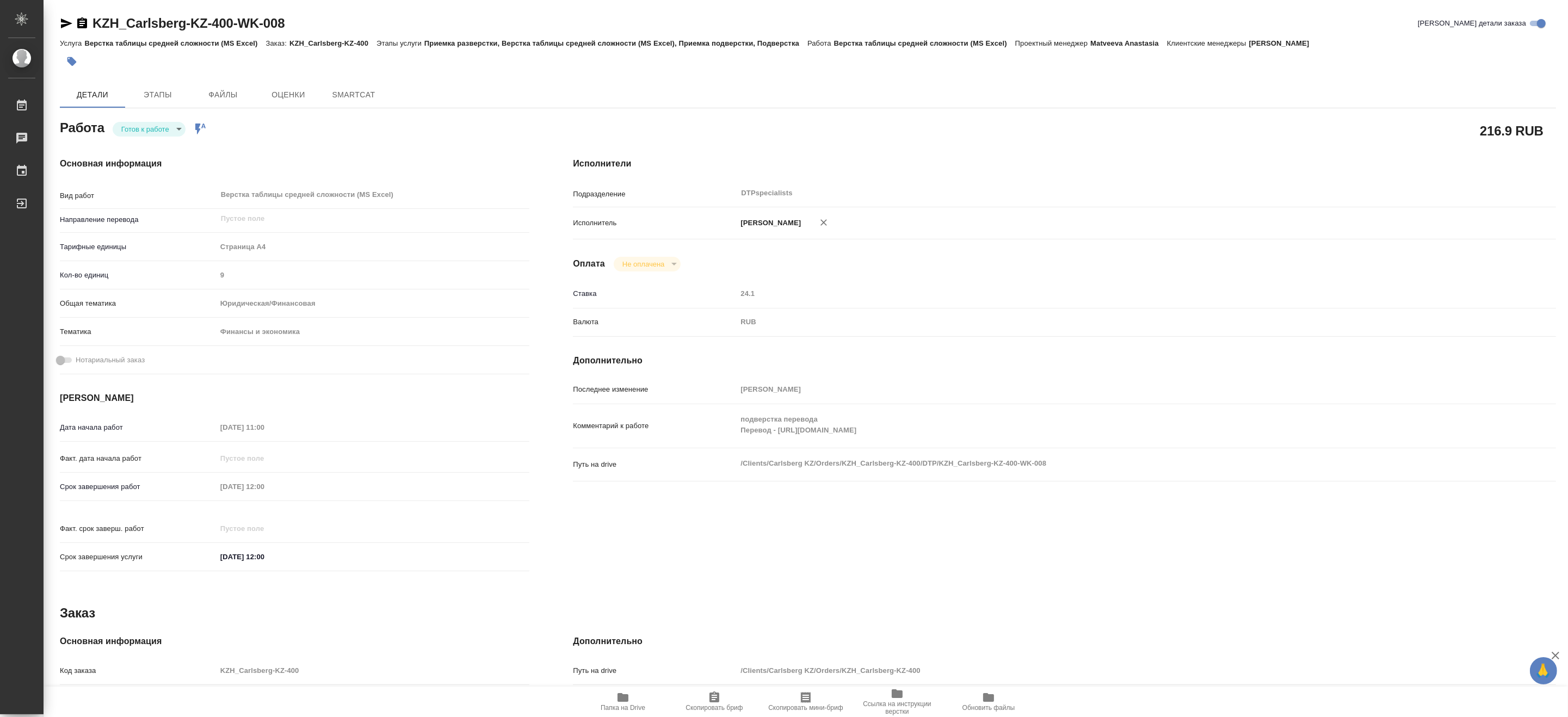
type textarea "x"
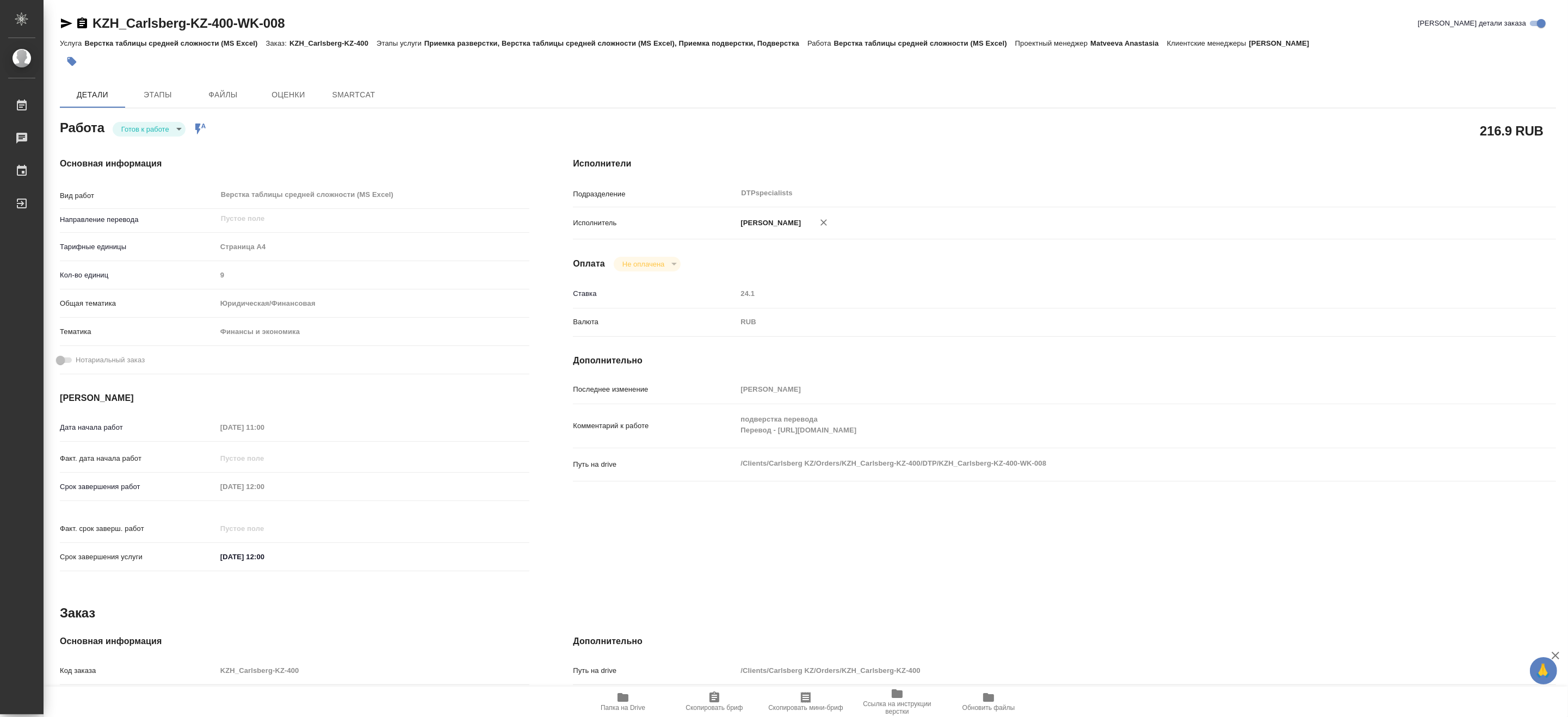
type textarea "x"
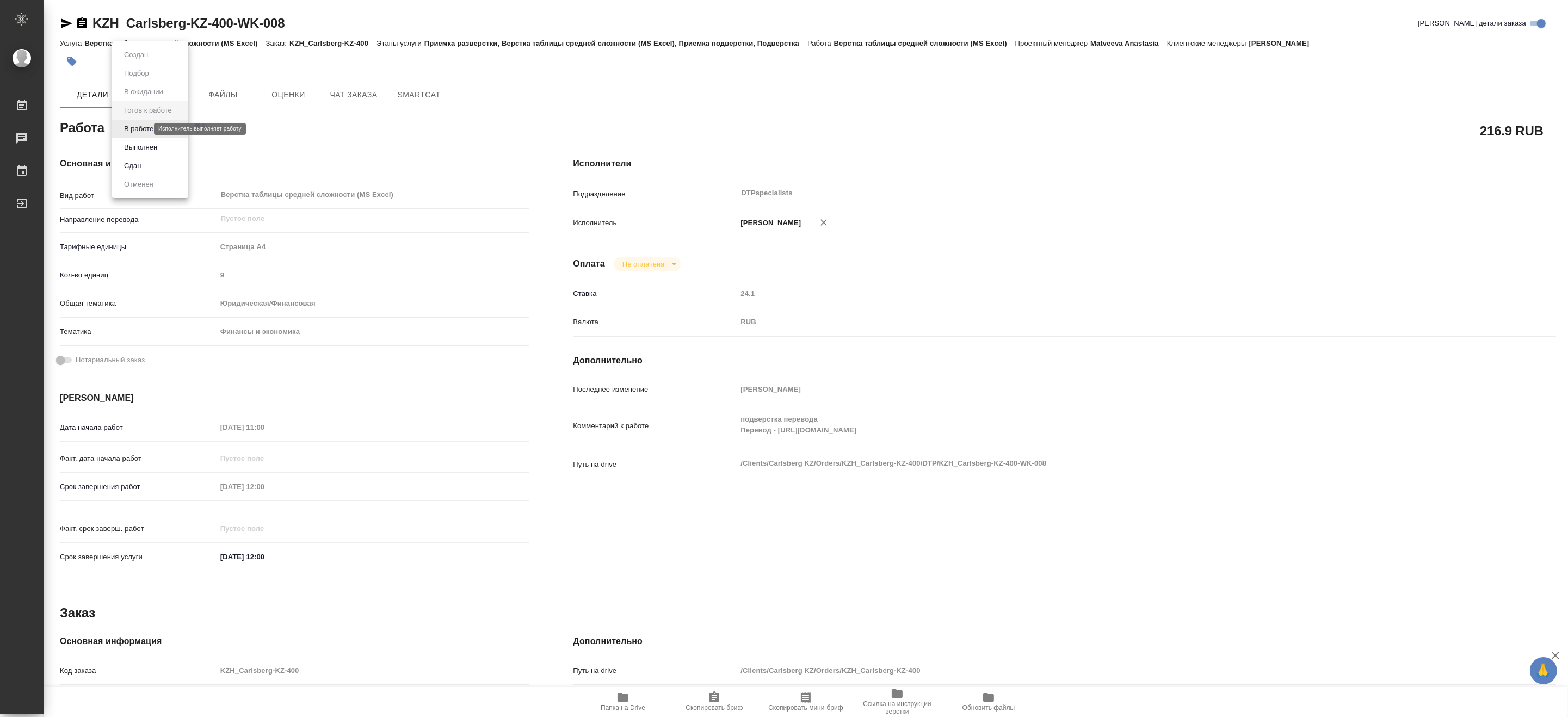
click at [123, 128] on body "🙏 .cls-1 fill:#fff; AWATERA Matveeva Maria Работы Чаты График Выйти KZH_Carlsbe…" at bounding box center [784, 358] width 1568 height 717
type textarea "x"
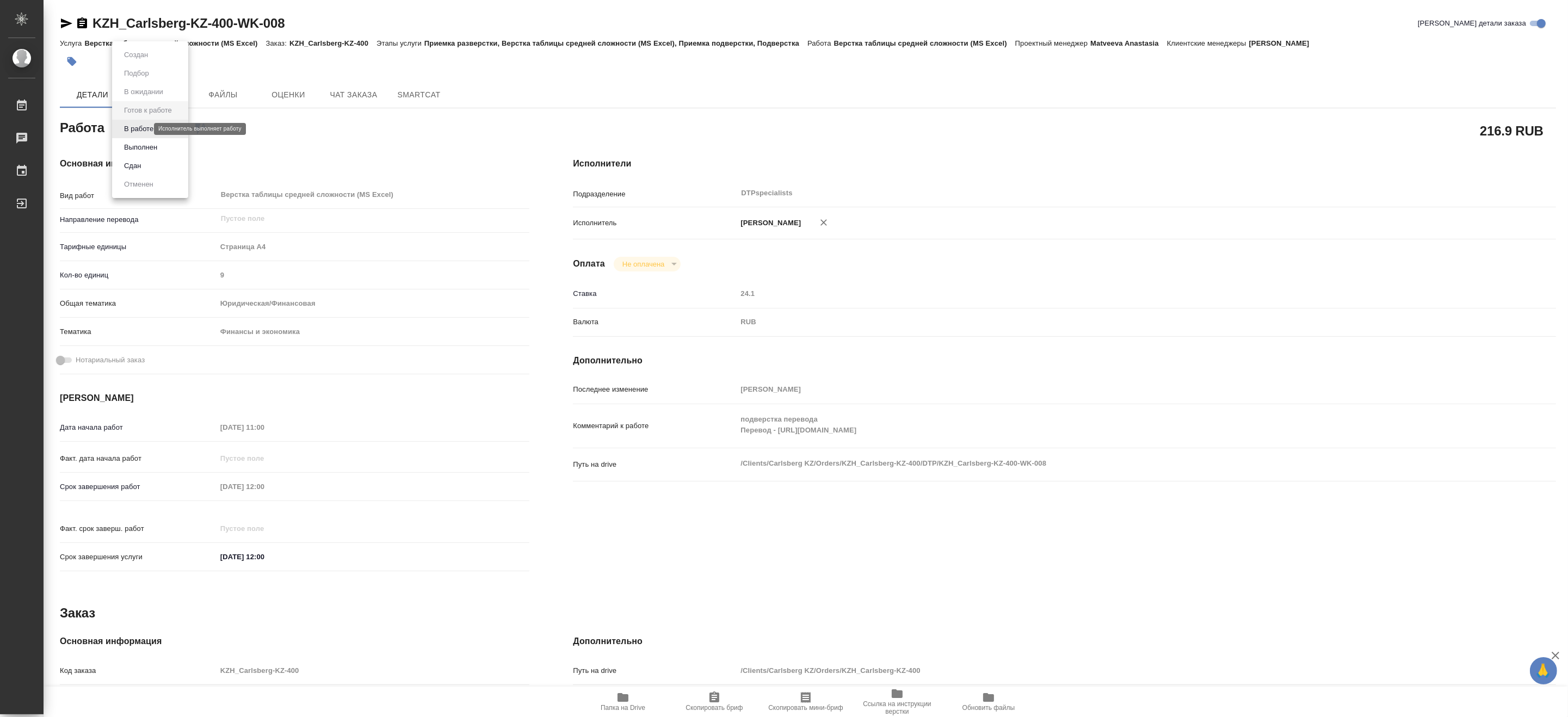
type textarea "x"
click at [123, 128] on button "В работе" at bounding box center [138, 129] width 36 height 12
type textarea "x"
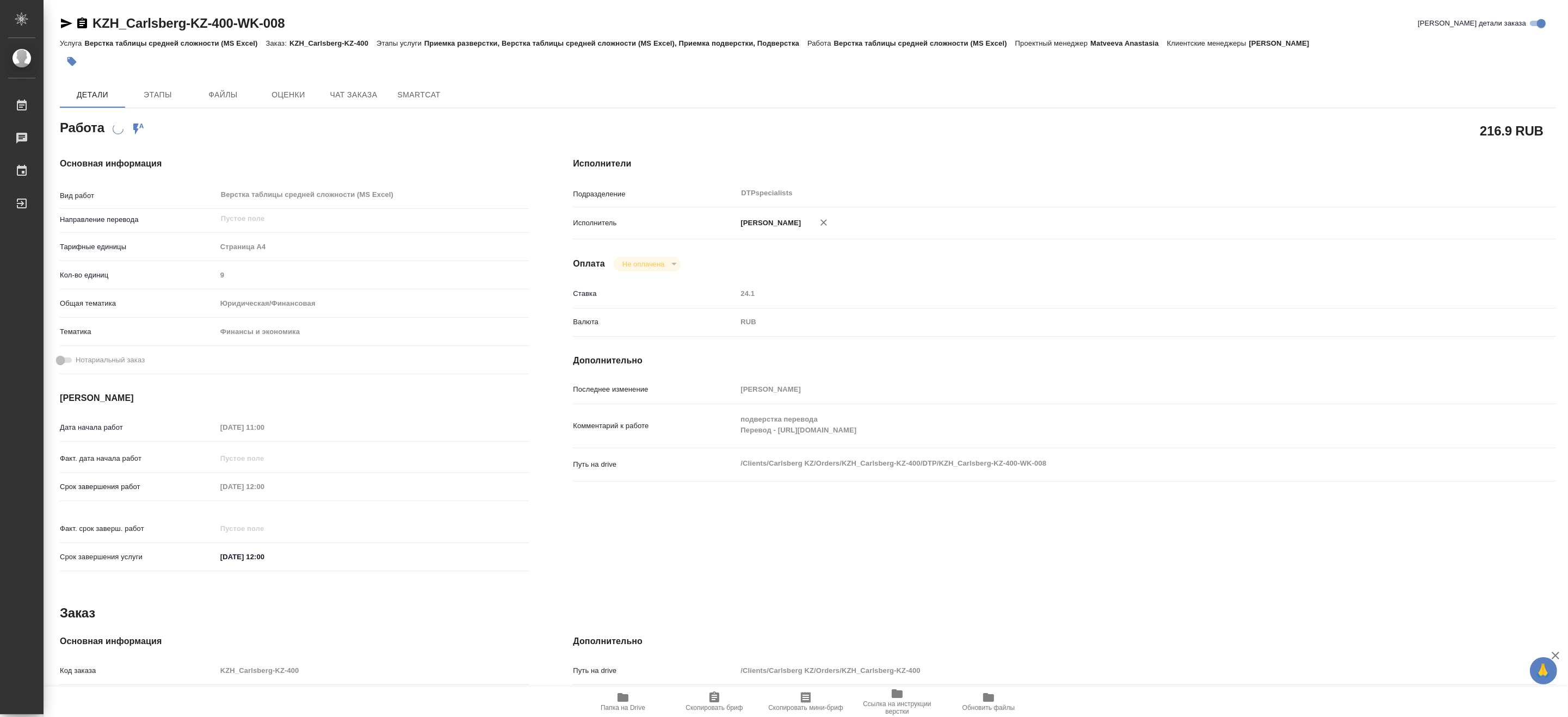
type textarea "x"
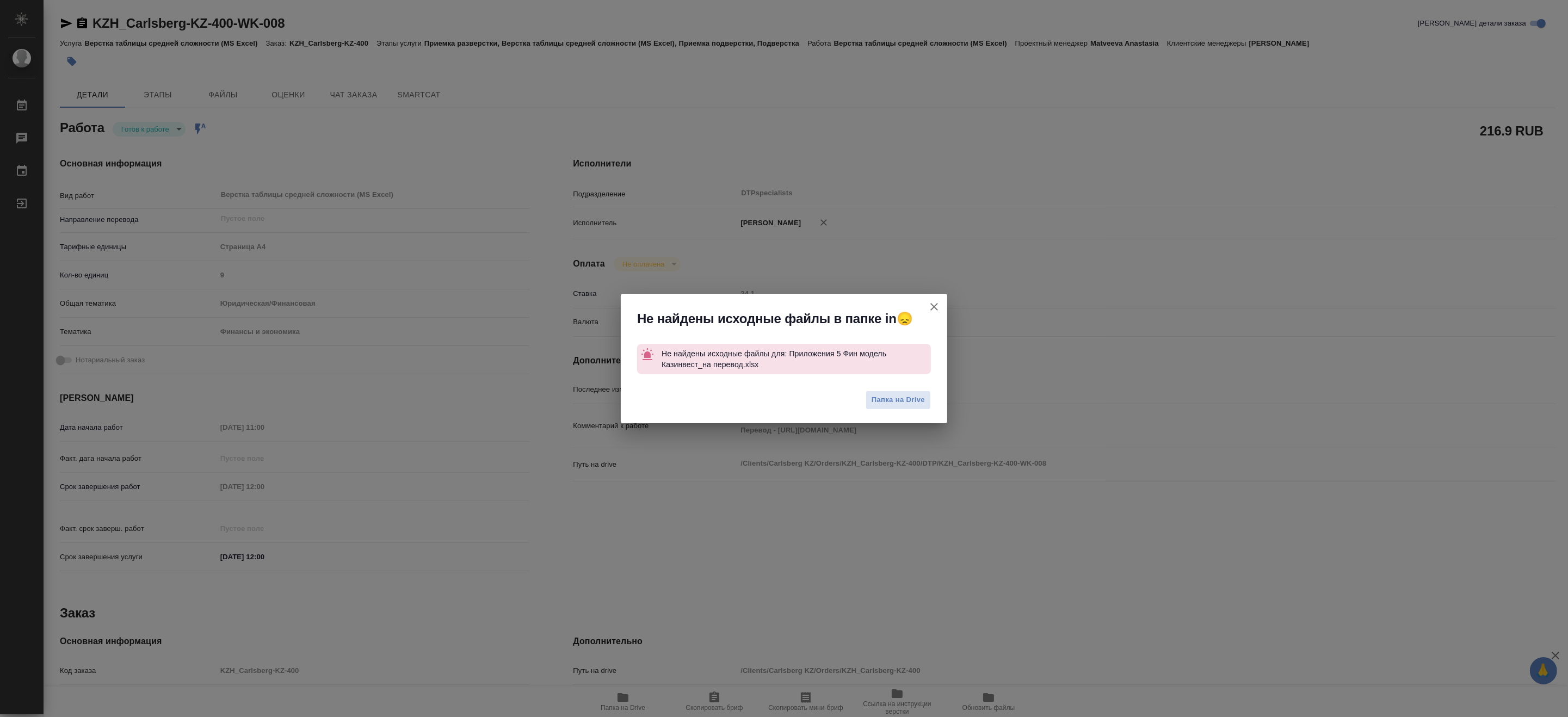
type textarea "x"
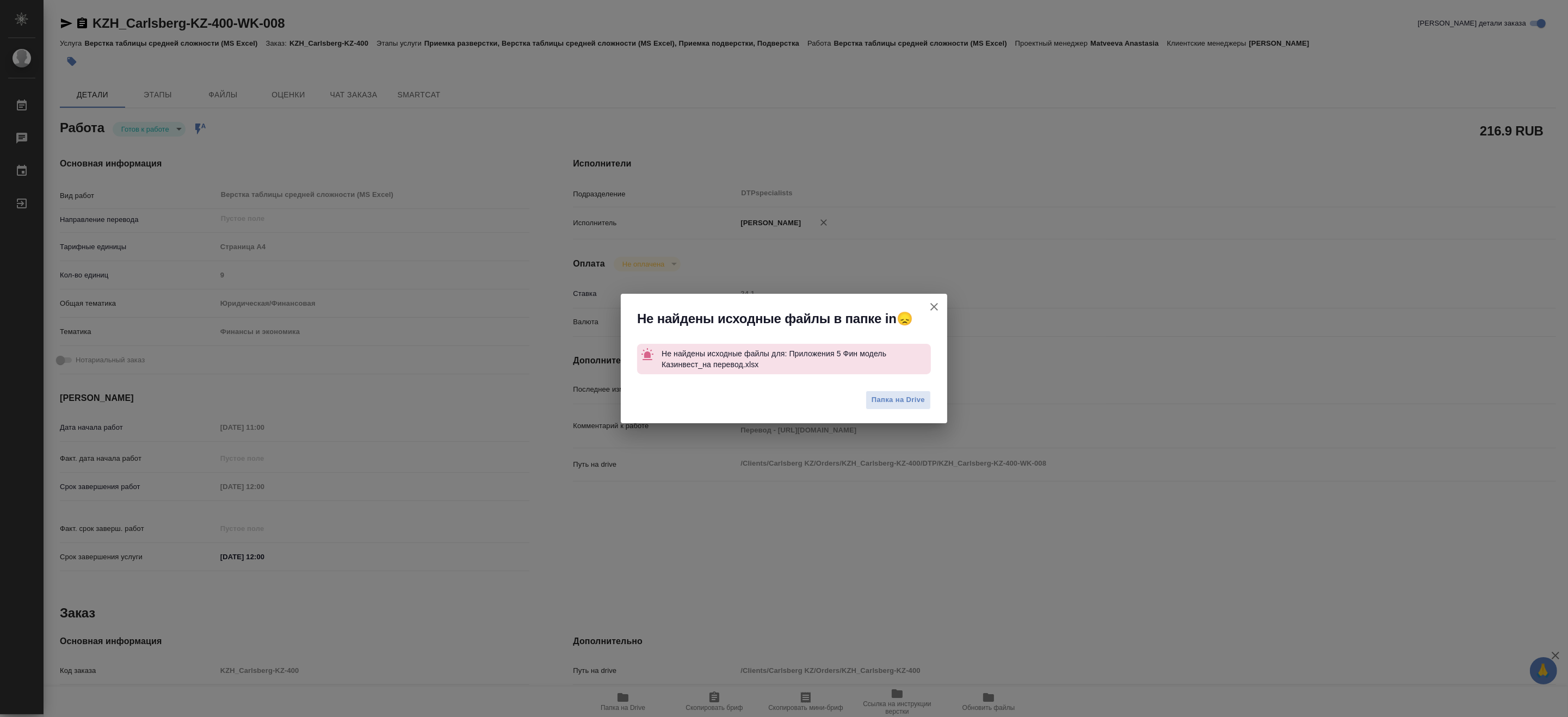
type textarea "x"
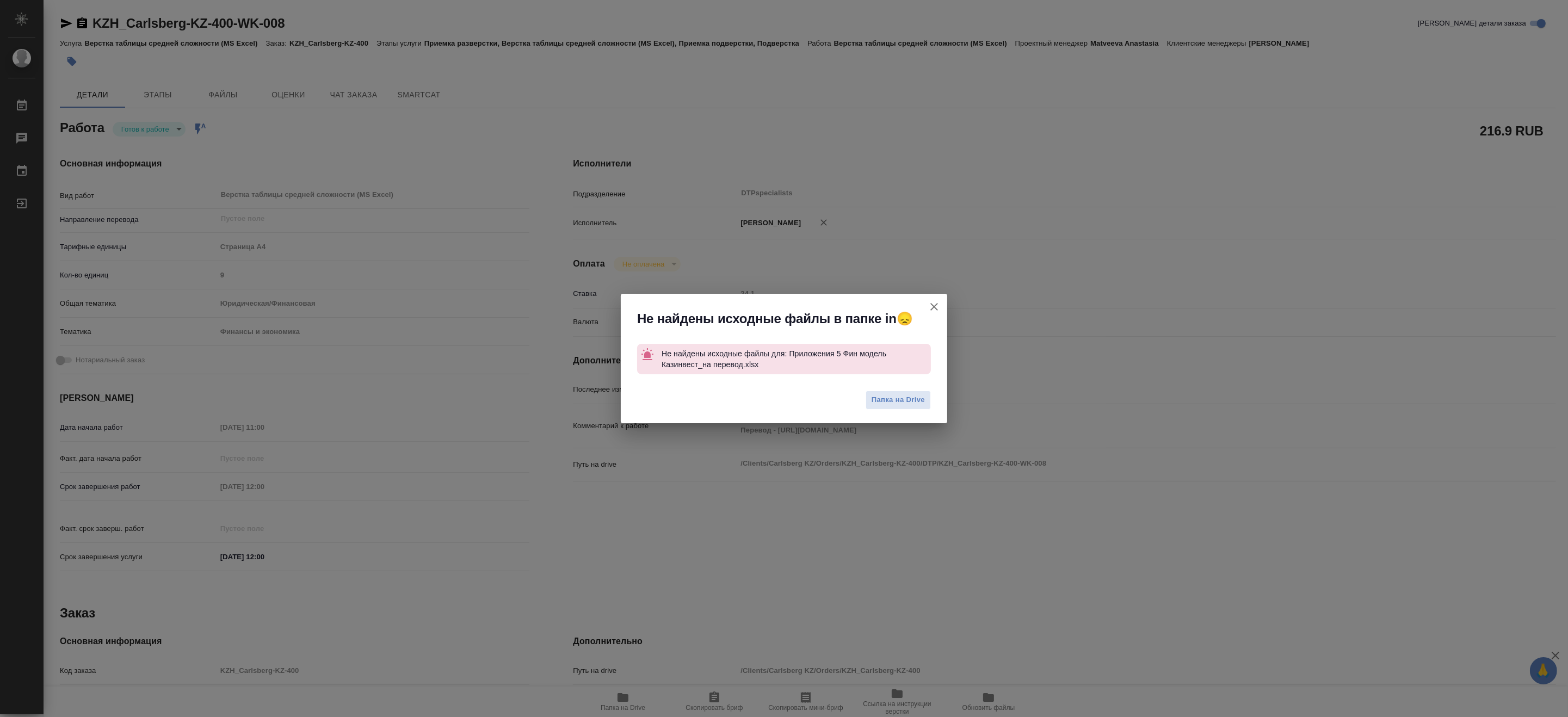
click at [936, 306] on icon "button" at bounding box center [934, 306] width 13 height 13
type textarea "x"
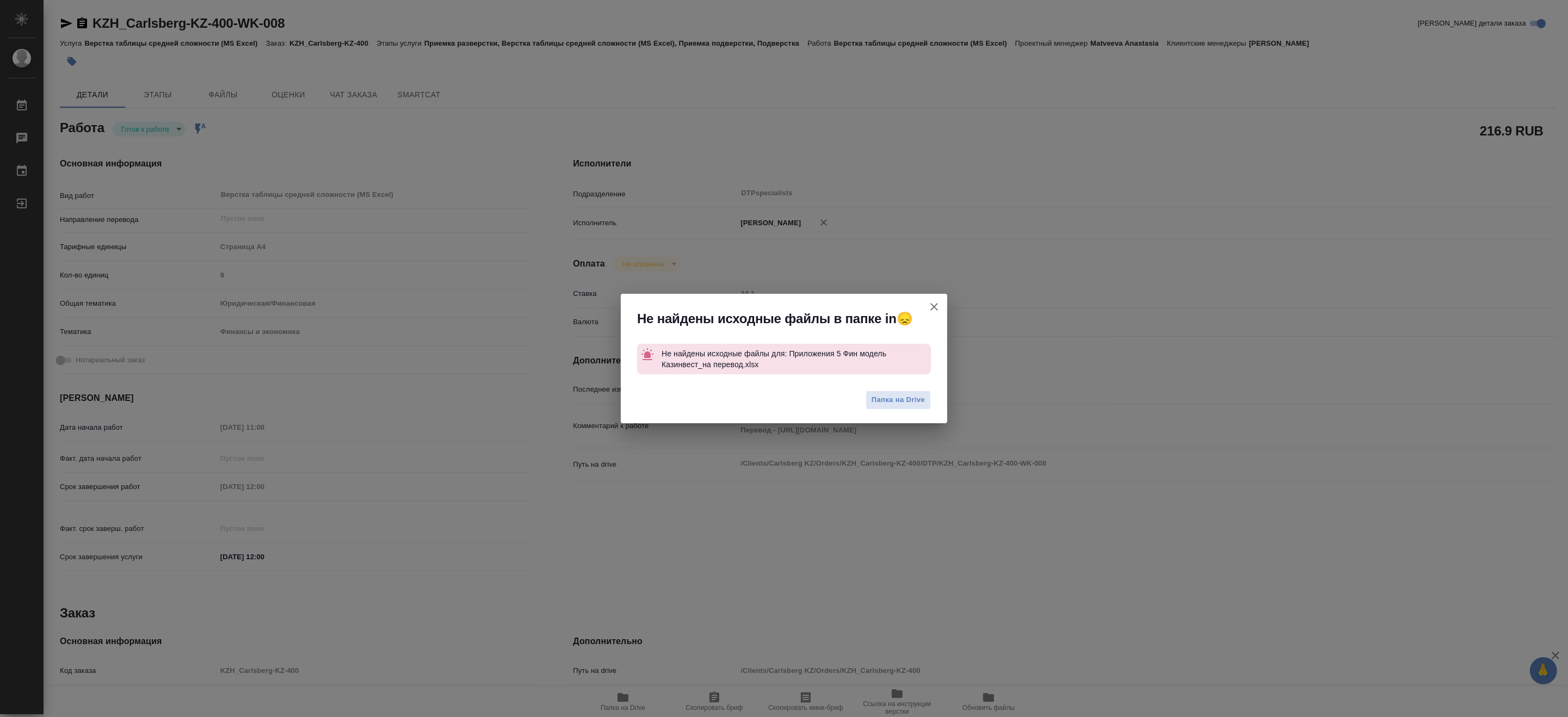
type textarea "x"
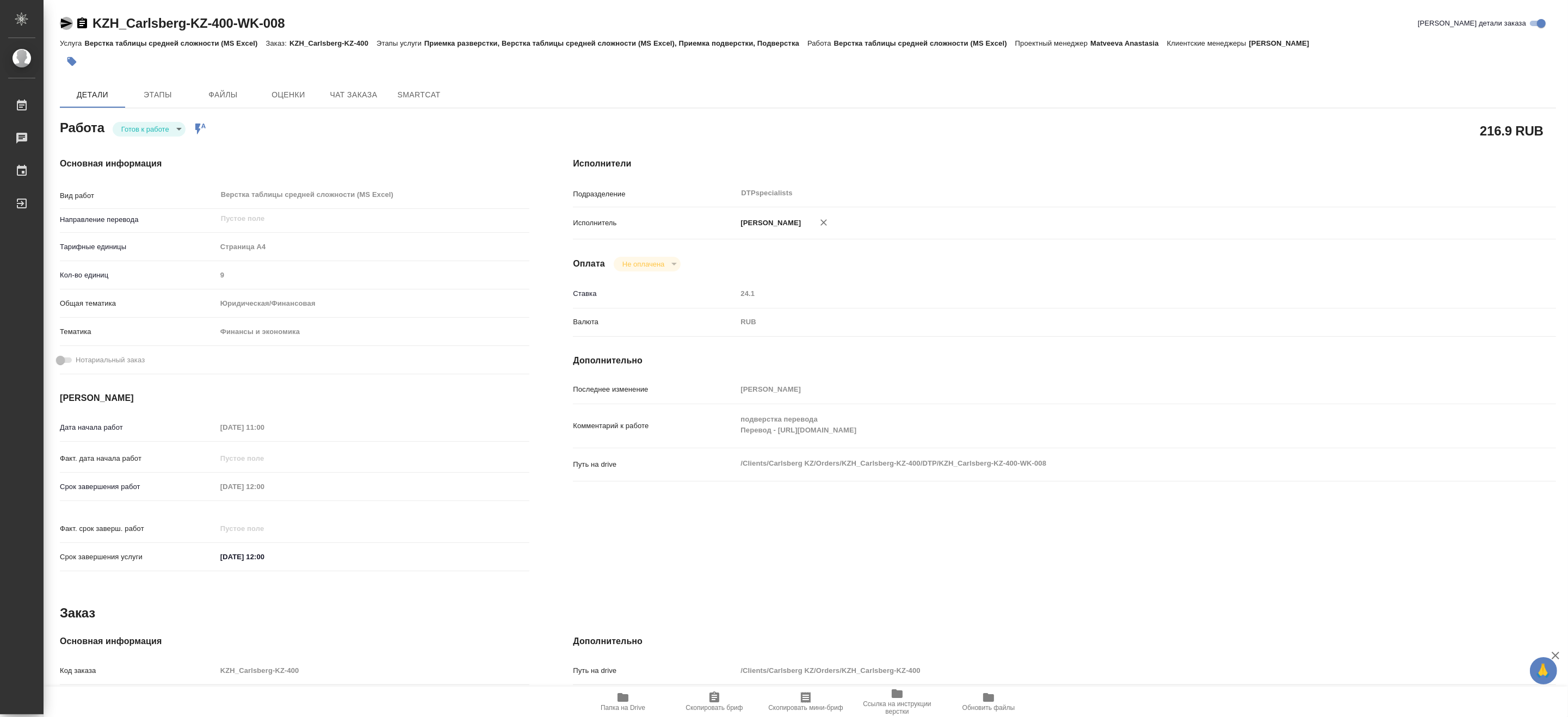
click at [64, 23] on icon "button" at bounding box center [66, 23] width 12 height 10
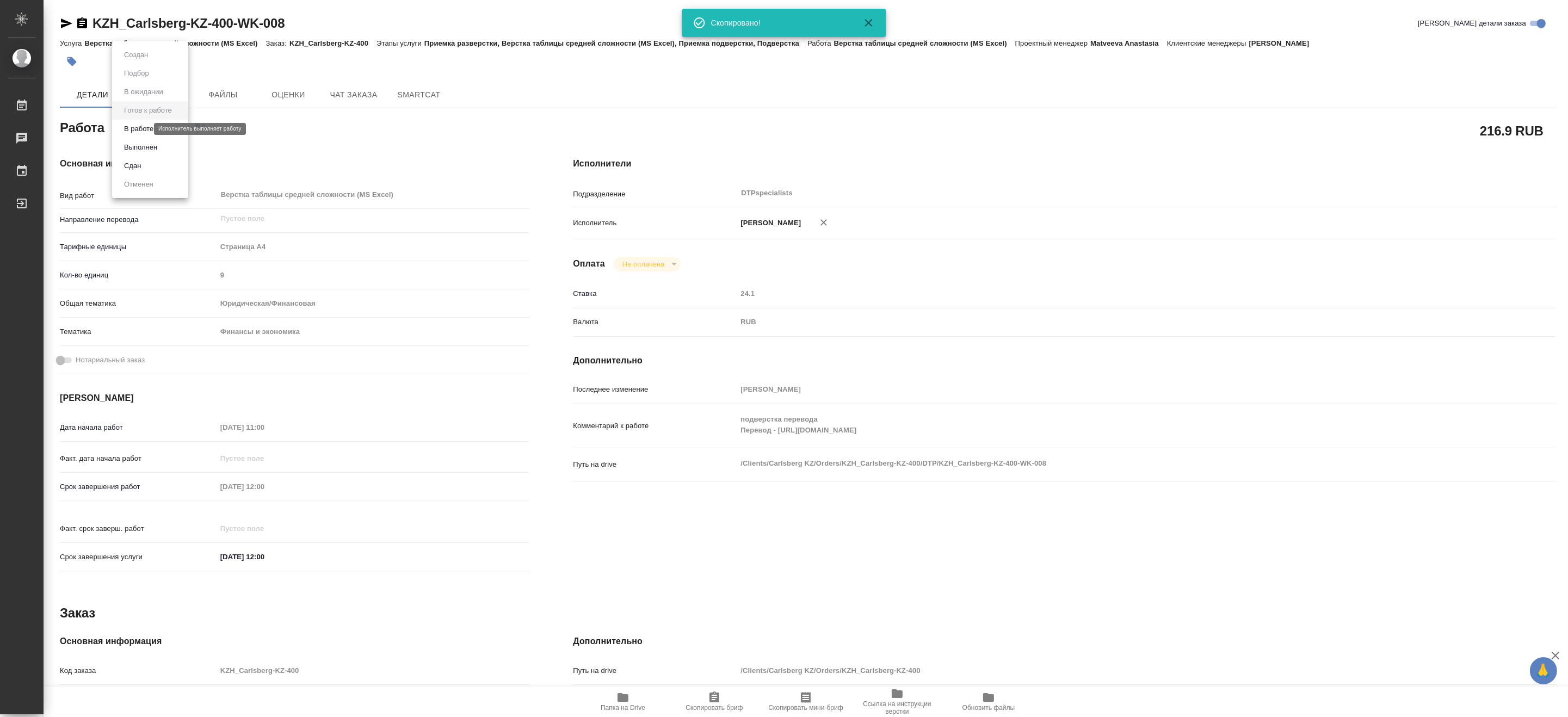
click at [142, 128] on body "🙏 .cls-1 fill:#fff; AWATERA Matveeva Maria Работы 0 Чаты График Выйти KZH_Carls…" at bounding box center [784, 358] width 1568 height 717
click at [133, 127] on button "В работе" at bounding box center [138, 129] width 36 height 12
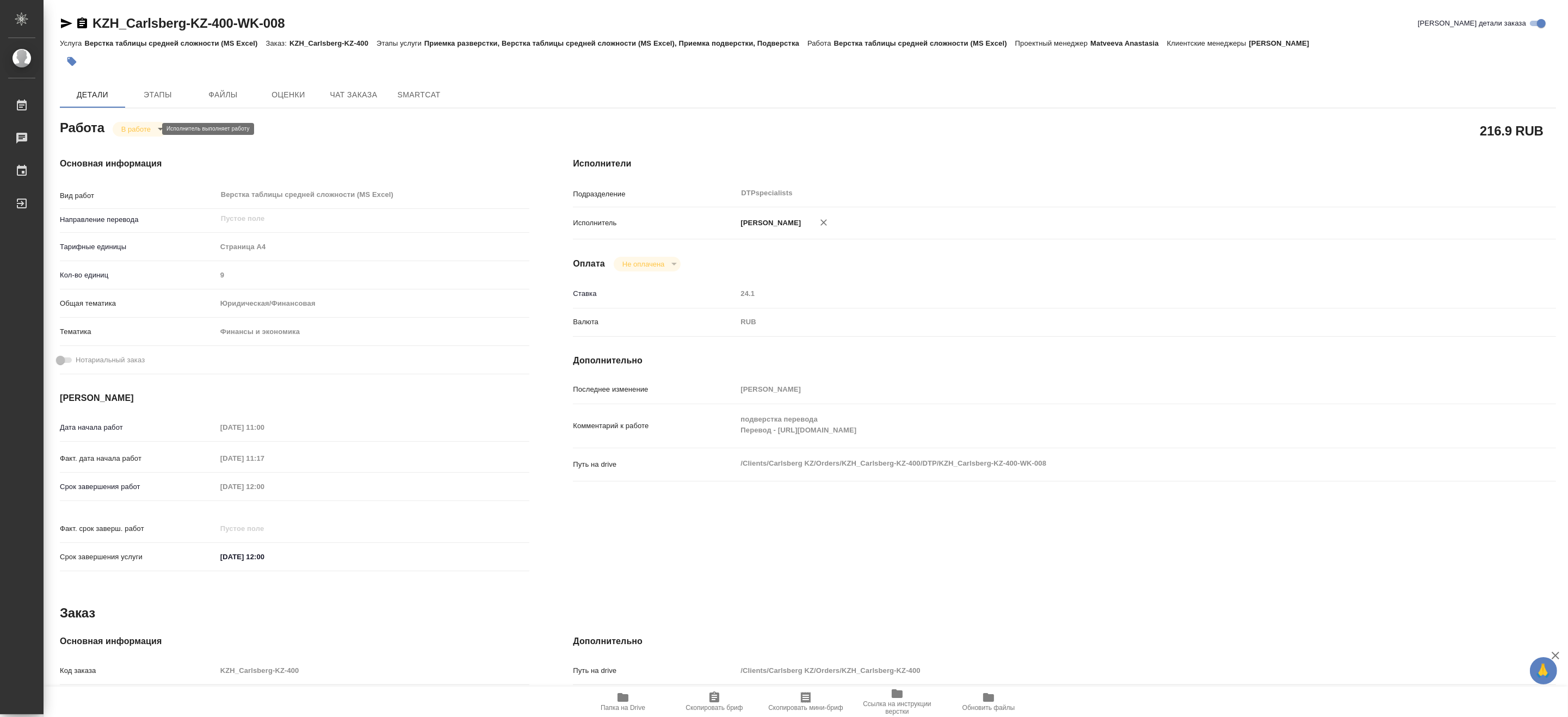
type textarea "x"
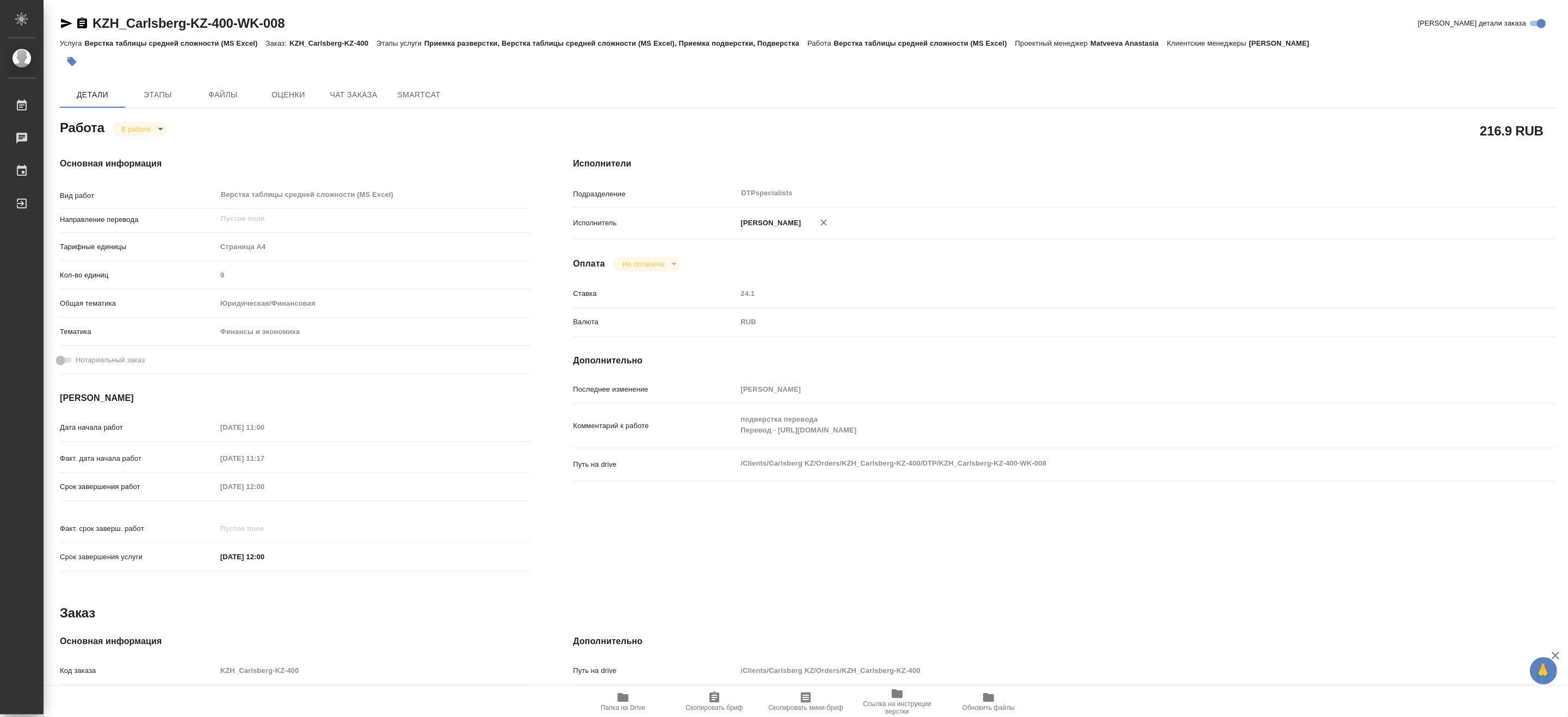
type textarea "x"
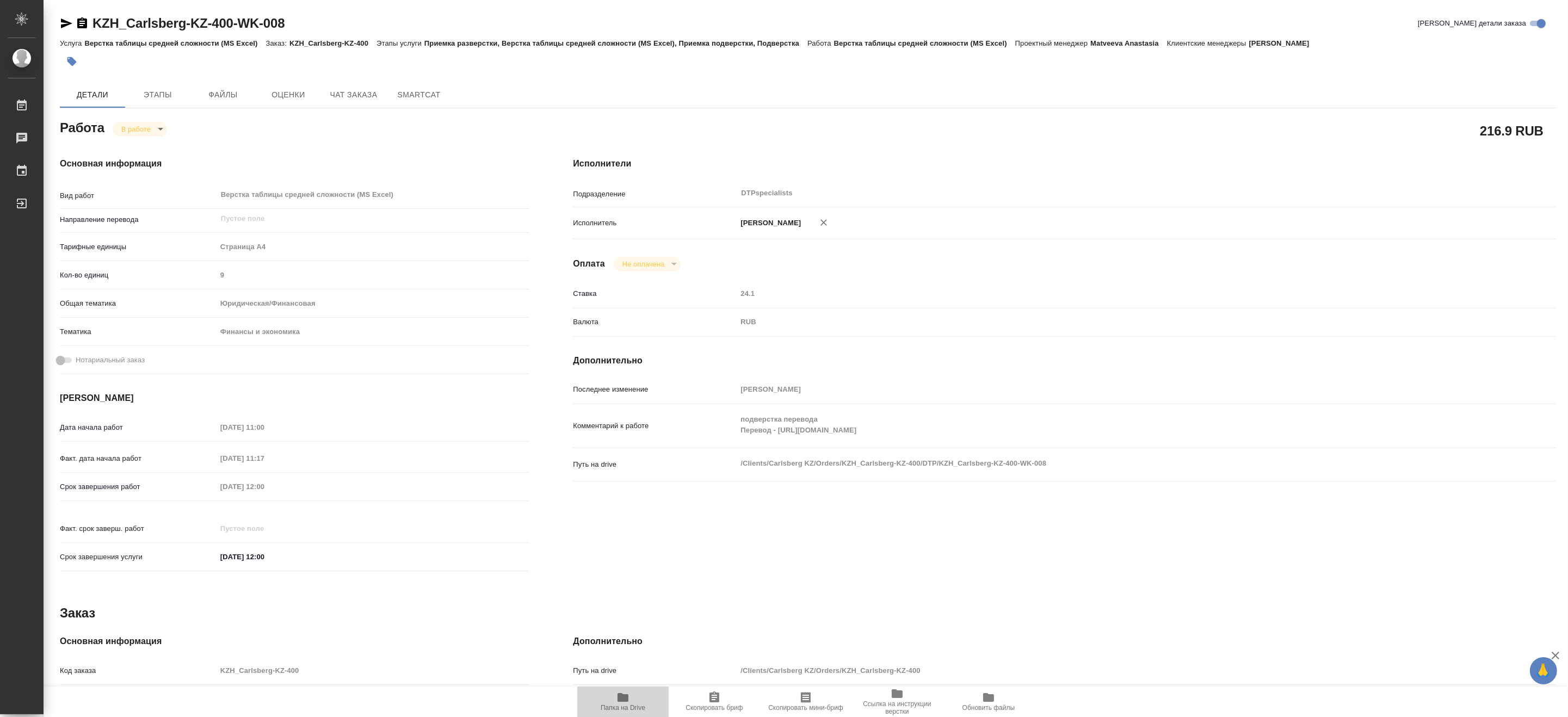
click at [626, 702] on icon "button" at bounding box center [623, 698] width 11 height 9
drag, startPoint x: 321, startPoint y: 19, endPoint x: 93, endPoint y: 18, distance: 228.0
click at [93, 18] on div "KZH_Carlsberg-KZ-400-WK-008 Кратко детали заказа" at bounding box center [808, 23] width 1496 height 18
copy link "KZH_Carlsberg-KZ-400-WK-008"
click at [638, 698] on span "Папка на Drive" at bounding box center [623, 701] width 79 height 21
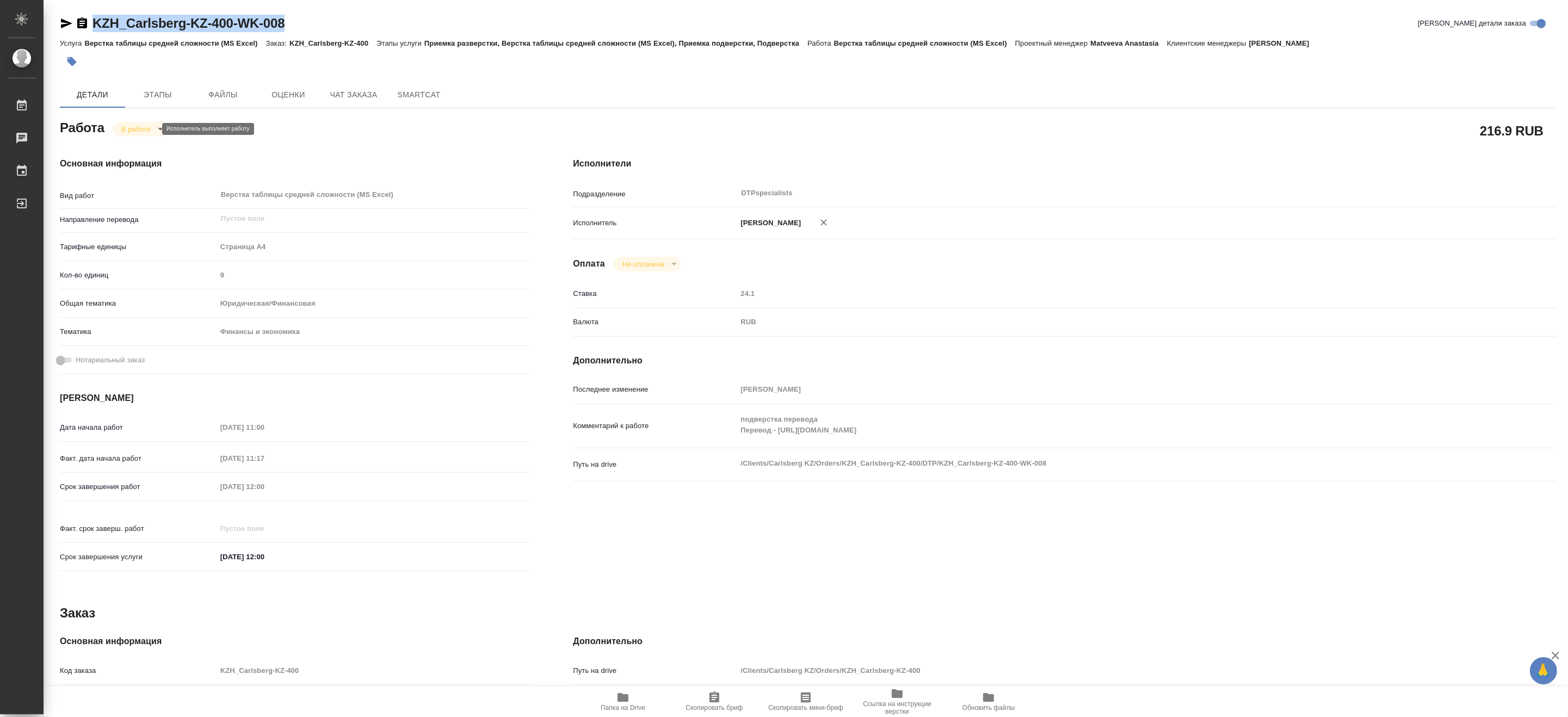
click at [129, 127] on body "🙏 .cls-1 fill:#fff; AWATERA Matveeva Maria Работы 0 Чаты График Выйти KZH_Carls…" at bounding box center [784, 358] width 1568 height 717
click at [129, 144] on button "Выполнен" at bounding box center [140, 147] width 40 height 12
type textarea "x"
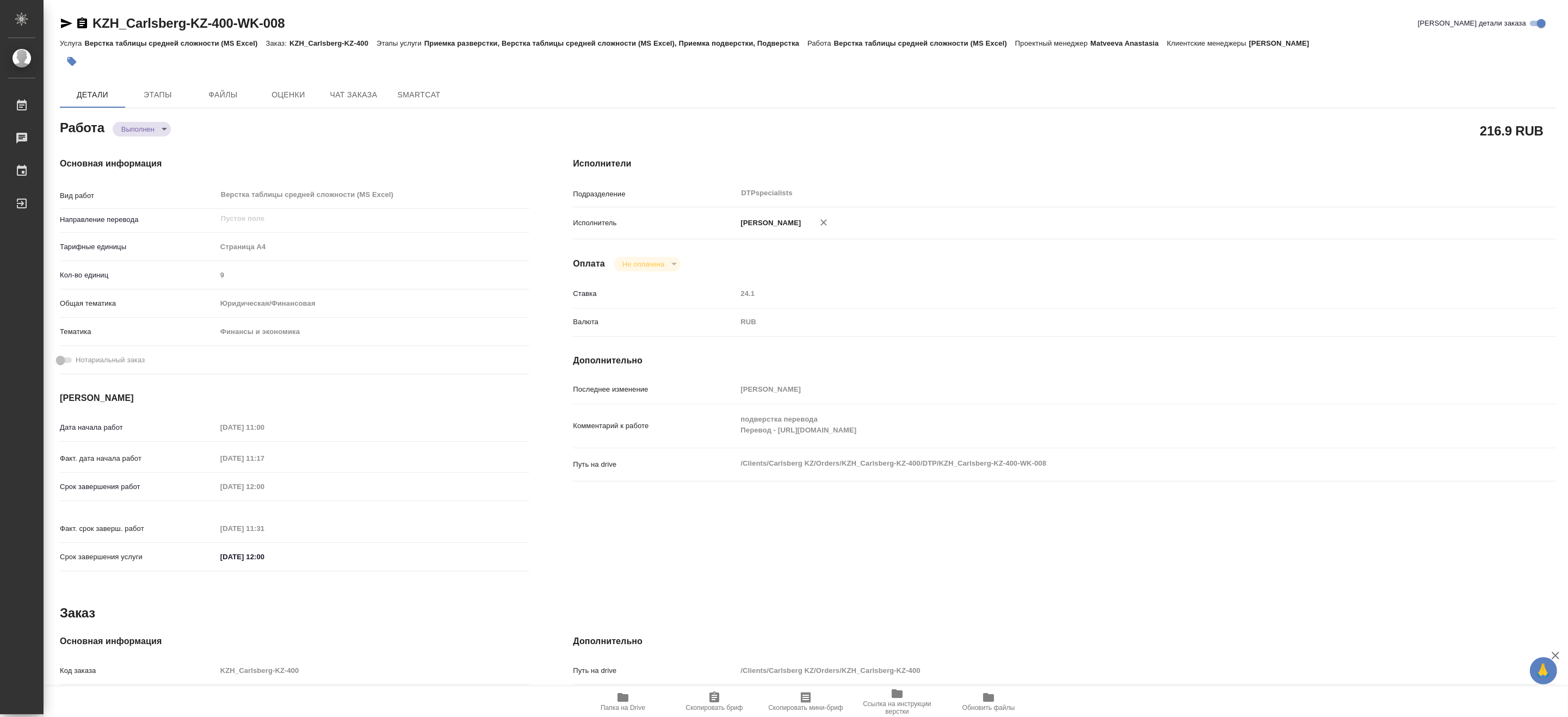
type textarea "x"
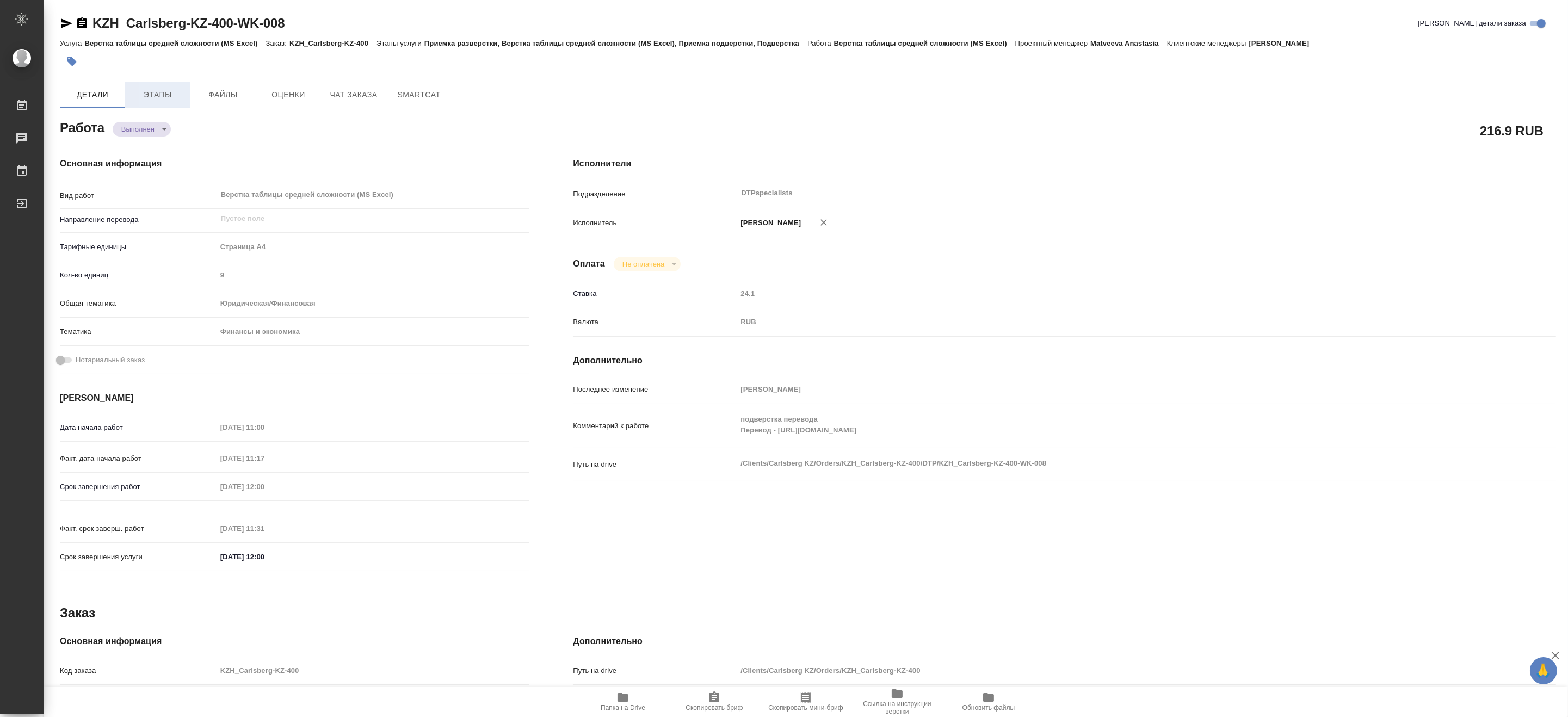
type textarea "x"
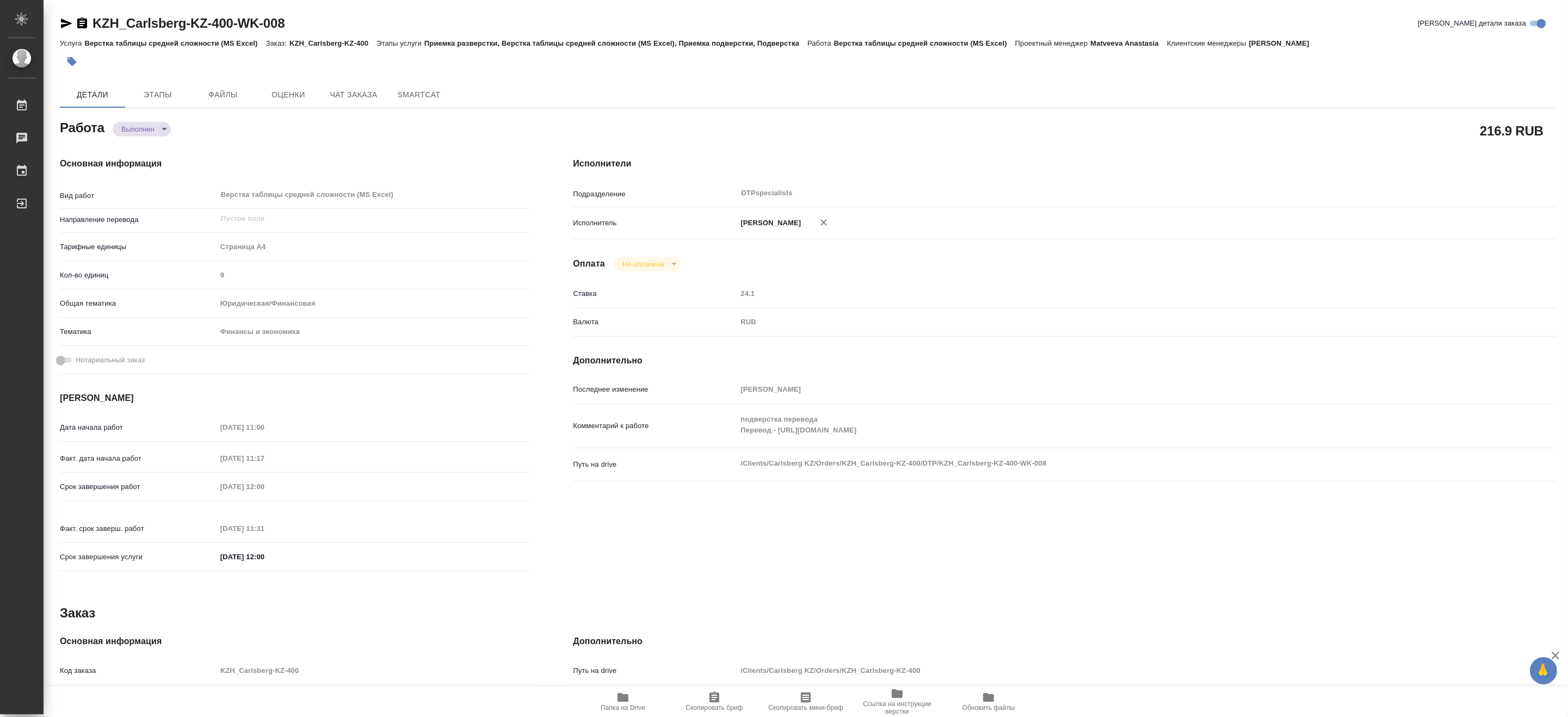
type textarea "x"
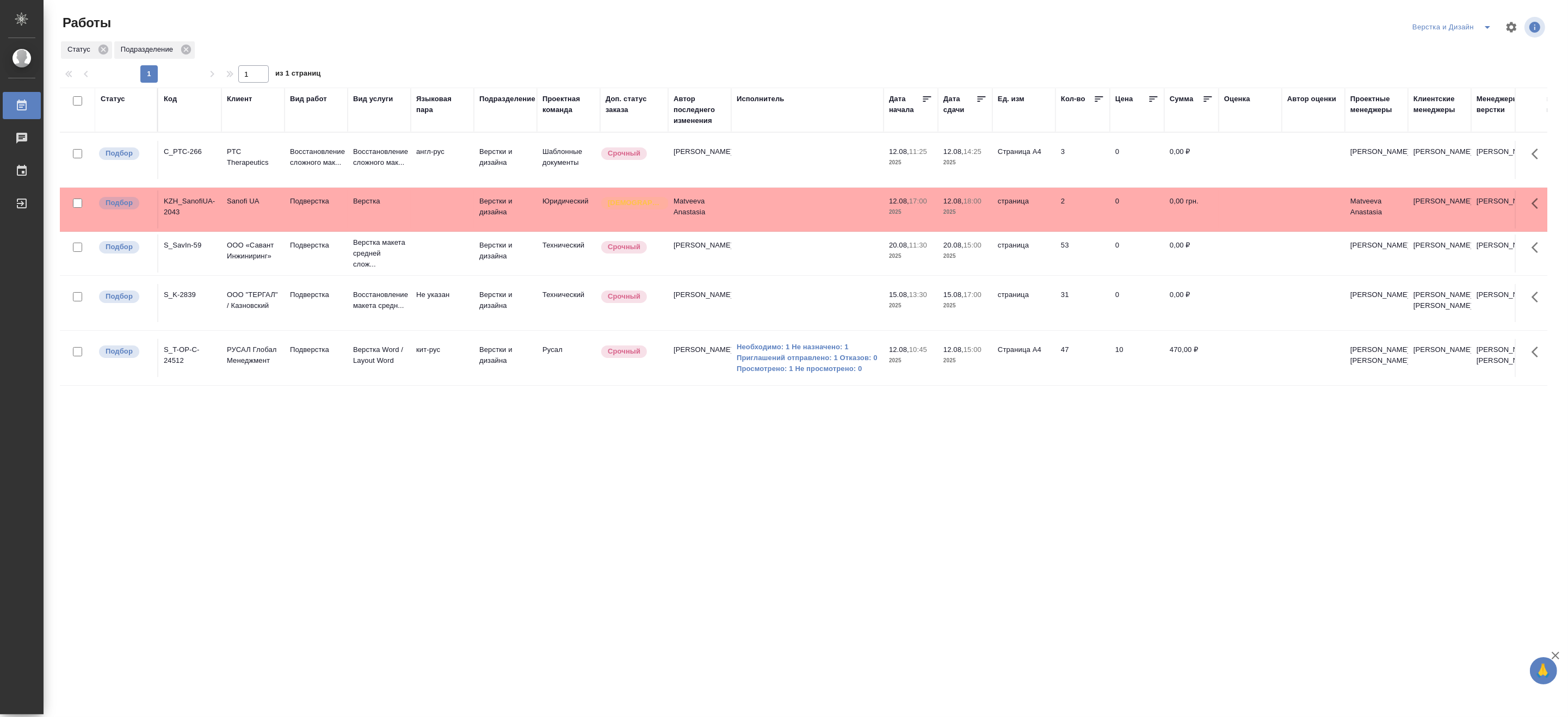
click at [1491, 23] on icon "split button" at bounding box center [1487, 27] width 13 height 13
click at [1469, 82] on li "[PERSON_NAME]" at bounding box center [1458, 83] width 105 height 18
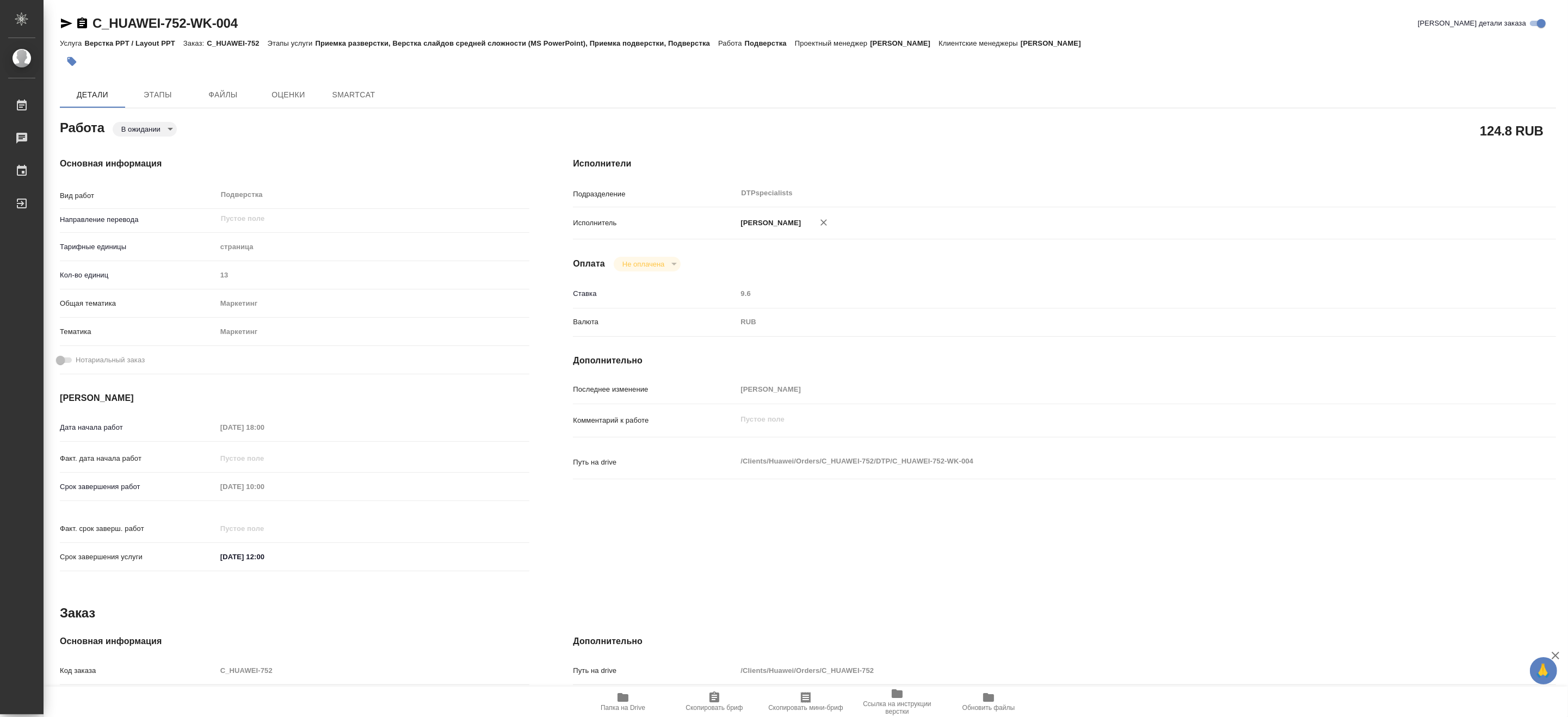
type textarea "x"
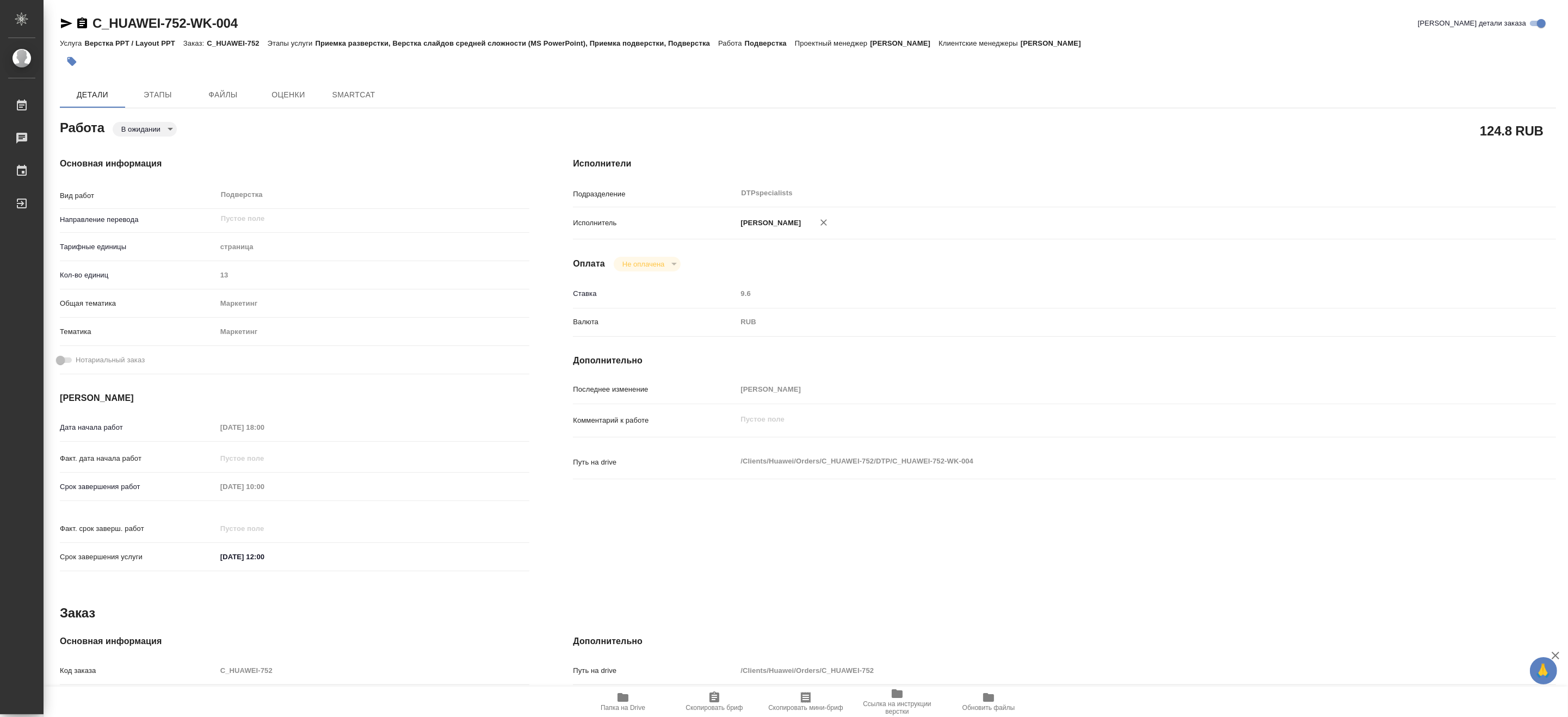
type textarea "x"
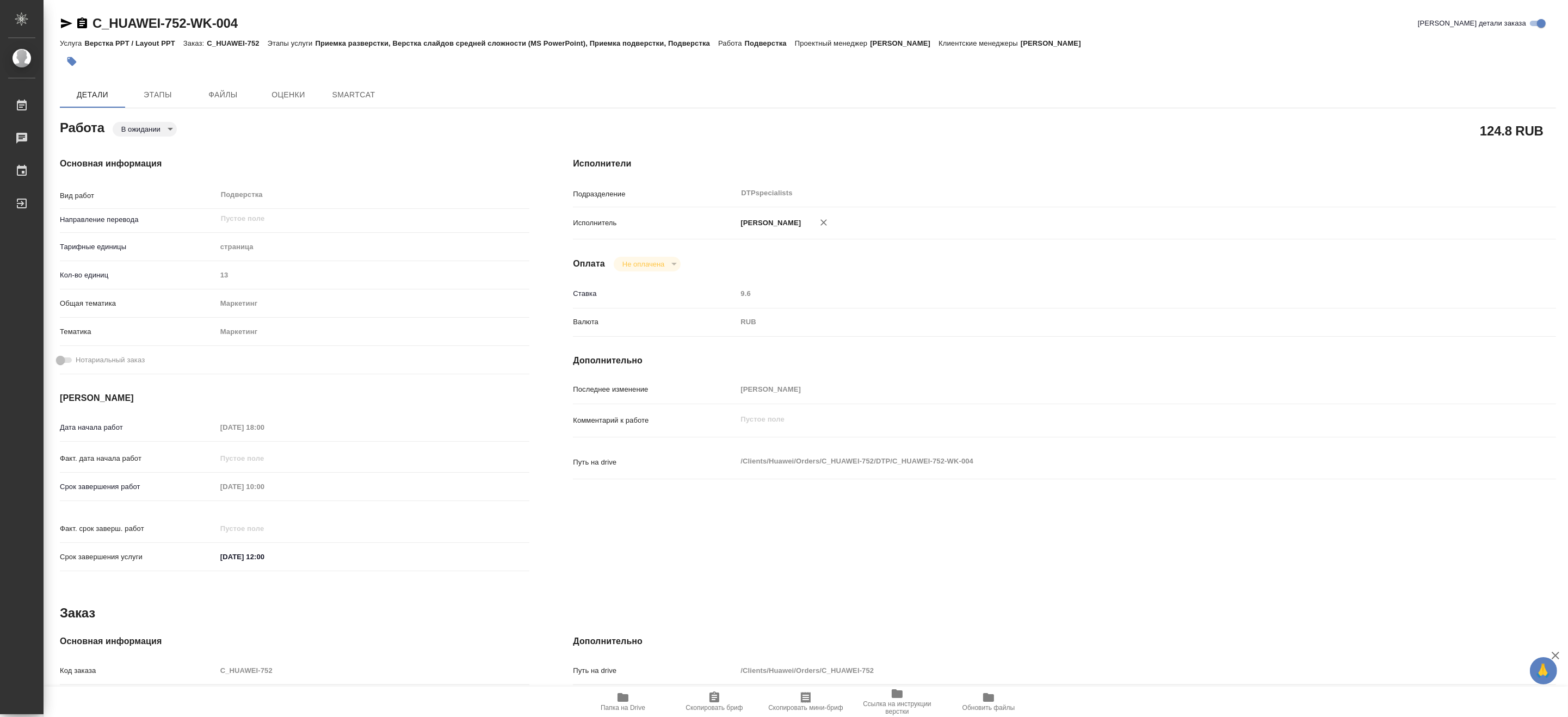
type textarea "x"
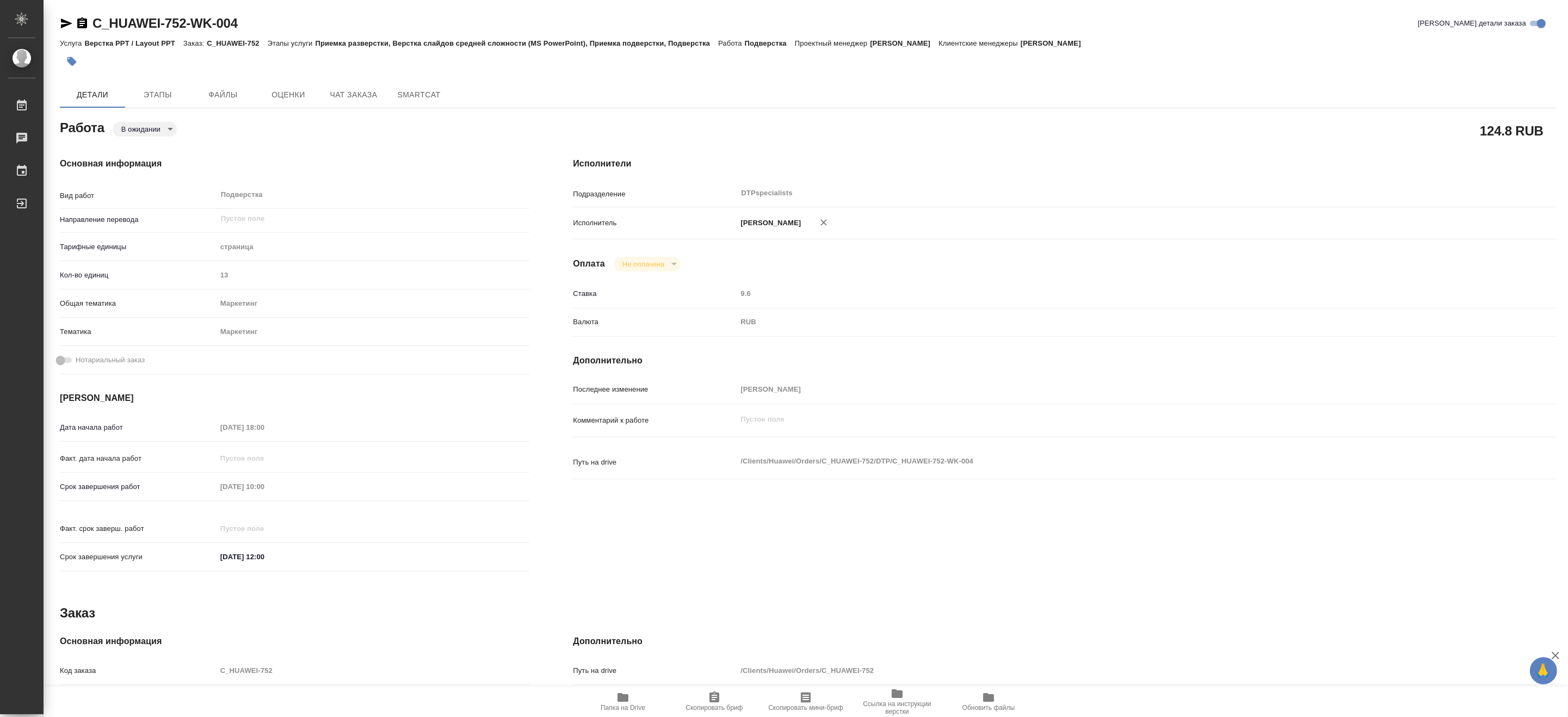
type textarea "x"
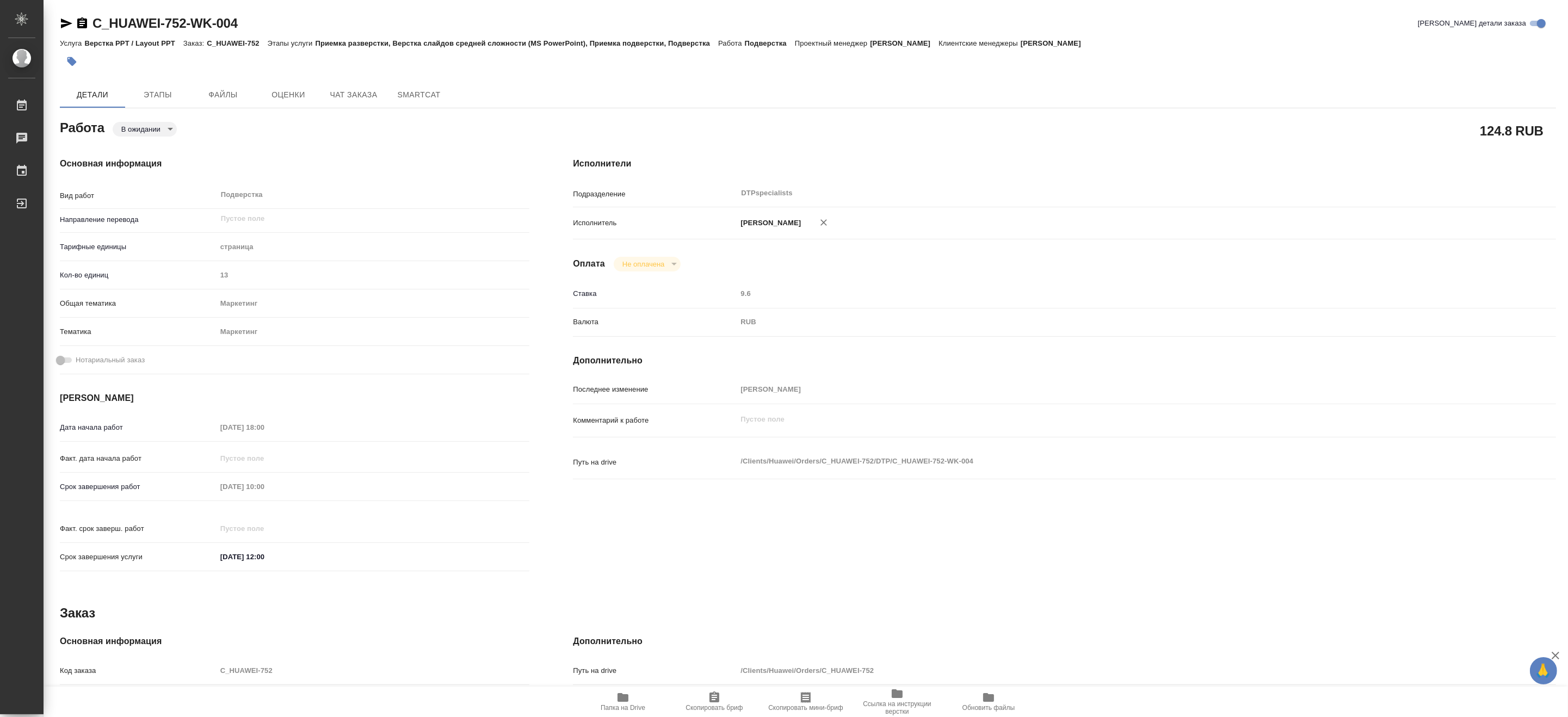
type textarea "x"
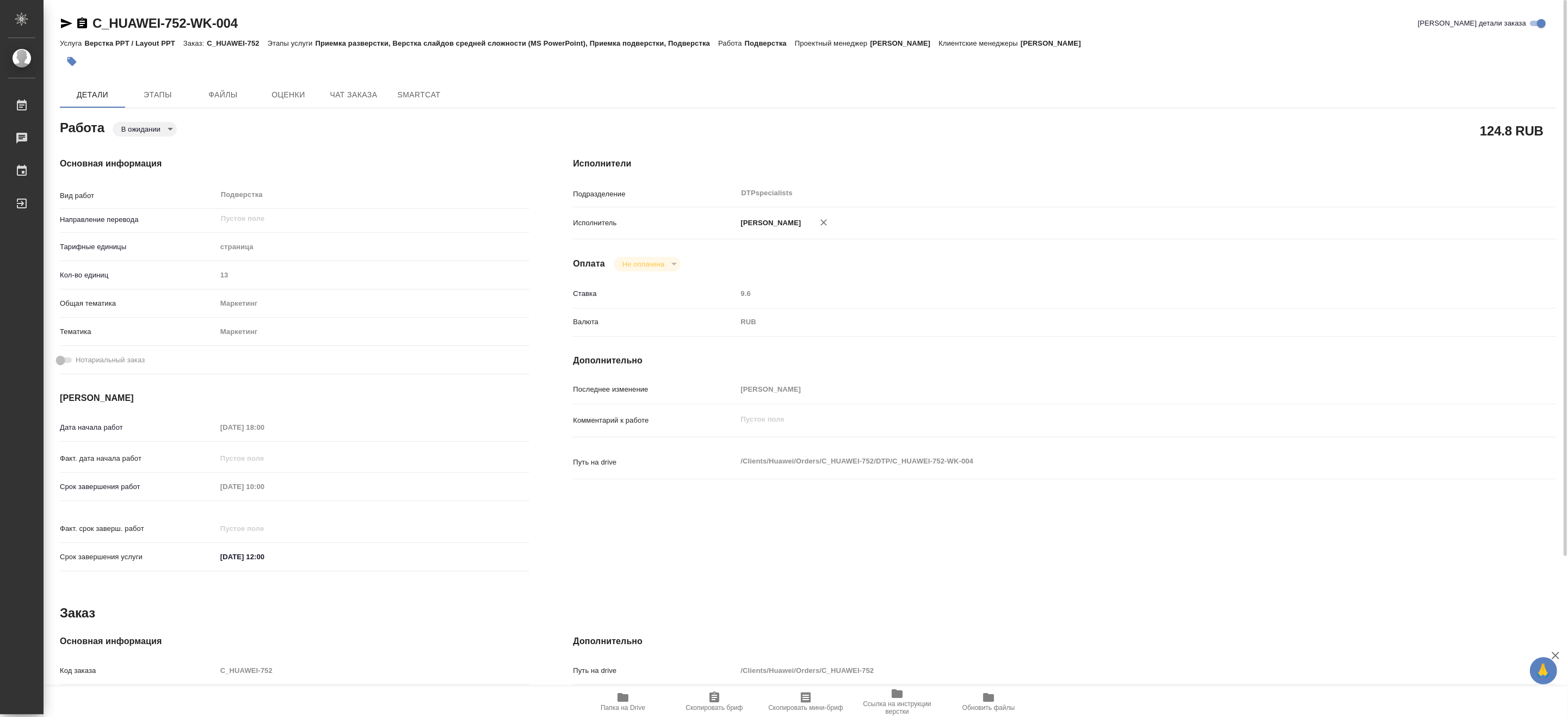
click at [158, 93] on span "Этапы" at bounding box center [158, 95] width 52 height 13
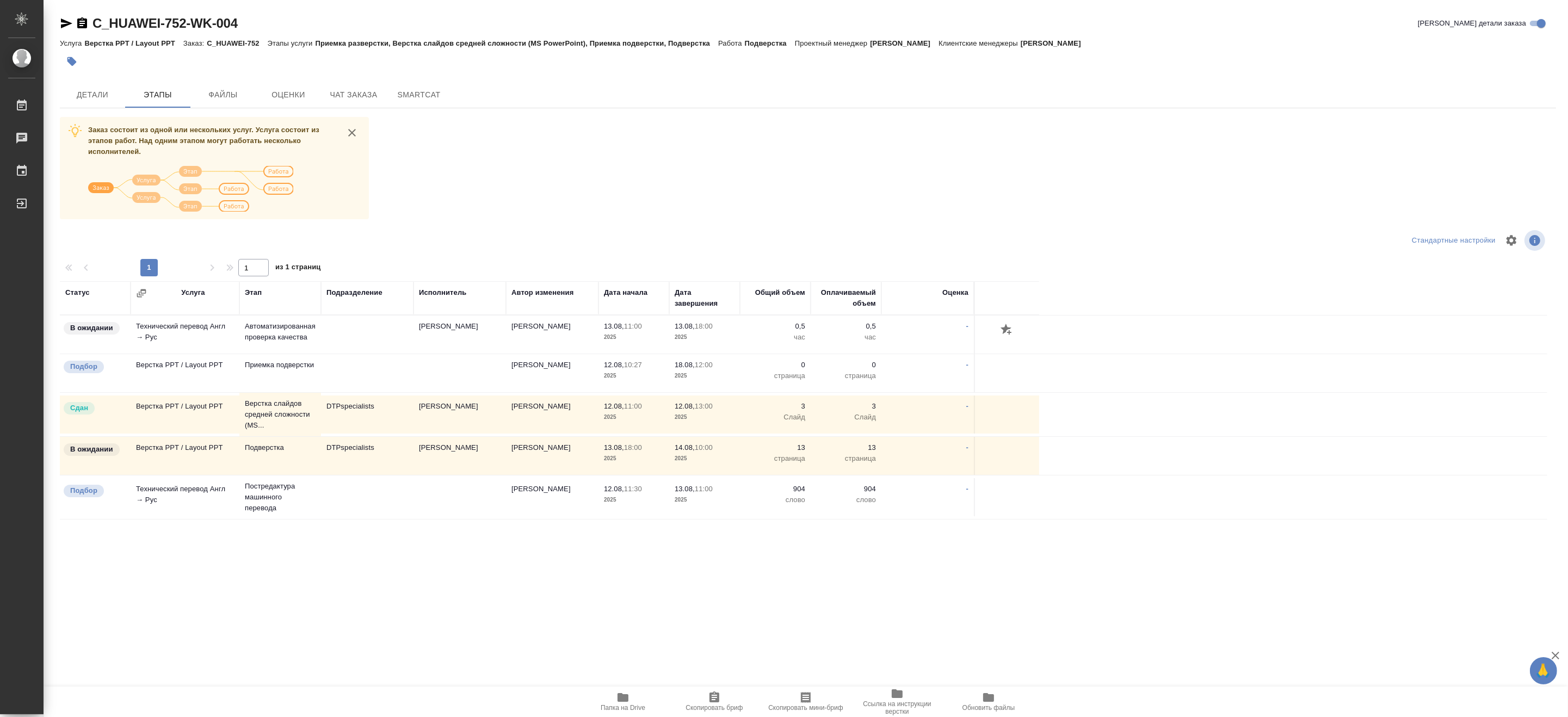
click at [622, 702] on icon "button" at bounding box center [623, 697] width 13 height 13
